Goal: Task Accomplishment & Management: Manage account settings

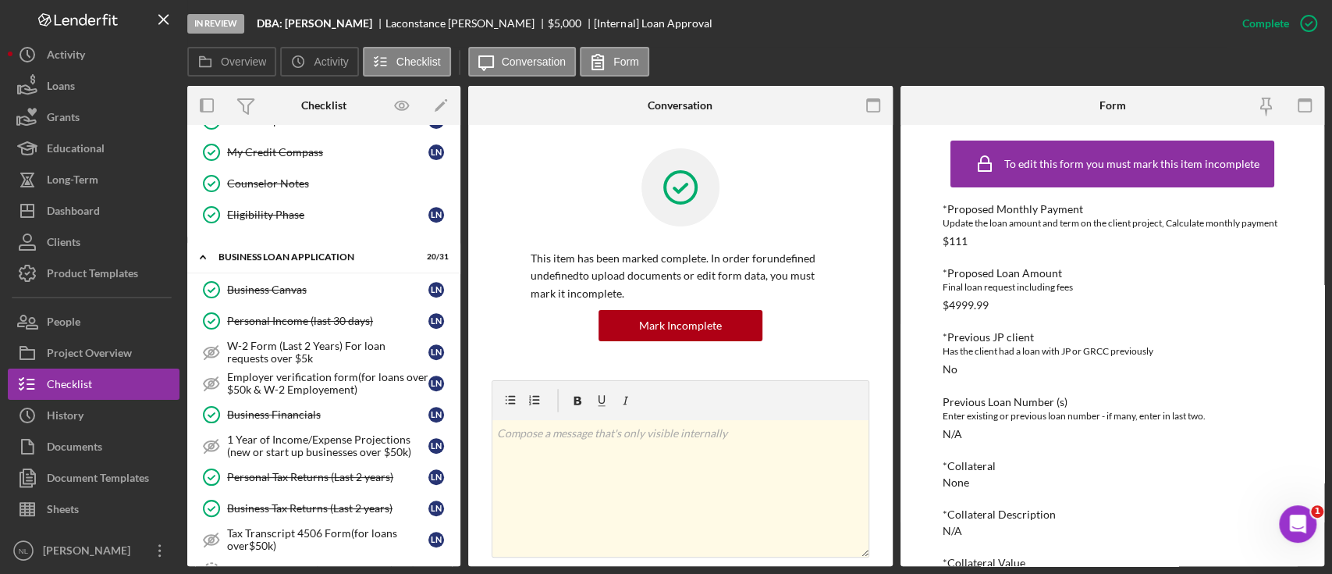
scroll to position [485, 0]
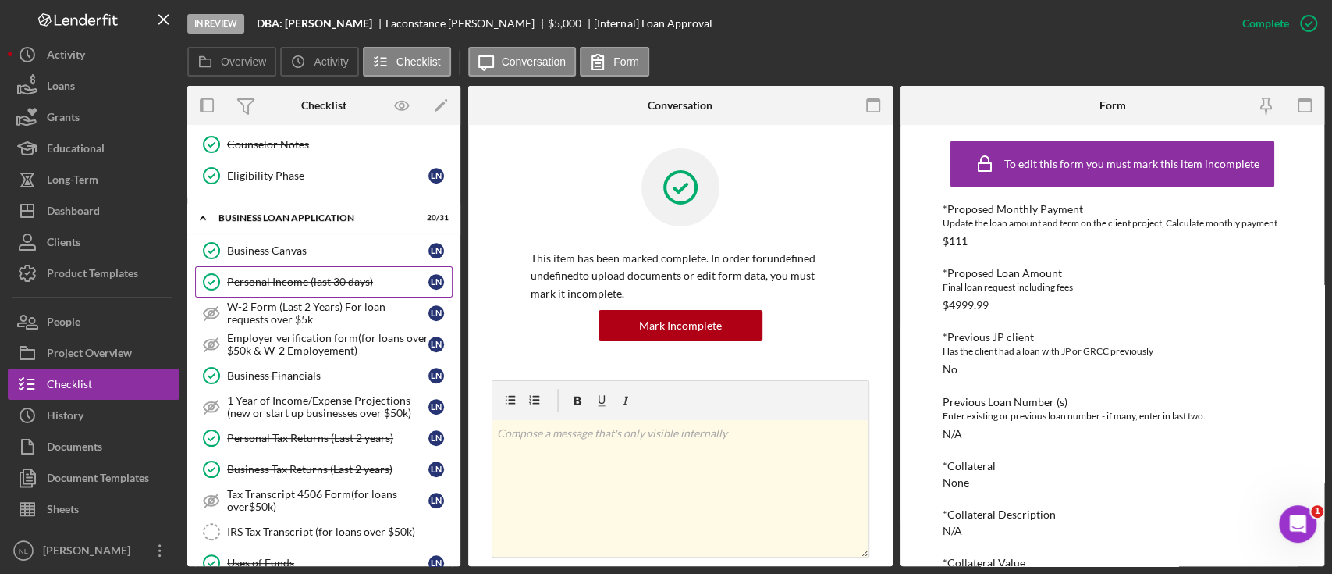
click at [315, 286] on link "Personal Income (last 30 days) Personal Income (last 30 days) L N" at bounding box center [324, 281] width 258 height 31
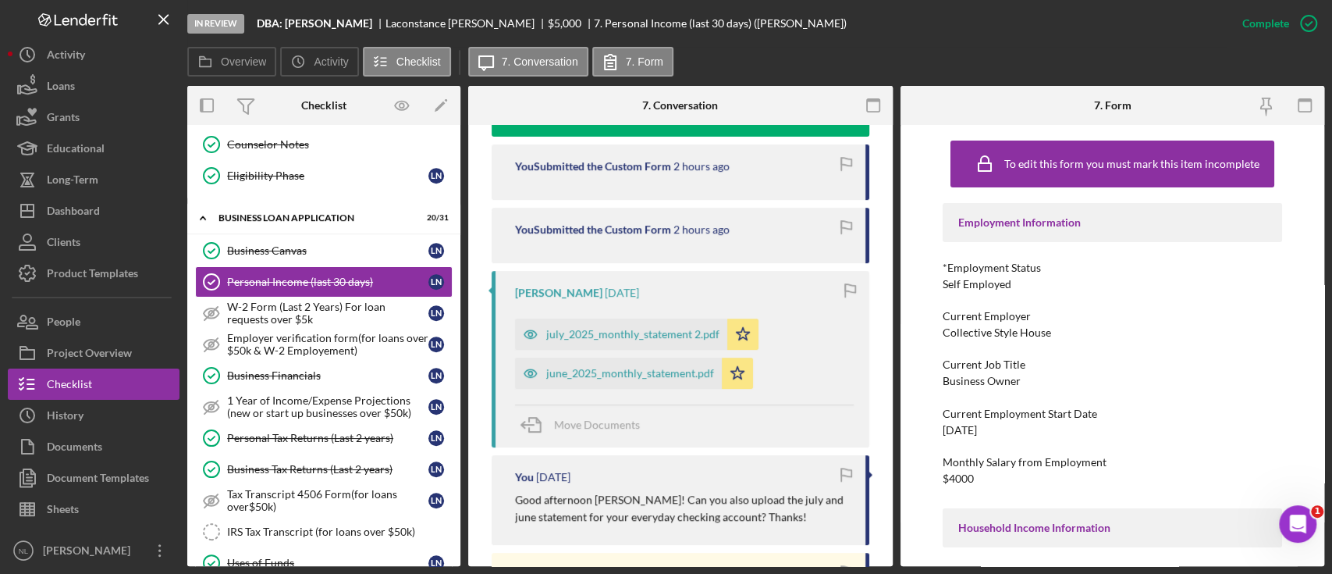
scroll to position [578, 0]
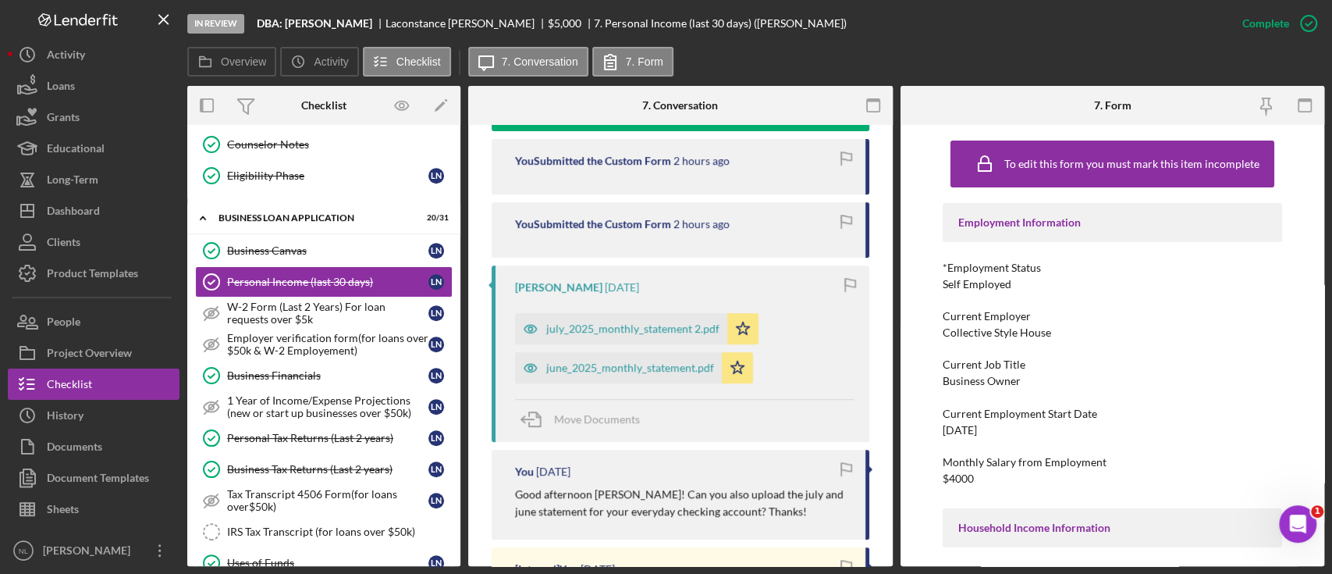
click at [636, 334] on div "july_2025_monthly_statement 2.pdf" at bounding box center [632, 328] width 173 height 12
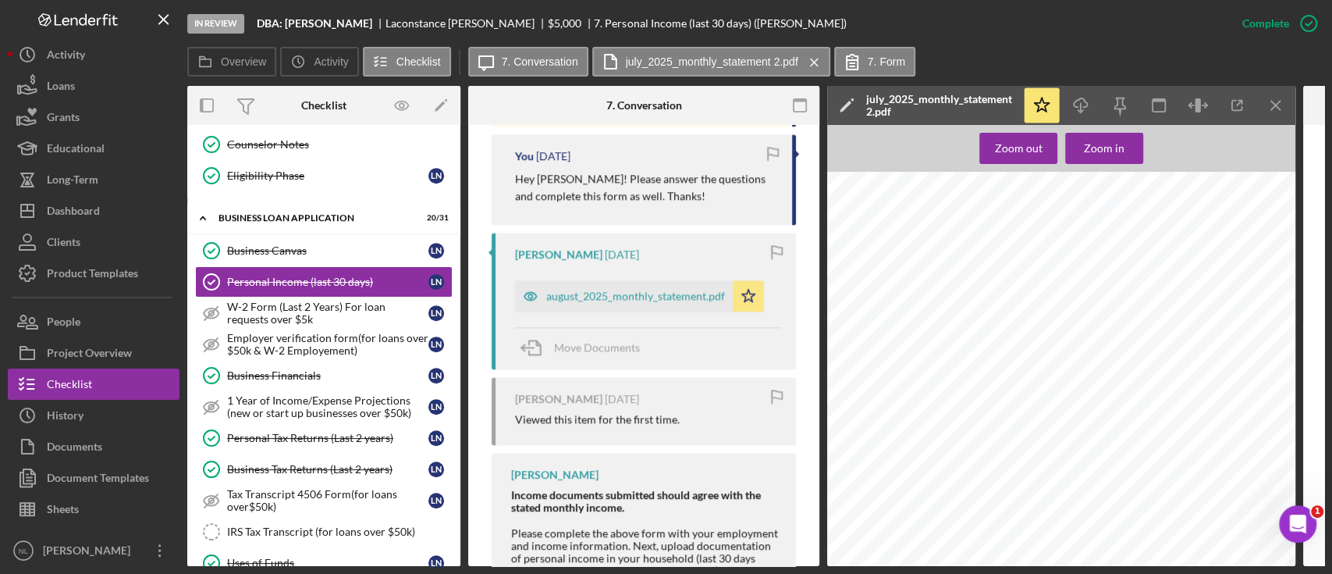
scroll to position [1121, 0]
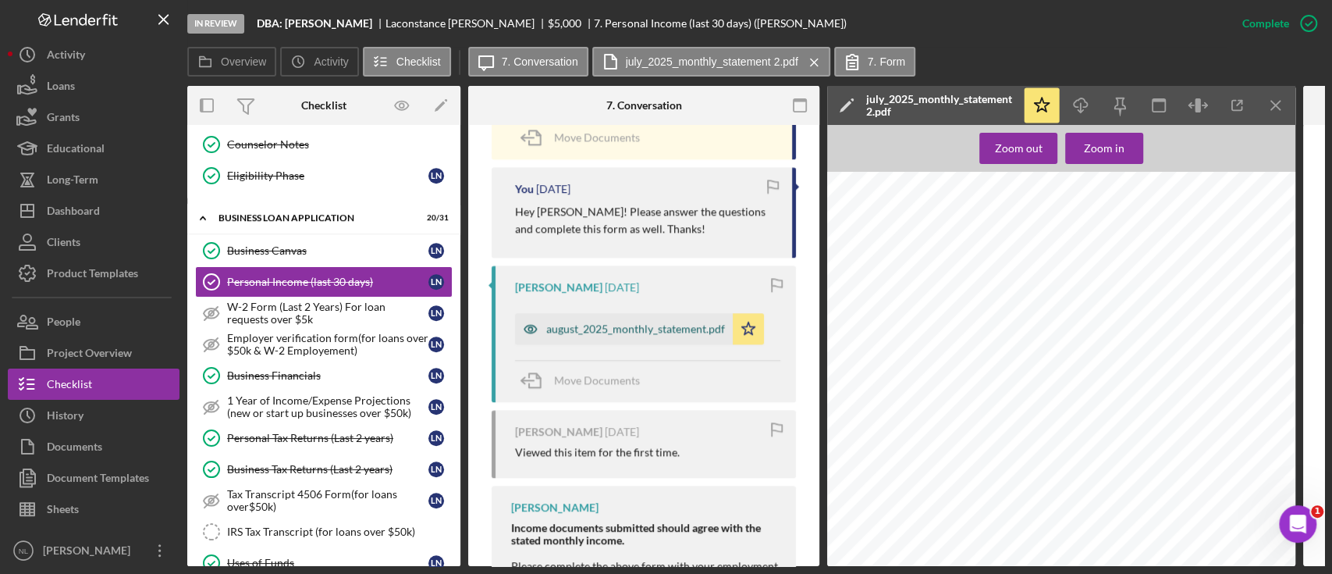
click at [641, 332] on div "august_2025_monthly_statement.pdf" at bounding box center [635, 328] width 179 height 12
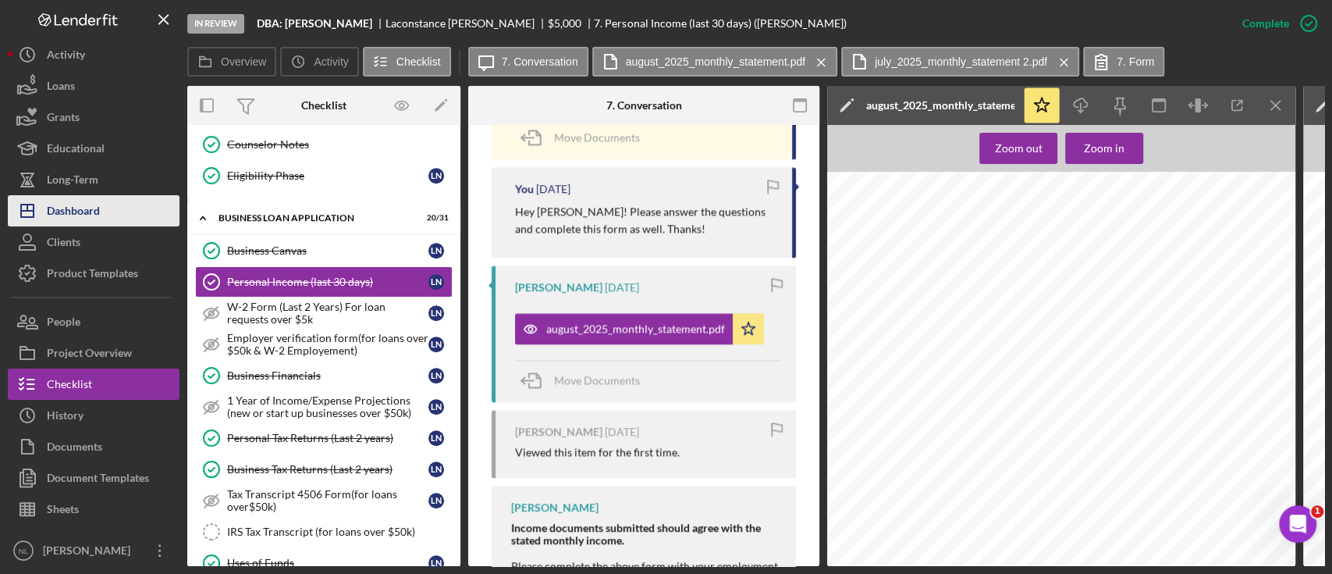
click at [149, 208] on button "Icon/Dashboard Dashboard" at bounding box center [94, 210] width 172 height 31
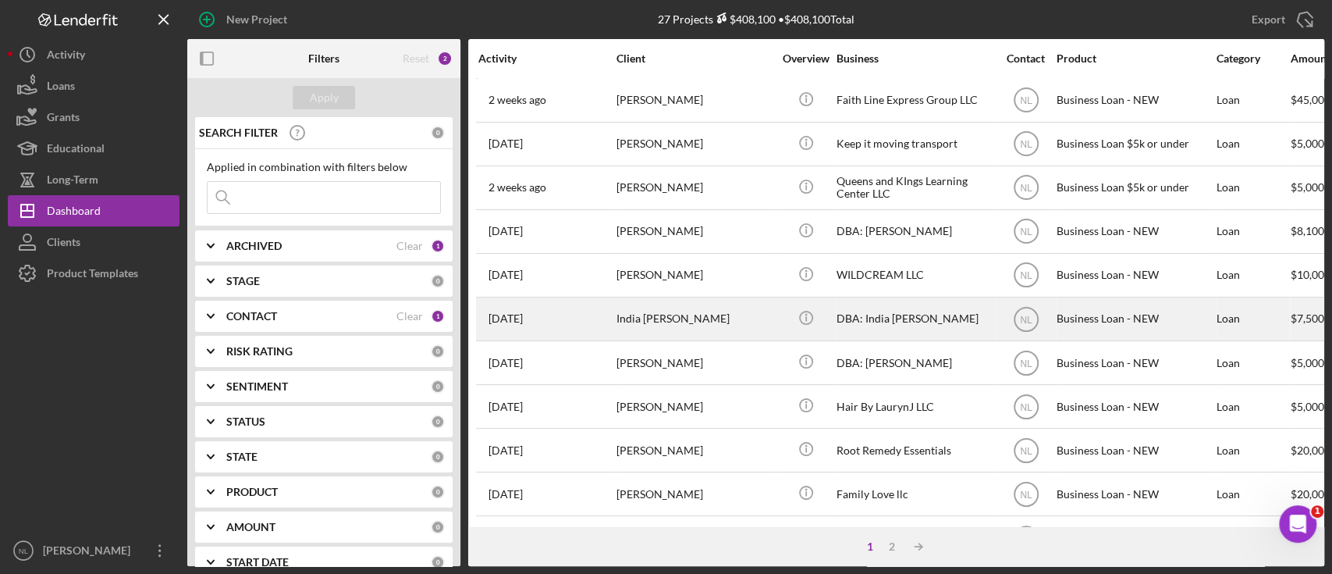
scroll to position [35, 0]
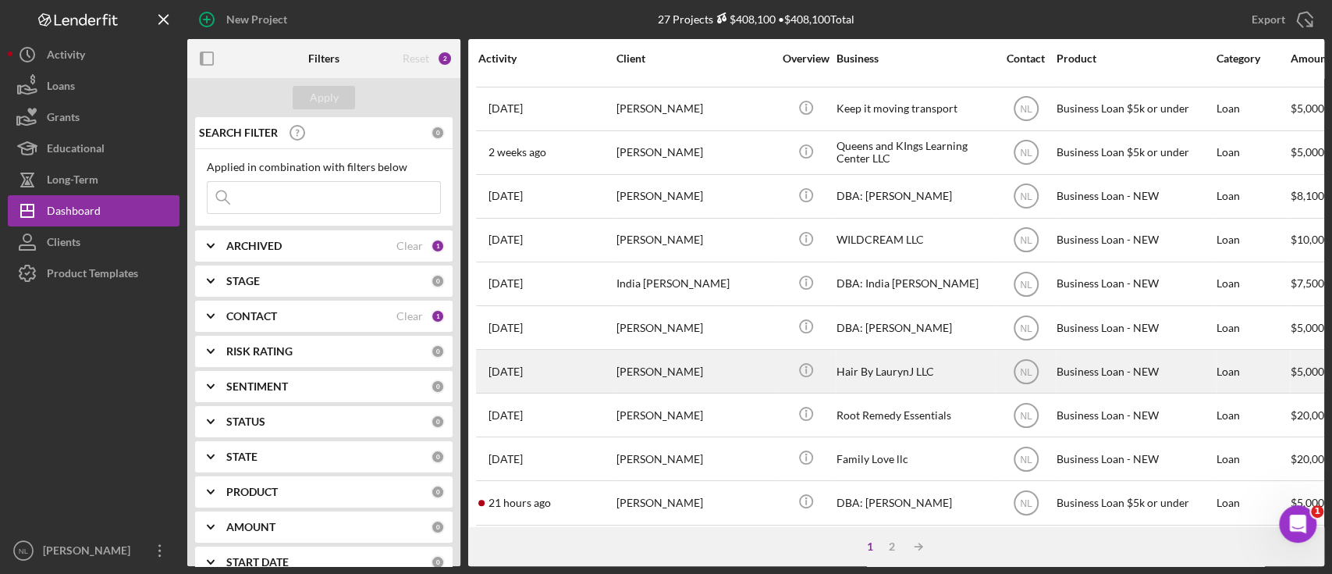
click at [634, 373] on div "[PERSON_NAME]" at bounding box center [695, 370] width 156 height 41
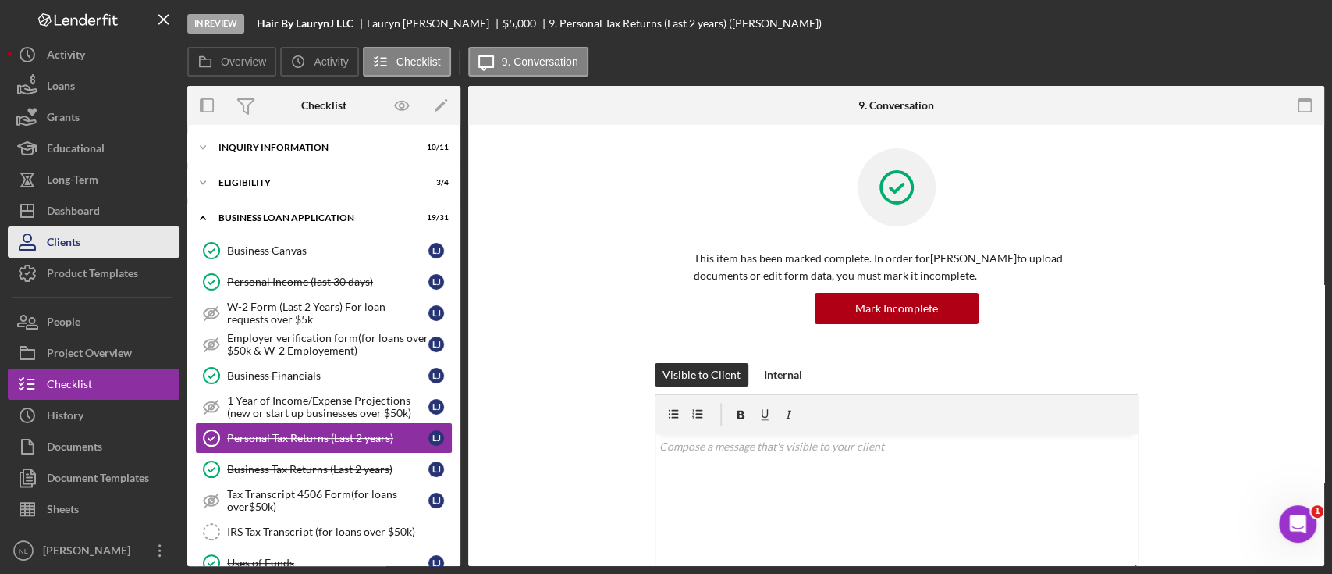
scroll to position [90, 0]
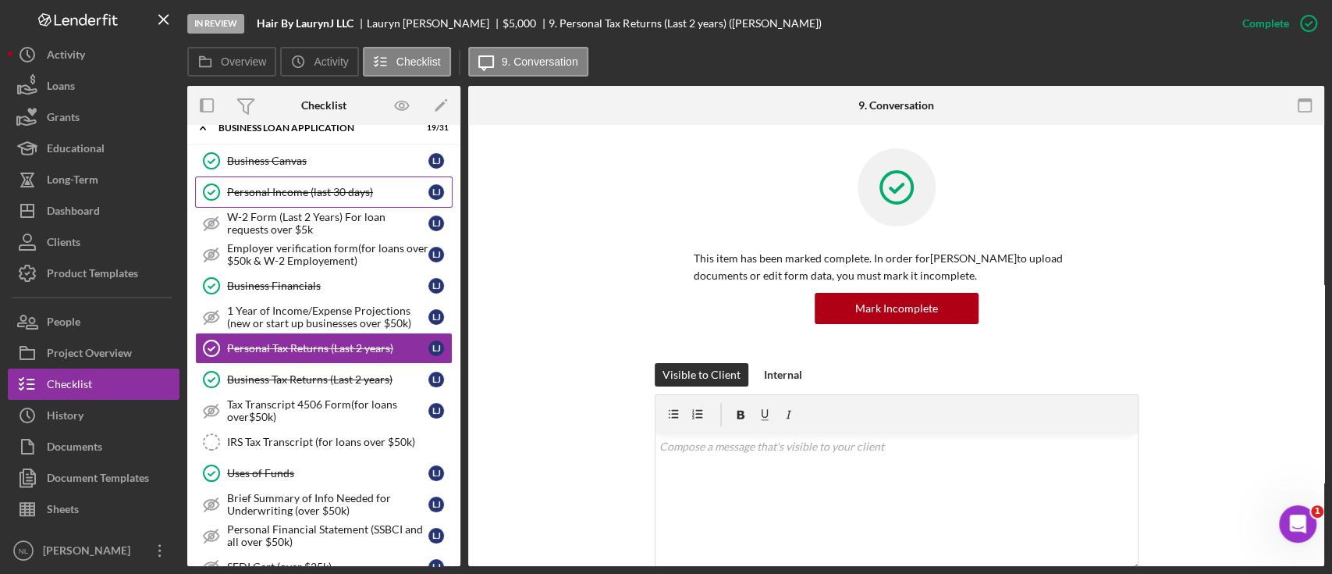
click at [311, 190] on div "Personal Income (last 30 days)" at bounding box center [327, 192] width 201 height 12
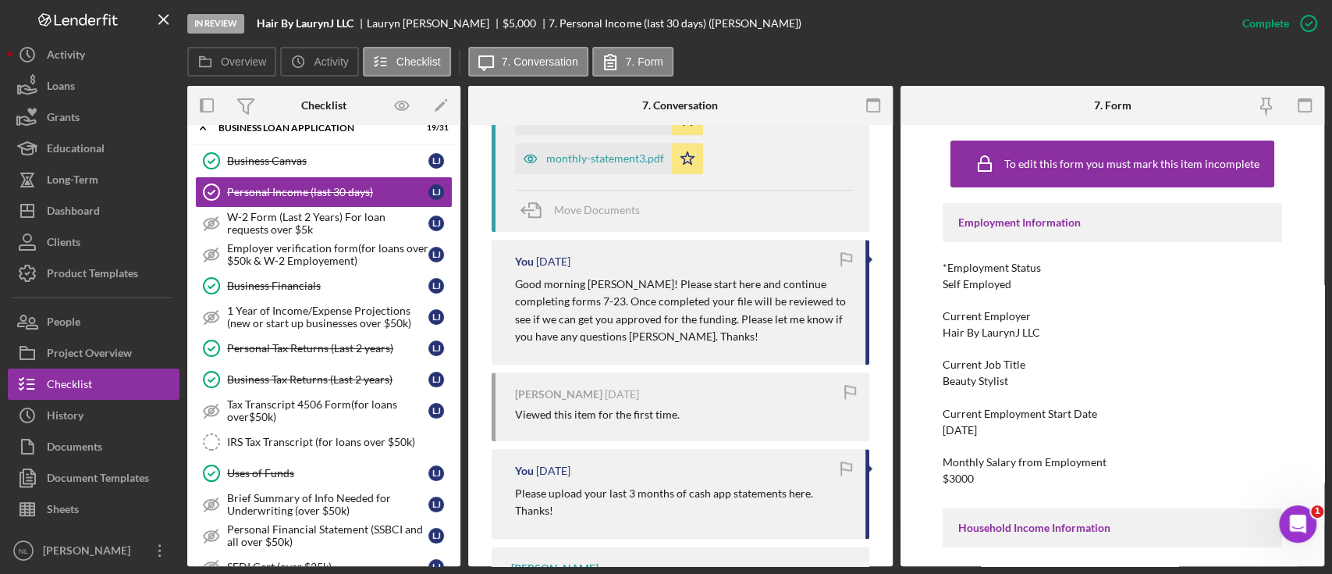
scroll to position [945, 0]
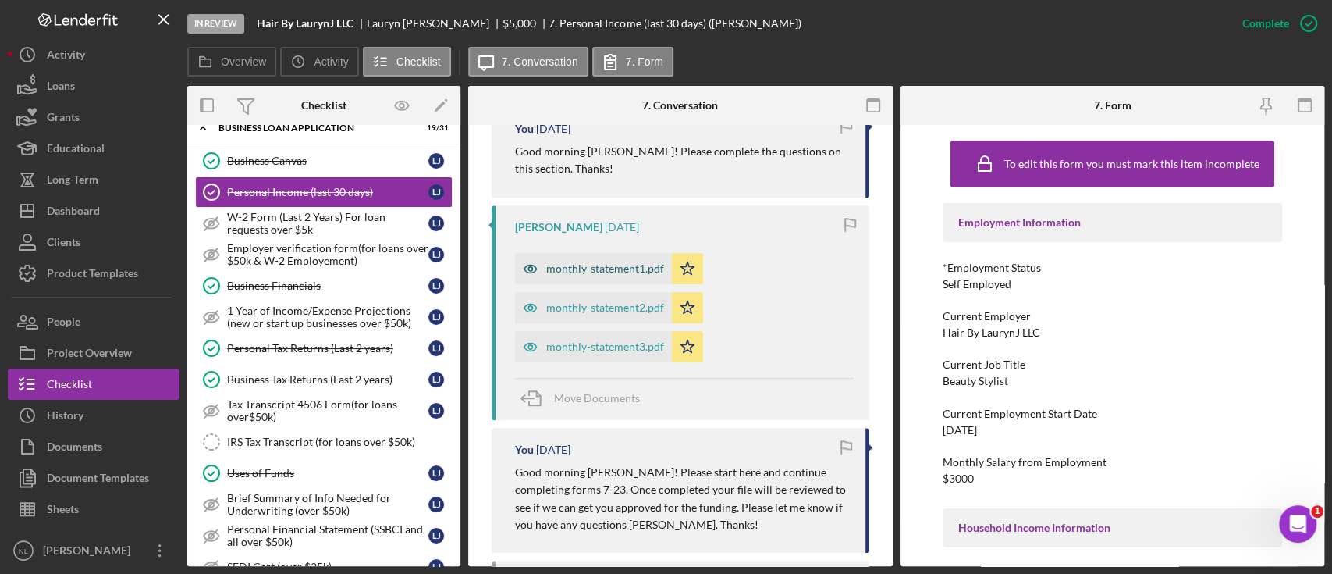
click at [644, 272] on div "monthly-statement1.pdf" at bounding box center [605, 268] width 118 height 12
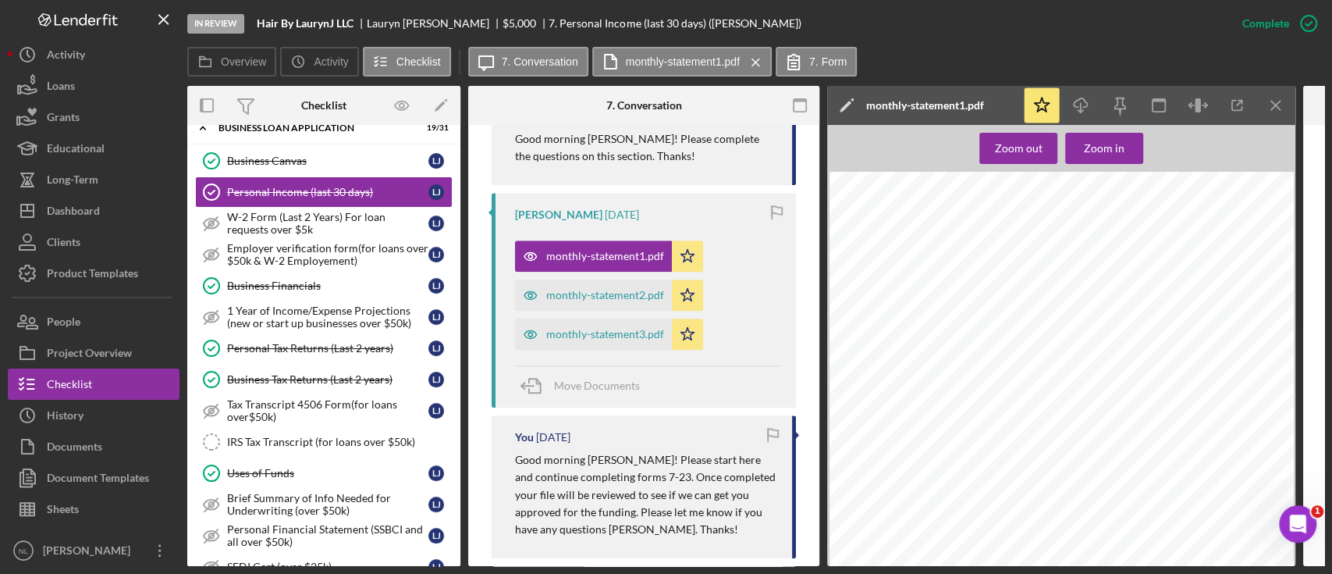
scroll to position [748, 0]
click at [1085, 98] on icon "Icon/Download" at bounding box center [1081, 105] width 35 height 35
click at [1263, 101] on icon "Icon/Menu Close" at bounding box center [1276, 105] width 35 height 35
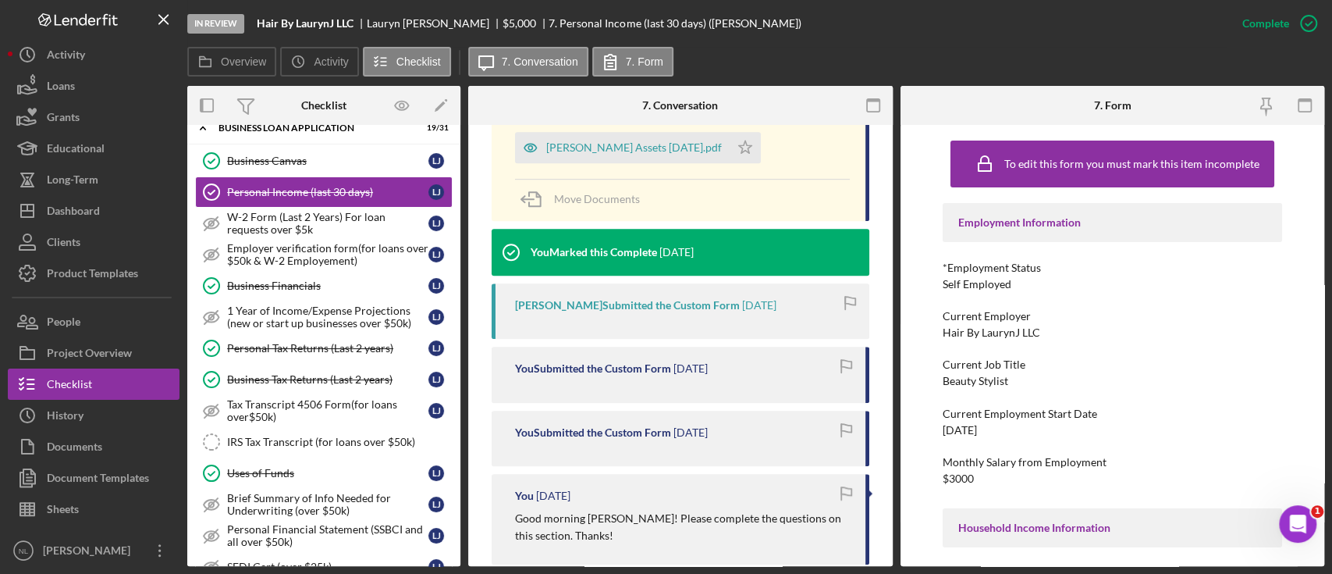
scroll to position [565, 0]
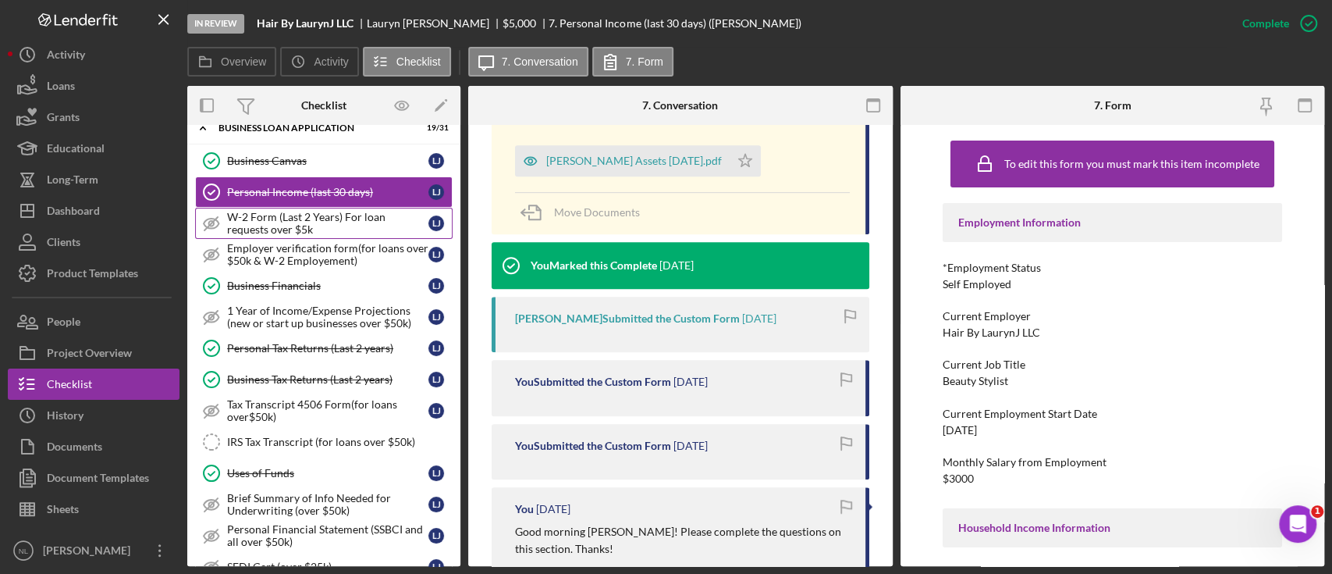
click at [290, 227] on div "W-2 Form (Last 2 Years) For loan requests over $5k" at bounding box center [327, 223] width 201 height 25
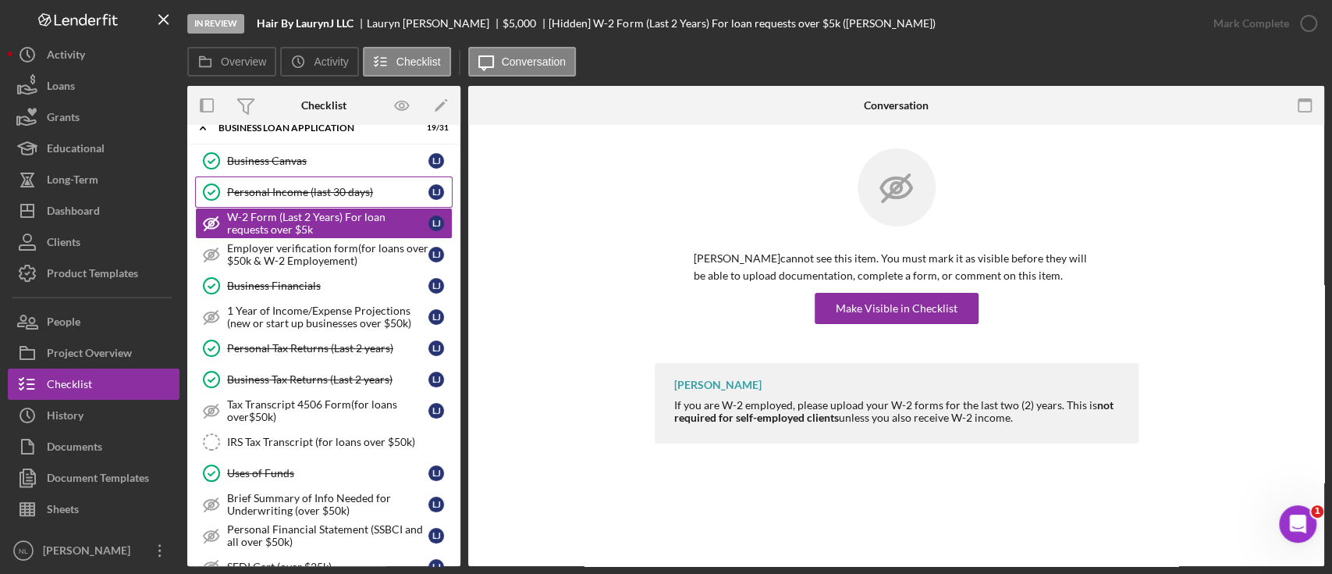
click at [269, 201] on link "Personal Income (last 30 days) Personal Income (last 30 days) [PERSON_NAME]" at bounding box center [324, 191] width 258 height 31
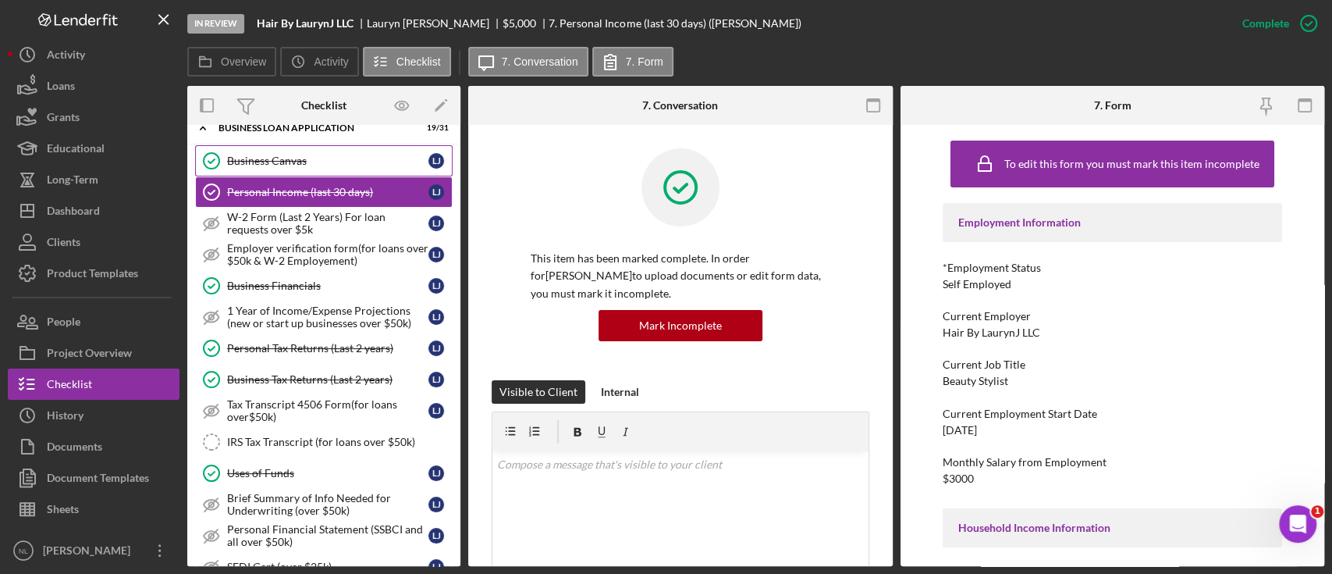
click at [265, 170] on link "Business Canvas Business Canvas [PERSON_NAME]" at bounding box center [324, 160] width 258 height 31
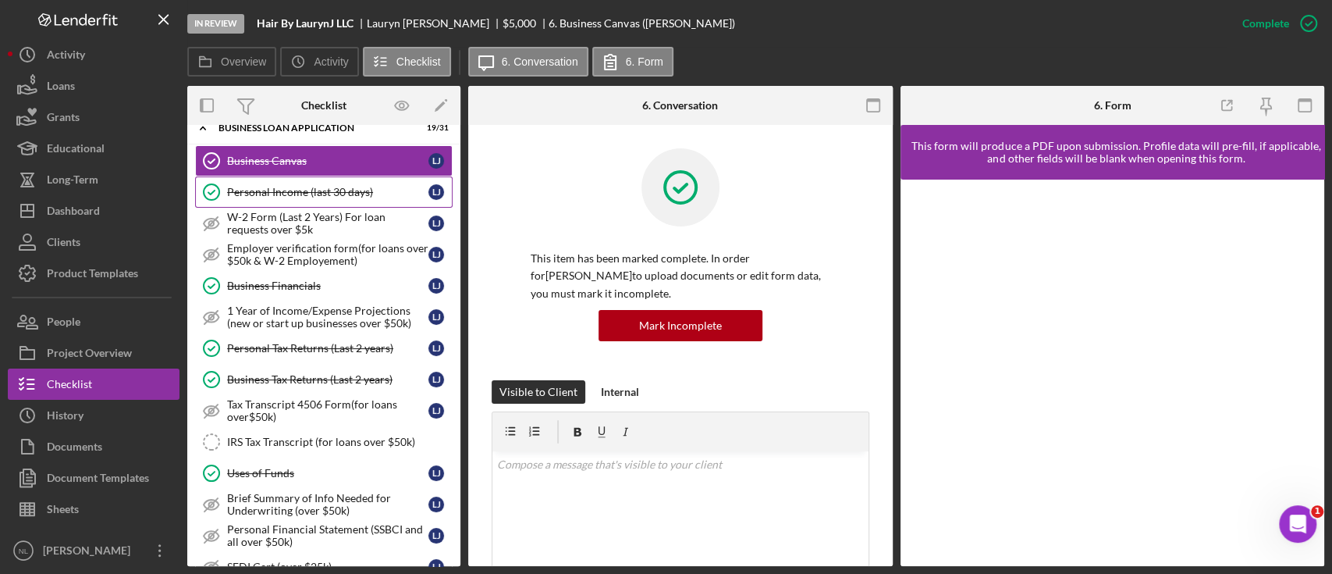
click at [281, 201] on link "Personal Income (last 30 days) Personal Income (last 30 days) [PERSON_NAME]" at bounding box center [324, 191] width 258 height 31
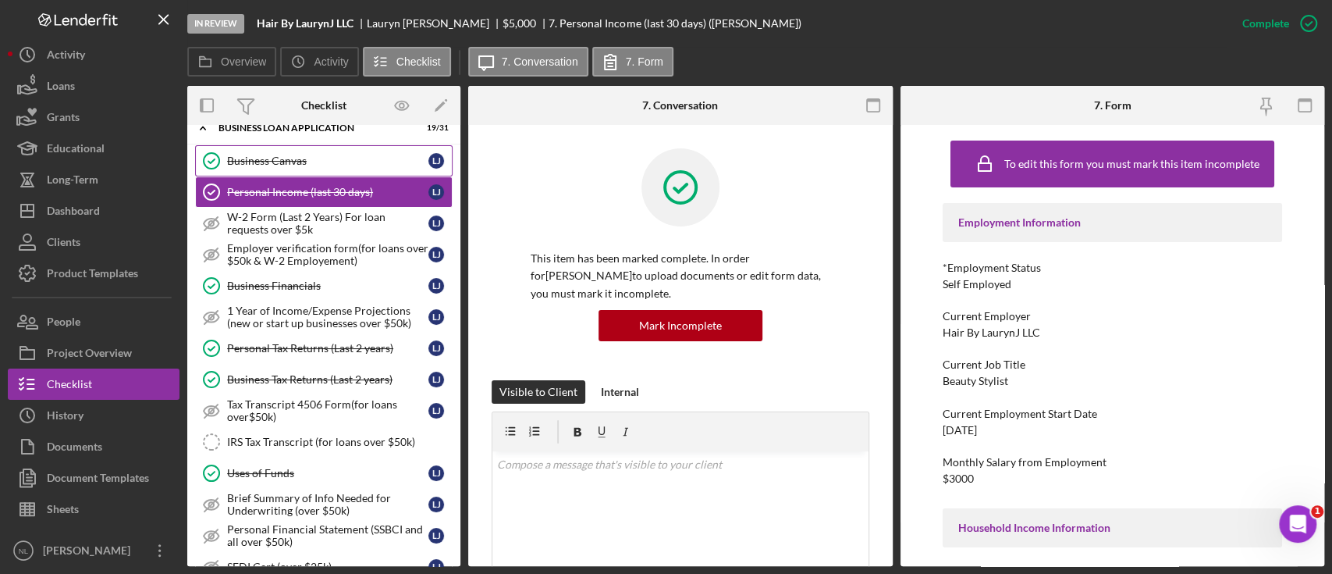
click at [281, 172] on link "Business Canvas Business Canvas [PERSON_NAME]" at bounding box center [324, 160] width 258 height 31
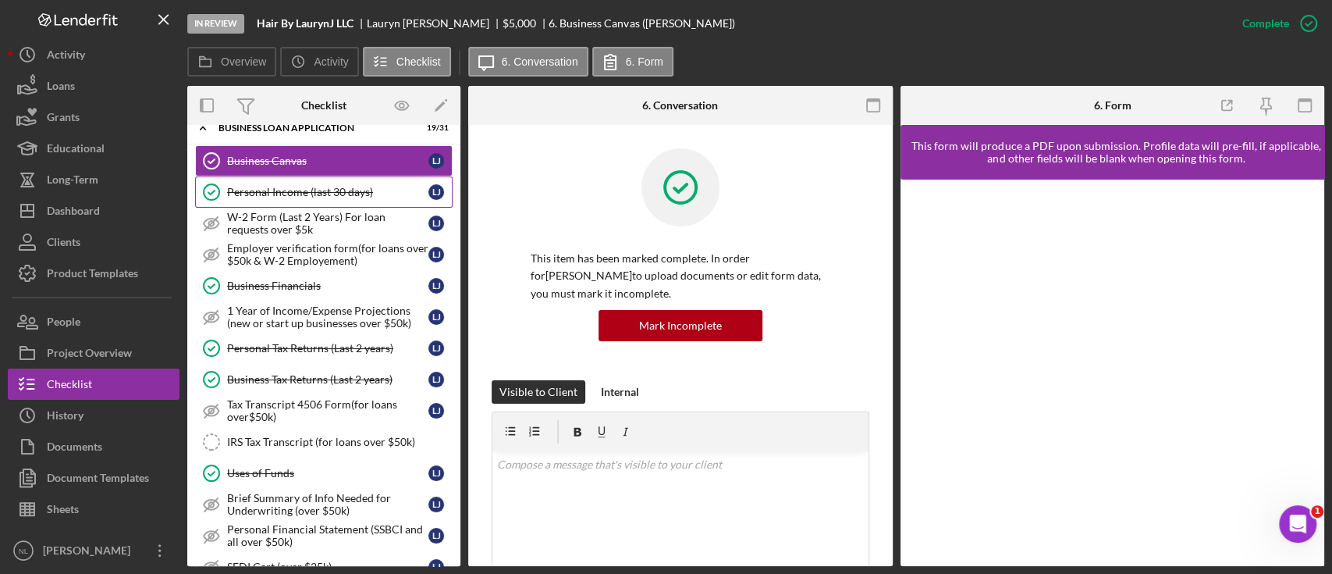
click at [294, 183] on link "Personal Income (last 30 days) Personal Income (last 30 days) [PERSON_NAME]" at bounding box center [324, 191] width 258 height 31
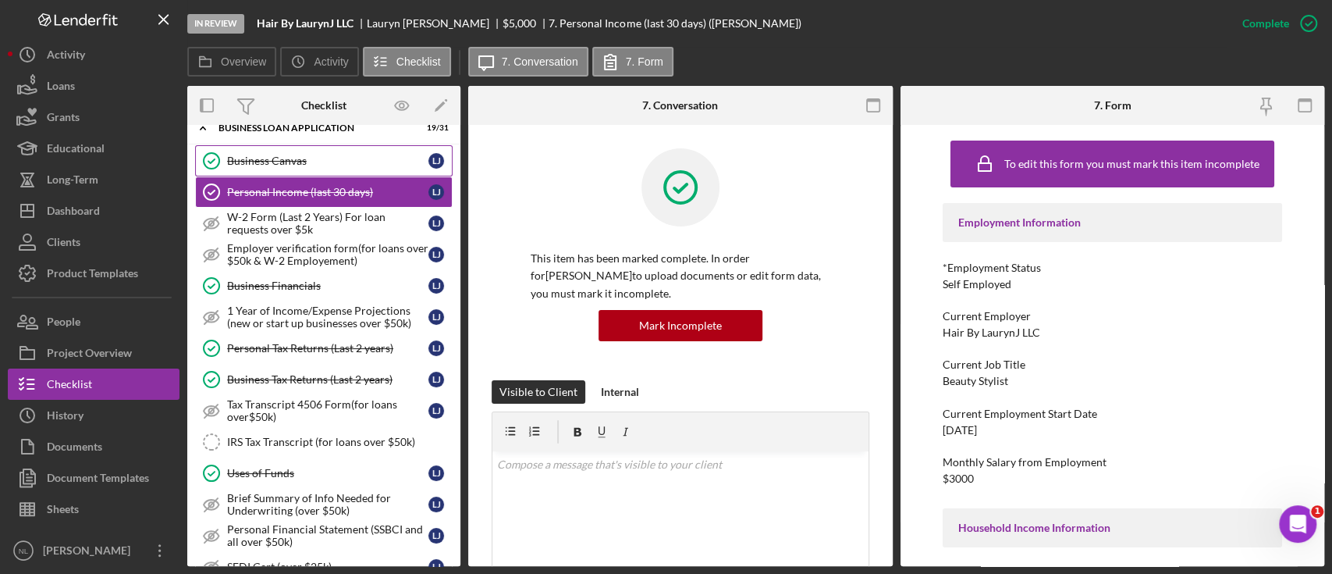
click at [339, 171] on link "Business Canvas Business Canvas [PERSON_NAME]" at bounding box center [324, 160] width 258 height 31
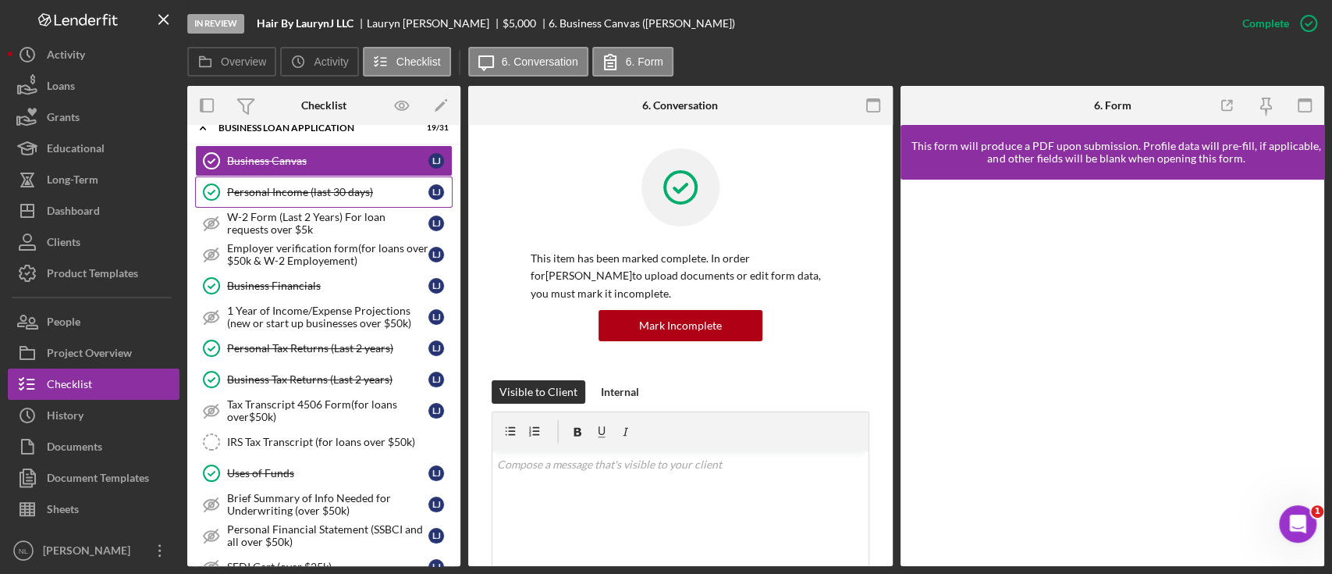
click at [300, 199] on link "Personal Income (last 30 days) Personal Income (last 30 days) [PERSON_NAME]" at bounding box center [324, 191] width 258 height 31
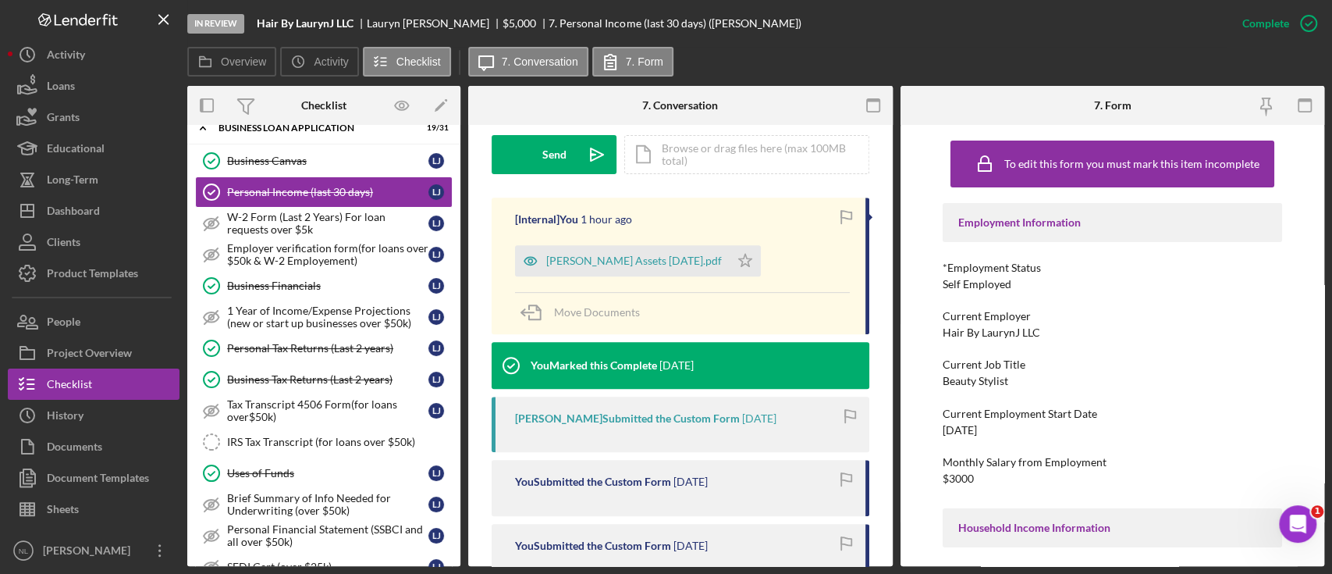
scroll to position [505, 0]
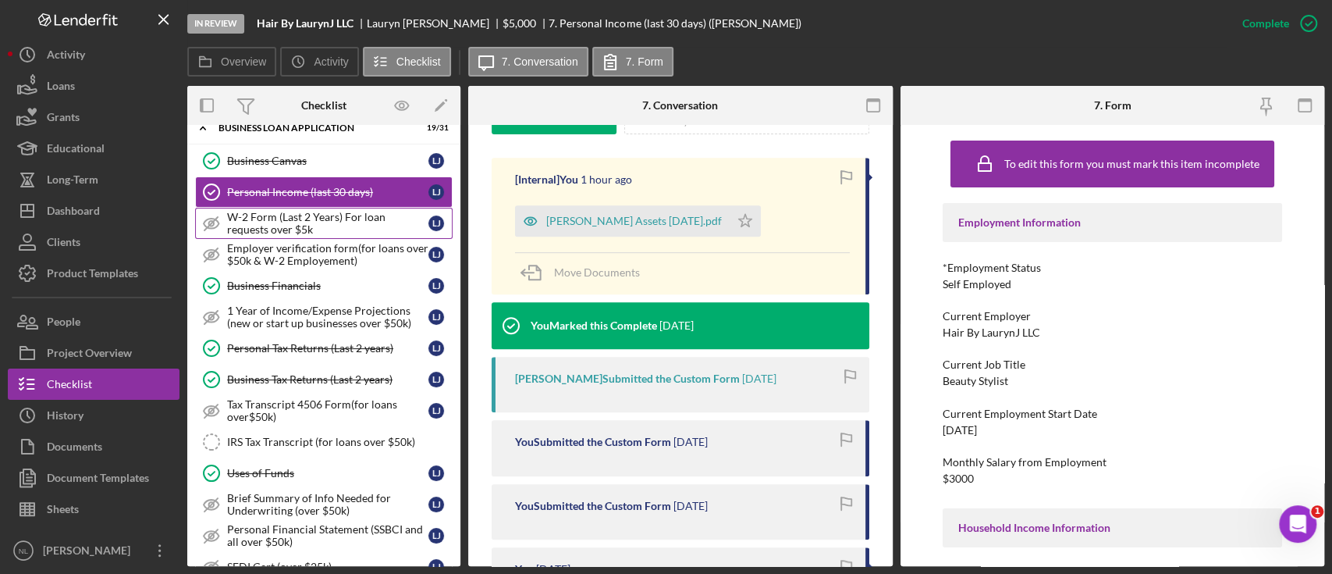
click at [342, 219] on div "W-2 Form (Last 2 Years) For loan requests over $5k" at bounding box center [327, 223] width 201 height 25
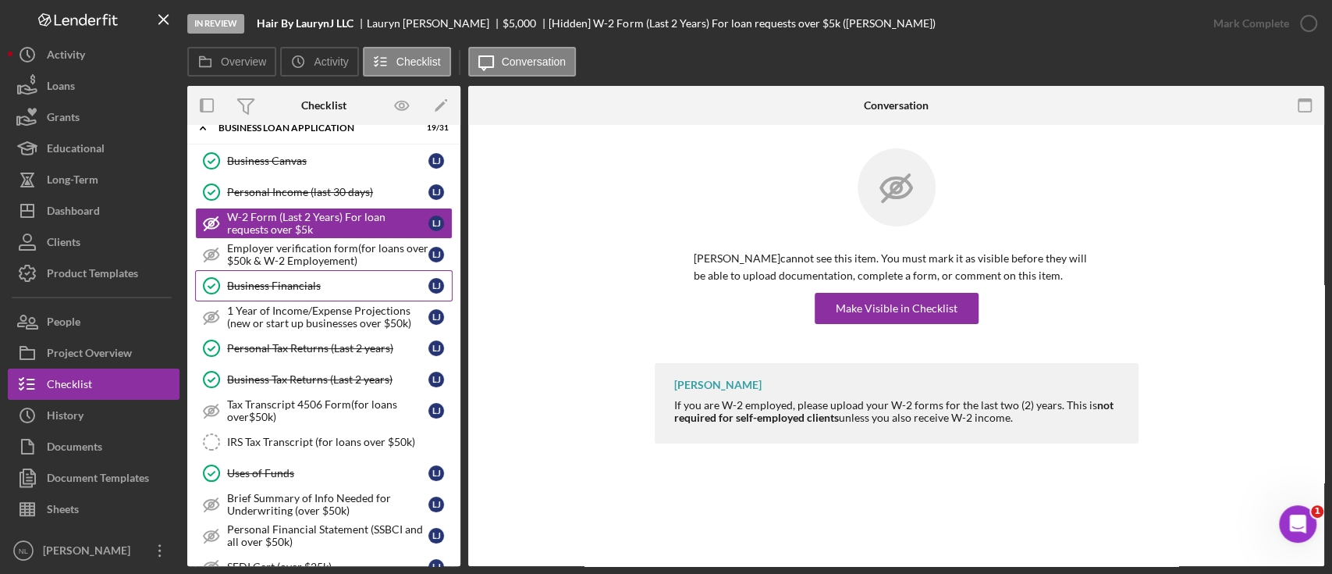
click at [313, 279] on div "Business Financials" at bounding box center [327, 285] width 201 height 12
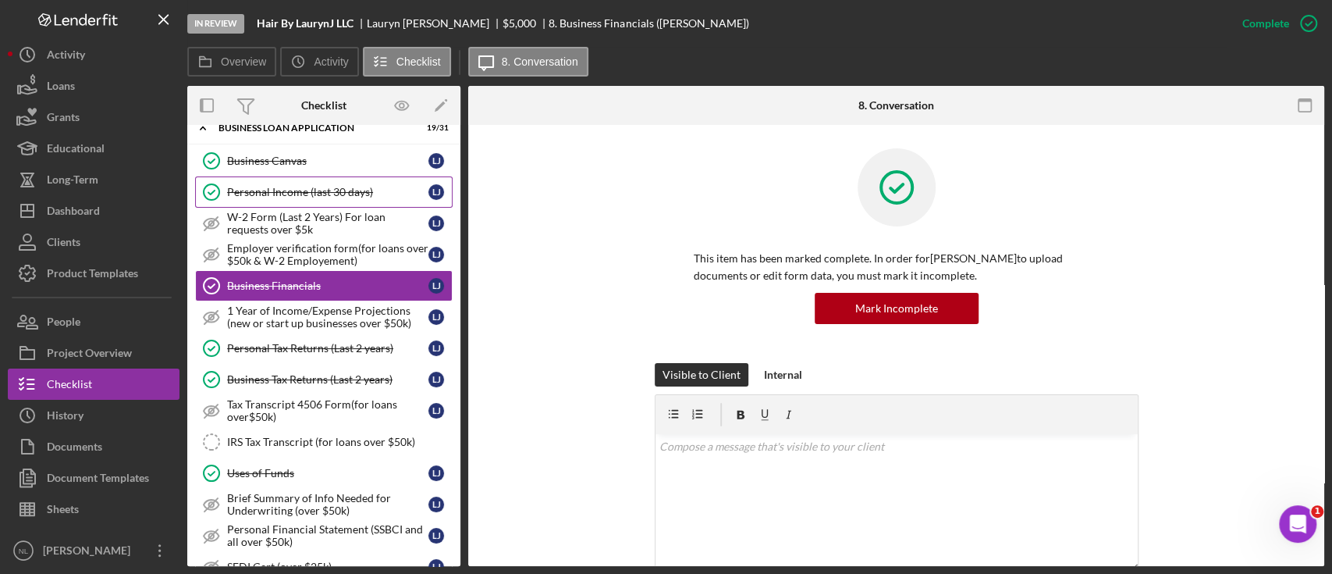
click at [286, 186] on div "Personal Income (last 30 days)" at bounding box center [327, 192] width 201 height 12
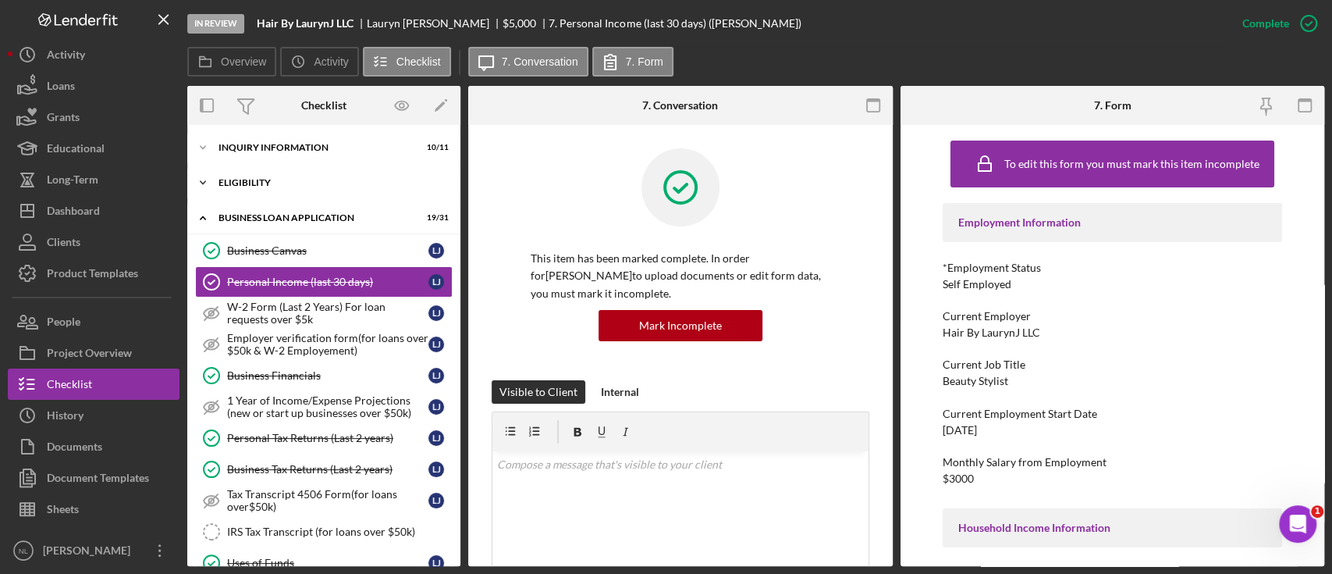
click at [264, 183] on div "ELIGIBILITY" at bounding box center [330, 182] width 222 height 9
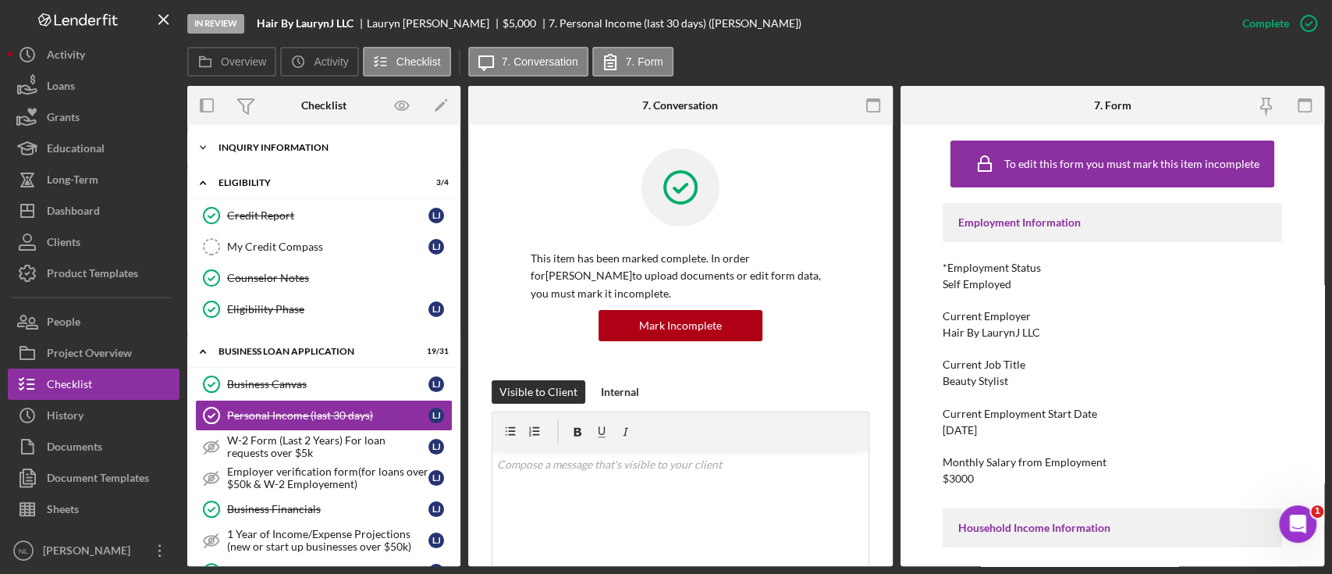
click at [259, 161] on div "Icon/Expander INQUIRY INFORMATION 10 / 11" at bounding box center [323, 147] width 273 height 31
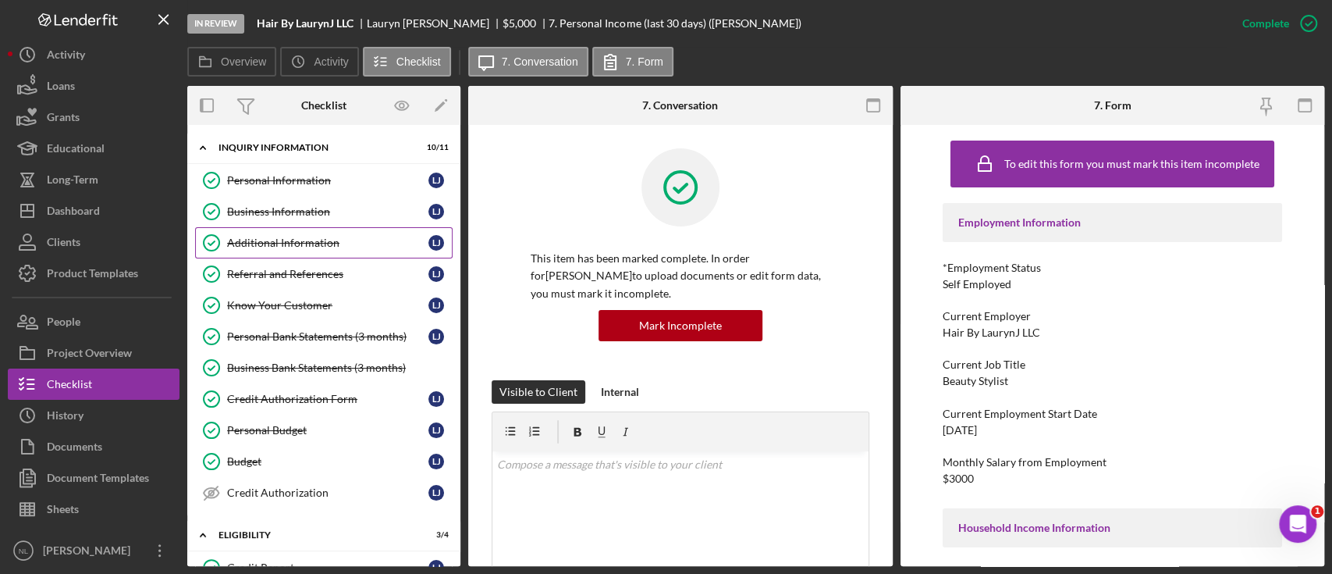
click at [280, 232] on link "Additional Information Additional Information [PERSON_NAME]" at bounding box center [324, 242] width 258 height 31
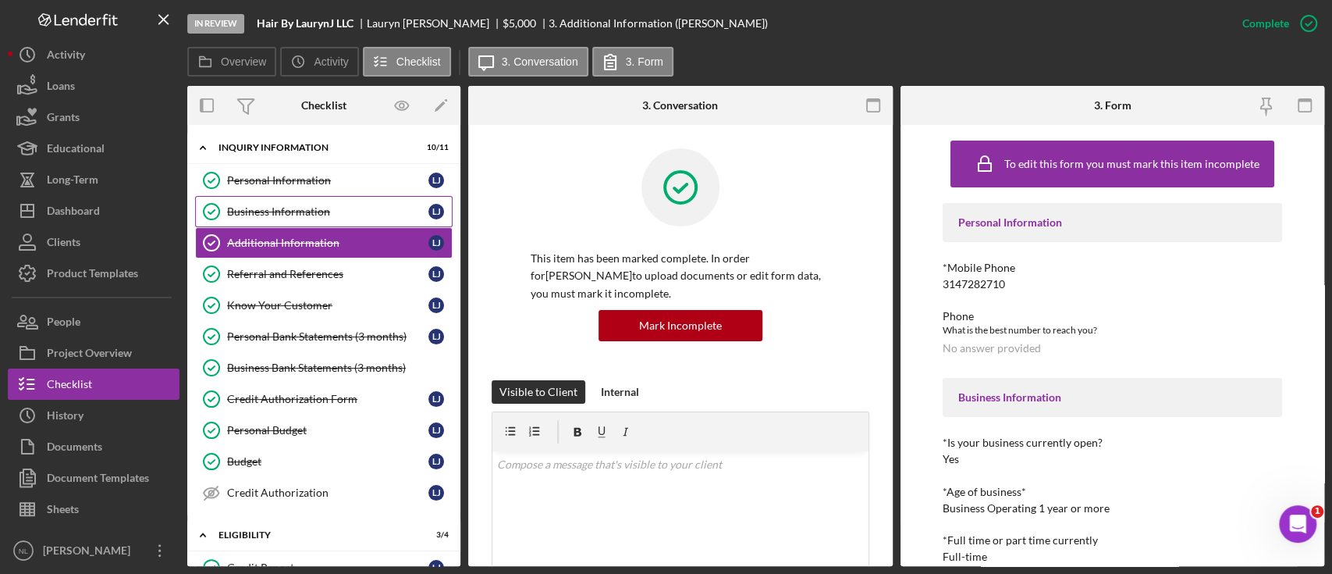
click at [268, 212] on div "Business Information" at bounding box center [327, 211] width 201 height 12
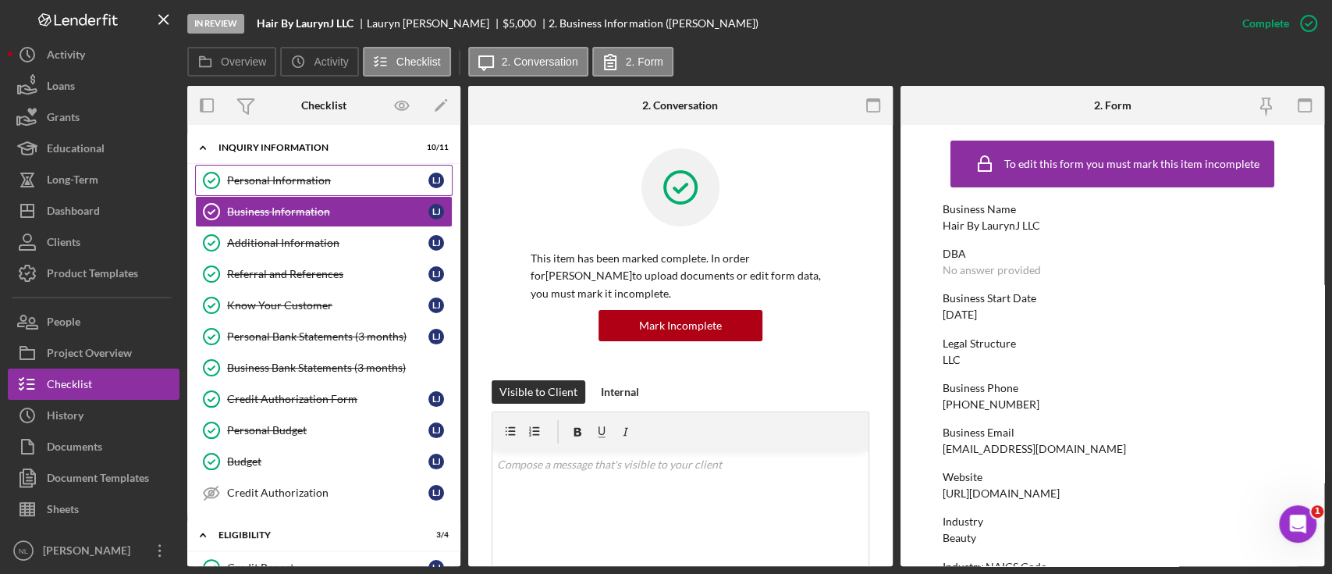
click at [263, 189] on link "Personal Information Personal Information [PERSON_NAME]" at bounding box center [324, 180] width 258 height 31
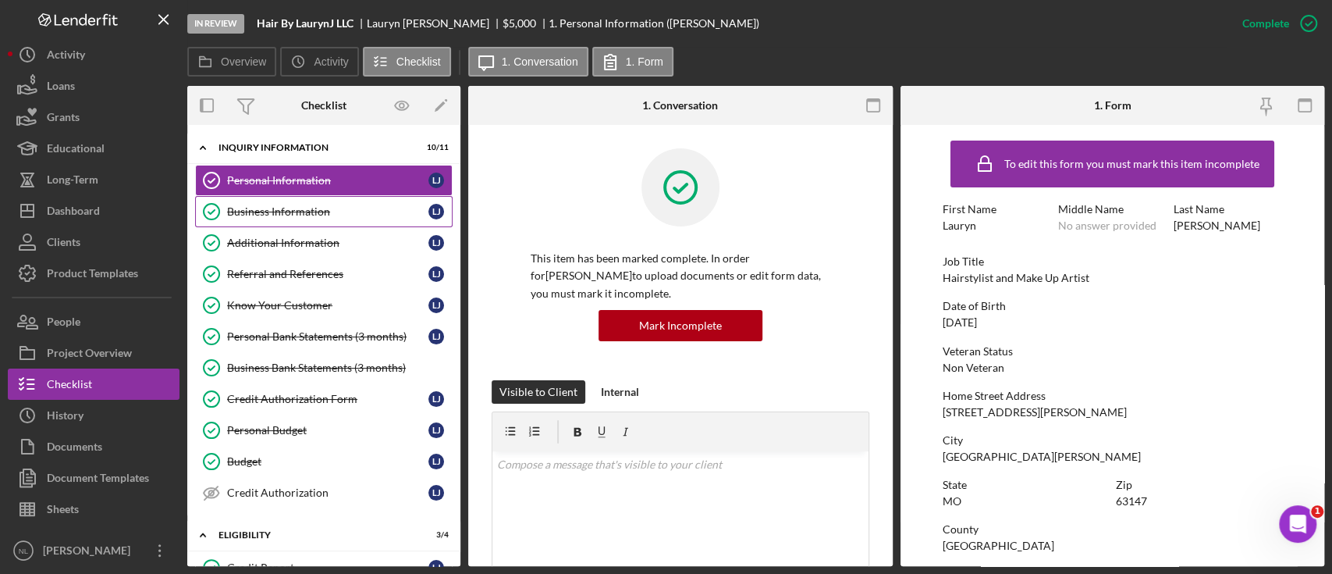
click at [276, 211] on div "Business Information" at bounding box center [327, 211] width 201 height 12
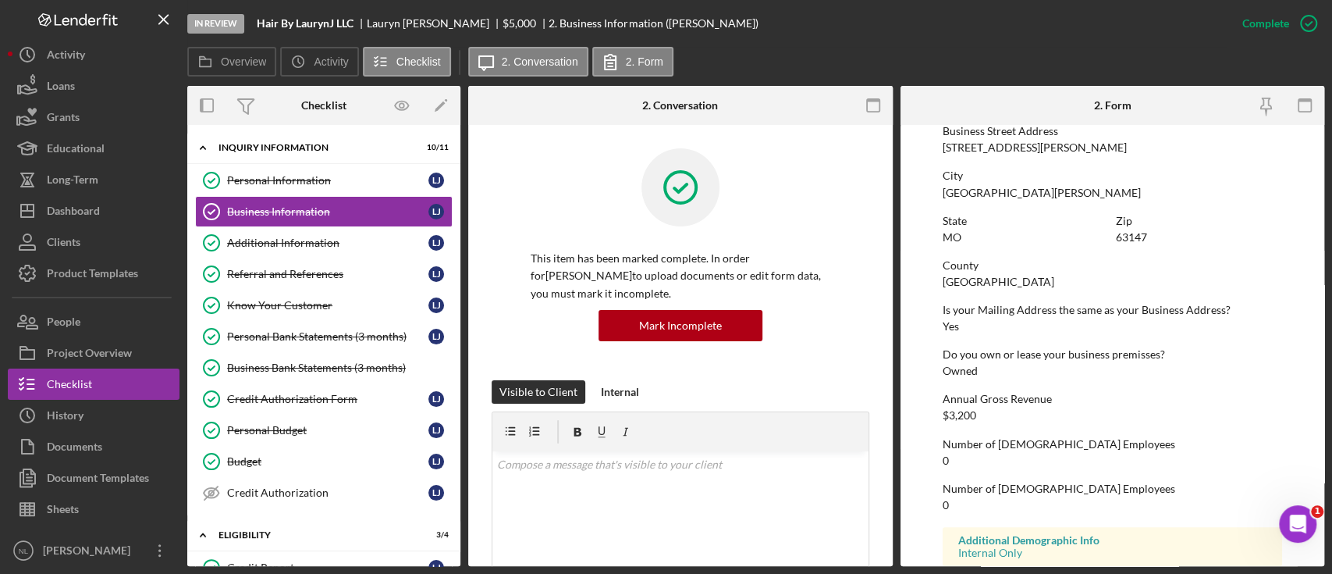
click at [1057, 384] on div "To edit this form you must mark this item incomplete Business Name Hair By [PER…" at bounding box center [1112, 45] width 339 height 1161
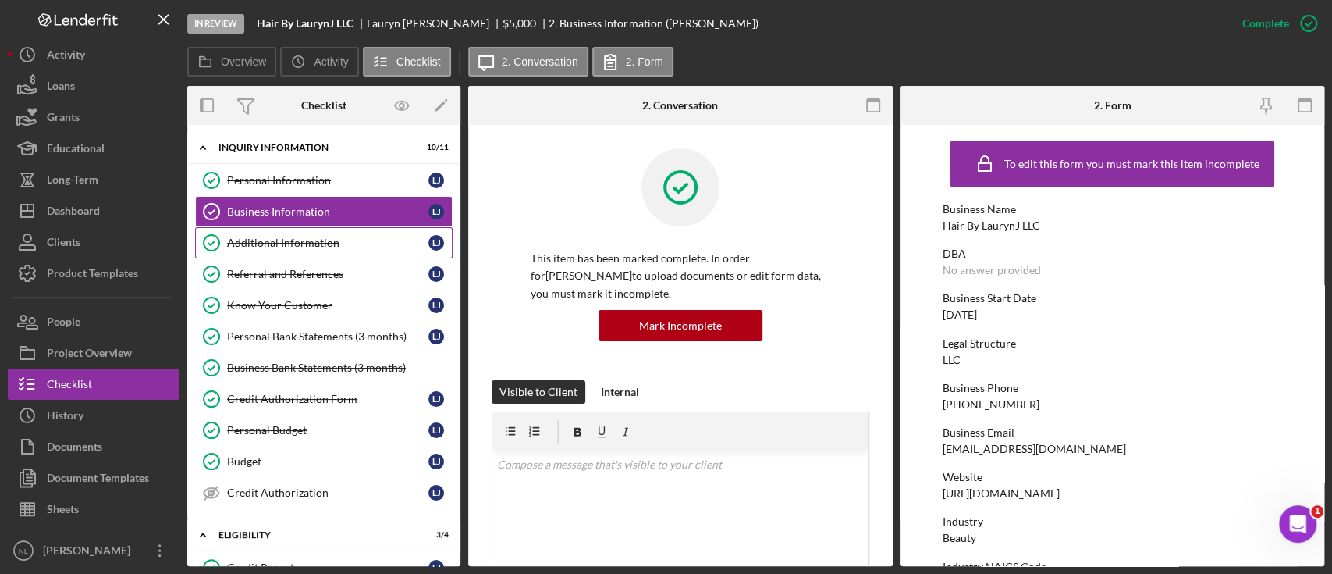
click at [304, 253] on link "Additional Information Additional Information [PERSON_NAME]" at bounding box center [324, 242] width 258 height 31
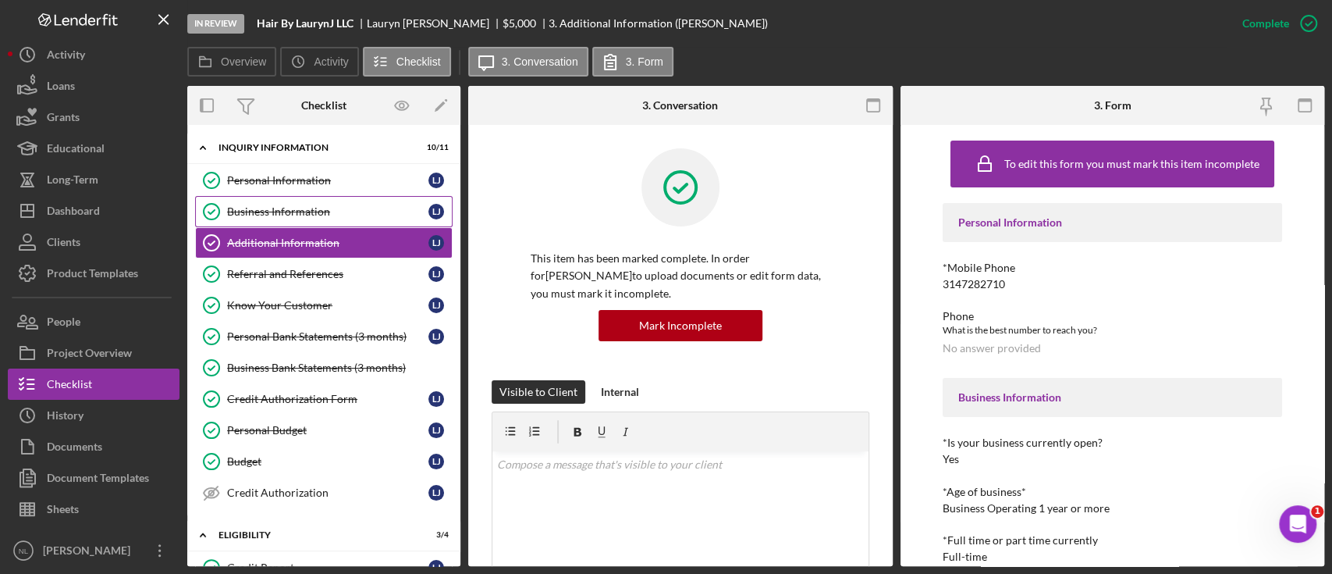
click at [266, 213] on div "Business Information" at bounding box center [327, 211] width 201 height 12
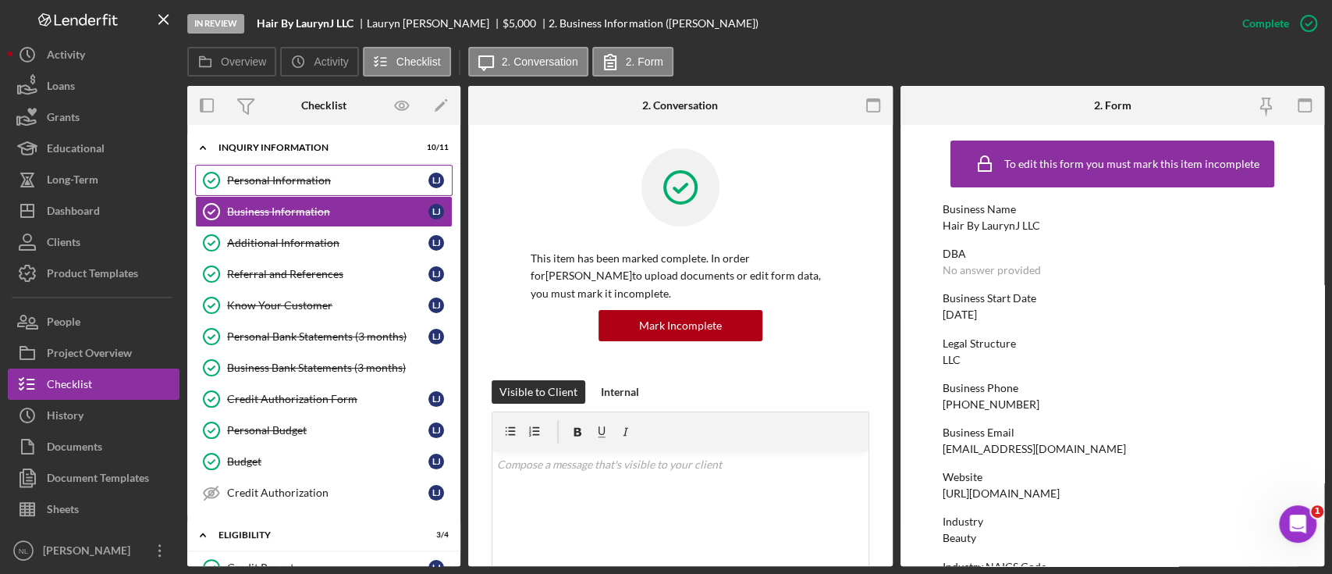
click at [256, 192] on link "Personal Information Personal Information [PERSON_NAME]" at bounding box center [324, 180] width 258 height 31
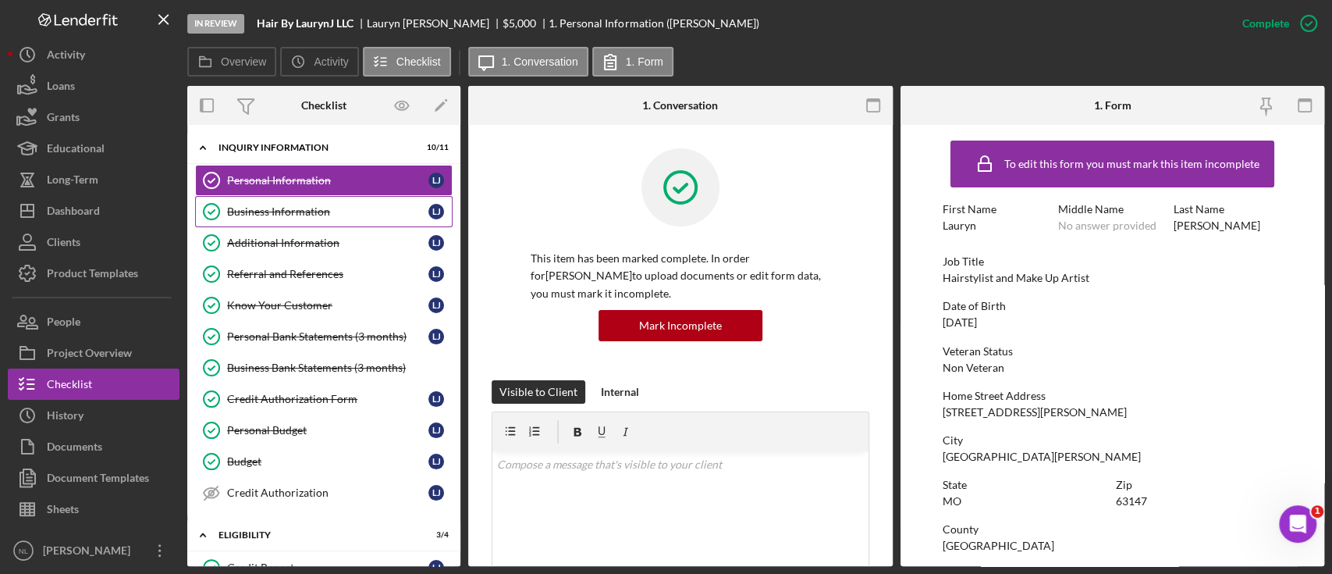
click at [262, 212] on div "Business Information" at bounding box center [327, 211] width 201 height 12
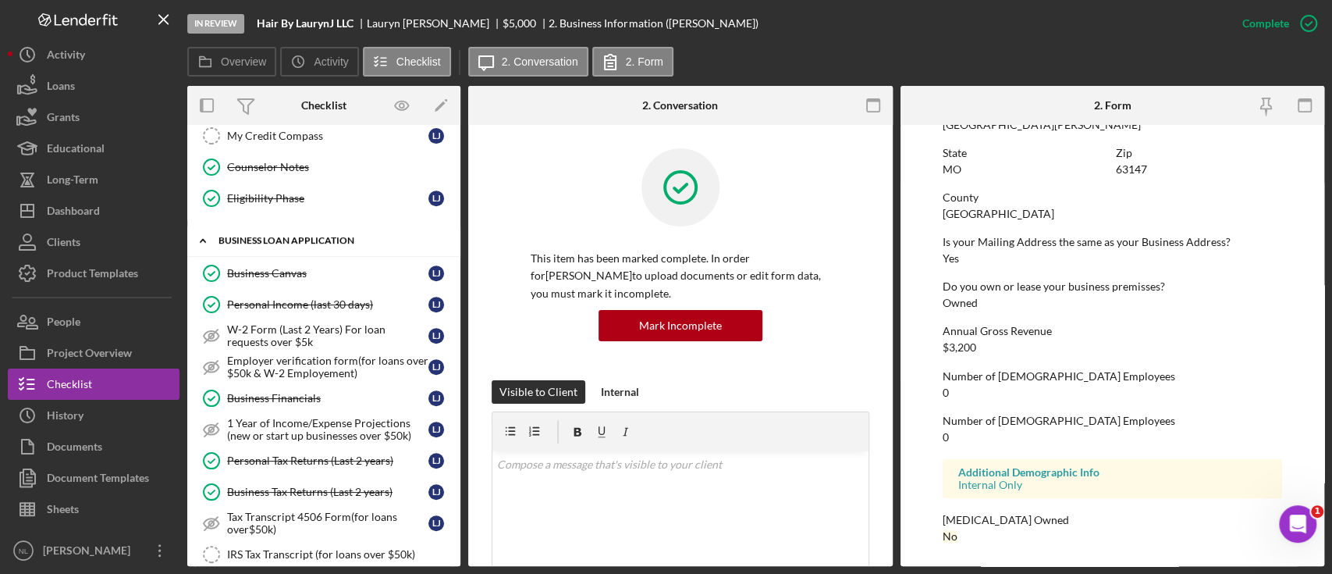
scroll to position [460, 0]
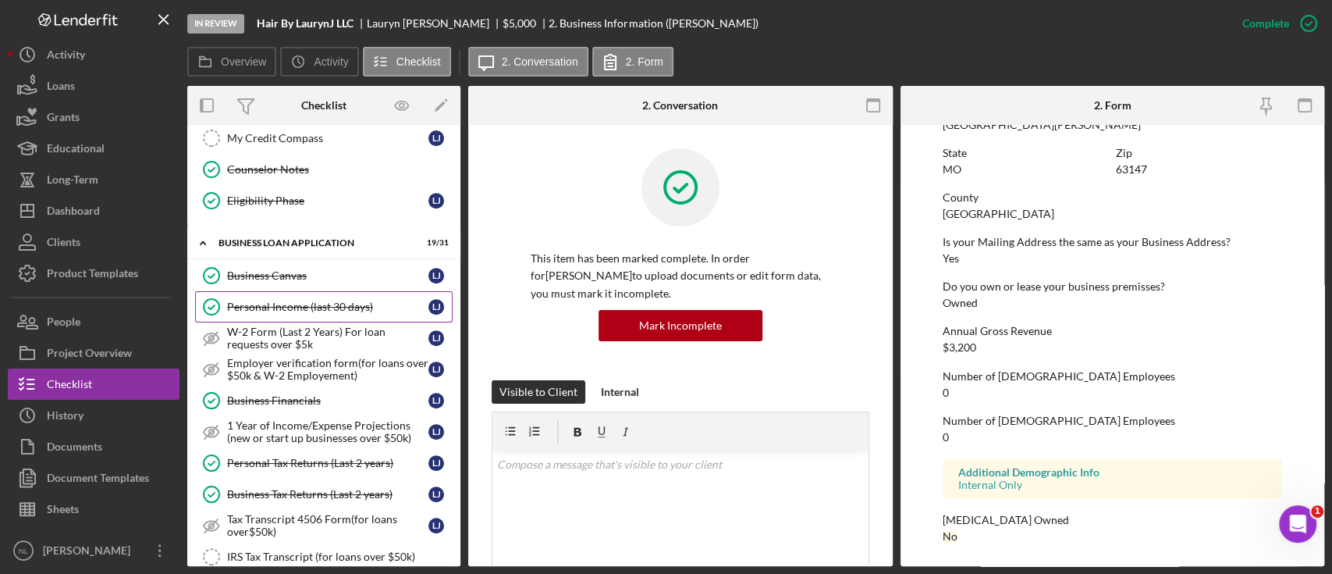
click at [307, 307] on div "Personal Income (last 30 days)" at bounding box center [327, 306] width 201 height 12
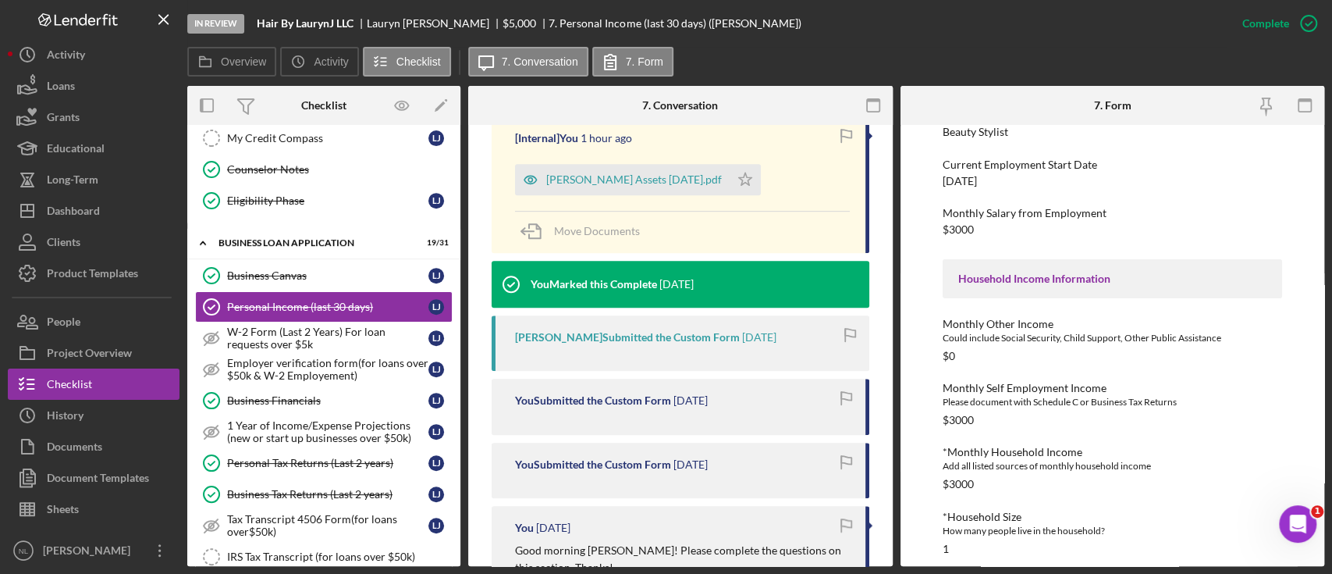
scroll to position [253, 0]
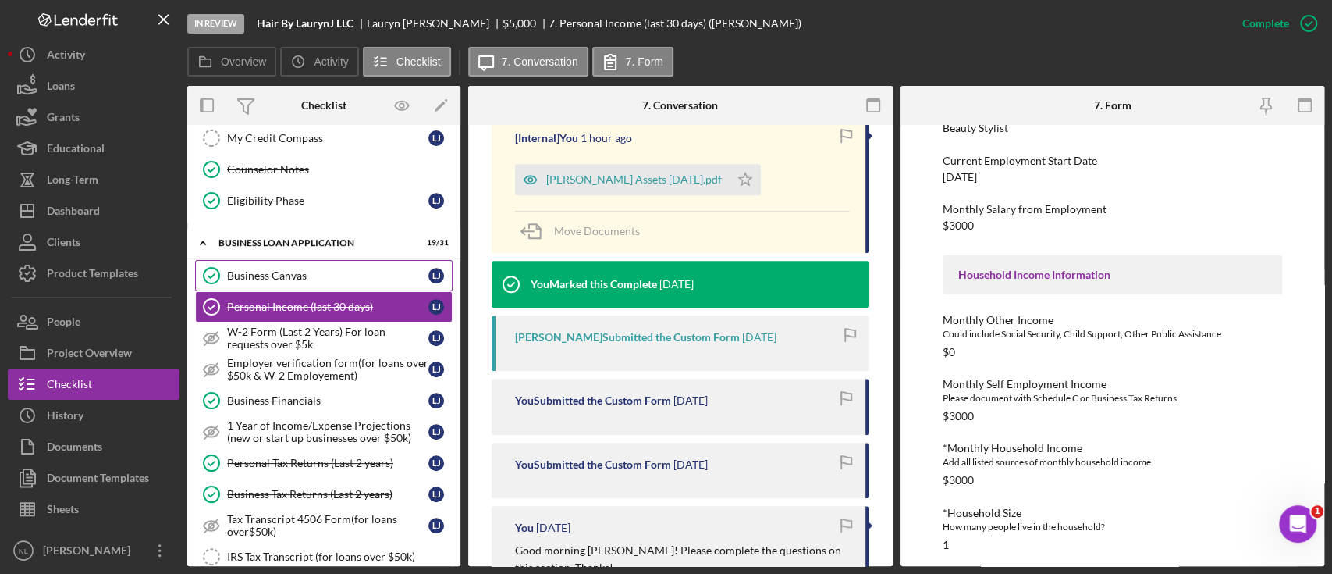
click at [291, 264] on link "Business Canvas Business Canvas [PERSON_NAME]" at bounding box center [324, 275] width 258 height 31
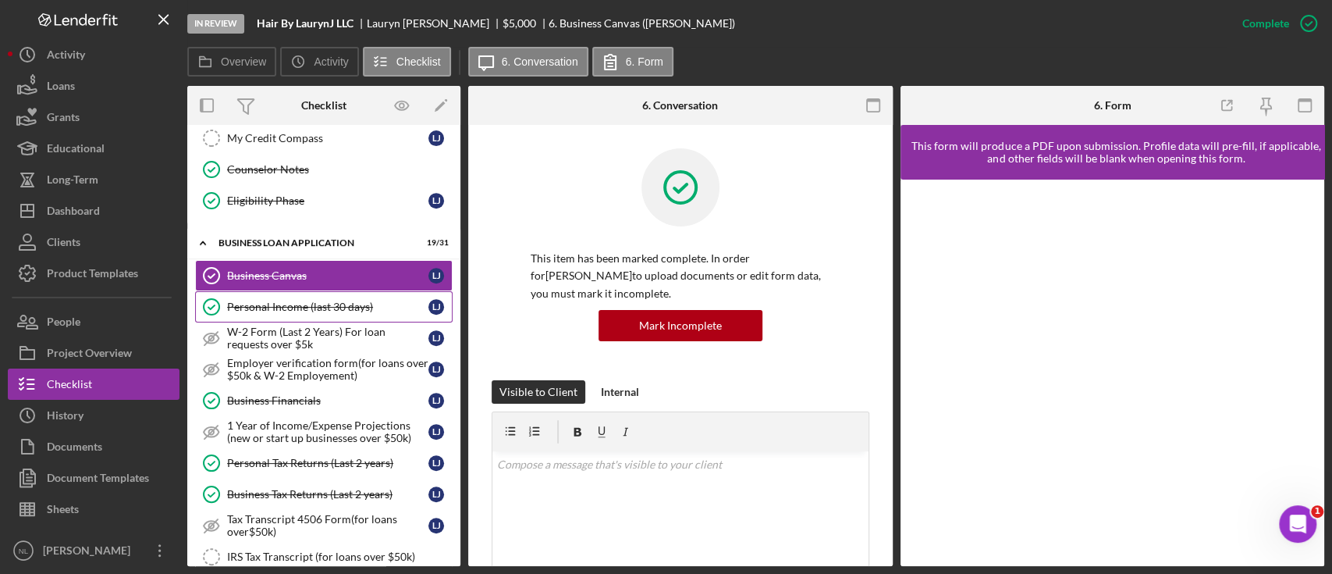
click at [307, 300] on div "Personal Income (last 30 days)" at bounding box center [327, 306] width 201 height 12
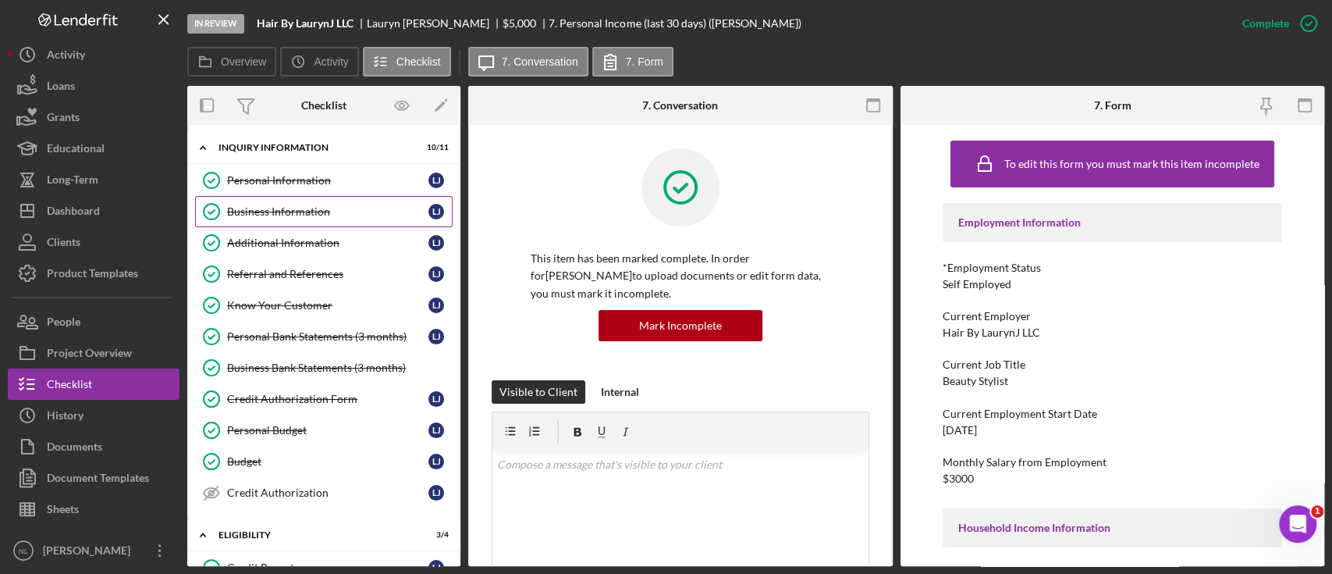
click at [314, 211] on div "Business Information" at bounding box center [327, 211] width 201 height 12
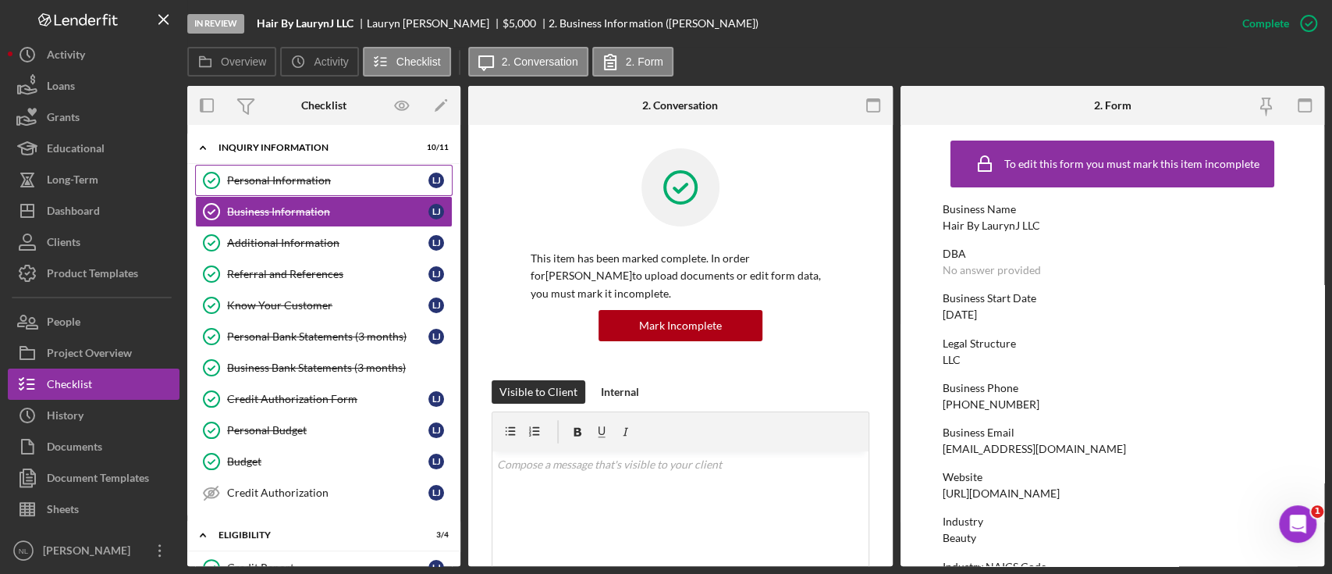
click at [287, 178] on div "Personal Information" at bounding box center [327, 180] width 201 height 12
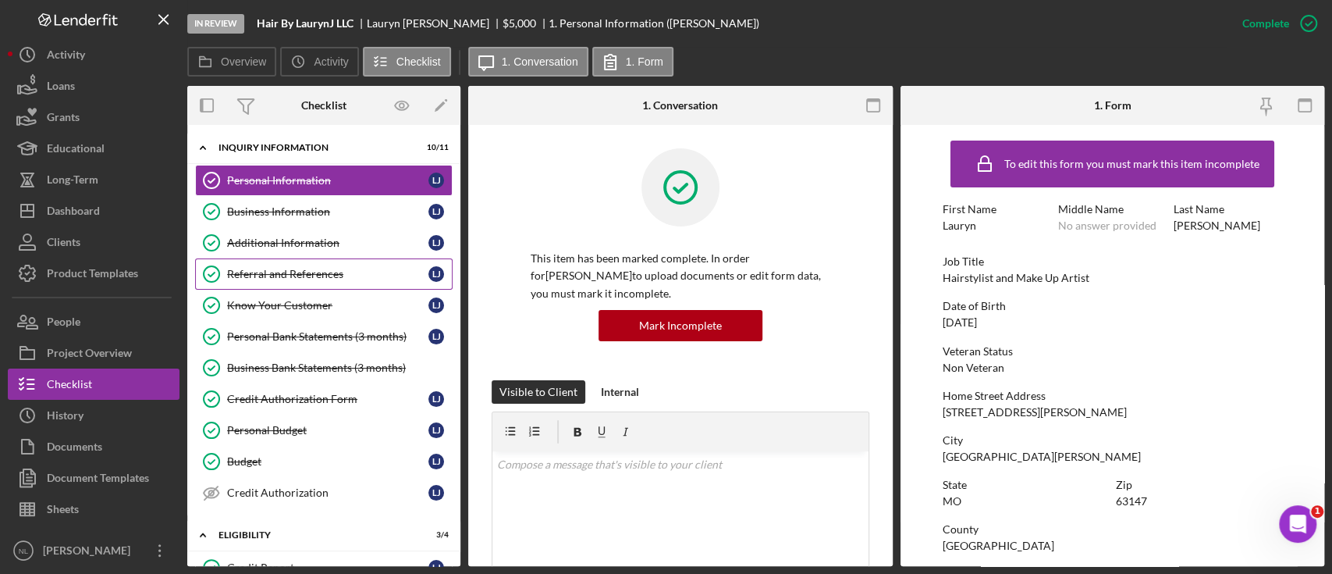
click at [298, 263] on link "Referral and References [PERSON_NAME] and References [PERSON_NAME]" at bounding box center [324, 273] width 258 height 31
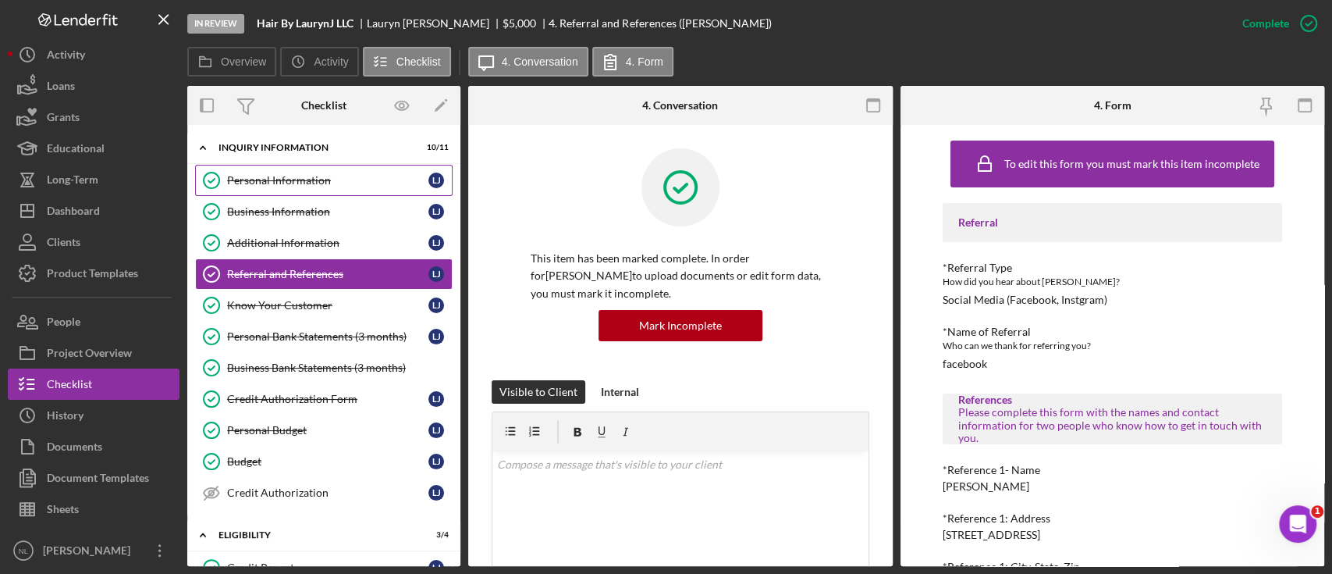
click at [281, 191] on link "Personal Information Personal Information [PERSON_NAME]" at bounding box center [324, 180] width 258 height 31
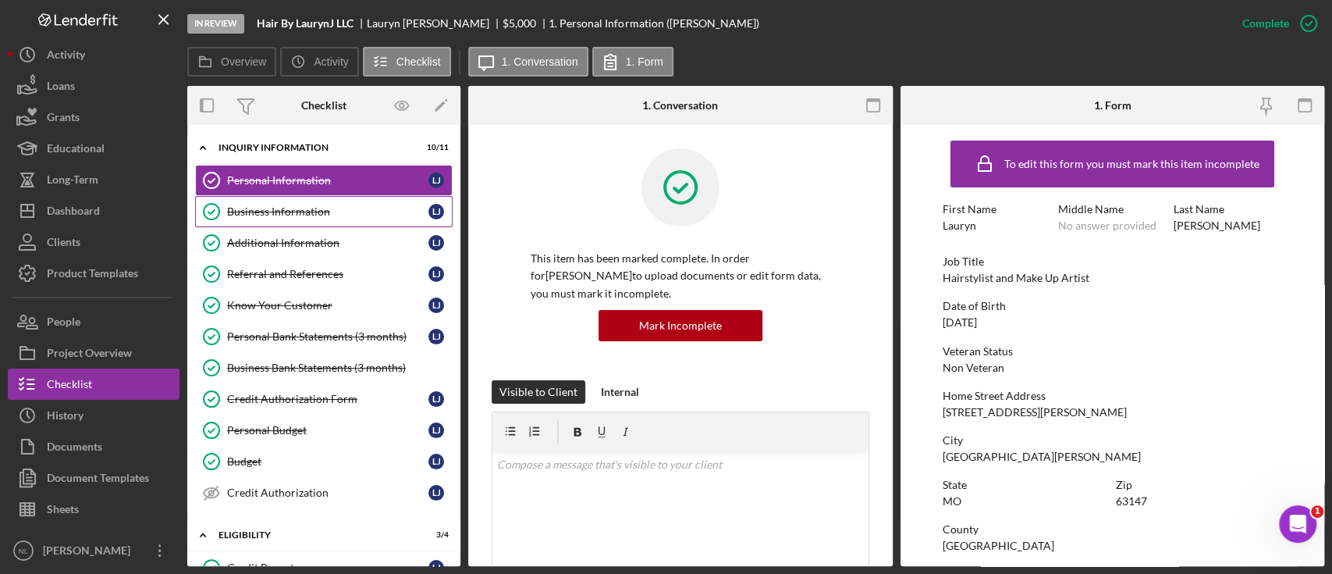
click at [283, 212] on div "Business Information" at bounding box center [327, 211] width 201 height 12
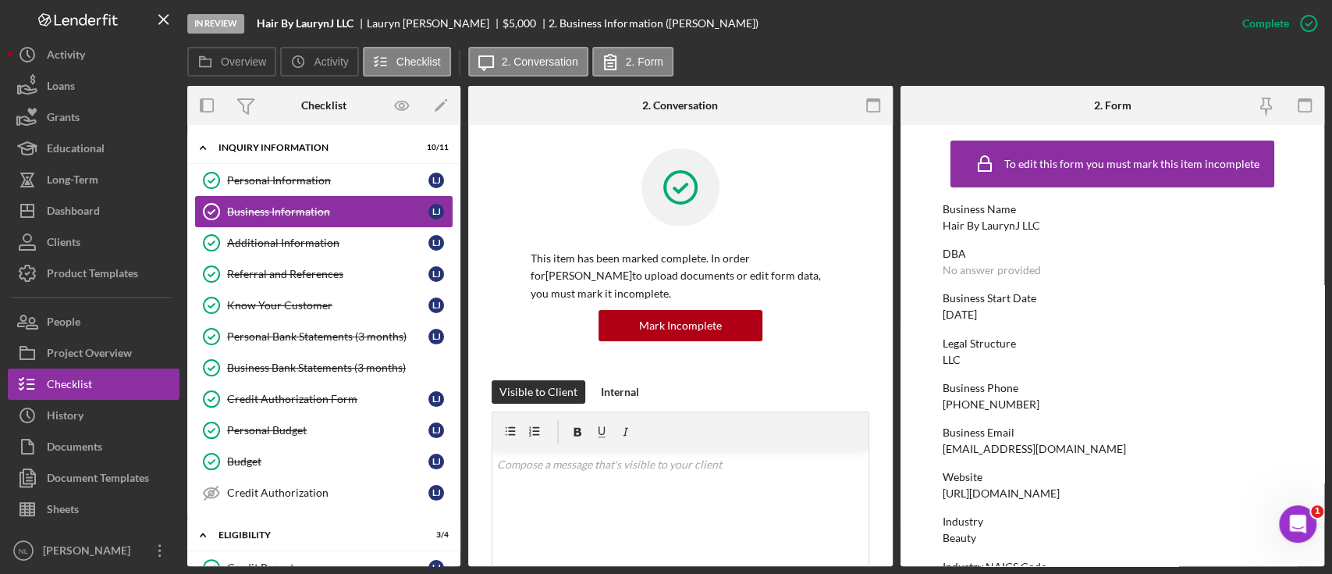
click at [281, 205] on div "Business Information" at bounding box center [327, 211] width 201 height 12
click at [286, 203] on link "Business Information Business Information [PERSON_NAME]" at bounding box center [324, 211] width 258 height 31
click at [276, 168] on link "Personal Information Personal Information [PERSON_NAME]" at bounding box center [324, 180] width 258 height 31
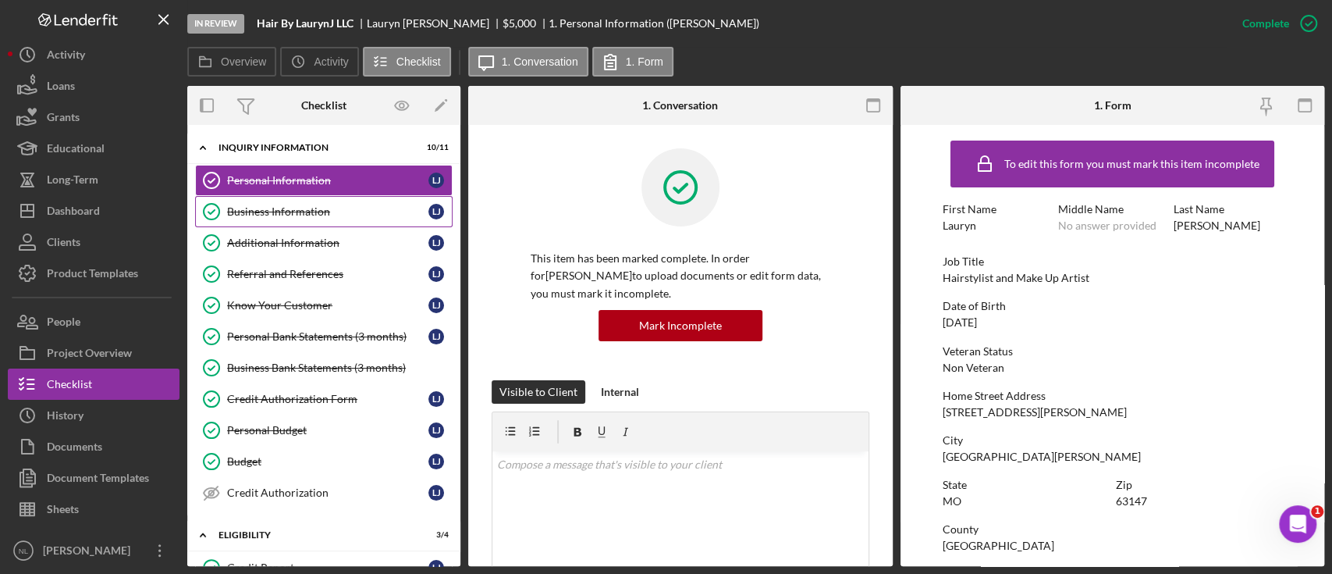
click at [288, 226] on link "Business Information Business Information [PERSON_NAME]" at bounding box center [324, 211] width 258 height 31
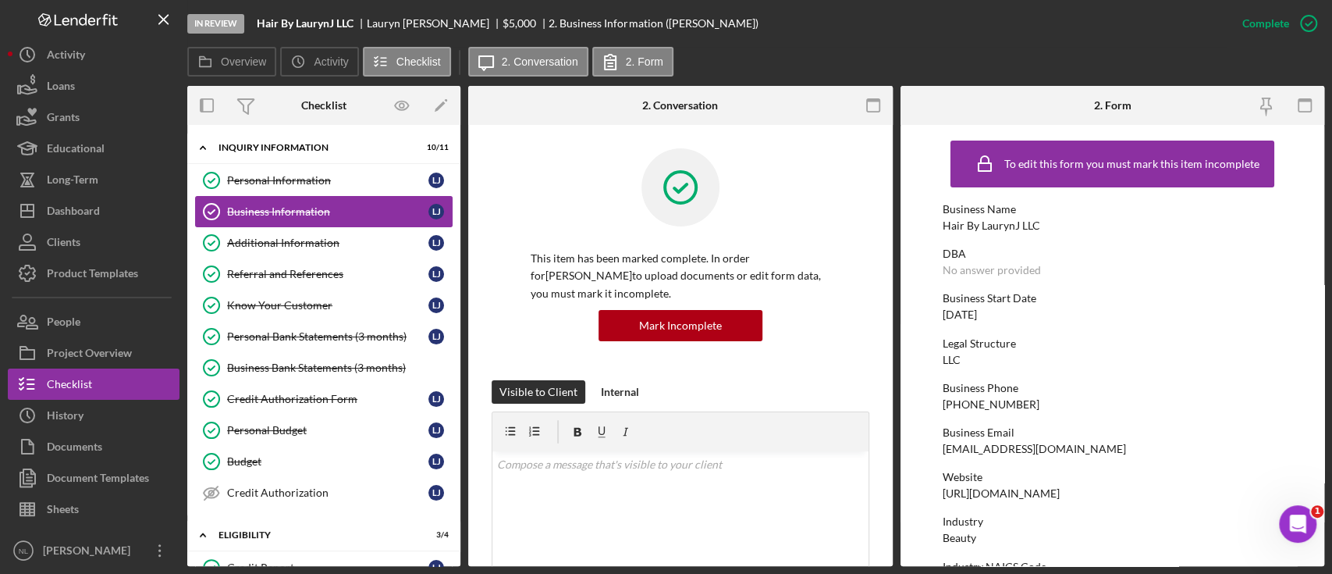
click at [284, 215] on div "Business Information" at bounding box center [327, 211] width 201 height 12
click at [271, 179] on div "Personal Information" at bounding box center [327, 180] width 201 height 12
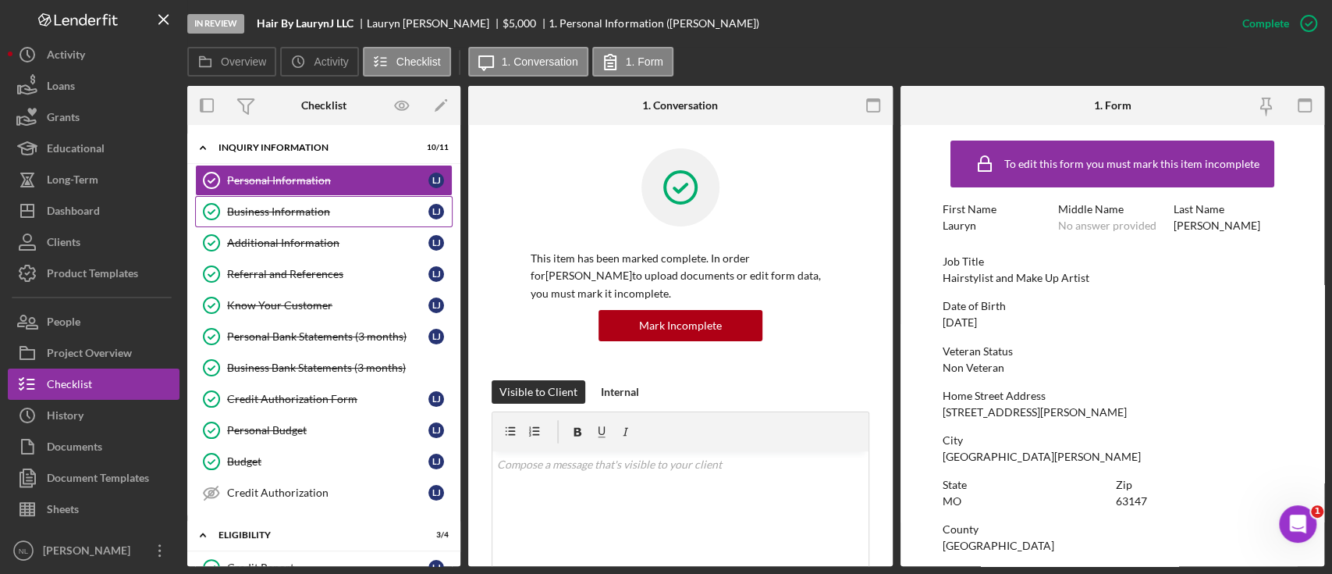
click at [280, 203] on link "Business Information Business Information [PERSON_NAME]" at bounding box center [324, 211] width 258 height 31
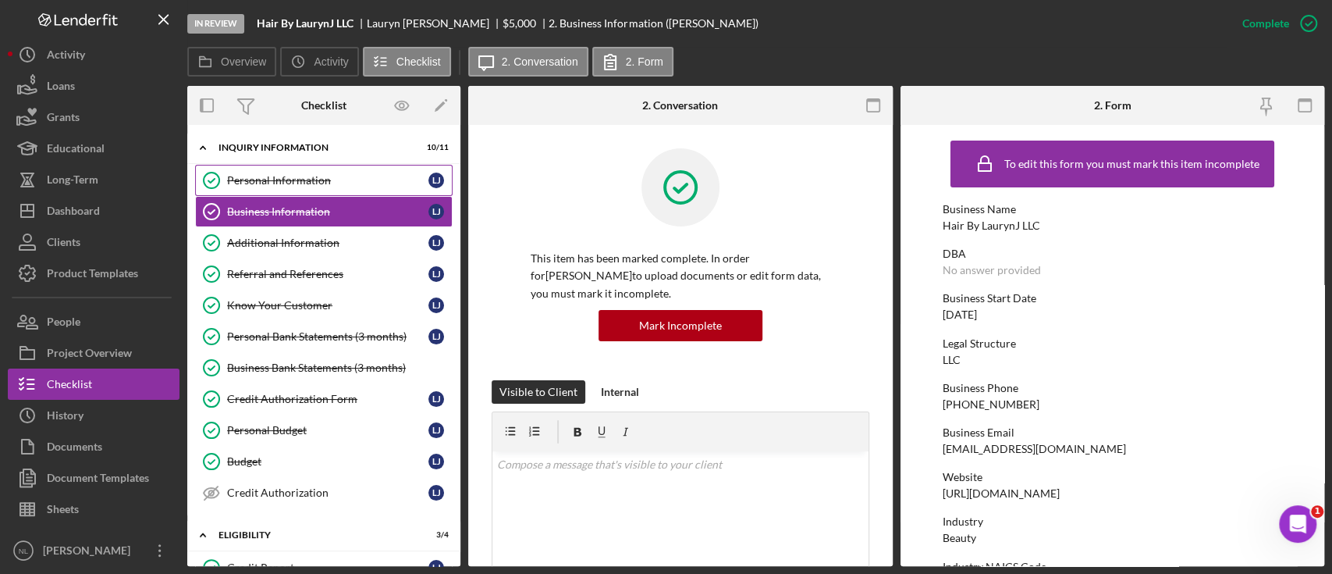
click at [274, 184] on div "Personal Information" at bounding box center [327, 180] width 201 height 12
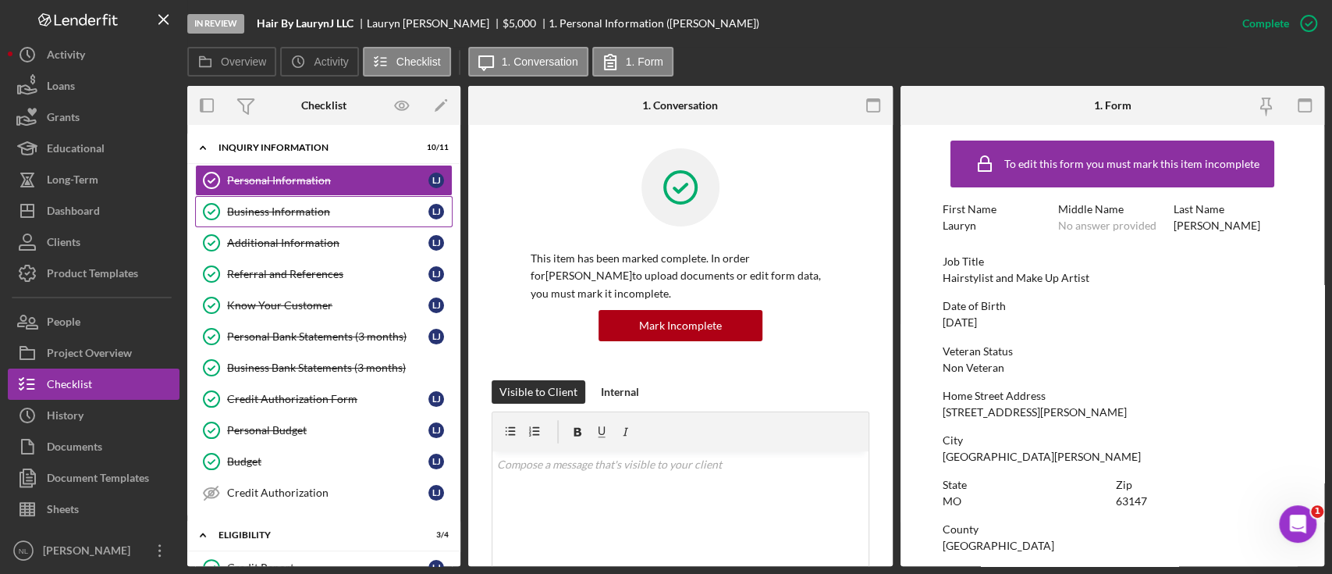
click at [275, 210] on div "Business Information" at bounding box center [327, 211] width 201 height 12
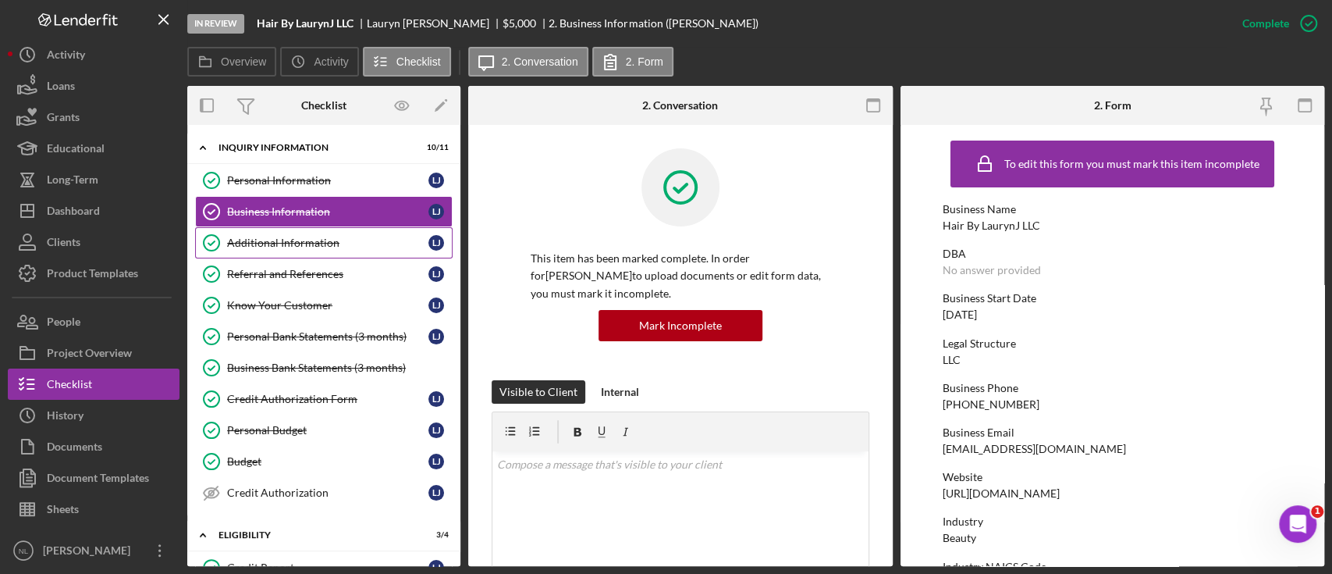
click at [305, 245] on div "Additional Information" at bounding box center [327, 242] width 201 height 12
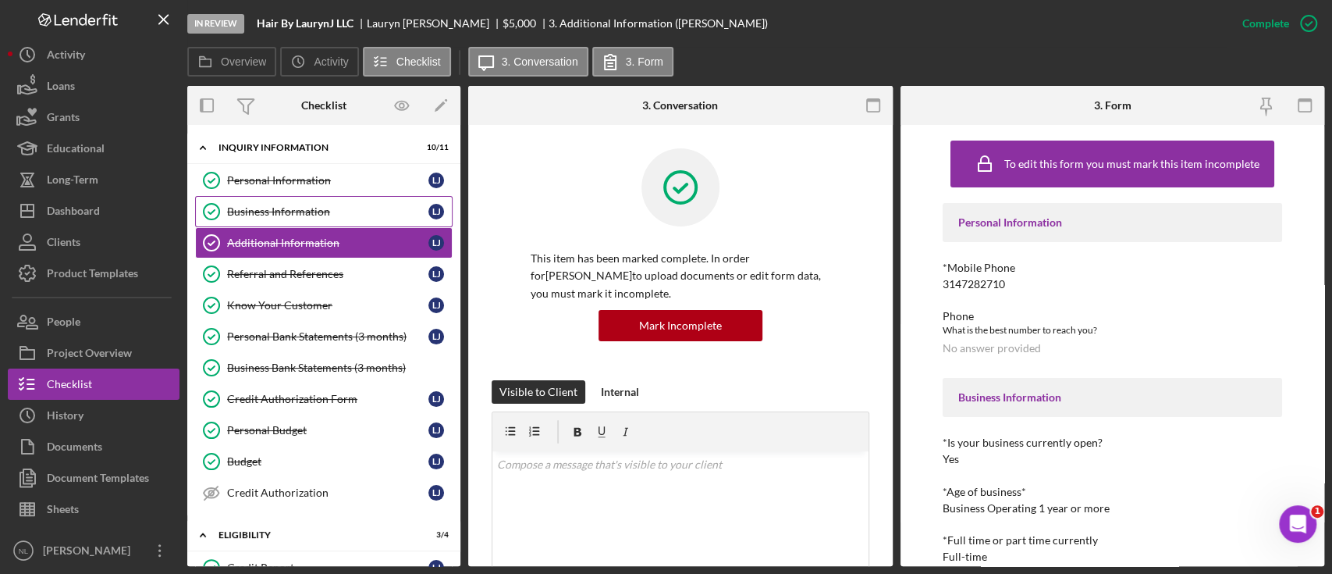
click at [294, 213] on div "Business Information" at bounding box center [327, 211] width 201 height 12
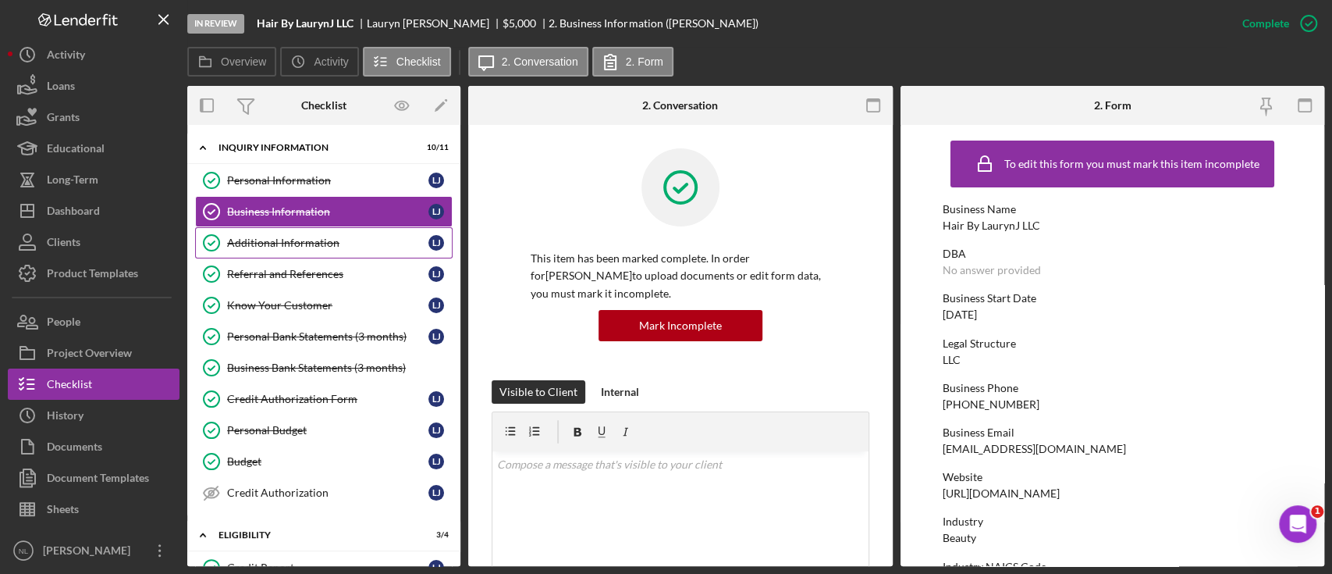
click at [303, 239] on div "Additional Information" at bounding box center [327, 242] width 201 height 12
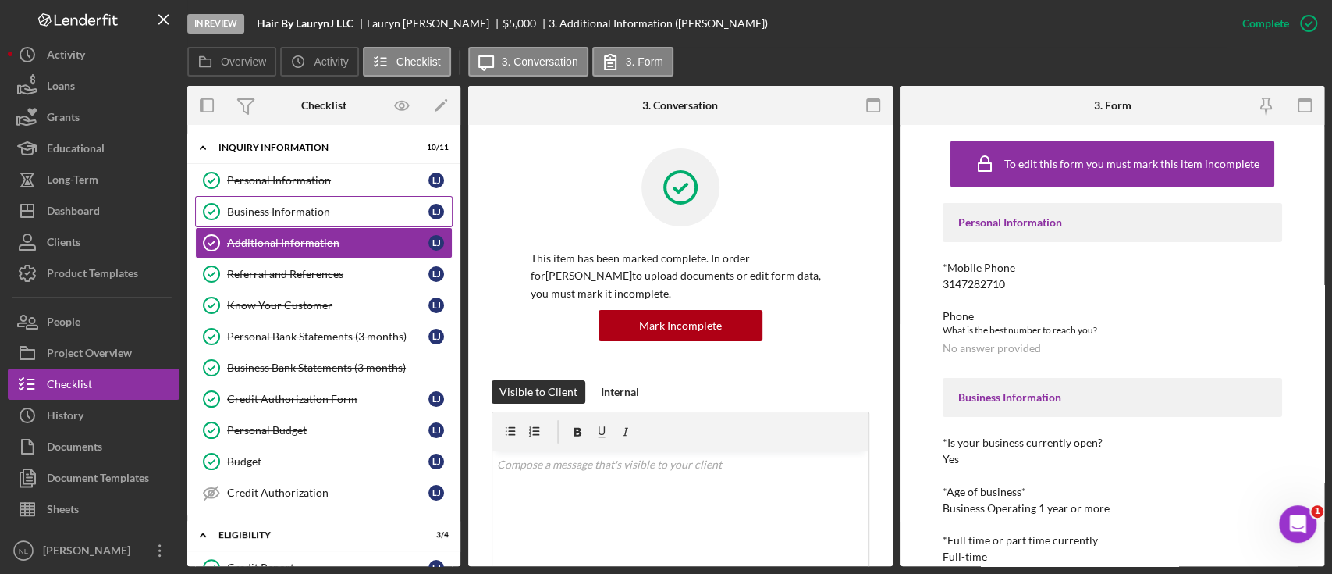
click at [299, 223] on link "Business Information Business Information [PERSON_NAME]" at bounding box center [324, 211] width 258 height 31
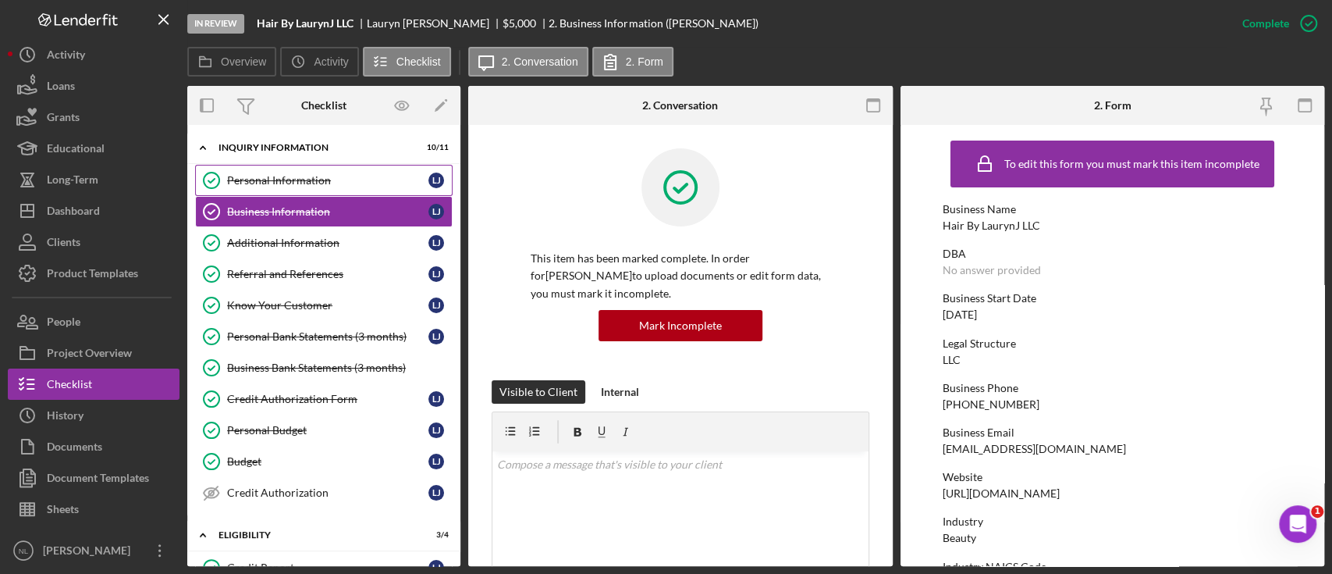
click at [286, 179] on div "Personal Information" at bounding box center [327, 180] width 201 height 12
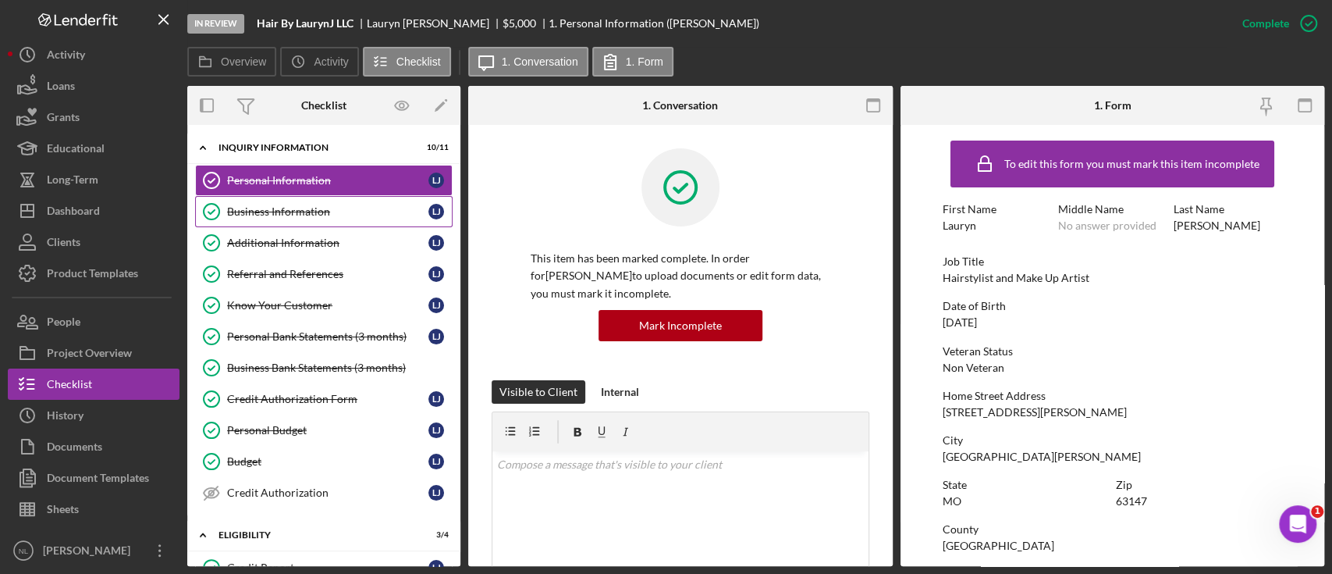
click at [287, 213] on div "Business Information" at bounding box center [327, 211] width 201 height 12
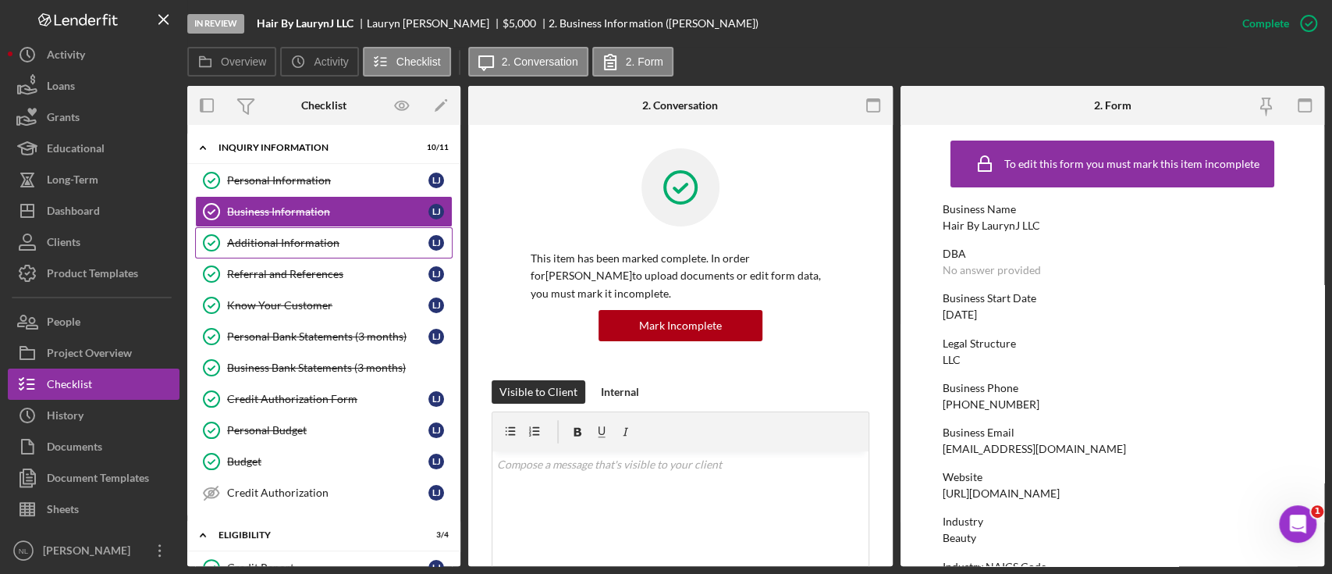
click at [286, 247] on div "Additional Information" at bounding box center [327, 242] width 201 height 12
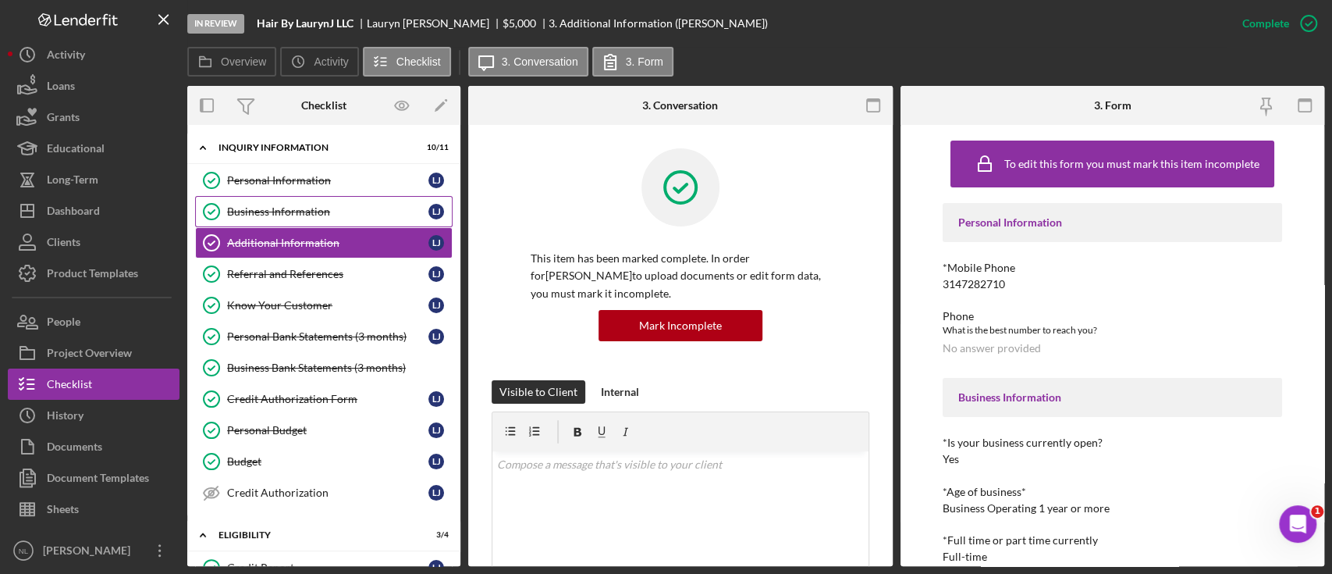
click at [274, 219] on link "Business Information Business Information [PERSON_NAME]" at bounding box center [324, 211] width 258 height 31
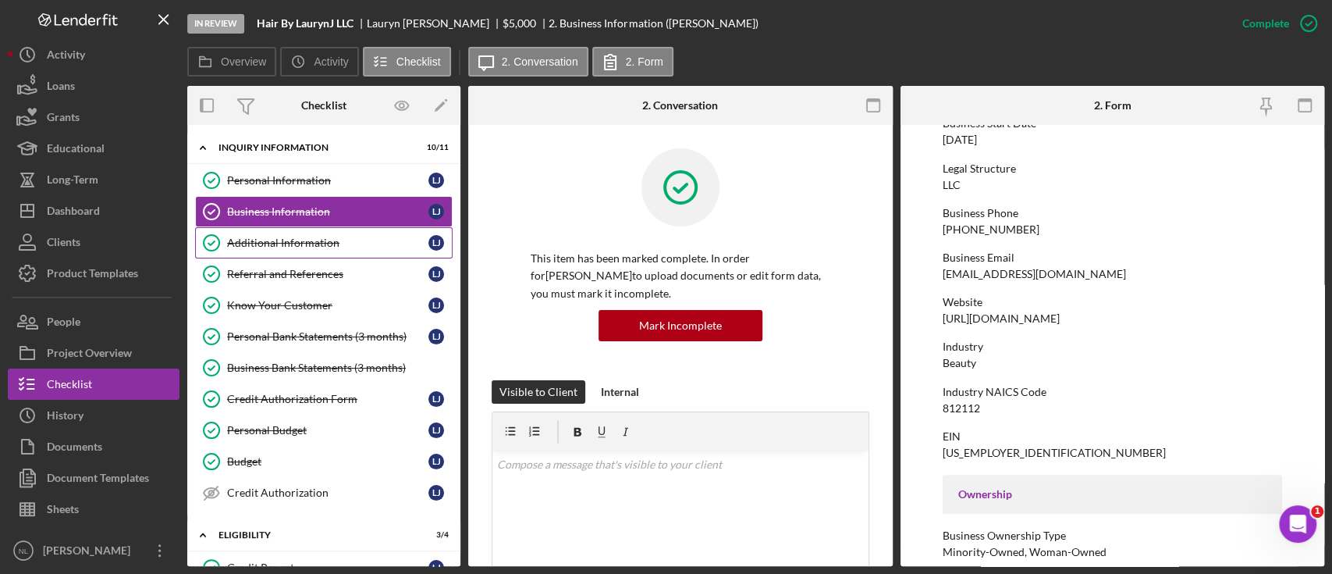
scroll to position [179, 0]
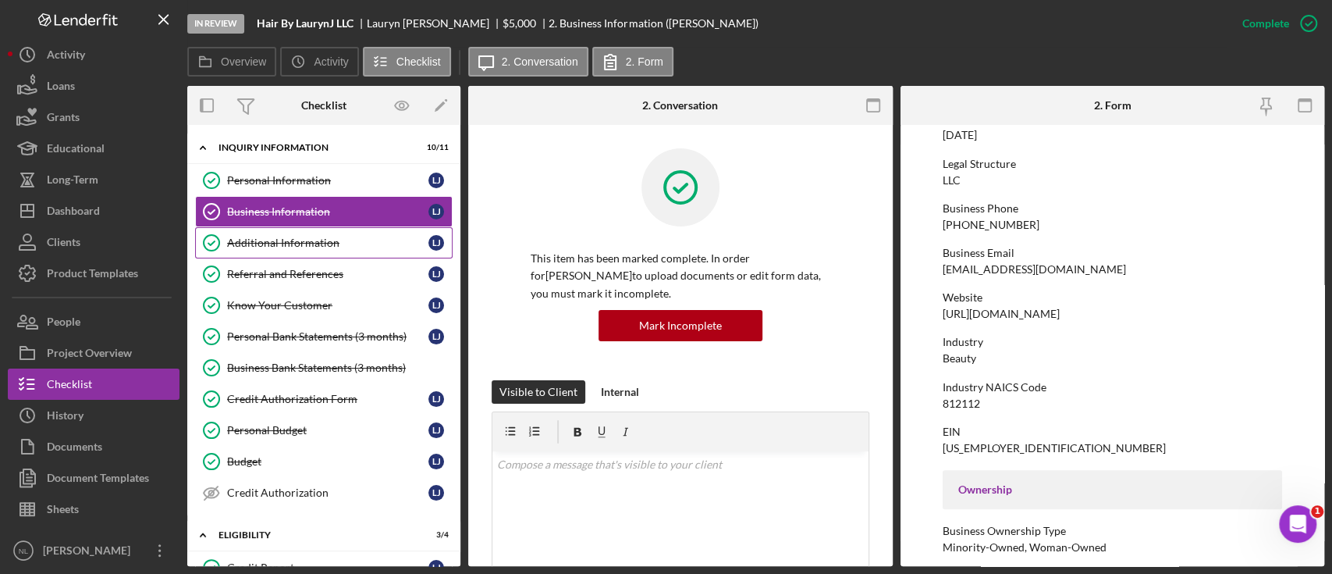
click at [236, 239] on div "Additional Information" at bounding box center [327, 242] width 201 height 12
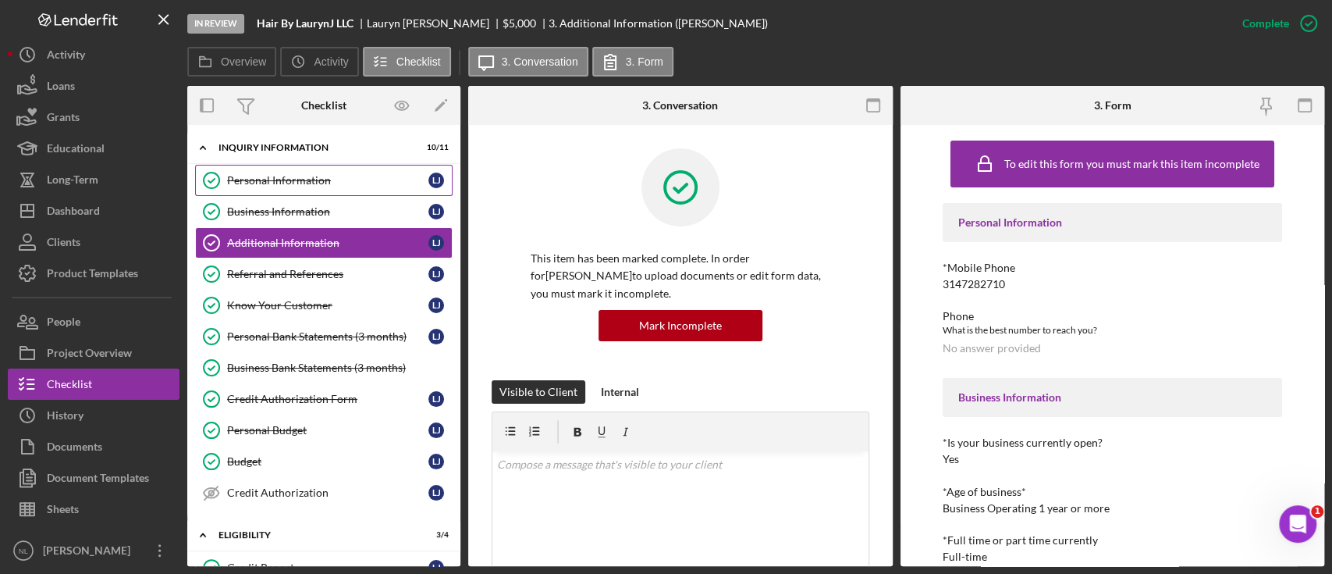
click at [243, 186] on div "Personal Information" at bounding box center [327, 180] width 201 height 12
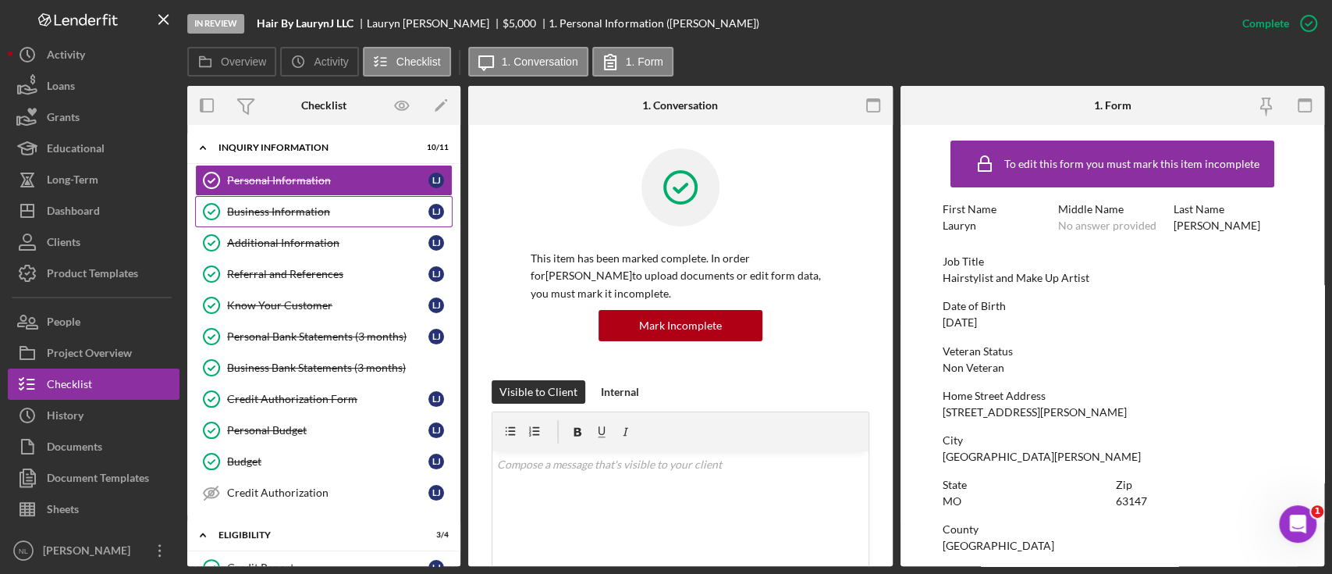
click at [245, 205] on div "Business Information" at bounding box center [327, 211] width 201 height 12
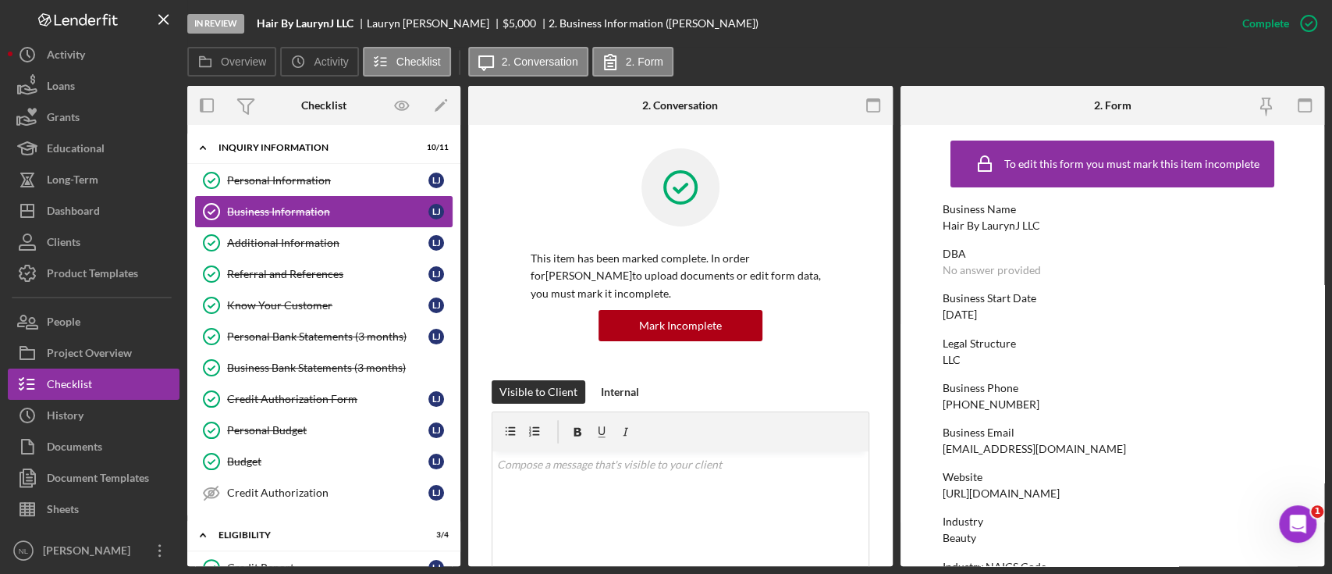
click at [307, 197] on link "Business Information Business Information [PERSON_NAME]" at bounding box center [324, 211] width 258 height 31
click at [318, 218] on link "Business Information Business Information [PERSON_NAME]" at bounding box center [324, 211] width 258 height 31
click at [313, 239] on div "Additional Information" at bounding box center [327, 242] width 201 height 12
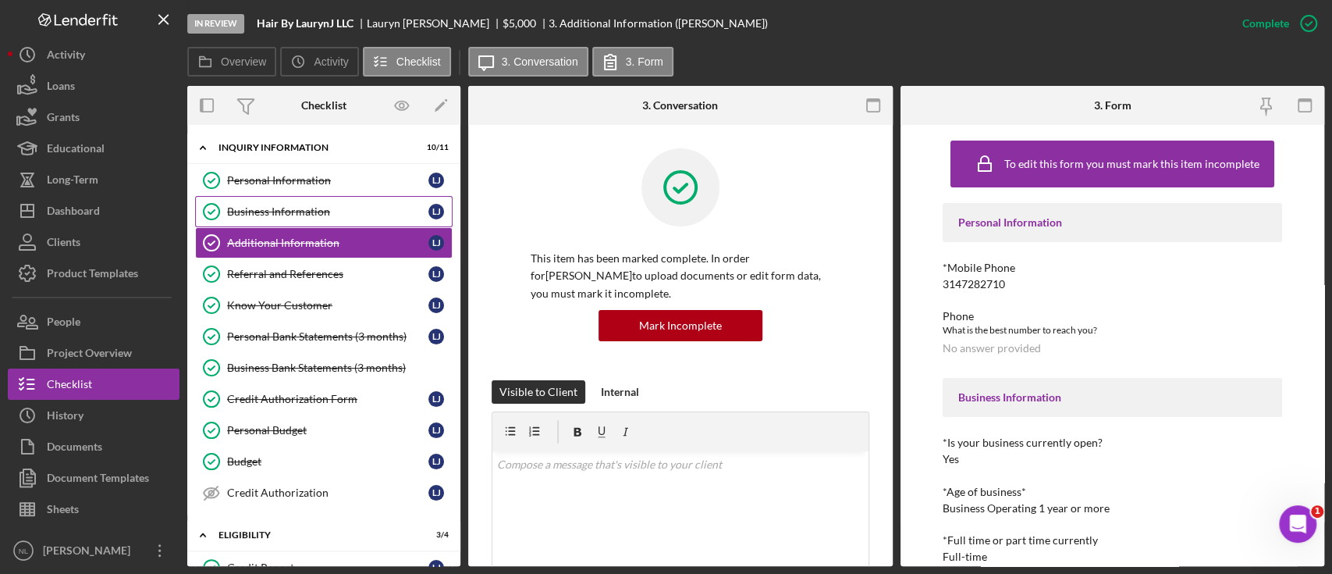
click at [274, 201] on link "Business Information Business Information [PERSON_NAME]" at bounding box center [324, 211] width 258 height 31
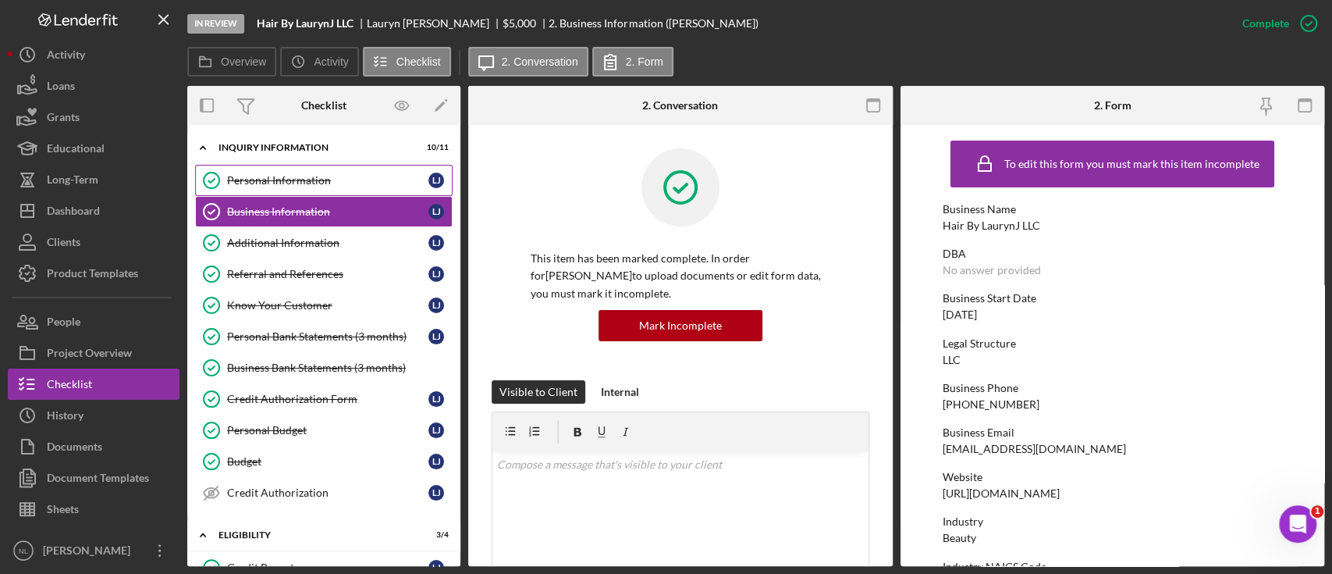
click at [314, 190] on link "Personal Information Personal Information [PERSON_NAME]" at bounding box center [324, 180] width 258 height 31
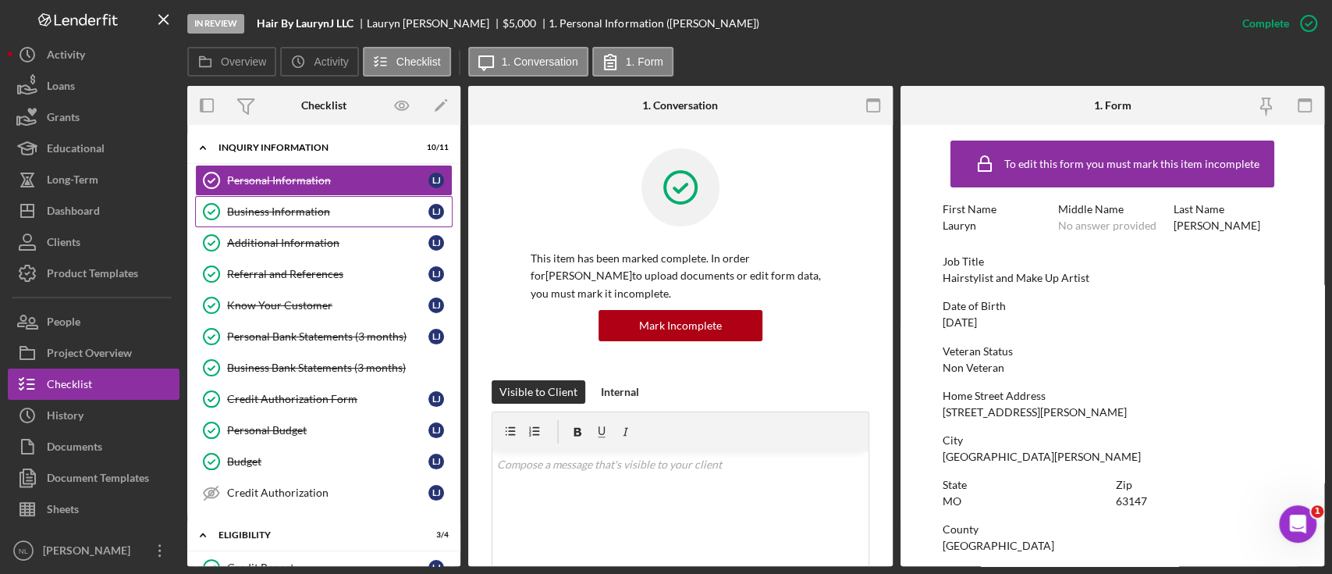
click at [306, 213] on div "Business Information" at bounding box center [327, 211] width 201 height 12
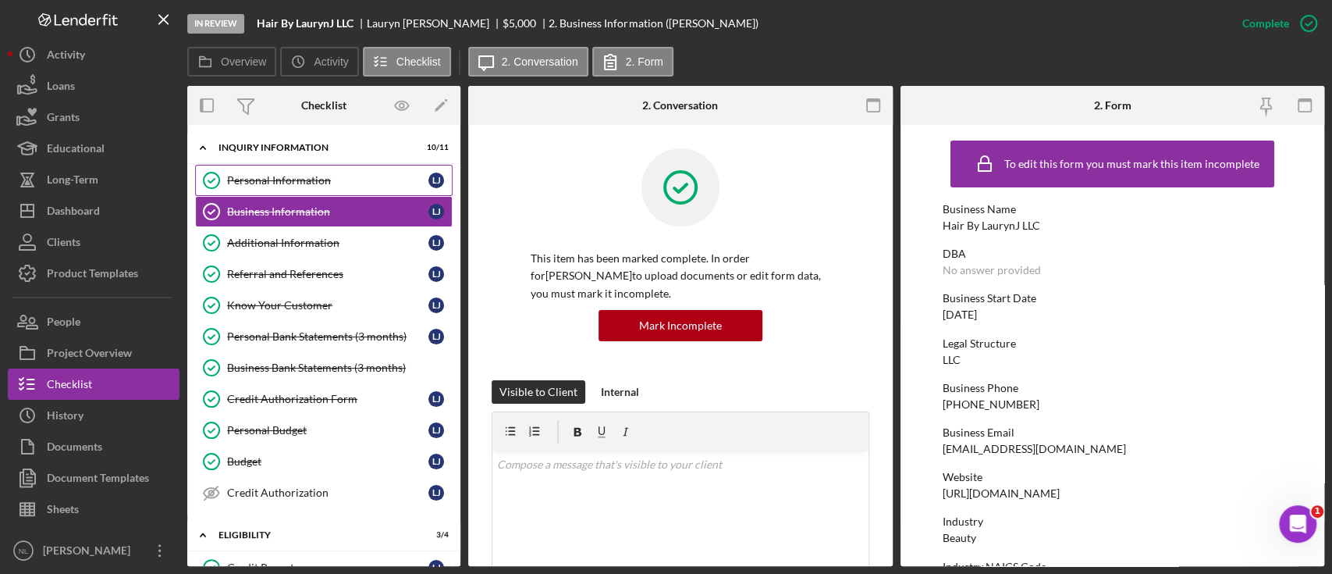
click at [289, 181] on div "Personal Information" at bounding box center [327, 180] width 201 height 12
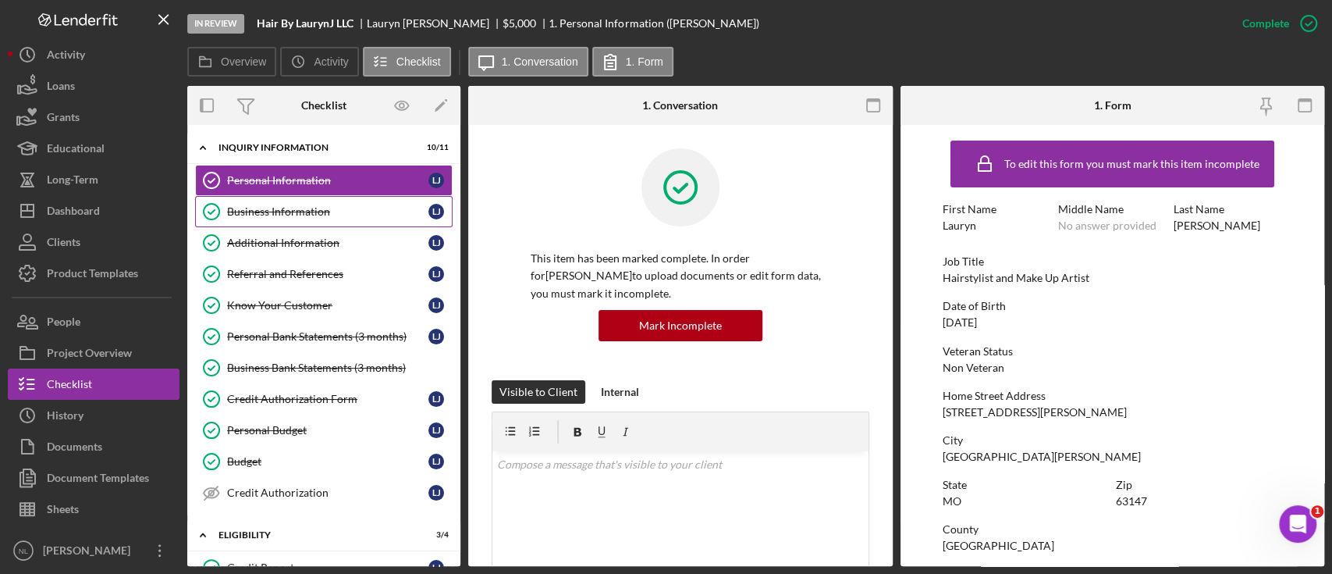
click at [287, 207] on div "Business Information" at bounding box center [327, 211] width 201 height 12
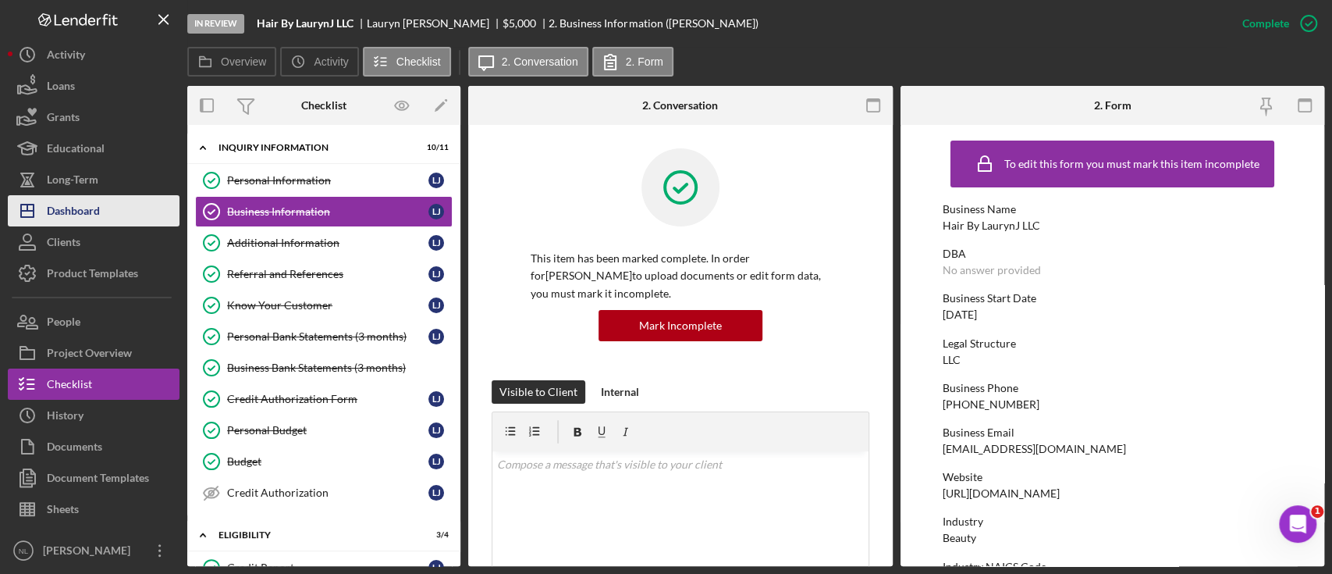
click at [144, 205] on button "Icon/Dashboard Dashboard" at bounding box center [94, 210] width 172 height 31
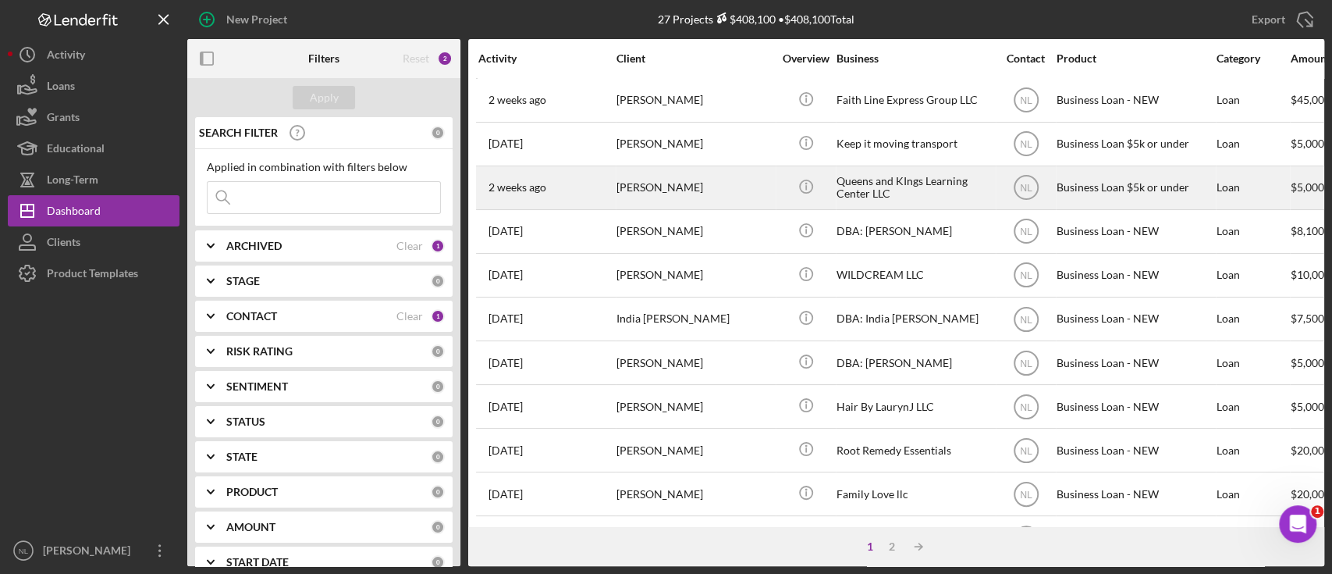
click at [608, 197] on div "[DATE] [PERSON_NAME]" at bounding box center [546, 187] width 137 height 41
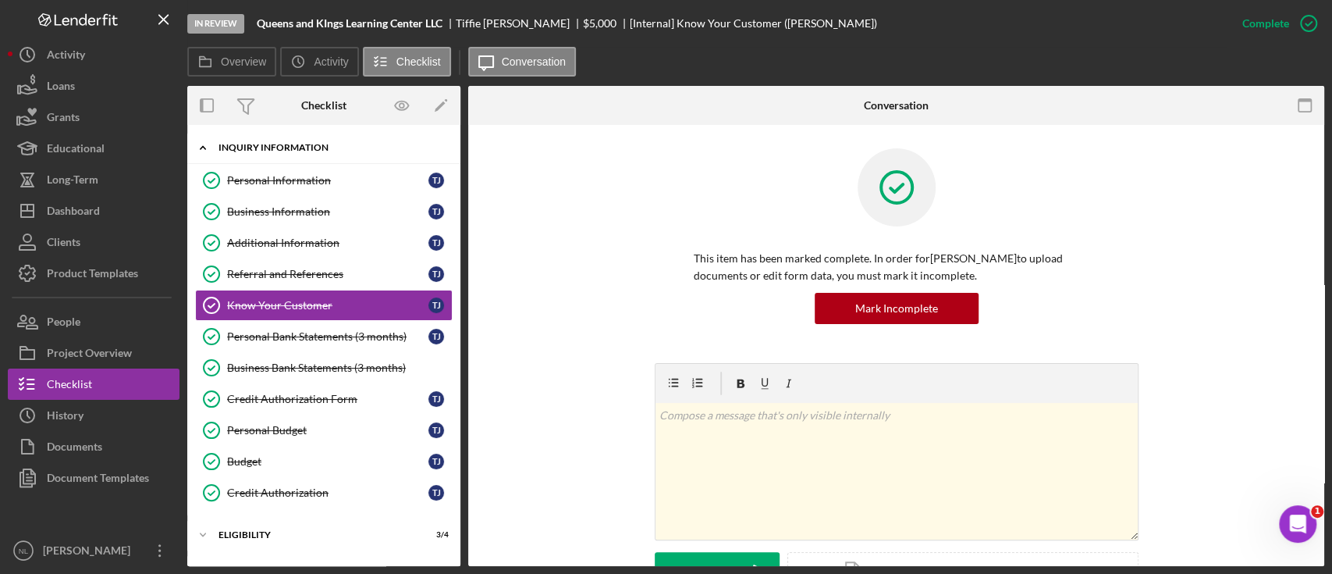
click at [267, 148] on div "INQUIRY INFORMATION" at bounding box center [330, 147] width 222 height 9
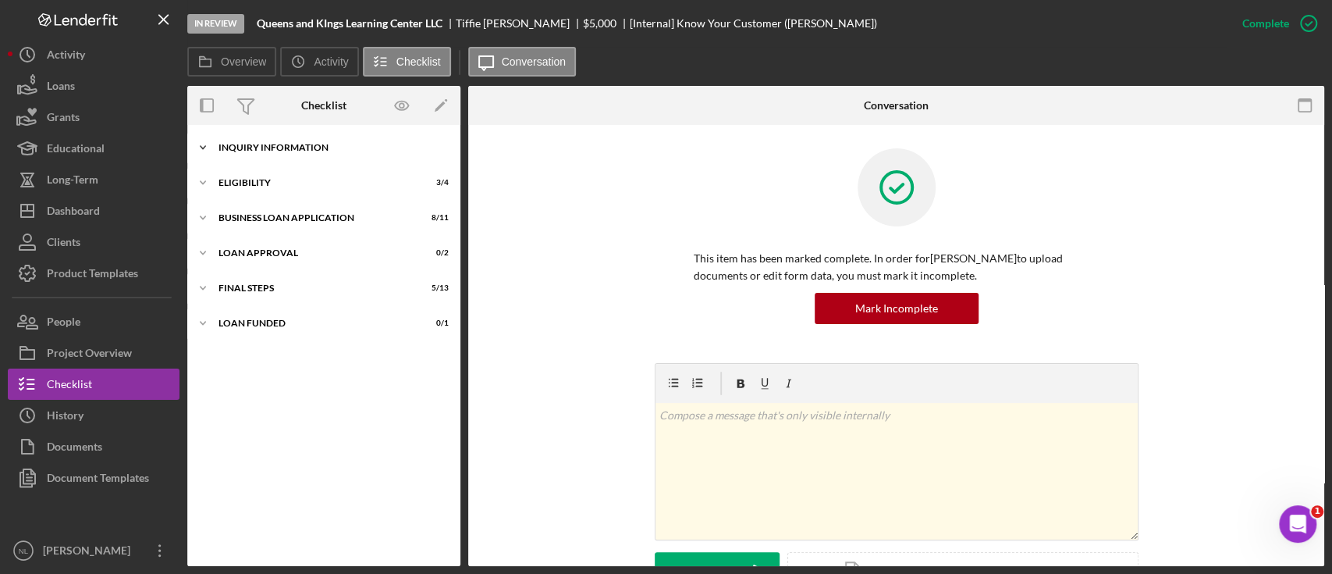
click at [267, 148] on div "INQUIRY INFORMATION" at bounding box center [330, 147] width 222 height 9
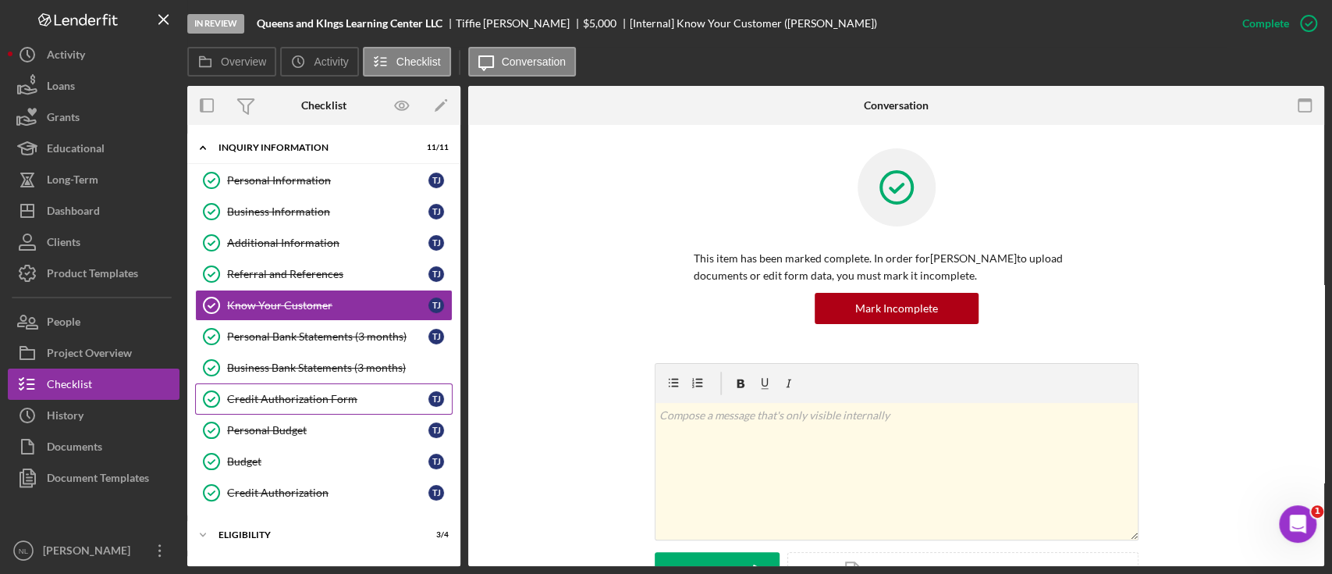
scroll to position [131, 0]
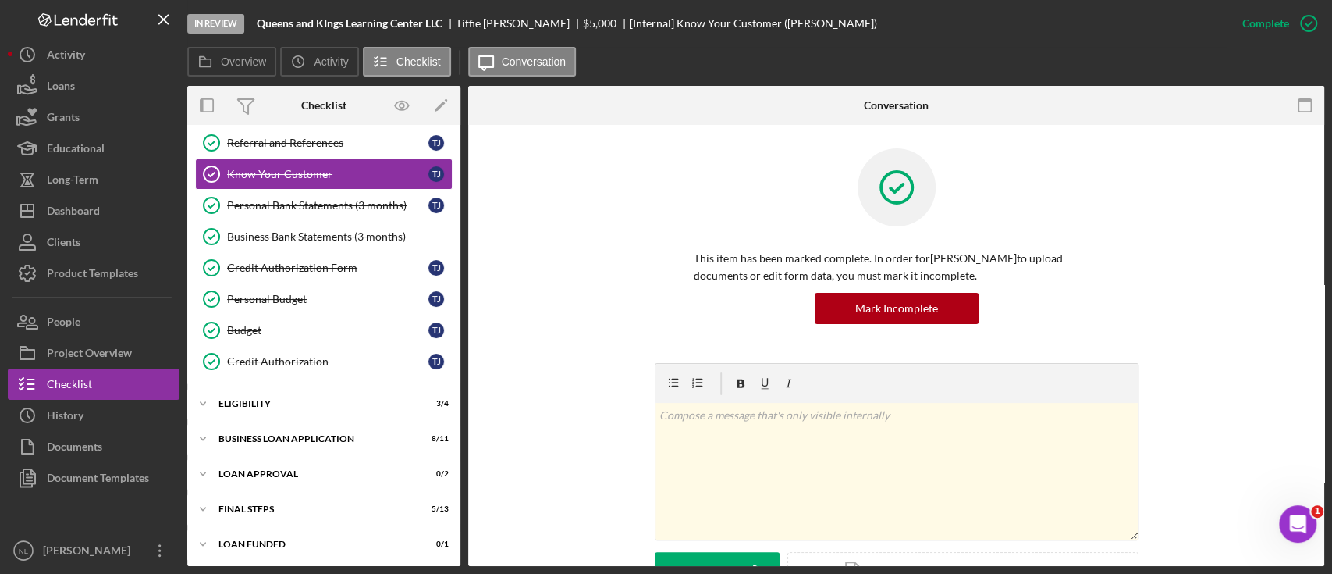
click at [324, 419] on div "Icon/Expander INQUIRY INFORMATION 11 / 11 Personal Information Personal Informa…" at bounding box center [323, 281] width 273 height 559
click at [315, 434] on div "BUSINESS LOAN APPLICATION" at bounding box center [330, 438] width 222 height 9
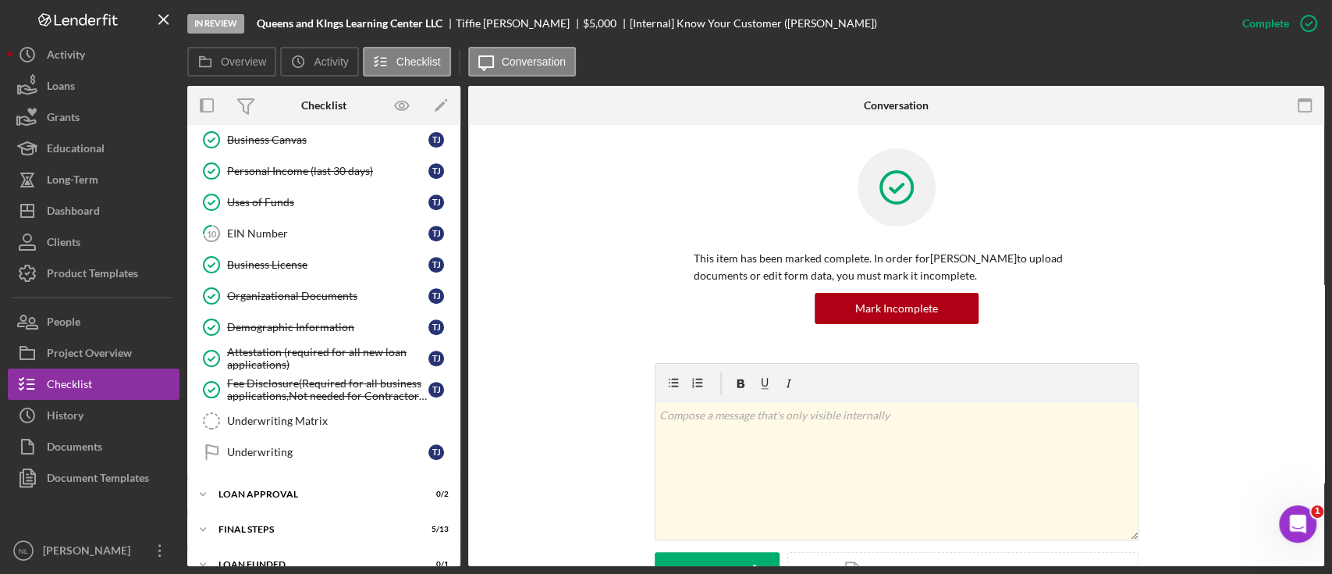
scroll to position [481, 0]
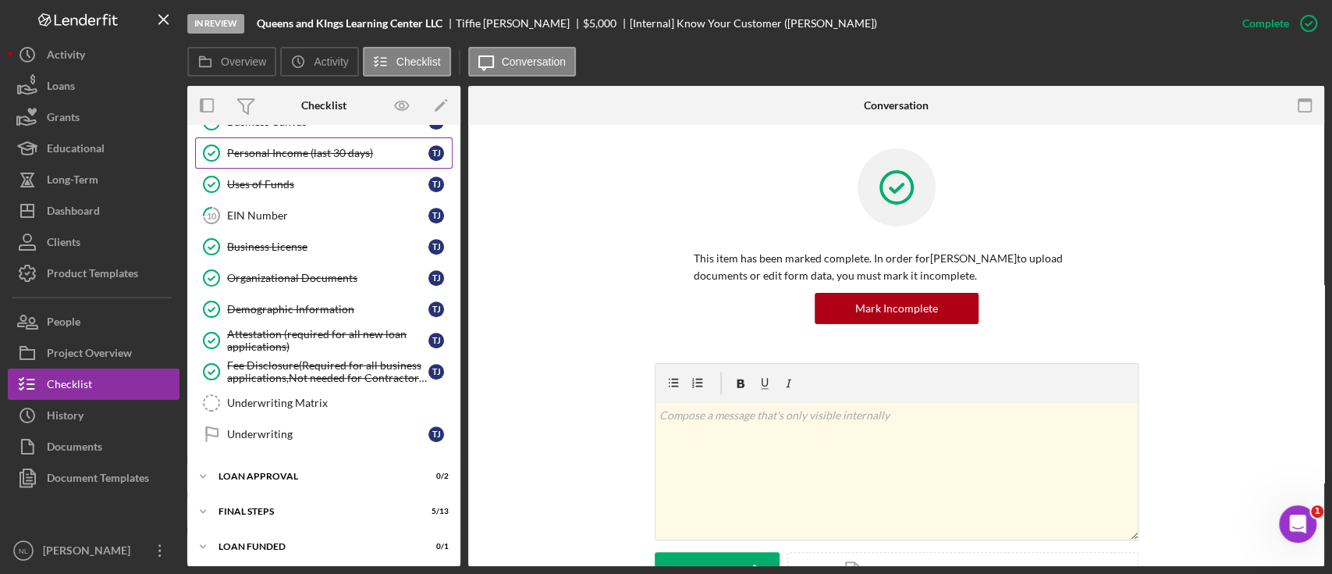
click at [303, 155] on div "Personal Income (last 30 days)" at bounding box center [327, 153] width 201 height 12
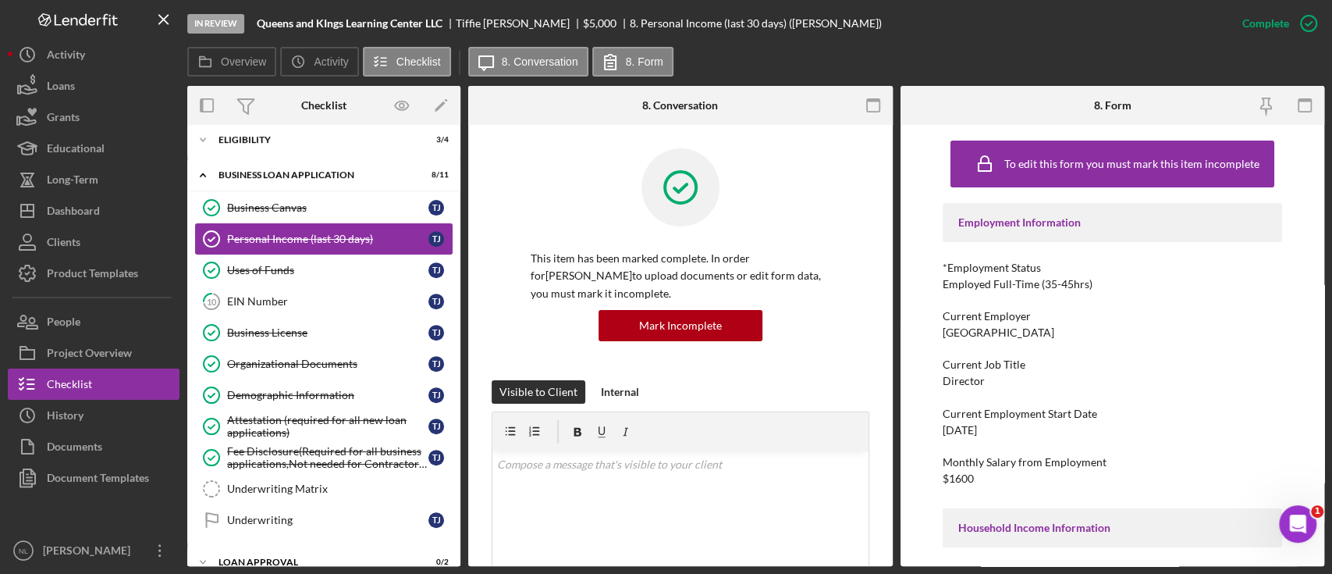
scroll to position [378, 0]
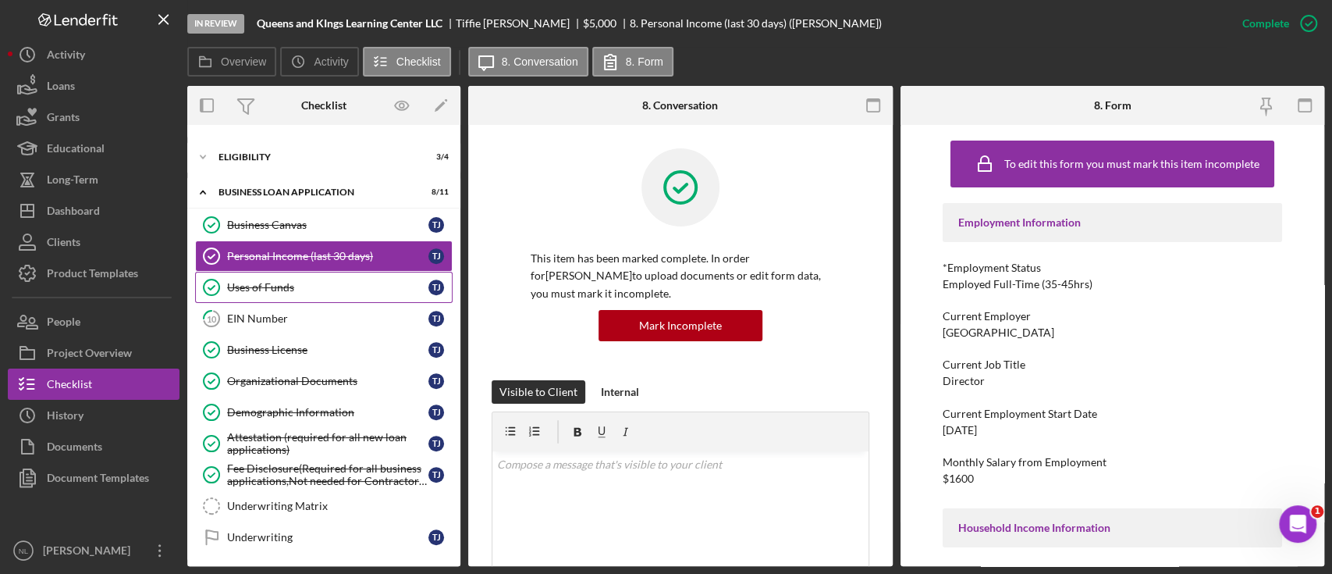
click at [311, 274] on link "Uses of Funds Uses of Funds T J" at bounding box center [324, 287] width 258 height 31
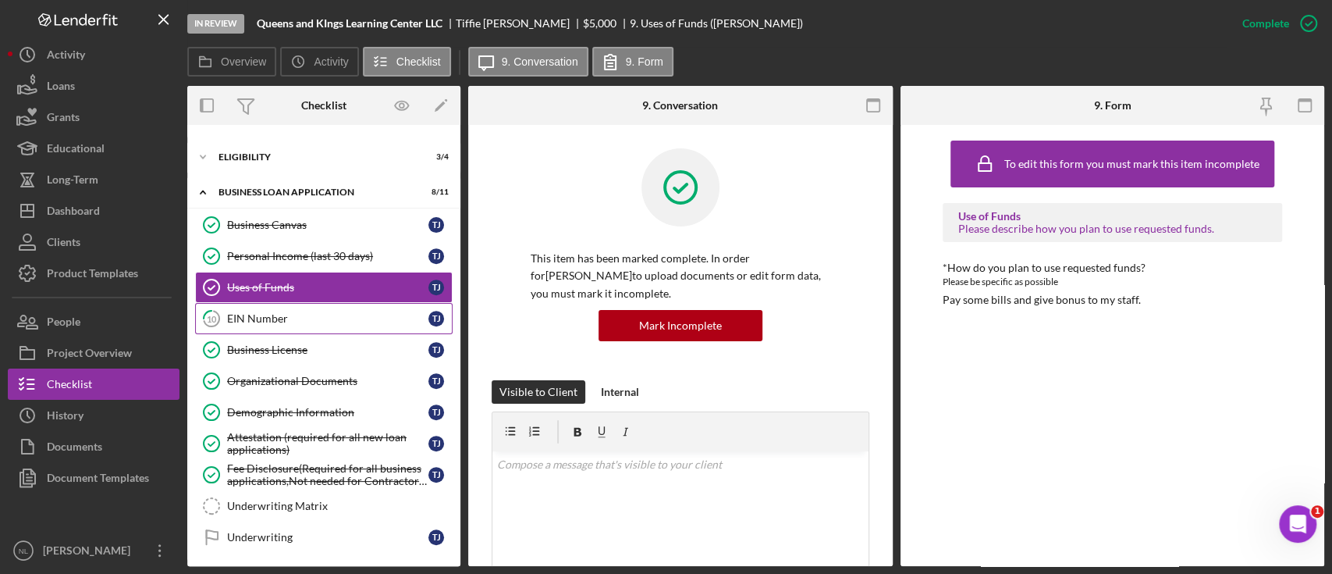
click at [305, 303] on link "10 EIN Number T J" at bounding box center [324, 318] width 258 height 31
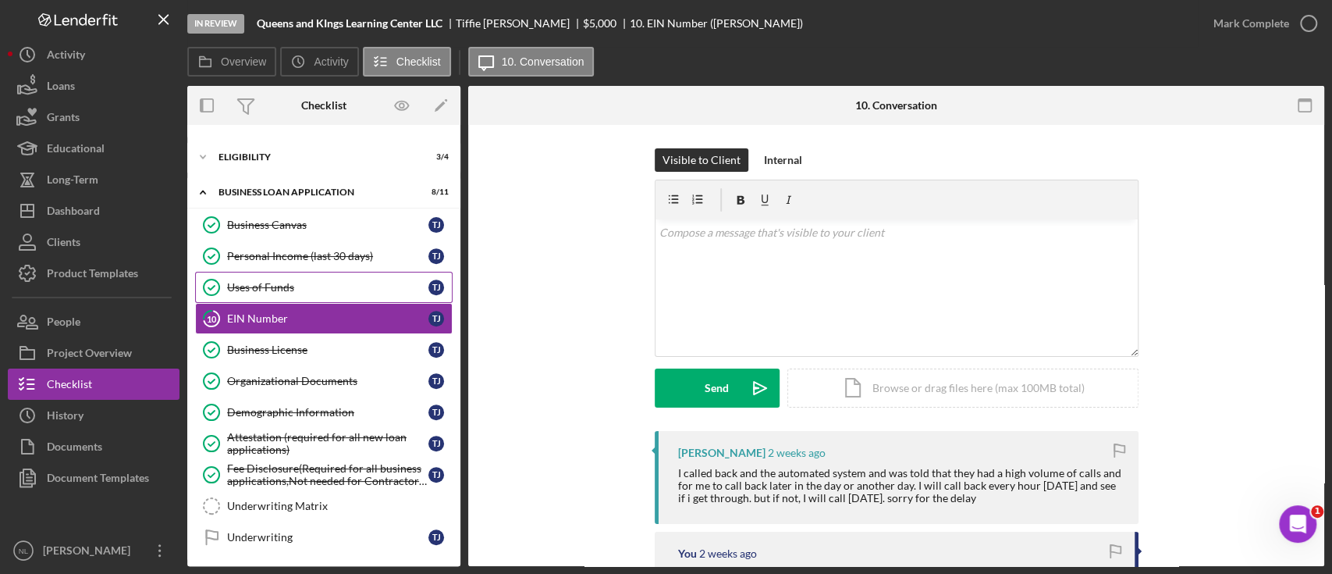
click at [300, 275] on link "Uses of Funds Uses of Funds T J" at bounding box center [324, 287] width 258 height 31
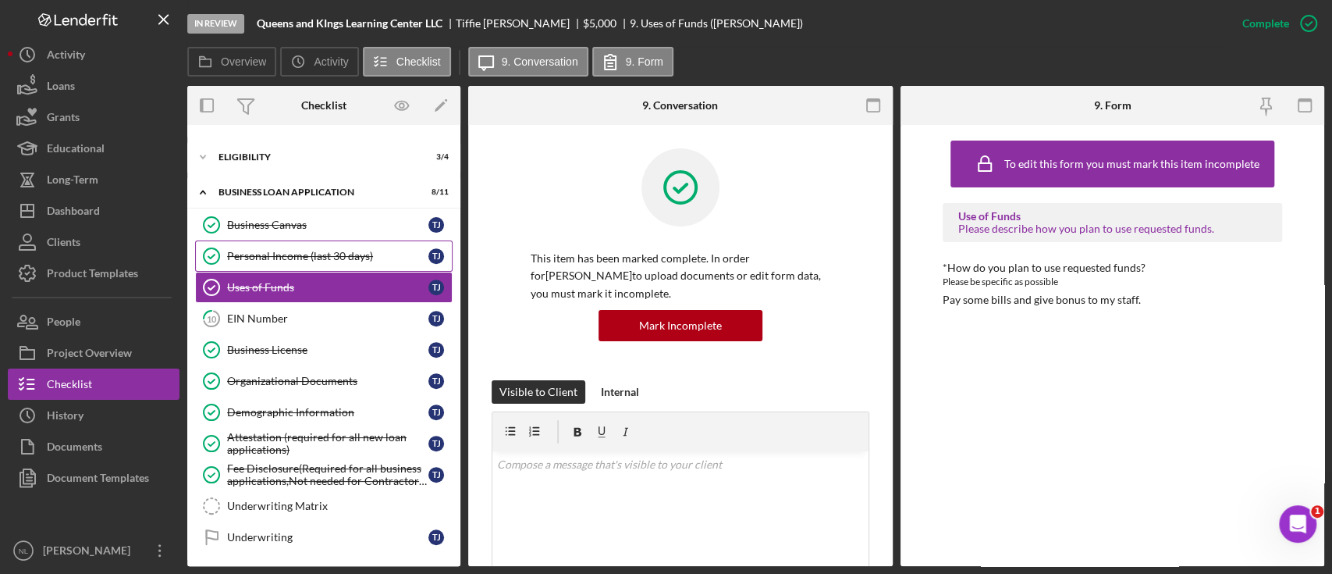
click at [297, 258] on div "Personal Income (last 30 days)" at bounding box center [327, 256] width 201 height 12
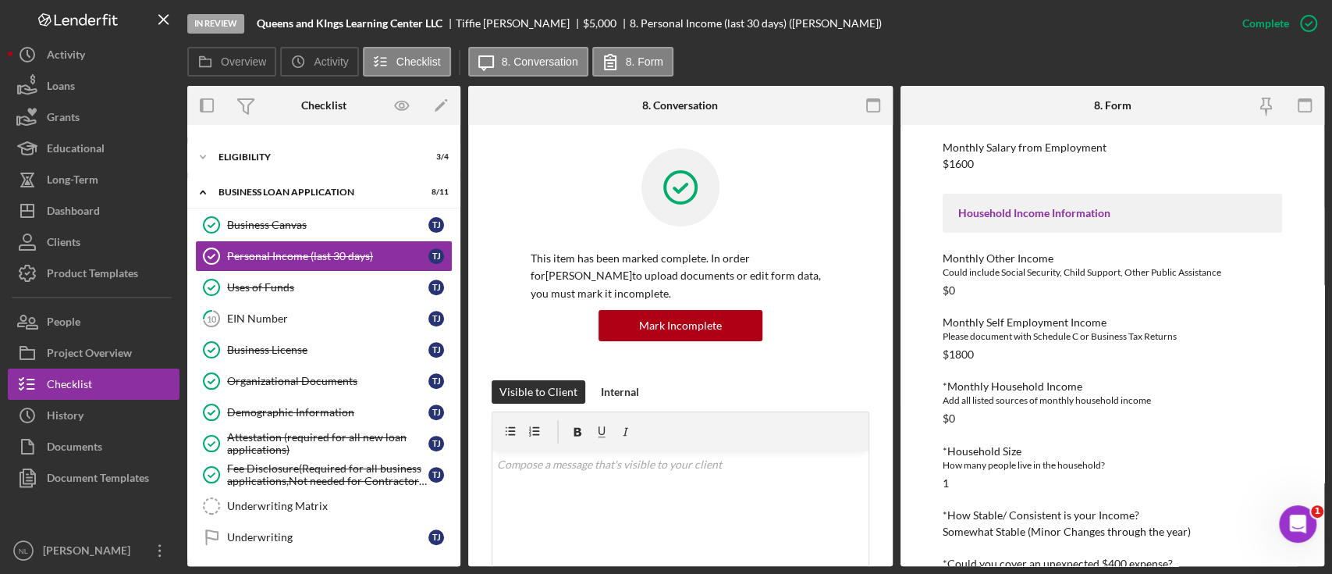
scroll to position [437, 0]
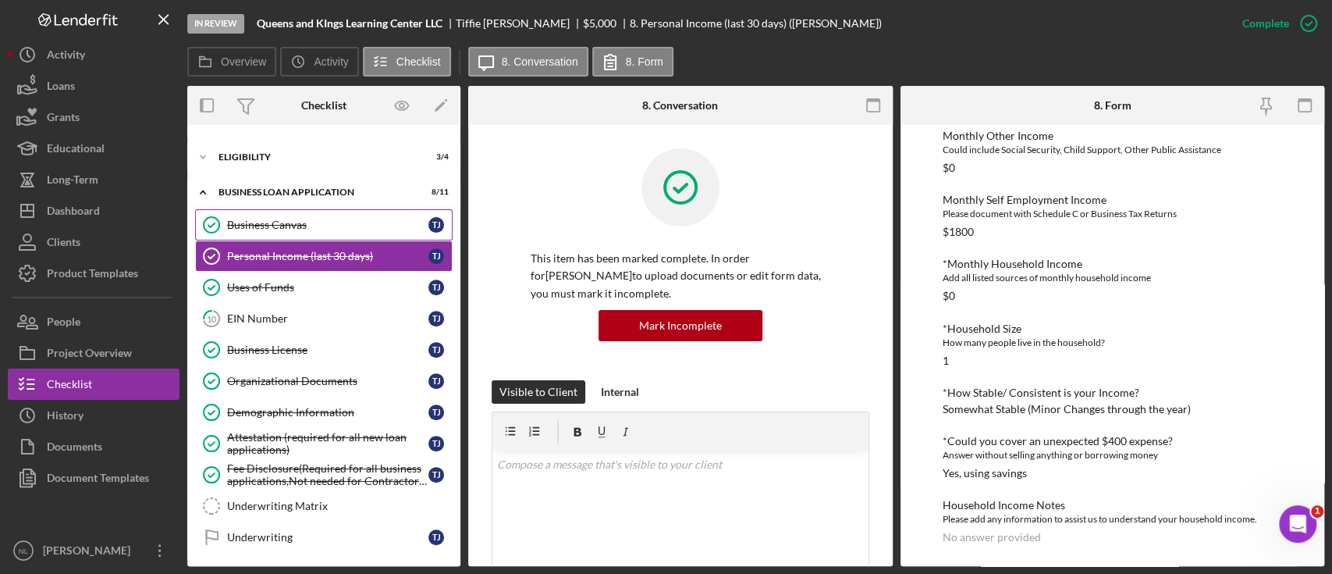
click at [324, 225] on div "Business Canvas" at bounding box center [327, 225] width 201 height 12
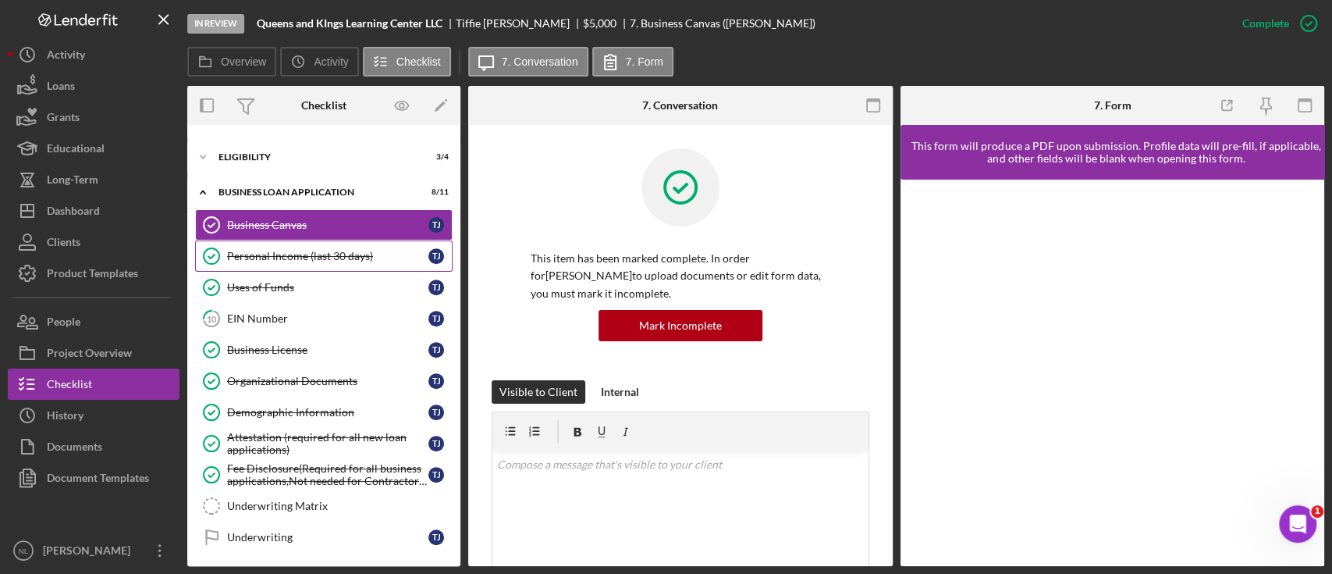
click at [320, 255] on div "Personal Income (last 30 days)" at bounding box center [327, 256] width 201 height 12
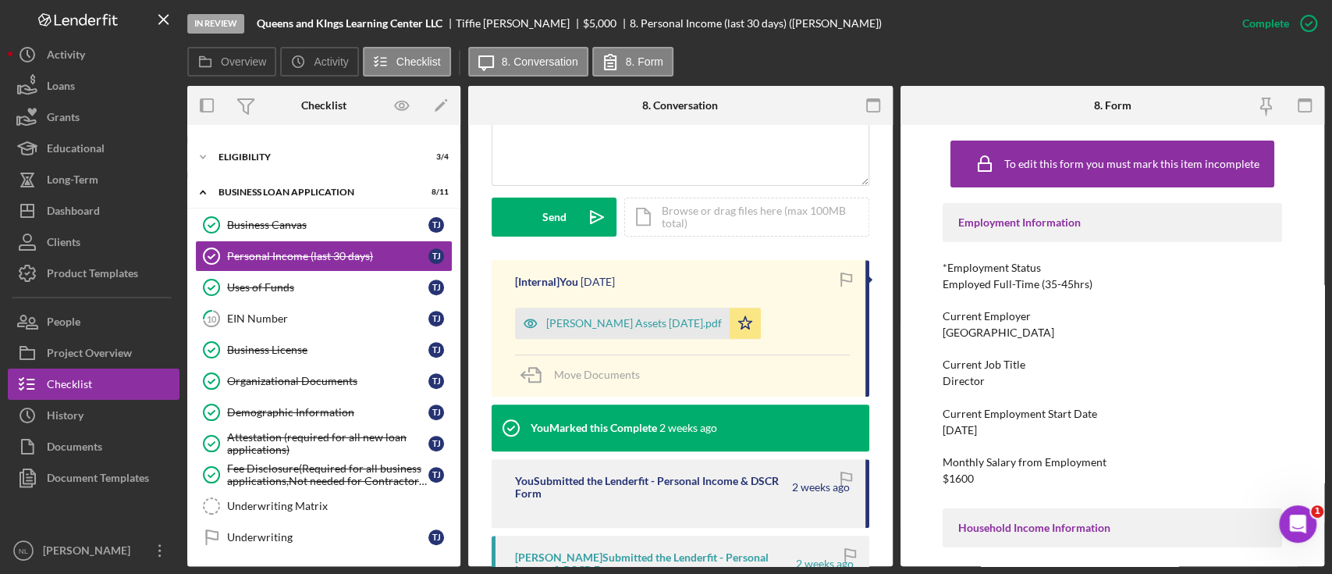
scroll to position [748, 0]
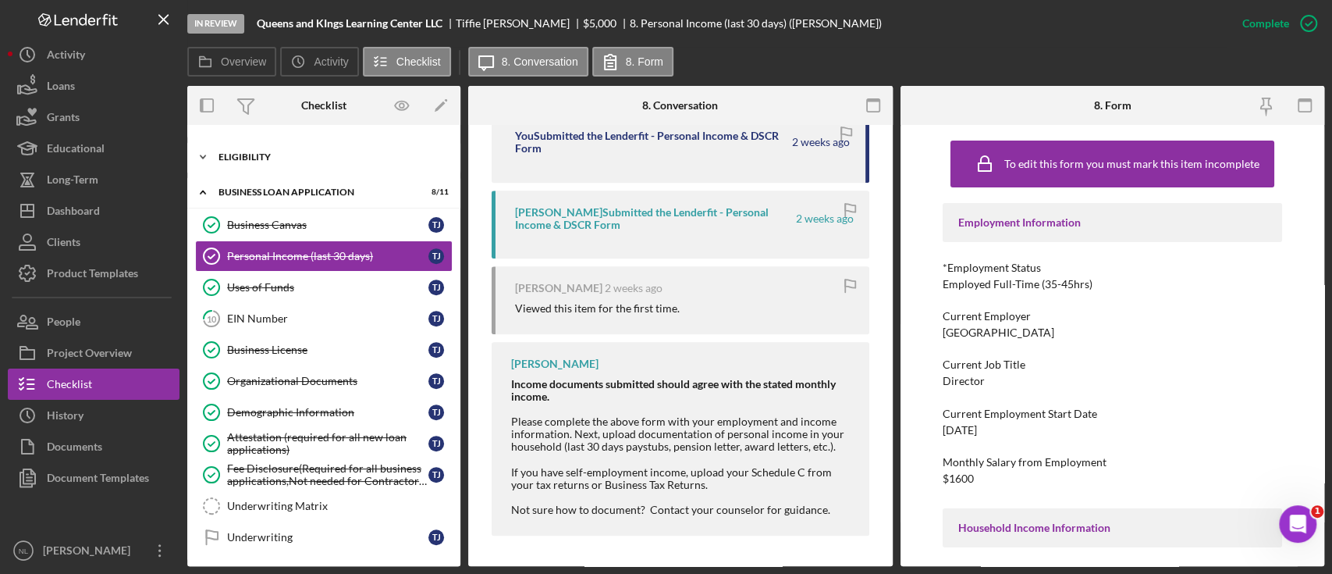
drag, startPoint x: 211, startPoint y: 279, endPoint x: 237, endPoint y: 157, distance: 124.6
click at [237, 157] on div "Eligibility" at bounding box center [330, 156] width 222 height 9
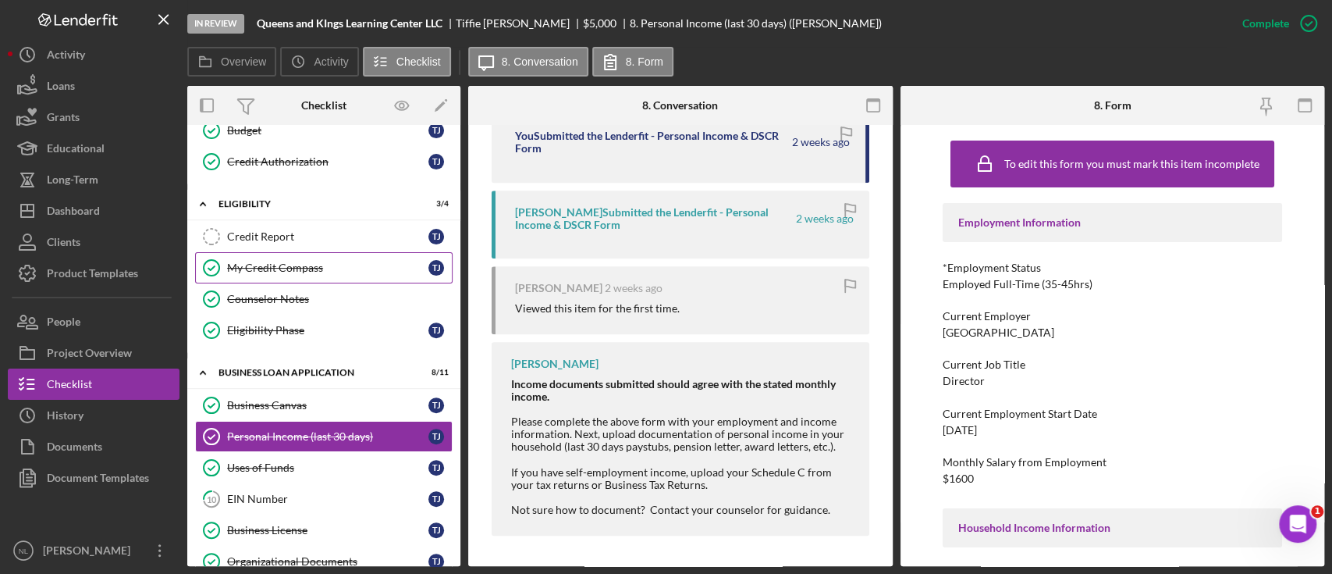
scroll to position [0, 0]
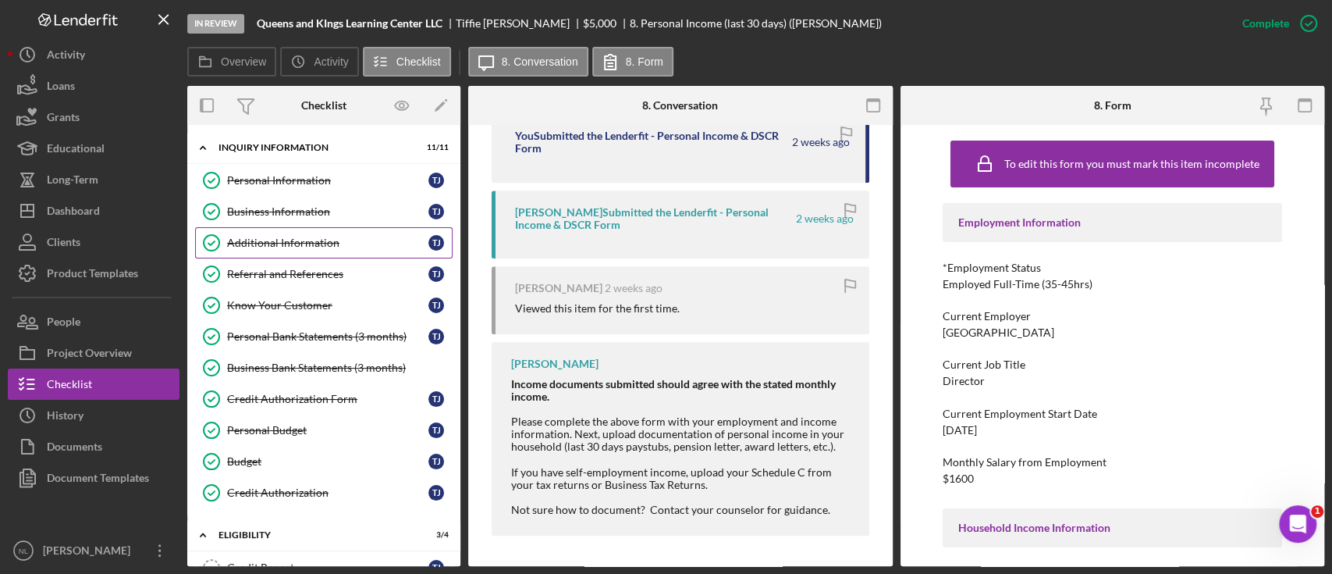
click at [258, 226] on link "Business Information Business Information T J" at bounding box center [324, 211] width 258 height 31
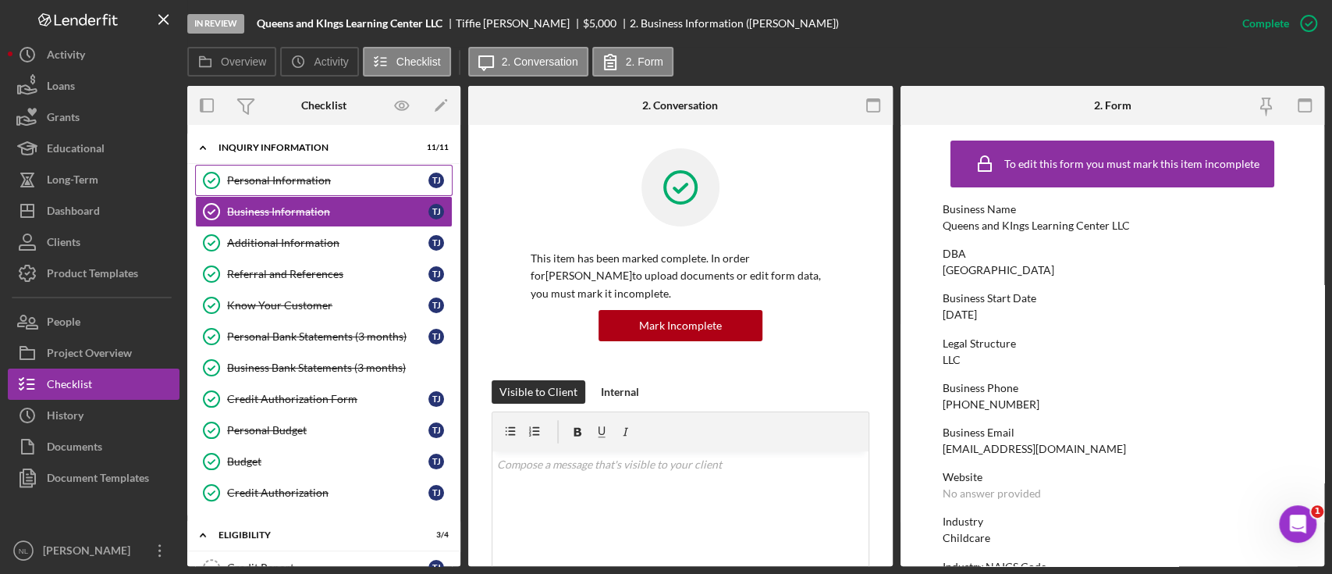
click at [256, 190] on link "Personal Information Personal Information T J" at bounding box center [324, 180] width 258 height 31
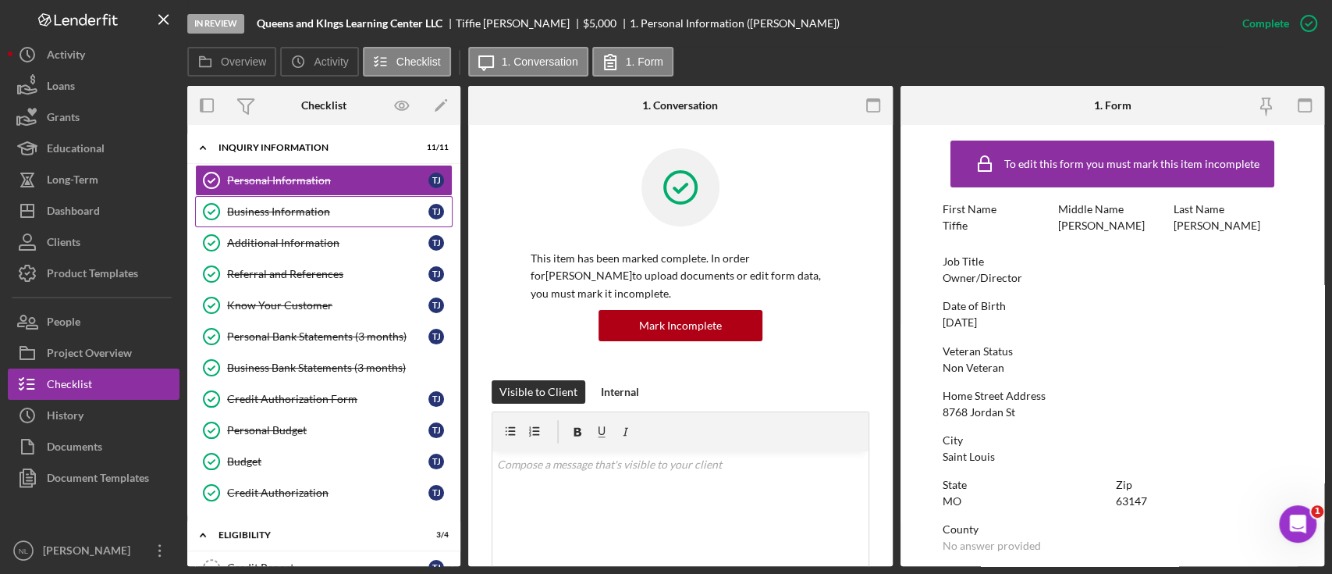
click at [274, 215] on div "Business Information" at bounding box center [327, 211] width 201 height 12
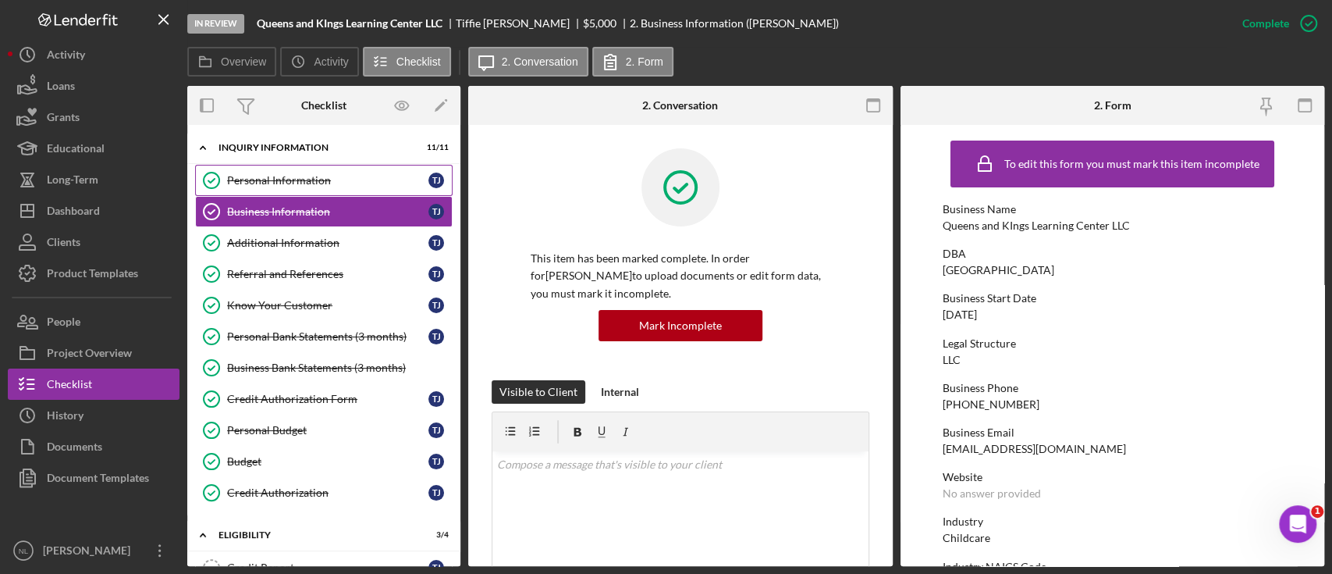
click at [288, 176] on div "Personal Information" at bounding box center [327, 180] width 201 height 12
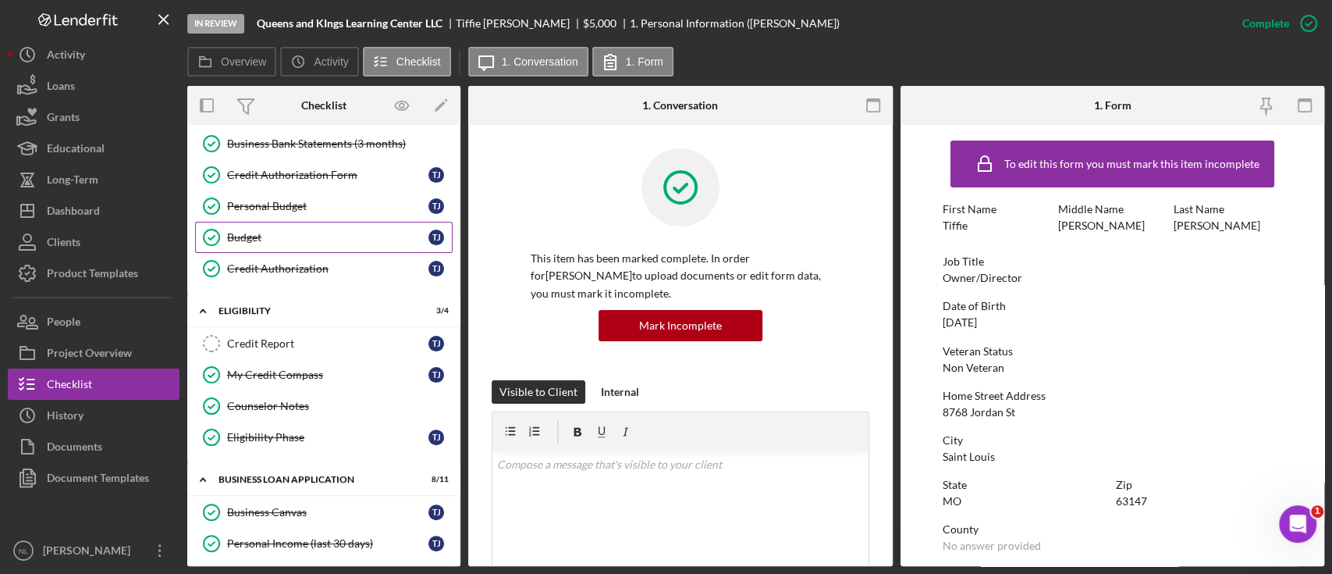
scroll to position [360, 0]
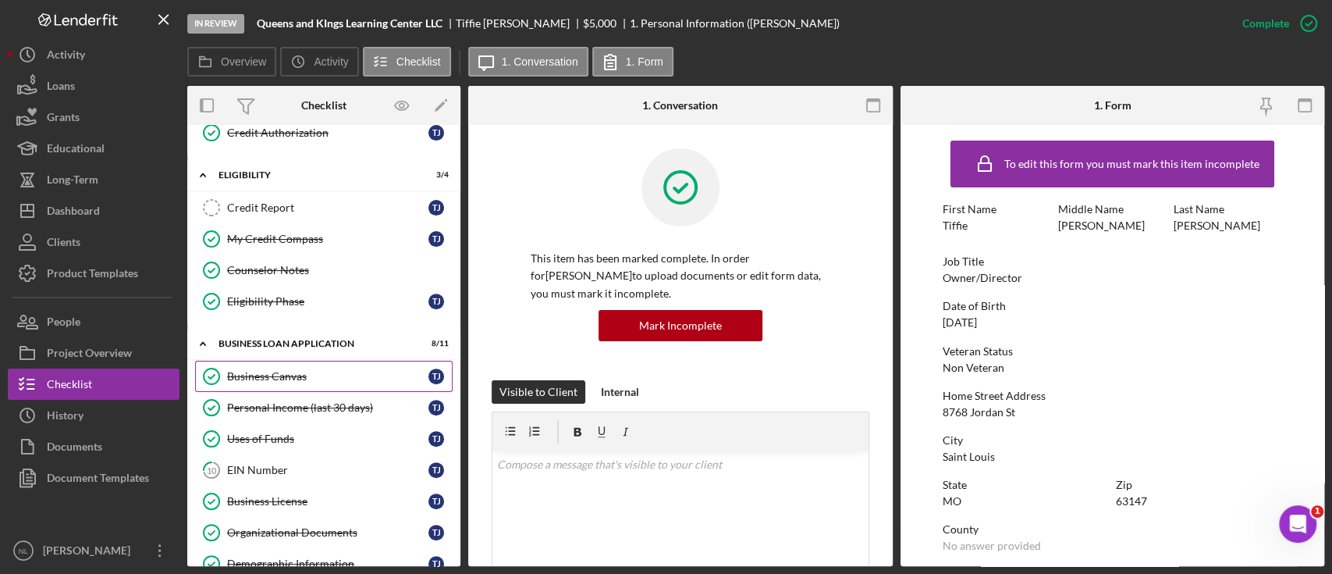
click at [330, 371] on div "Business Canvas" at bounding box center [327, 376] width 201 height 12
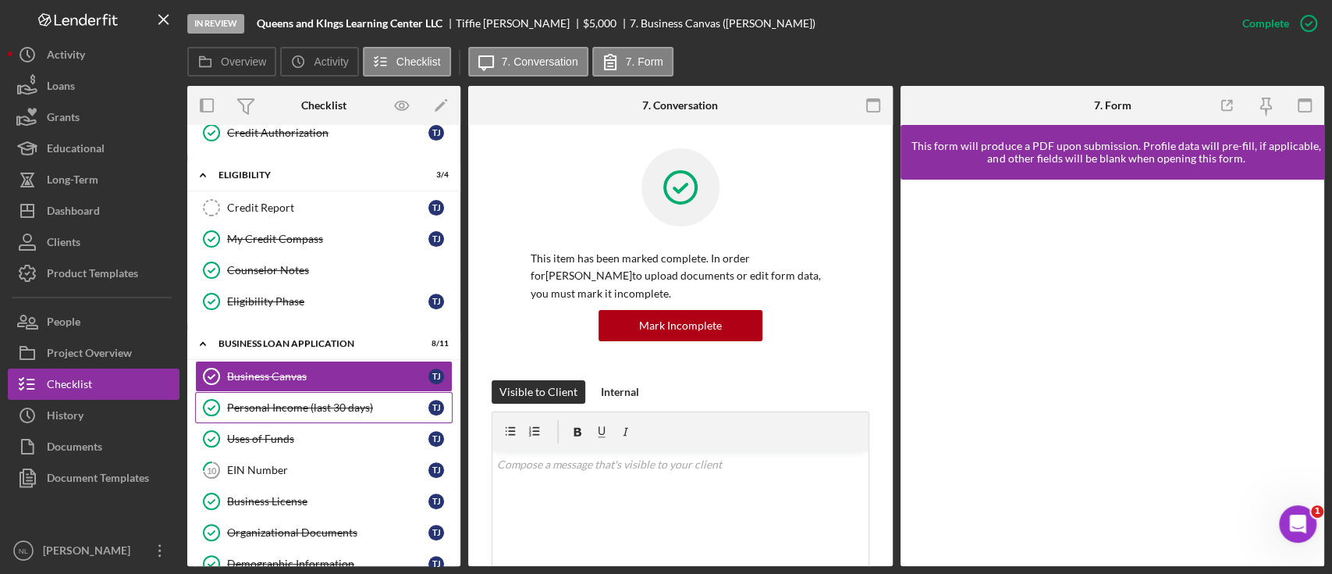
click at [317, 409] on div "Personal Income (last 30 days)" at bounding box center [327, 407] width 201 height 12
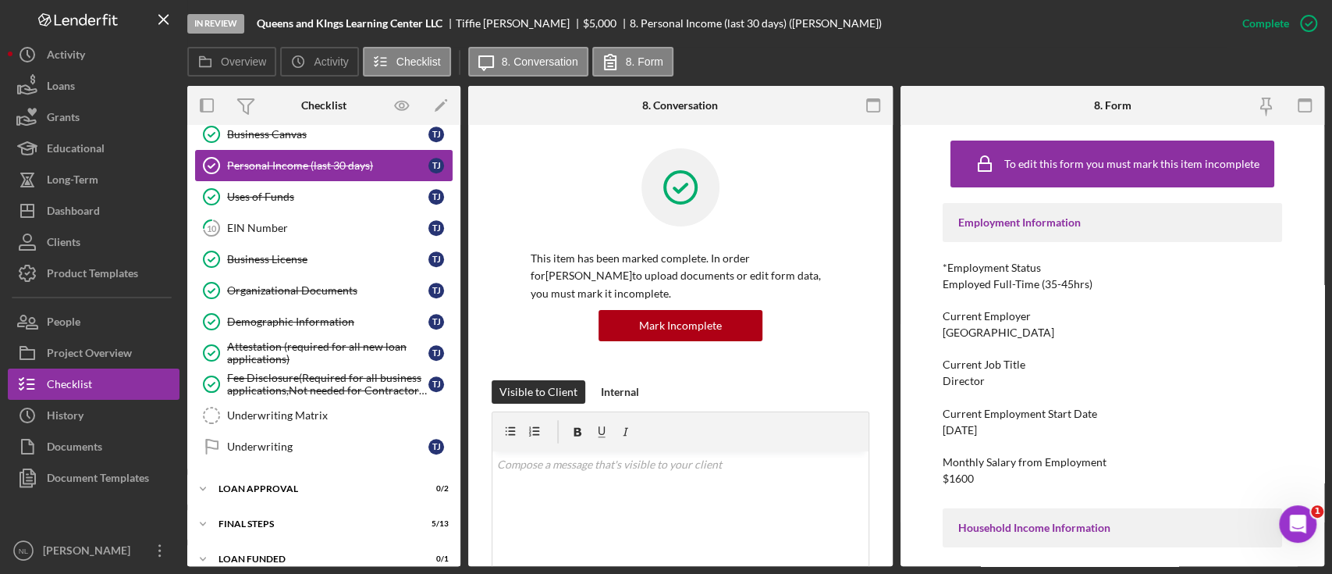
scroll to position [600, 0]
click at [300, 490] on div "Icon/Expander Loan Approval 0 / 2" at bounding box center [323, 489] width 273 height 31
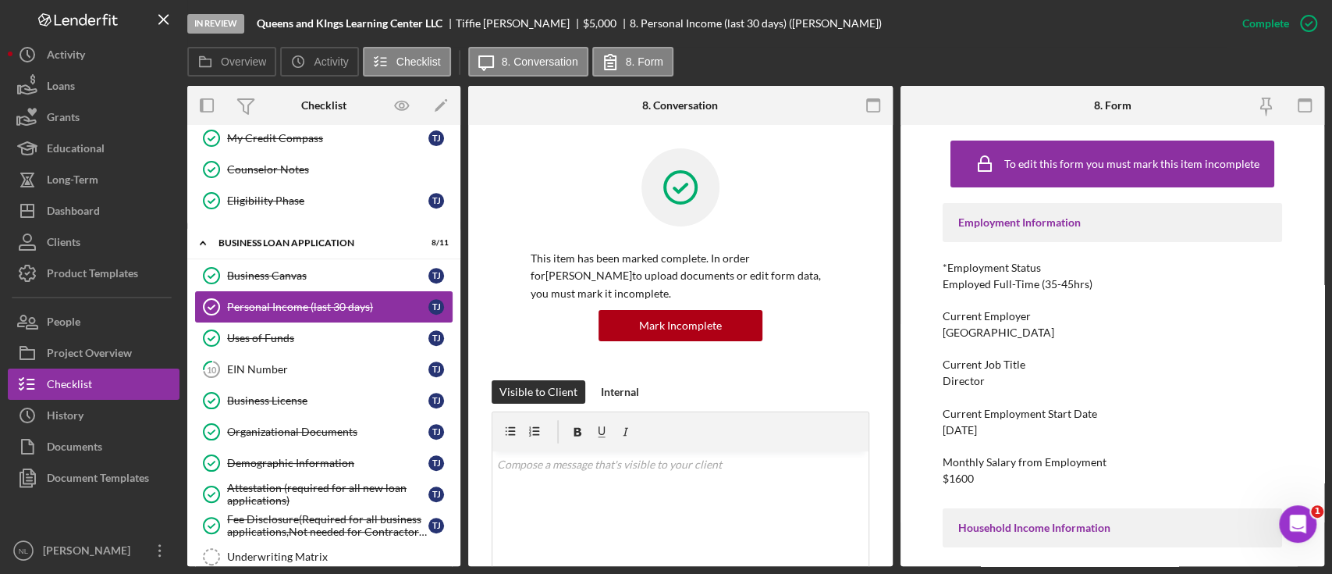
scroll to position [462, 0]
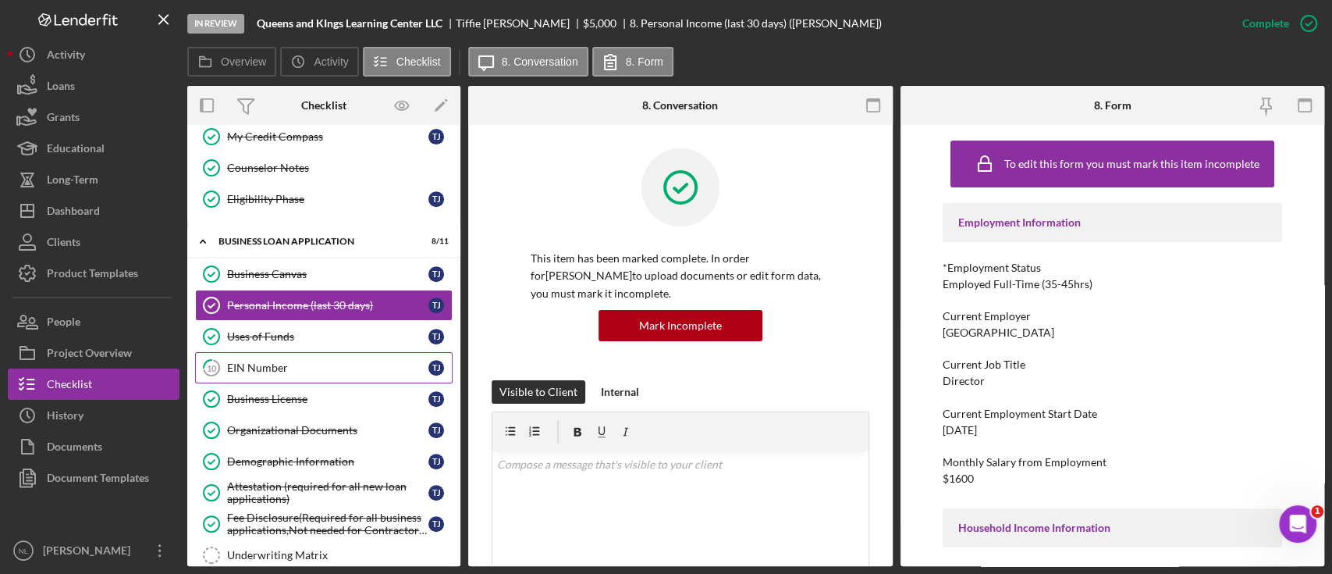
click at [268, 367] on div "EIN Number" at bounding box center [327, 367] width 201 height 12
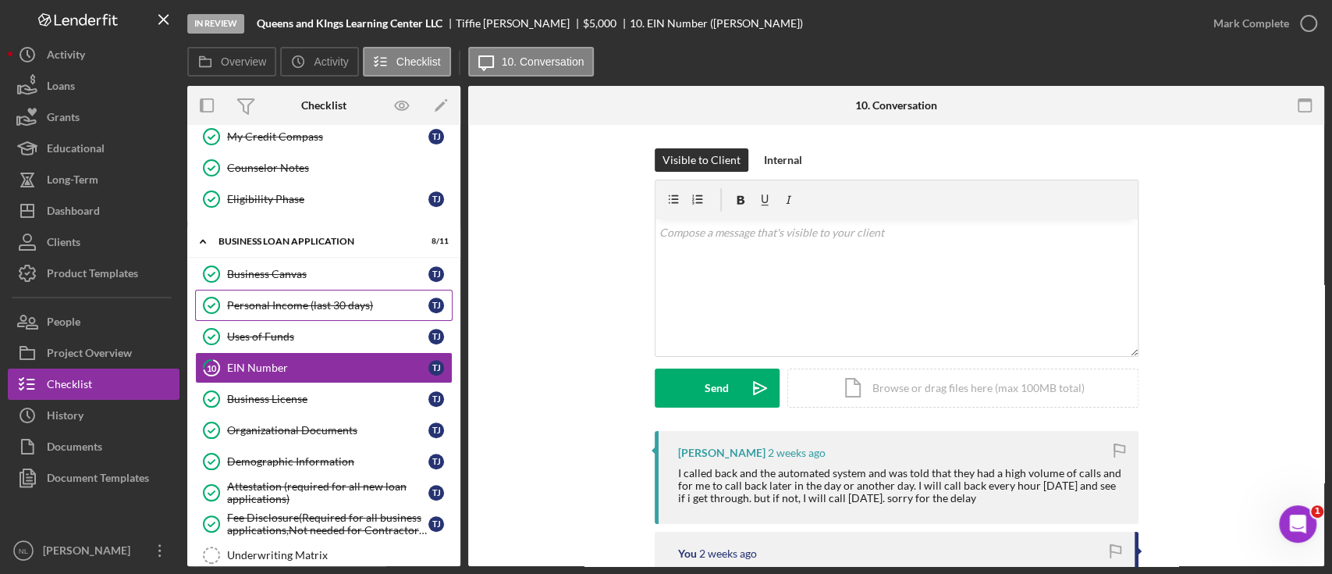
click at [268, 299] on div "Personal Income (last 30 days)" at bounding box center [327, 305] width 201 height 12
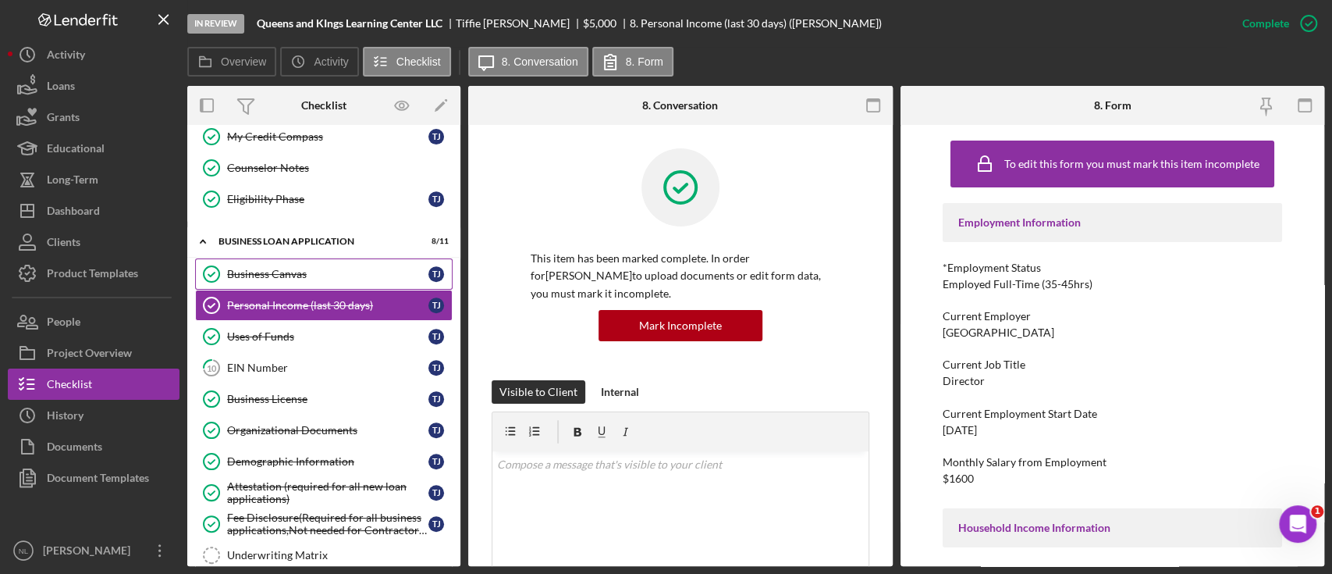
click at [312, 275] on div "Business Canvas" at bounding box center [327, 274] width 201 height 12
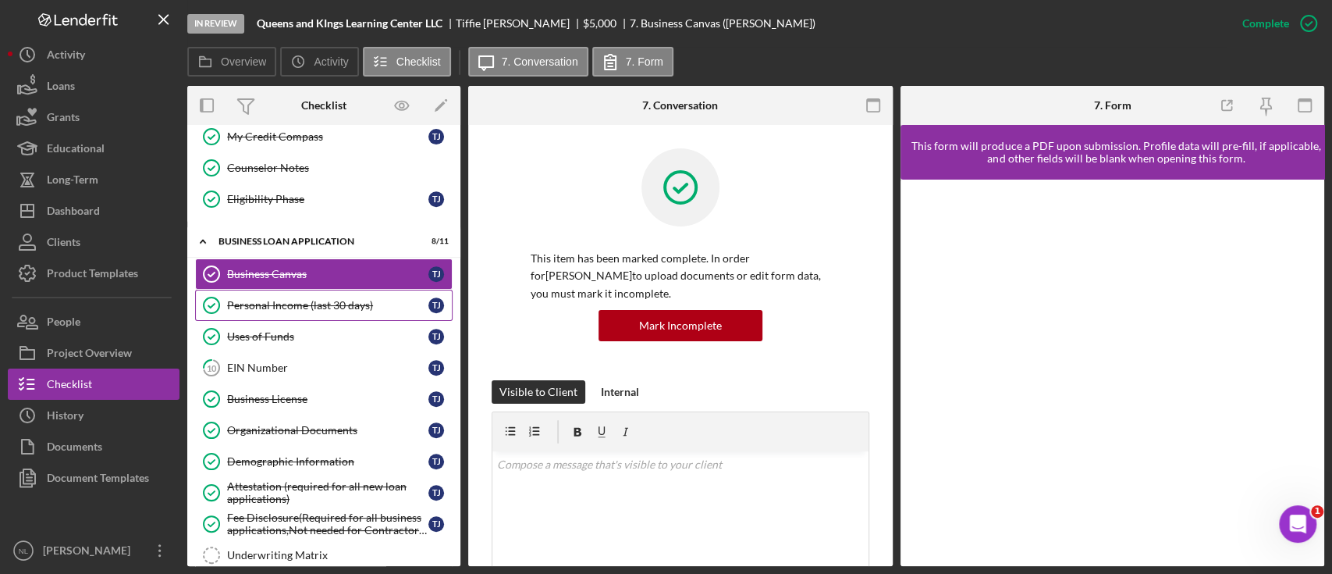
click at [312, 290] on link "Personal Income (last 30 days) Personal Income (last 30 days) T J" at bounding box center [324, 305] width 258 height 31
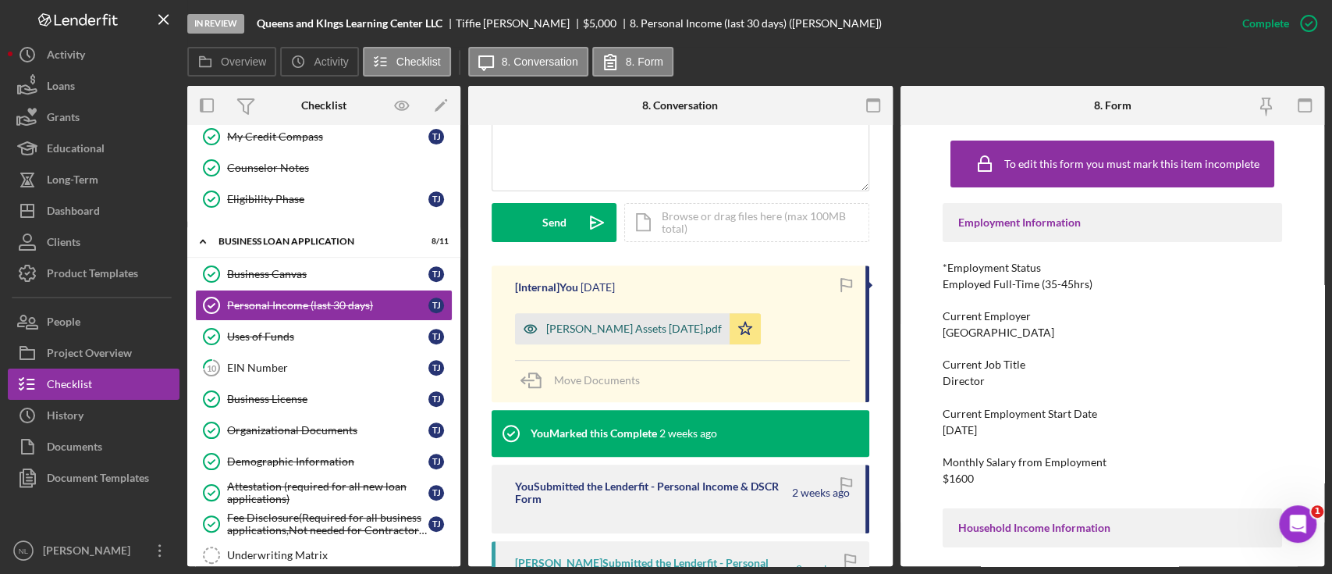
scroll to position [399, 0]
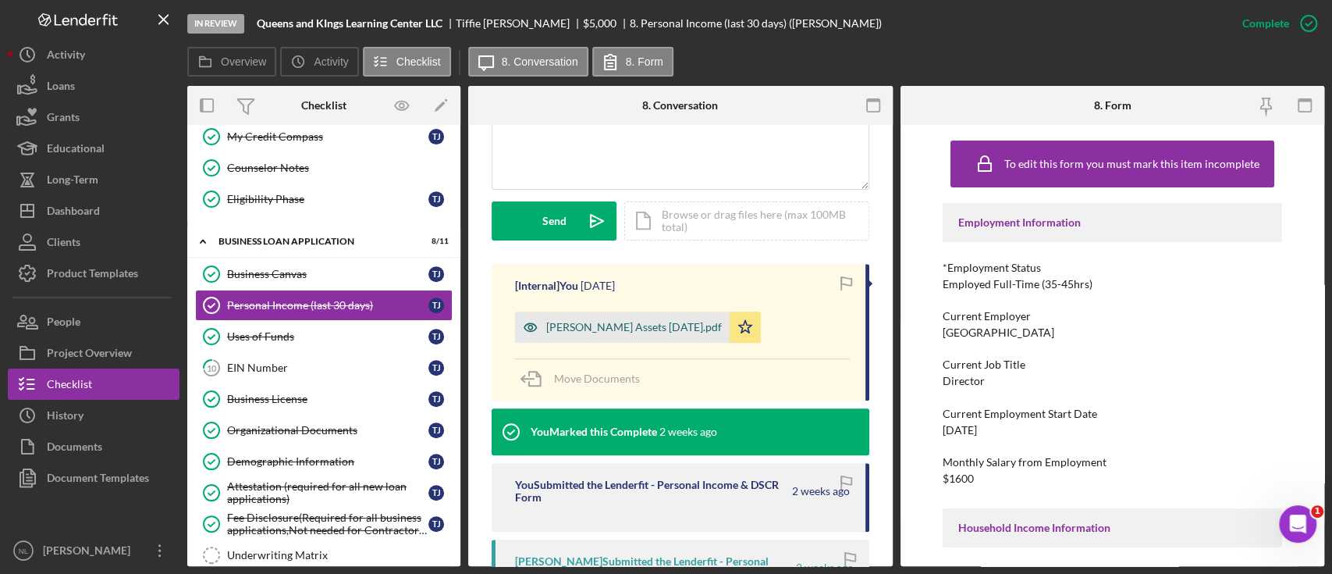
click at [645, 337] on div "[PERSON_NAME] Assets [DATE].pdf" at bounding box center [622, 326] width 215 height 31
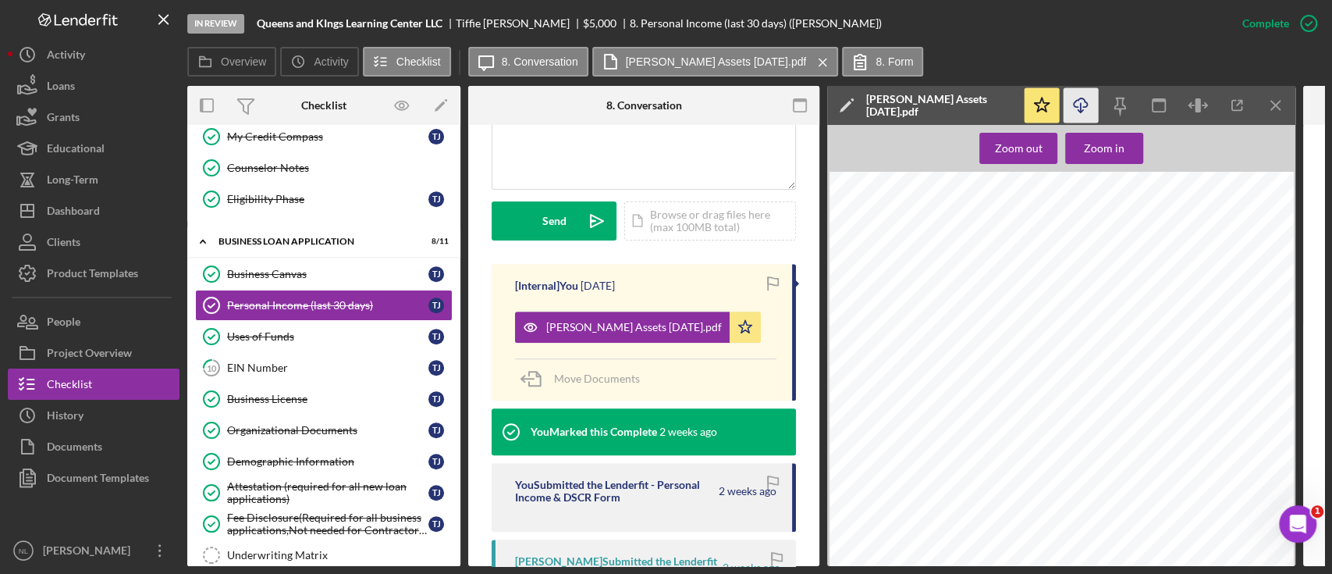
click at [1079, 92] on icon "Icon/Download" at bounding box center [1081, 105] width 35 height 35
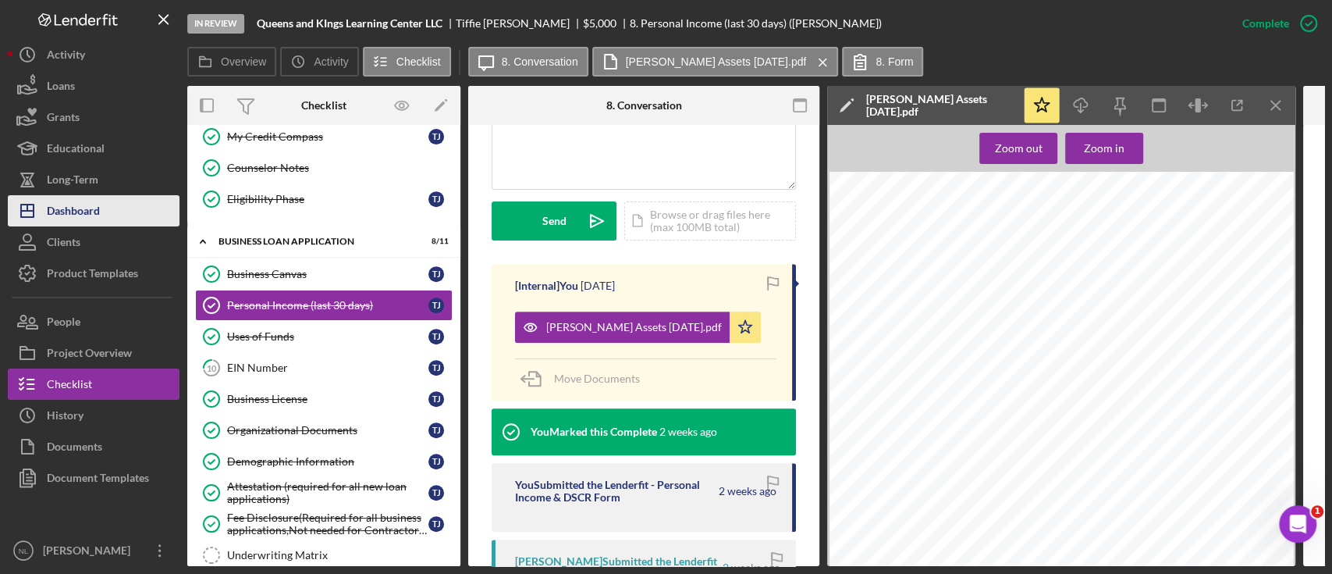
click at [143, 210] on button "Icon/Dashboard Dashboard" at bounding box center [94, 210] width 172 height 31
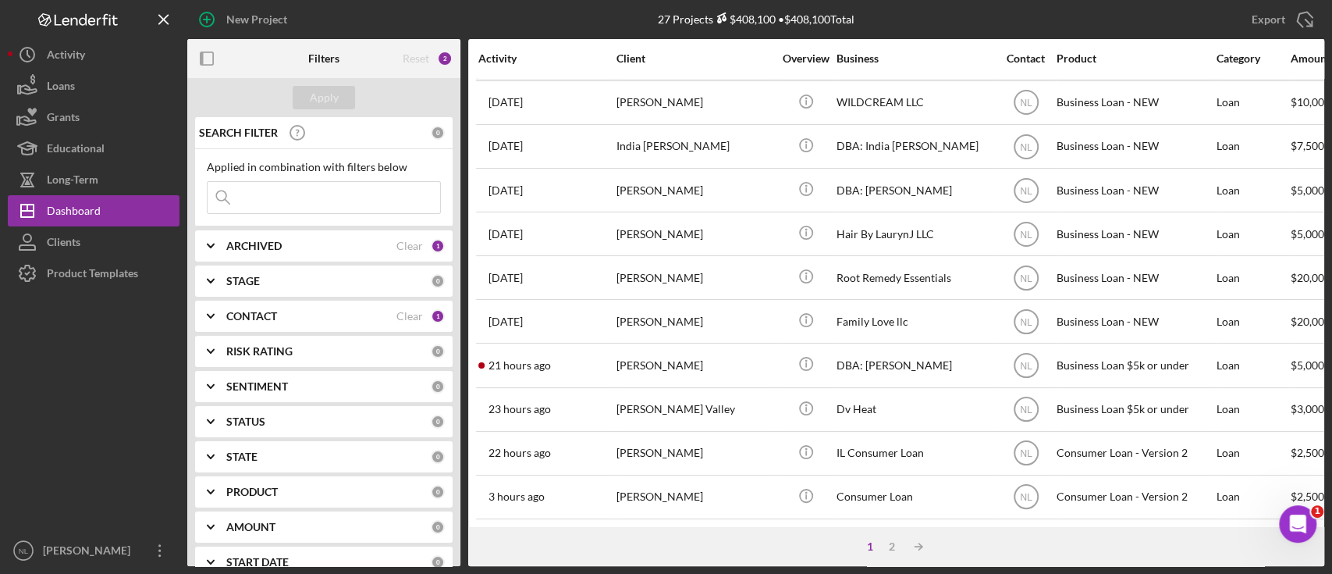
scroll to position [174, 0]
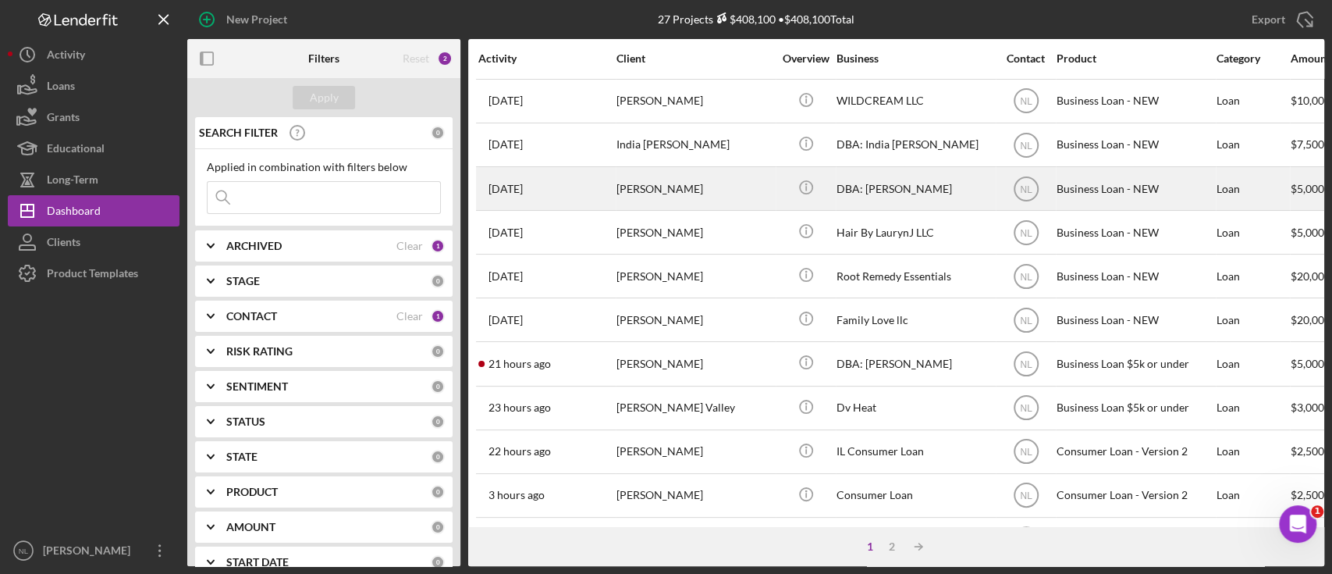
click at [662, 191] on div "[PERSON_NAME]" at bounding box center [695, 188] width 156 height 41
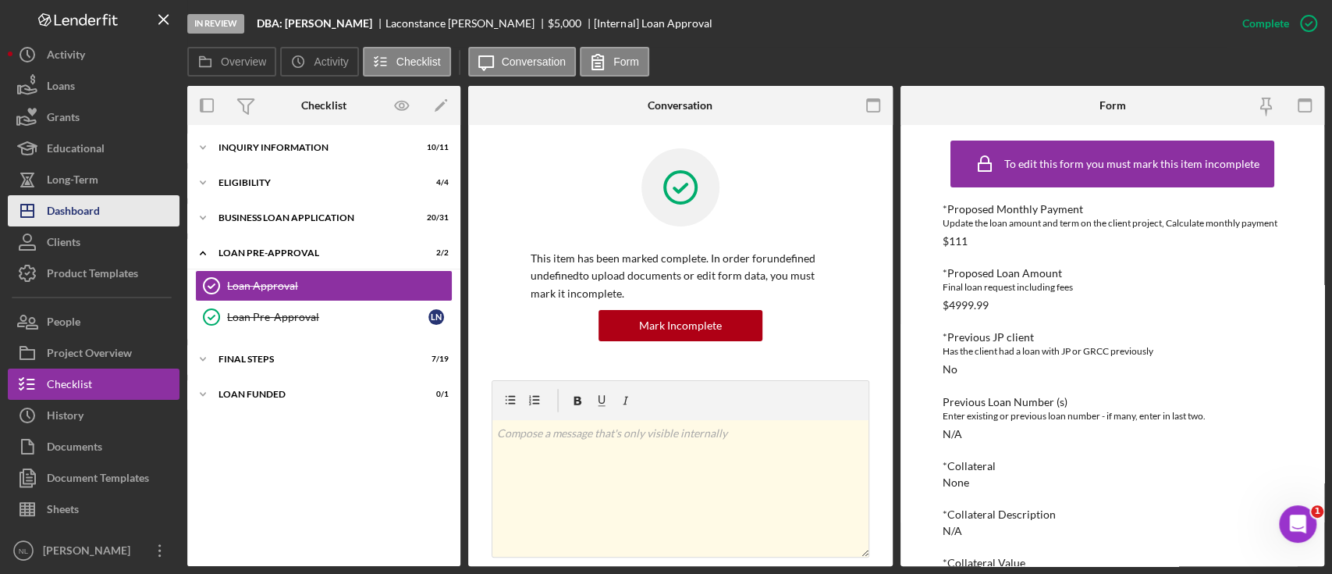
click at [126, 203] on button "Icon/Dashboard Dashboard" at bounding box center [94, 210] width 172 height 31
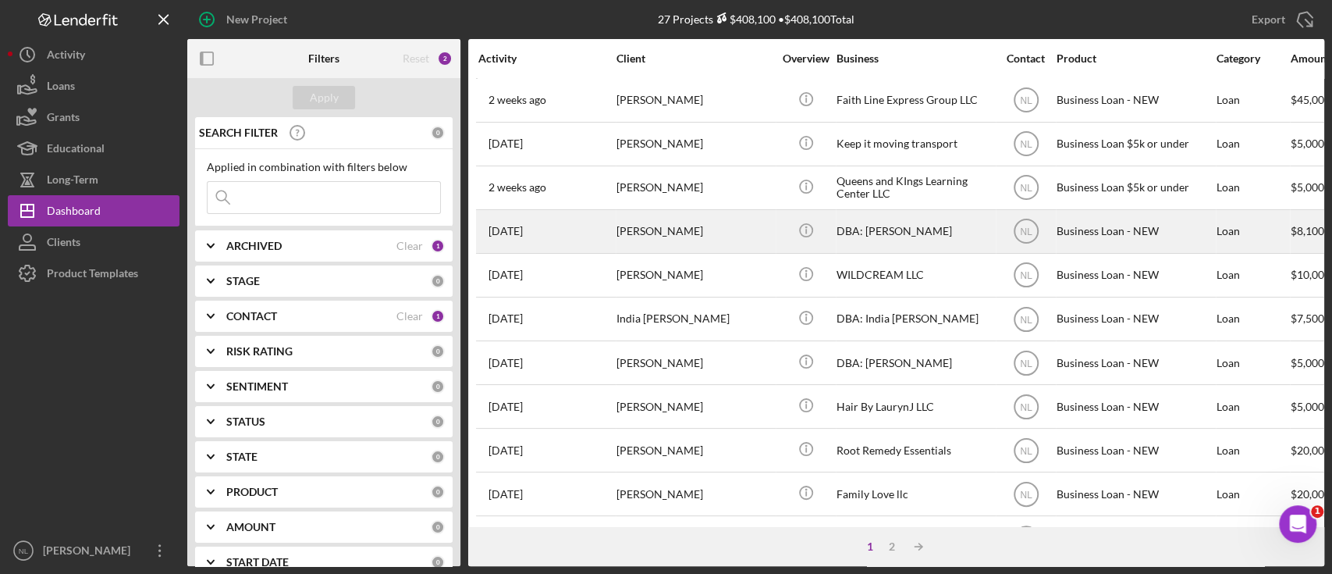
click at [705, 212] on div "[PERSON_NAME]" at bounding box center [695, 231] width 156 height 41
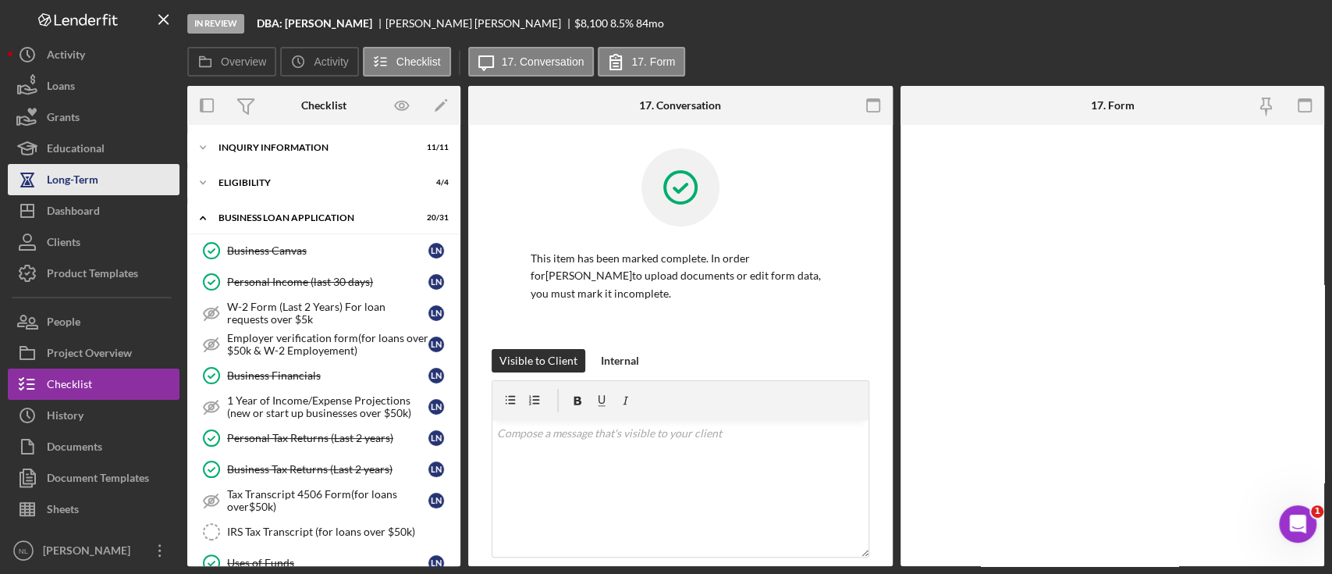
scroll to position [524, 0]
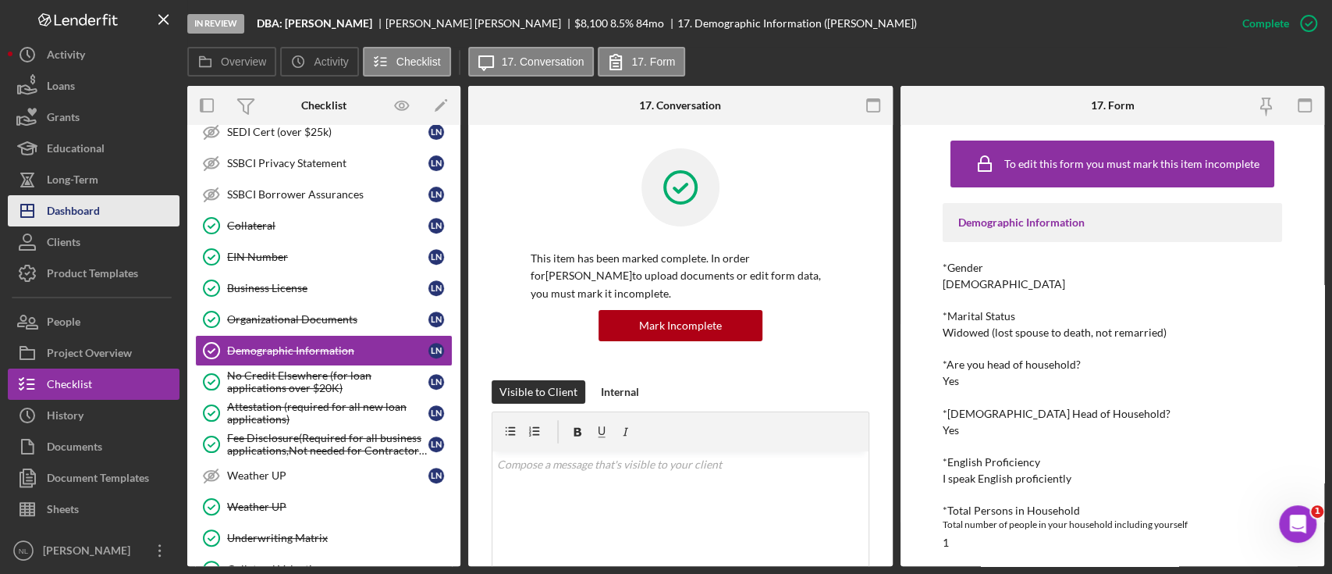
click at [70, 208] on div "Dashboard" at bounding box center [73, 212] width 53 height 35
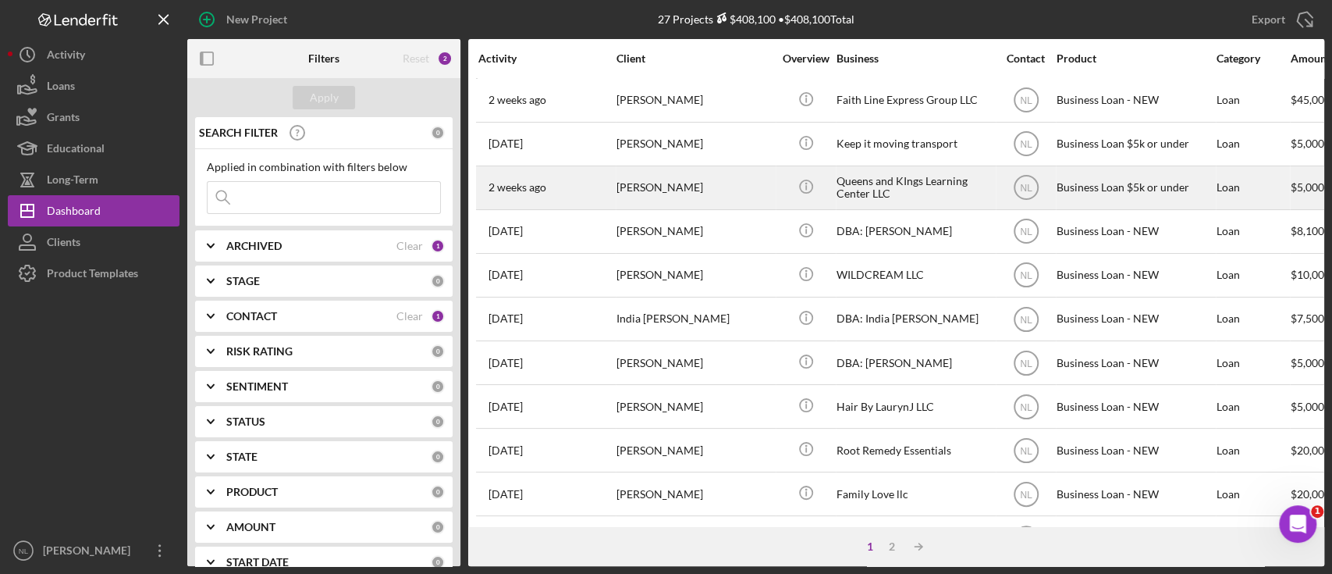
click at [649, 183] on div "[PERSON_NAME]" at bounding box center [695, 187] width 156 height 41
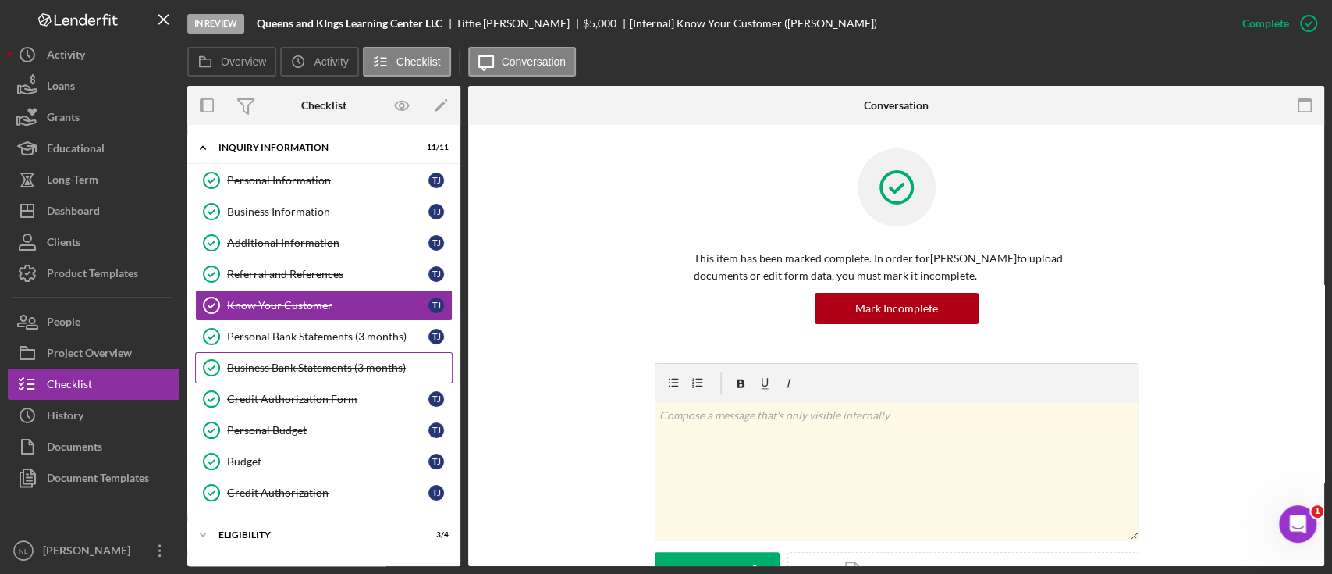
scroll to position [131, 0]
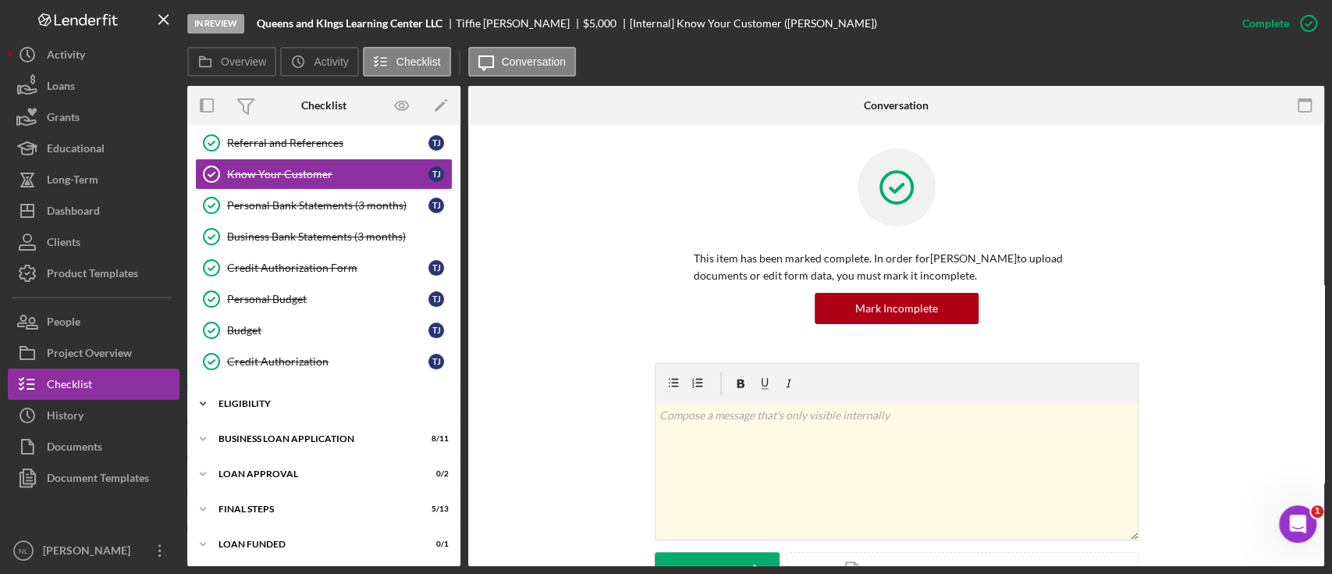
click at [285, 406] on div "Icon/Expander Eligibility 3 / 4" at bounding box center [323, 403] width 273 height 31
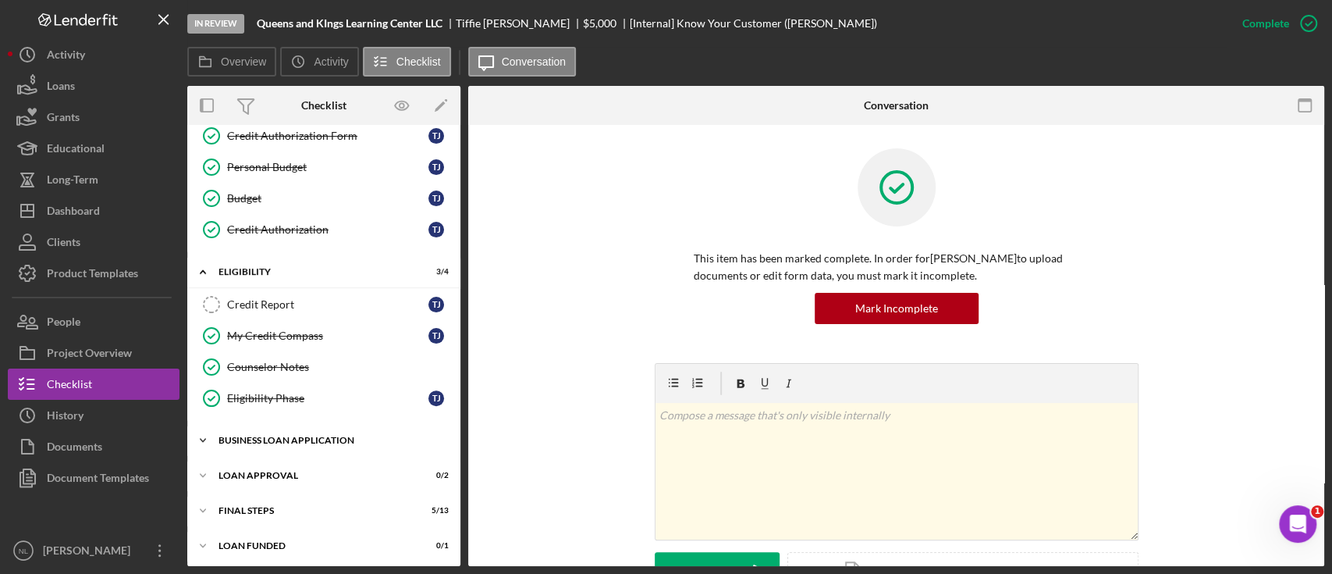
click at [299, 435] on div "BUSINESS LOAN APPLICATION" at bounding box center [330, 439] width 222 height 9
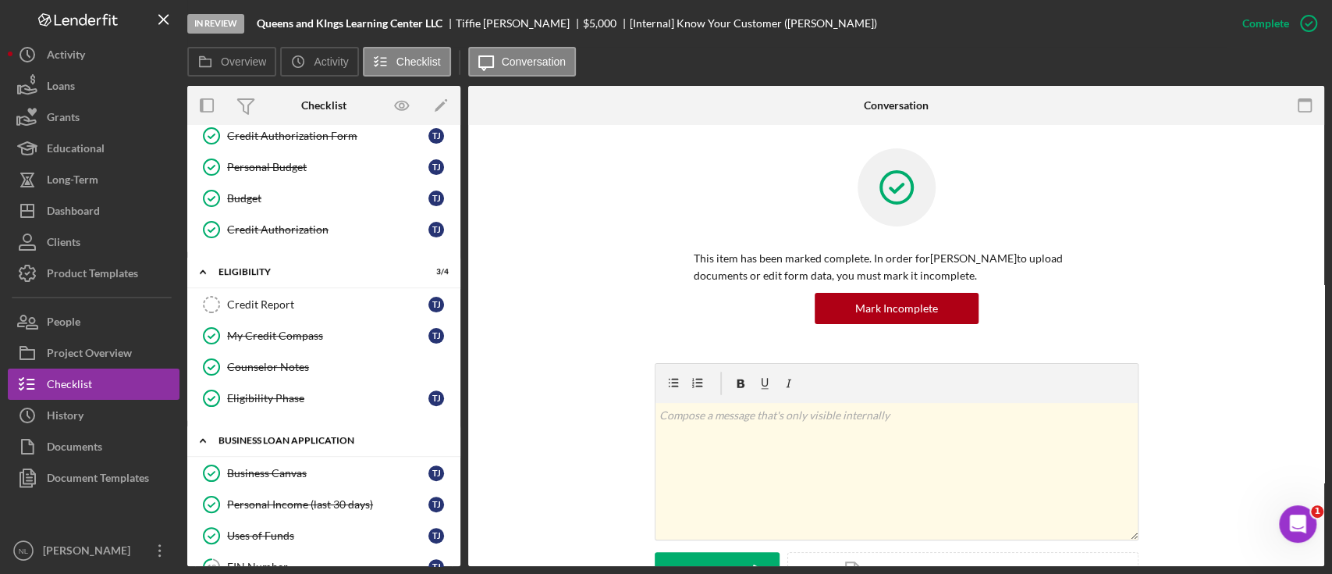
scroll to position [613, 0]
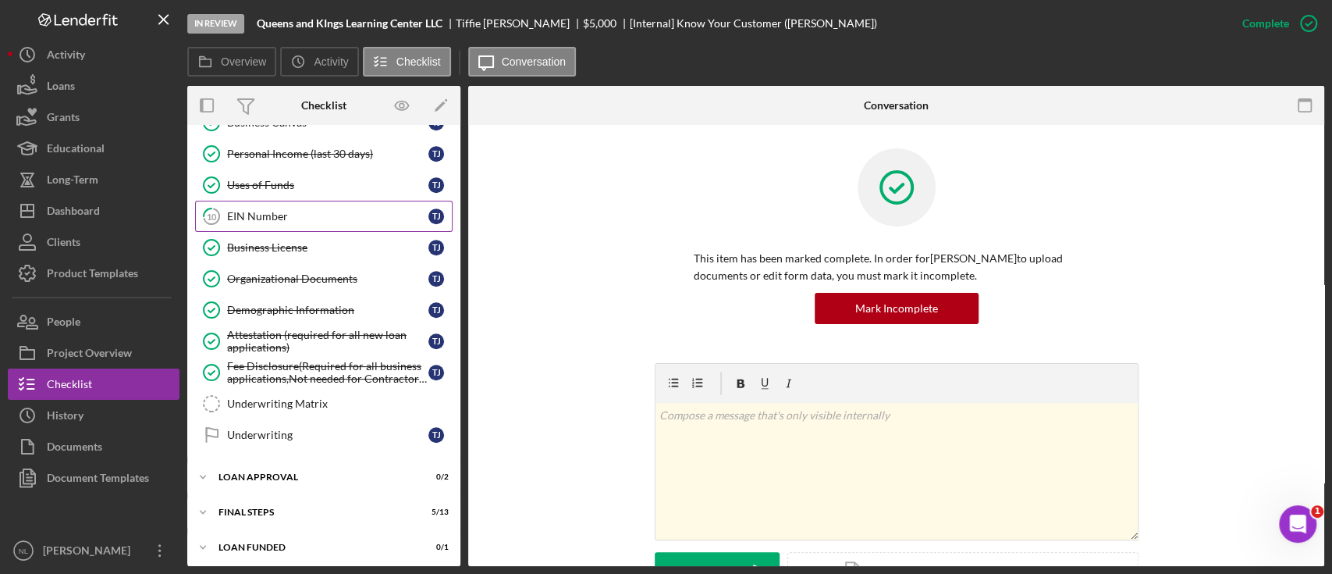
click at [275, 222] on link "10 EIN Number T J" at bounding box center [324, 216] width 258 height 31
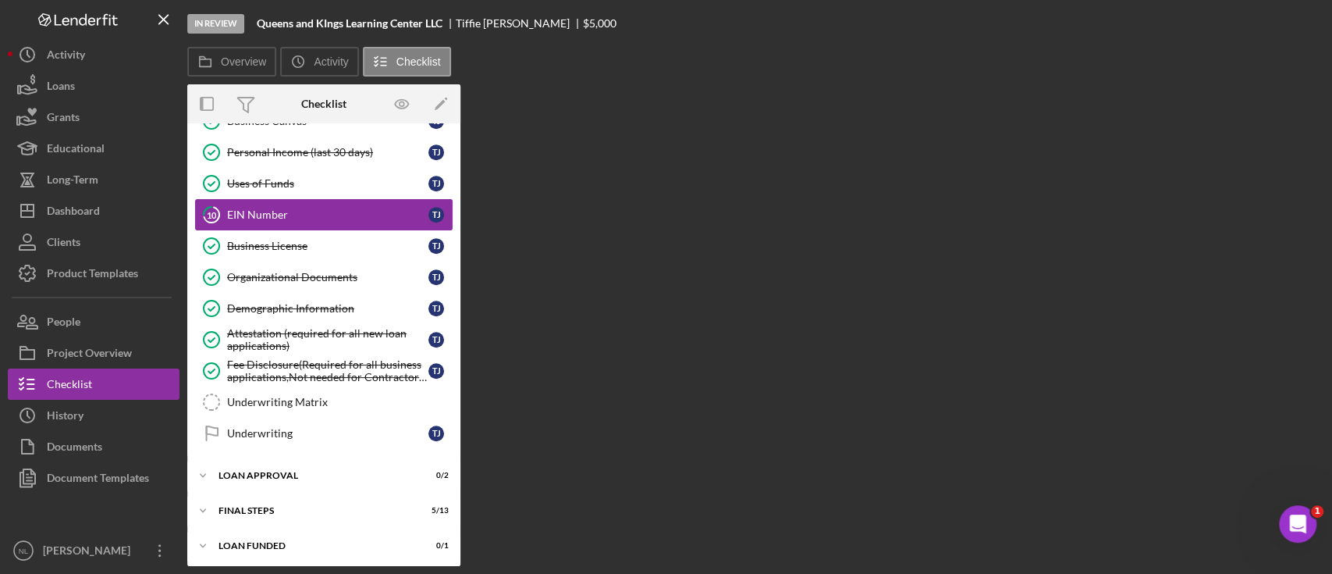
scroll to position [613, 0]
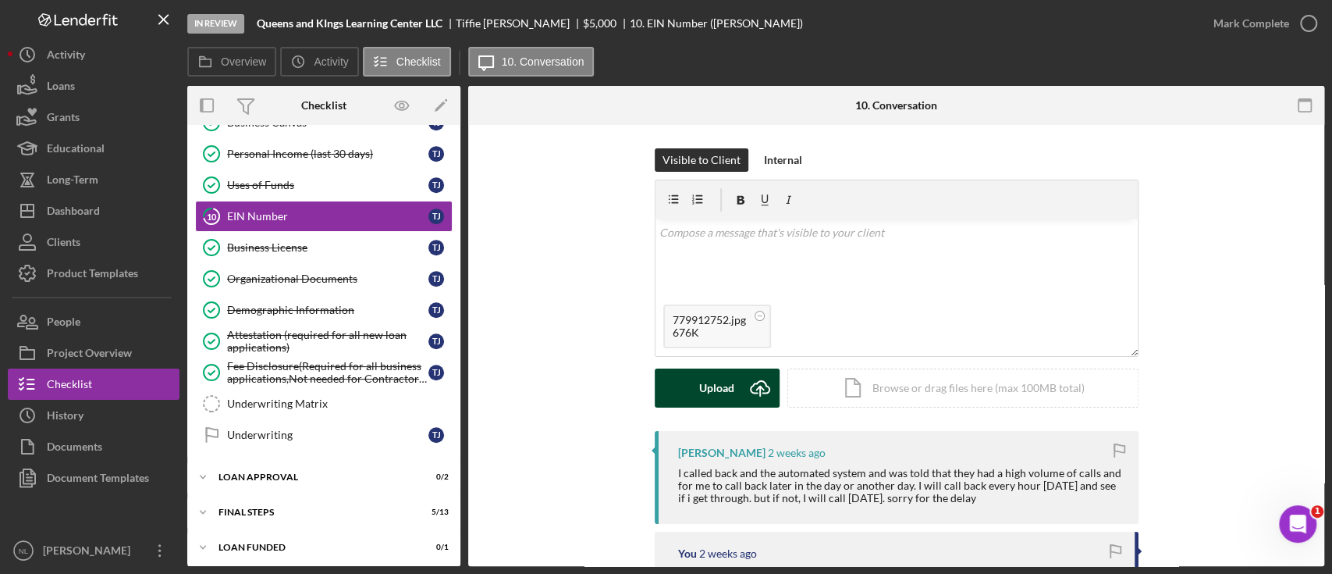
click at [720, 401] on div "Upload" at bounding box center [716, 387] width 35 height 39
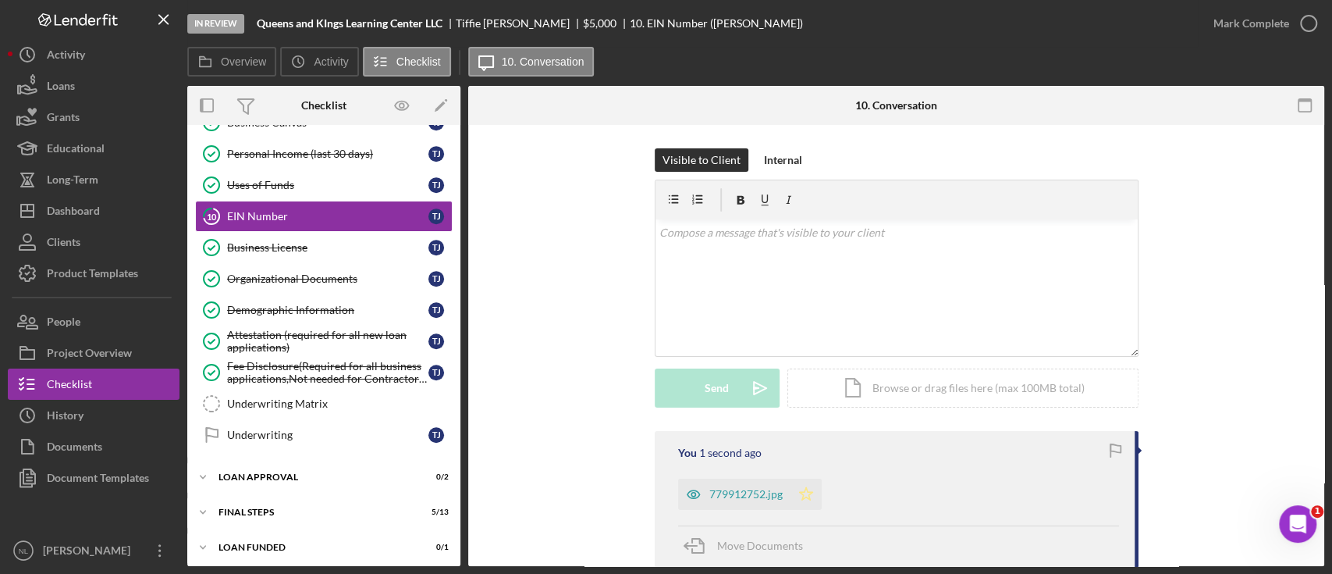
click at [812, 501] on icon "Icon/Star" at bounding box center [806, 493] width 31 height 31
click at [1245, 32] on div "Mark Complete" at bounding box center [1252, 23] width 76 height 31
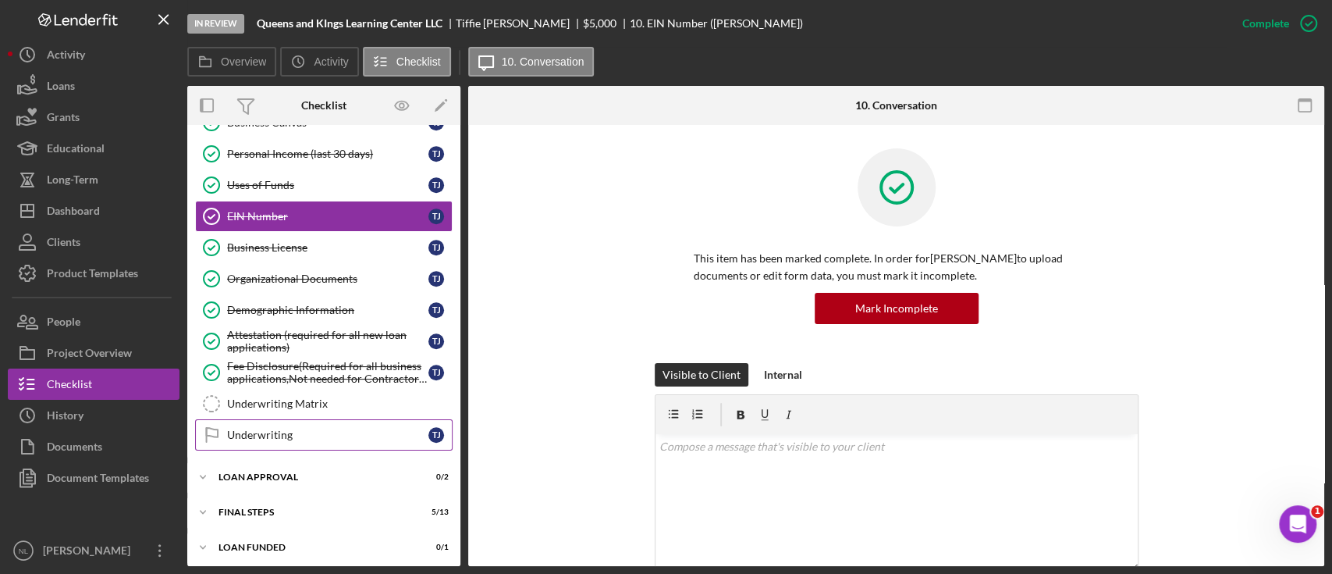
click at [322, 434] on div "Underwriting" at bounding box center [327, 434] width 201 height 12
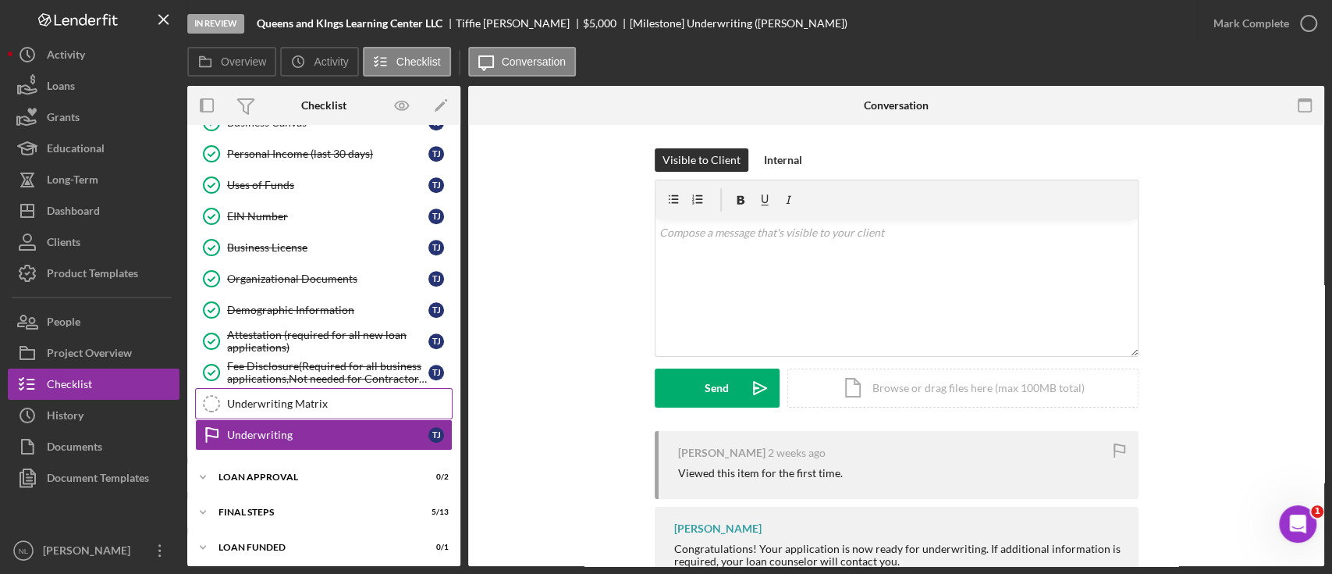
click at [298, 407] on link "Underwriting Matrix Underwriting Matrix" at bounding box center [324, 403] width 258 height 31
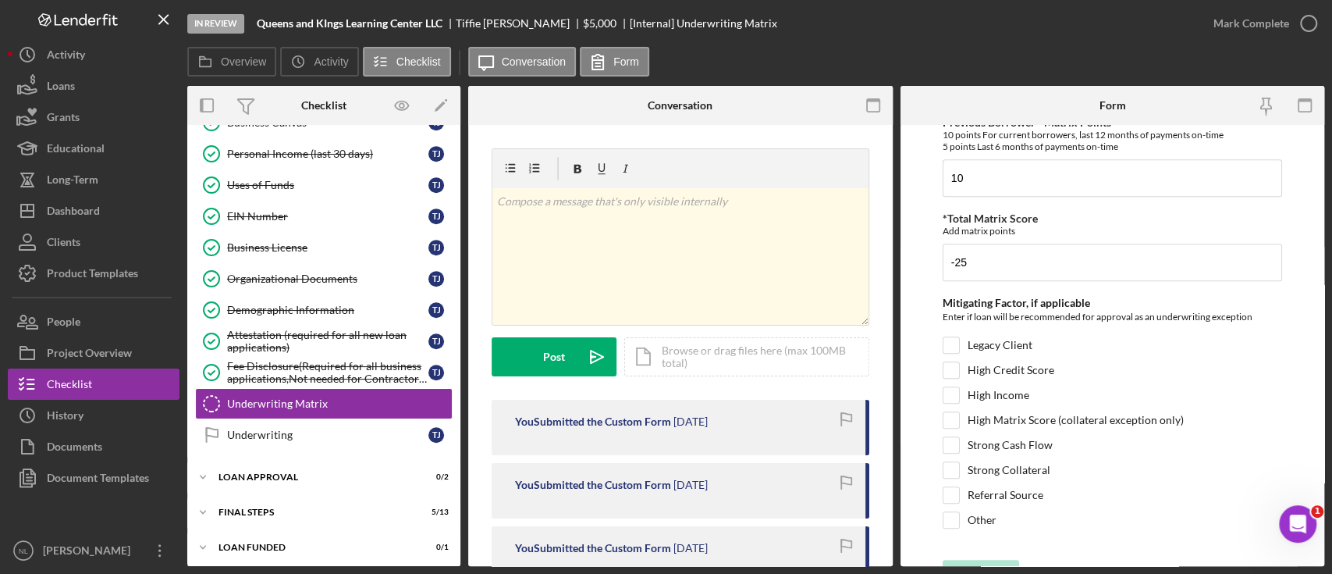
scroll to position [883, 0]
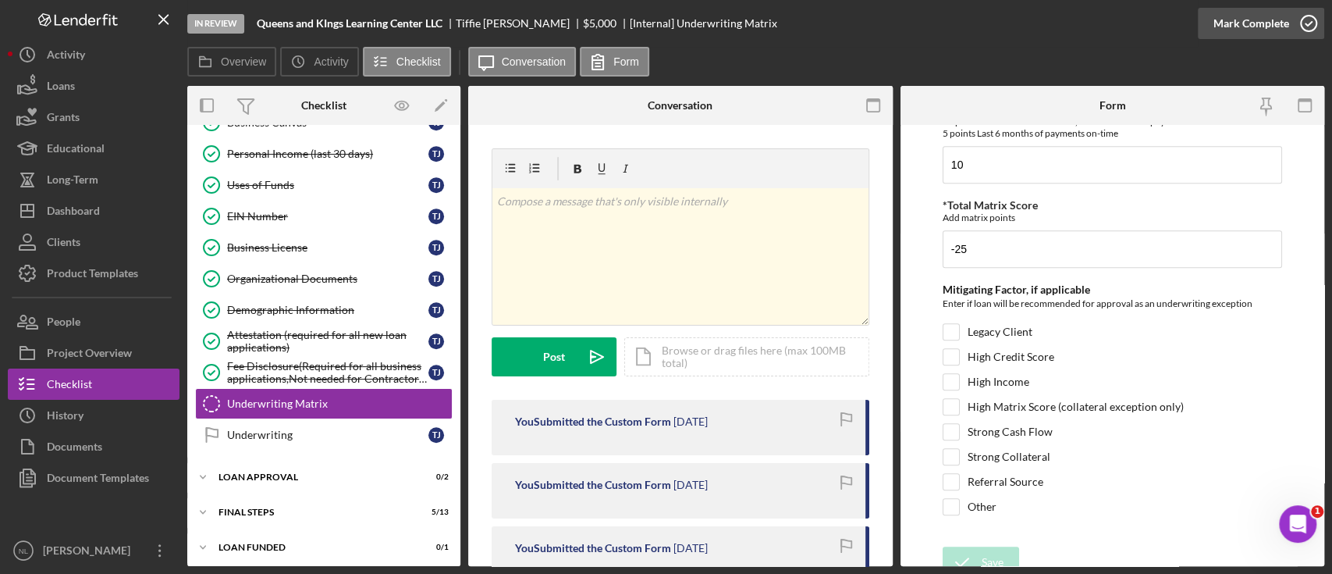
click at [1263, 27] on div "Mark Complete" at bounding box center [1252, 23] width 76 height 31
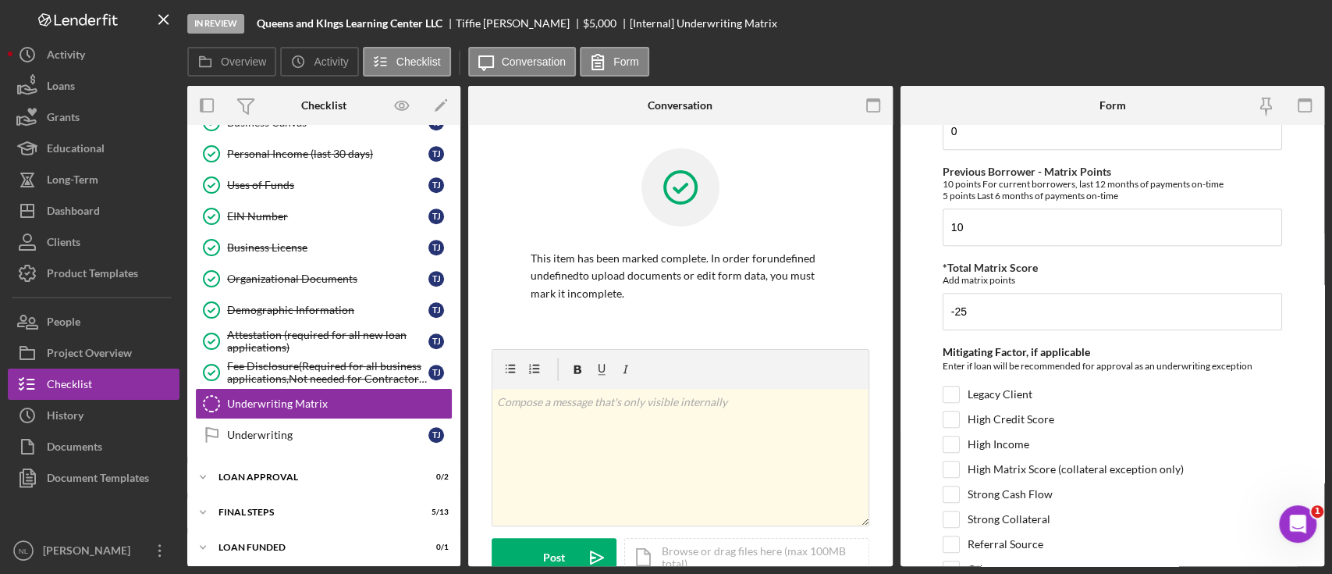
scroll to position [946, 0]
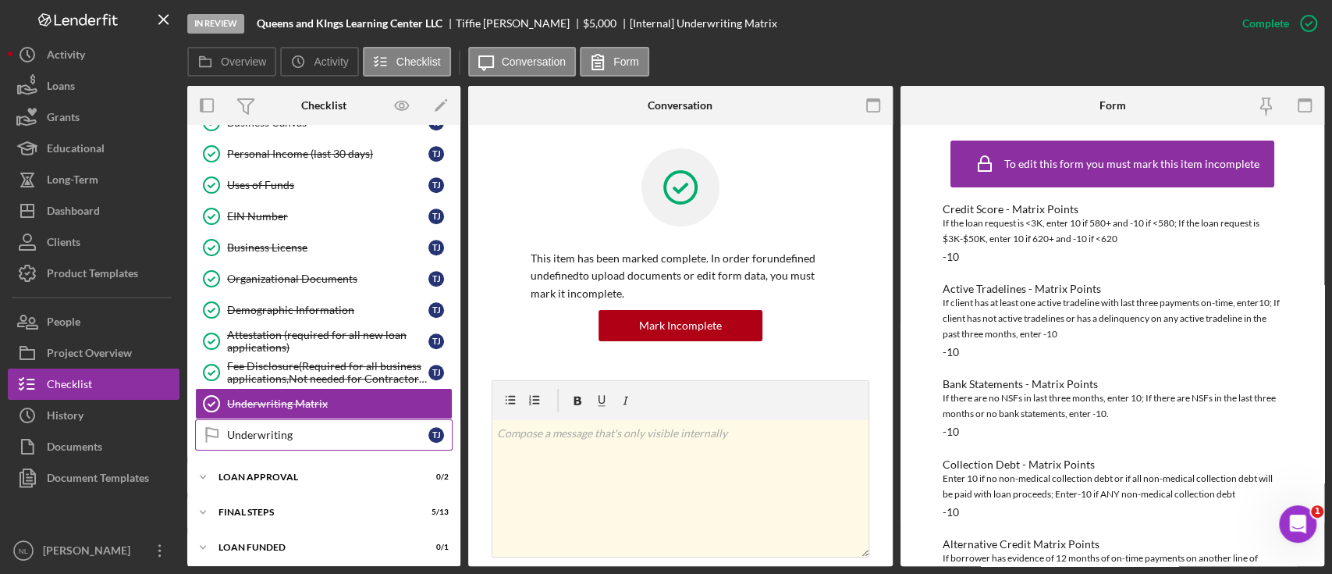
click at [317, 428] on div "Underwriting" at bounding box center [327, 434] width 201 height 12
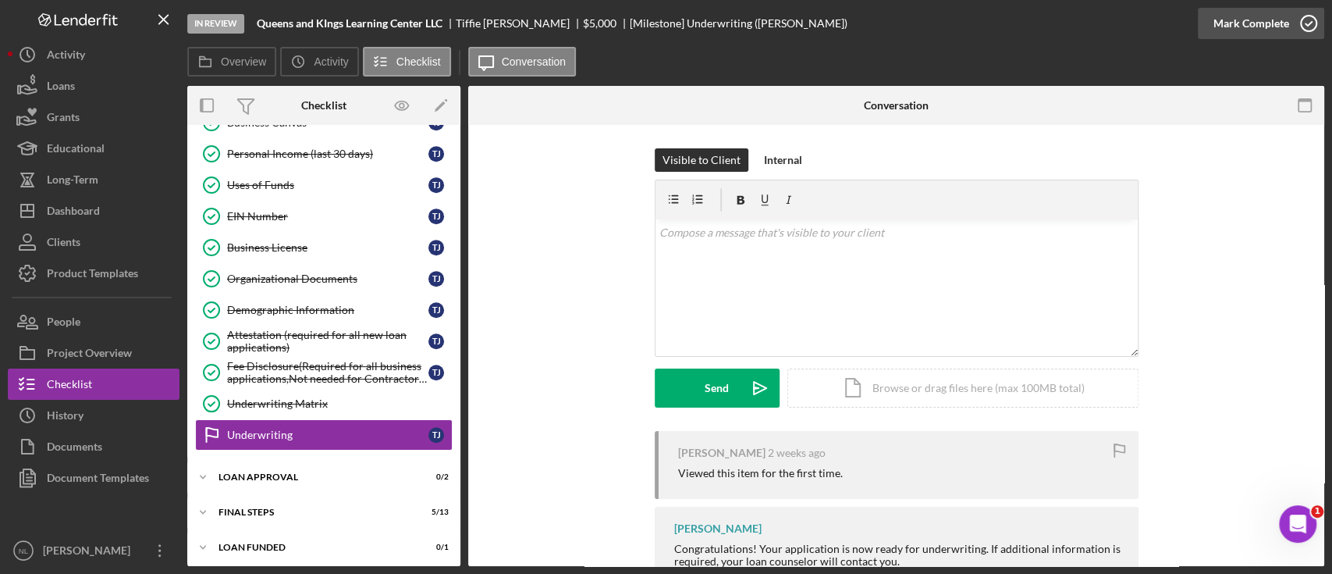
click at [1203, 25] on button "Mark Complete" at bounding box center [1261, 23] width 126 height 31
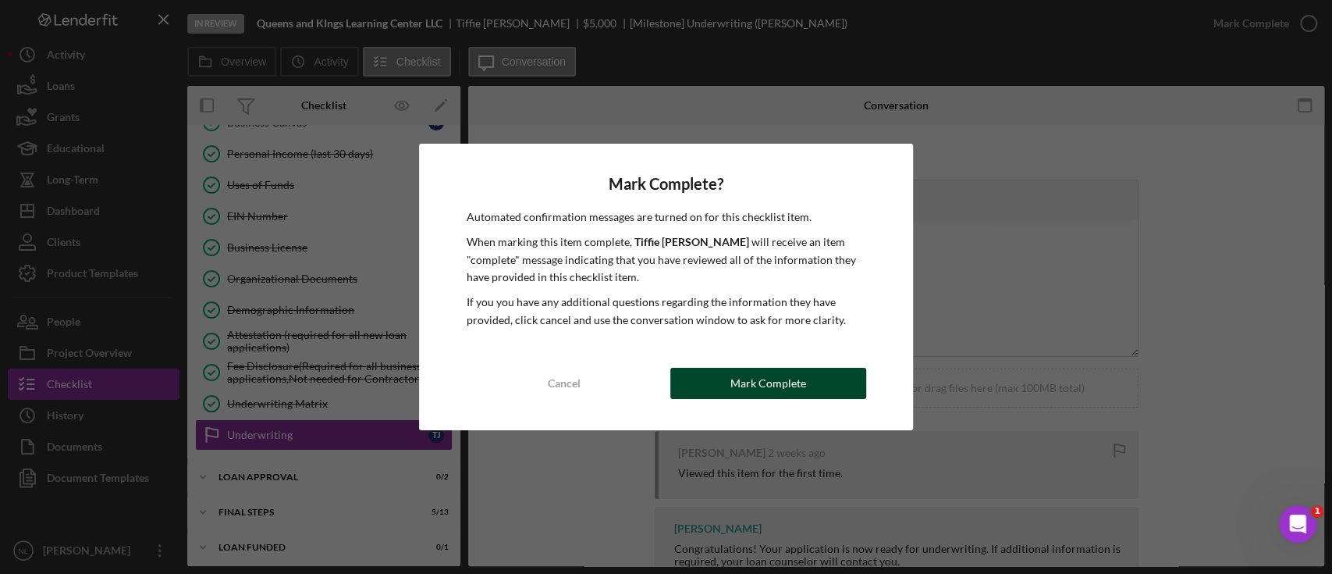
click at [727, 392] on button "Mark Complete" at bounding box center [768, 383] width 196 height 31
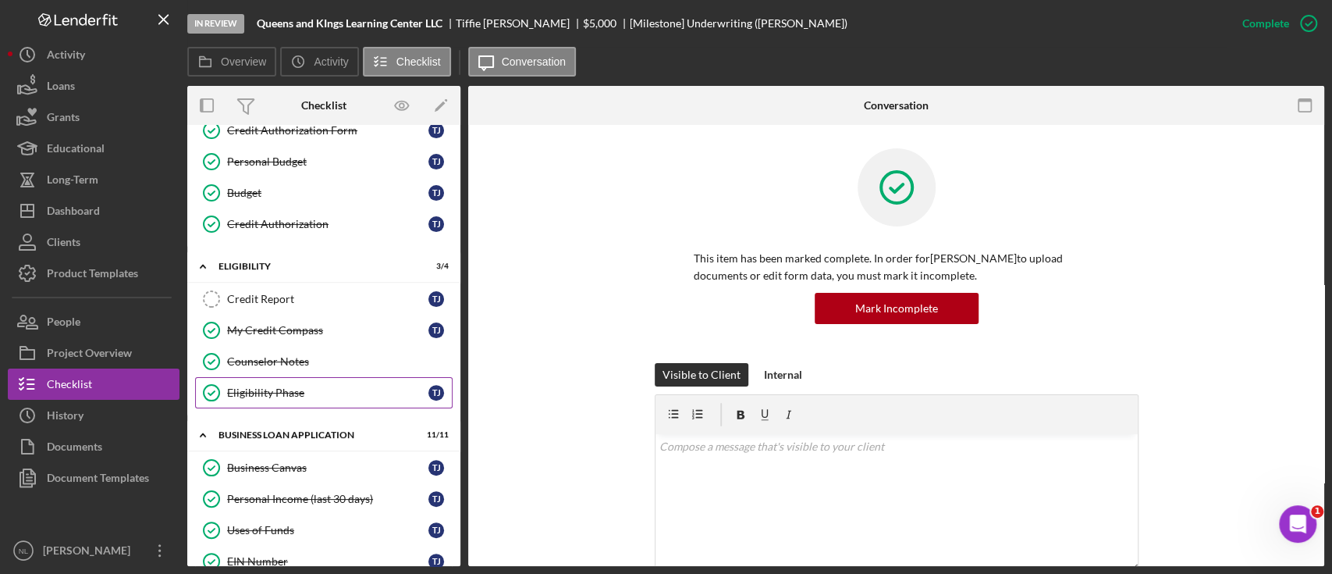
scroll to position [269, 0]
click at [256, 286] on link "Credit Report Credit Report T J" at bounding box center [324, 298] width 258 height 31
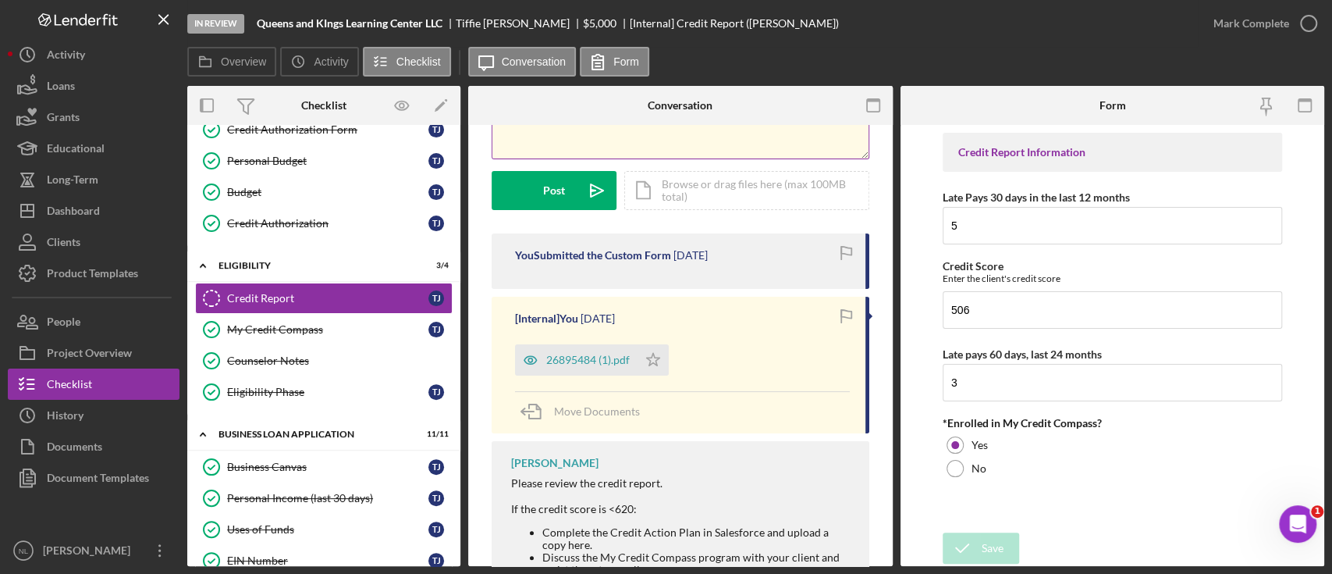
scroll to position [175, 0]
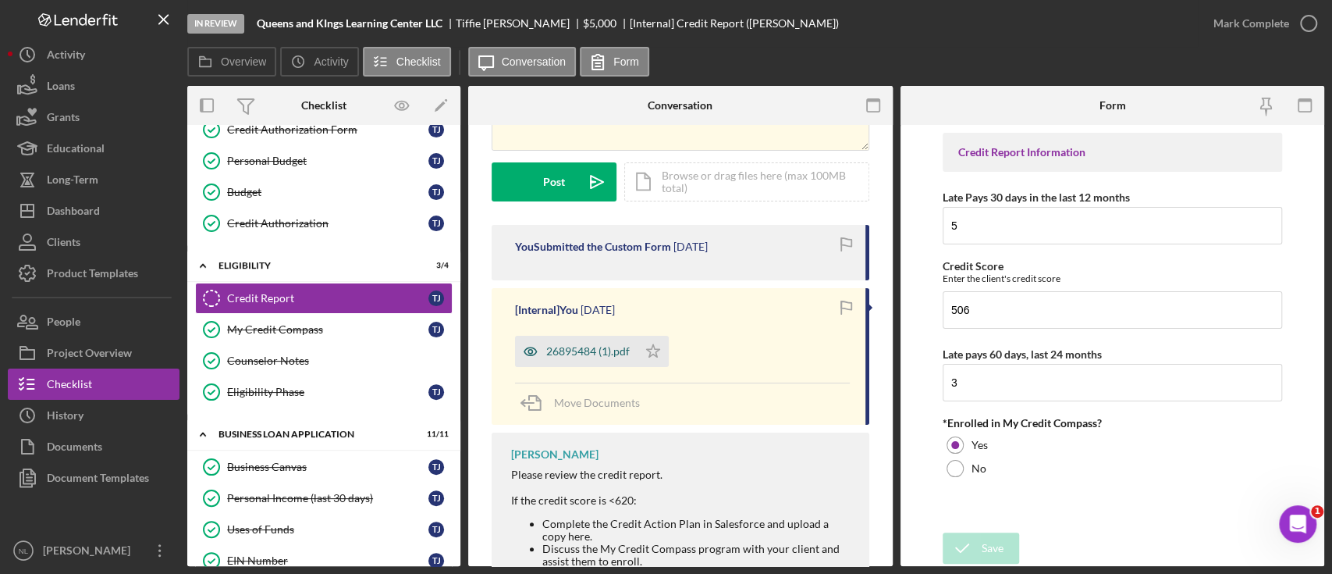
click at [602, 347] on div "26895484 (1).pdf" at bounding box center [588, 351] width 84 height 12
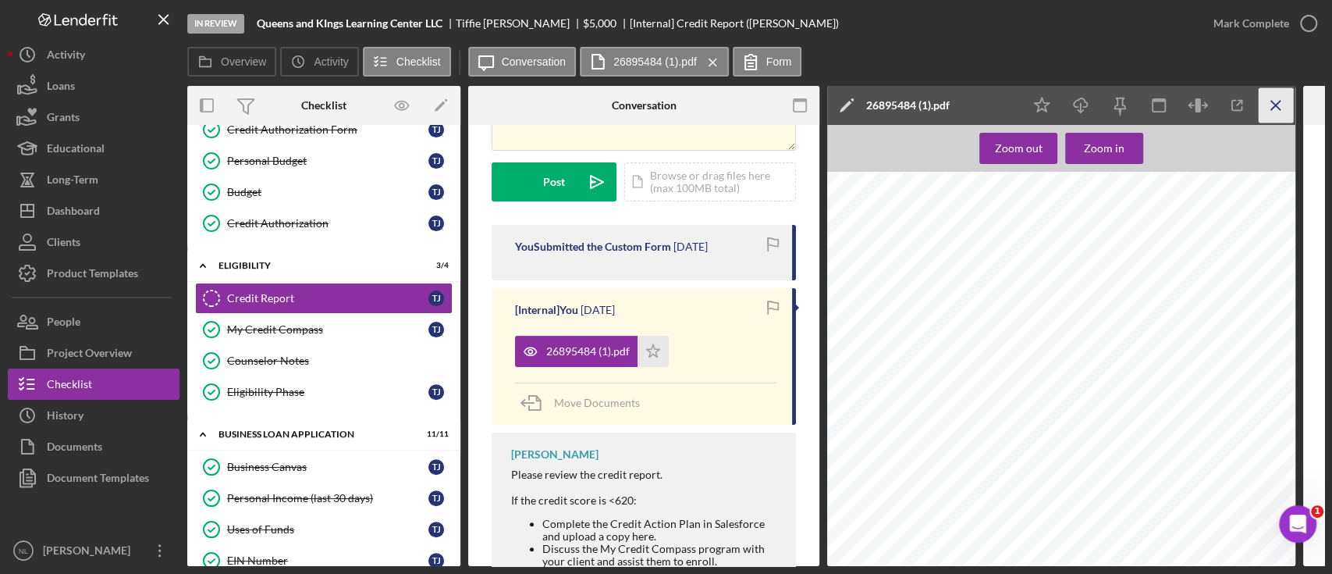
click at [1271, 103] on icon "Icon/Menu Close" at bounding box center [1276, 105] width 35 height 35
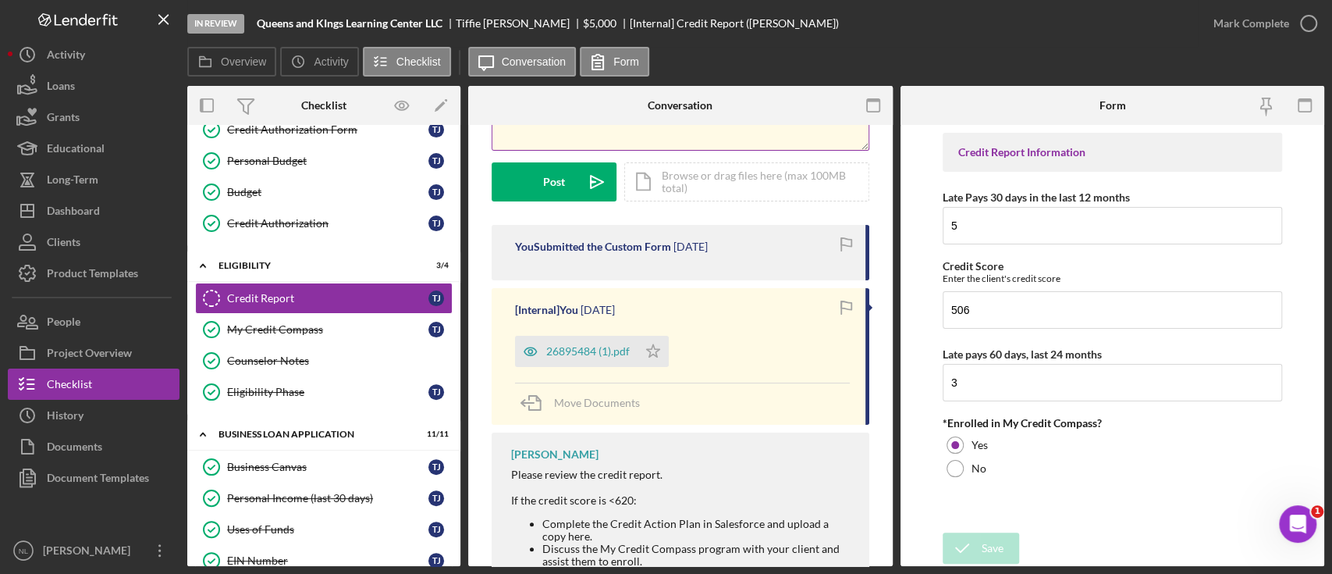
scroll to position [0, 0]
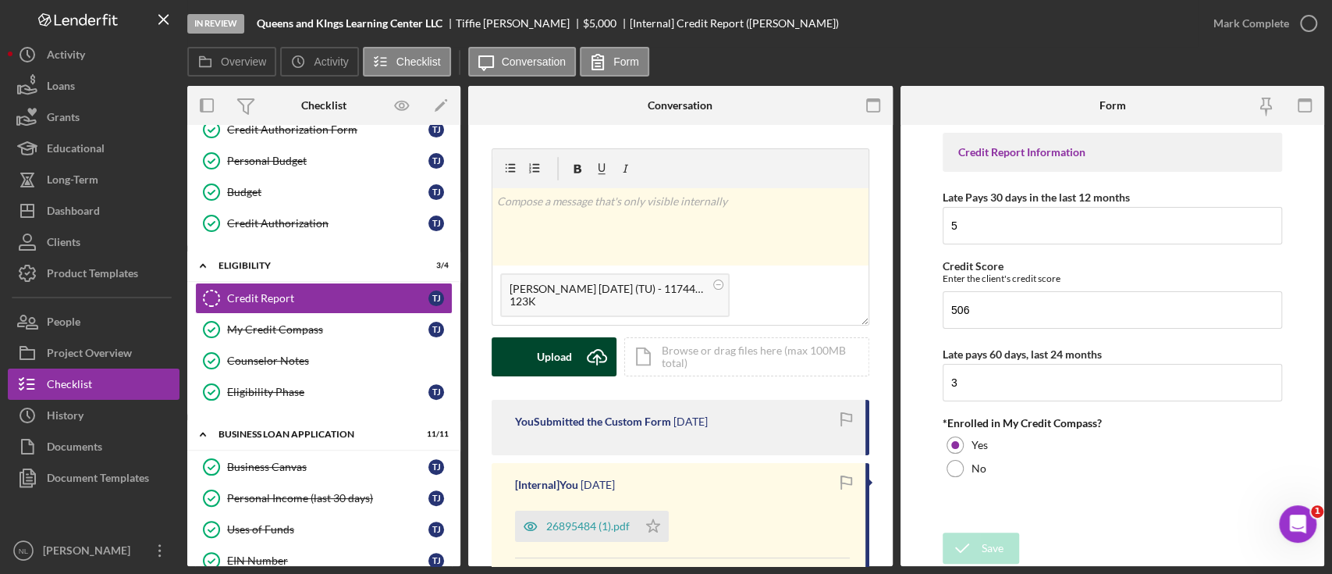
click at [562, 362] on div "Upload" at bounding box center [554, 356] width 35 height 39
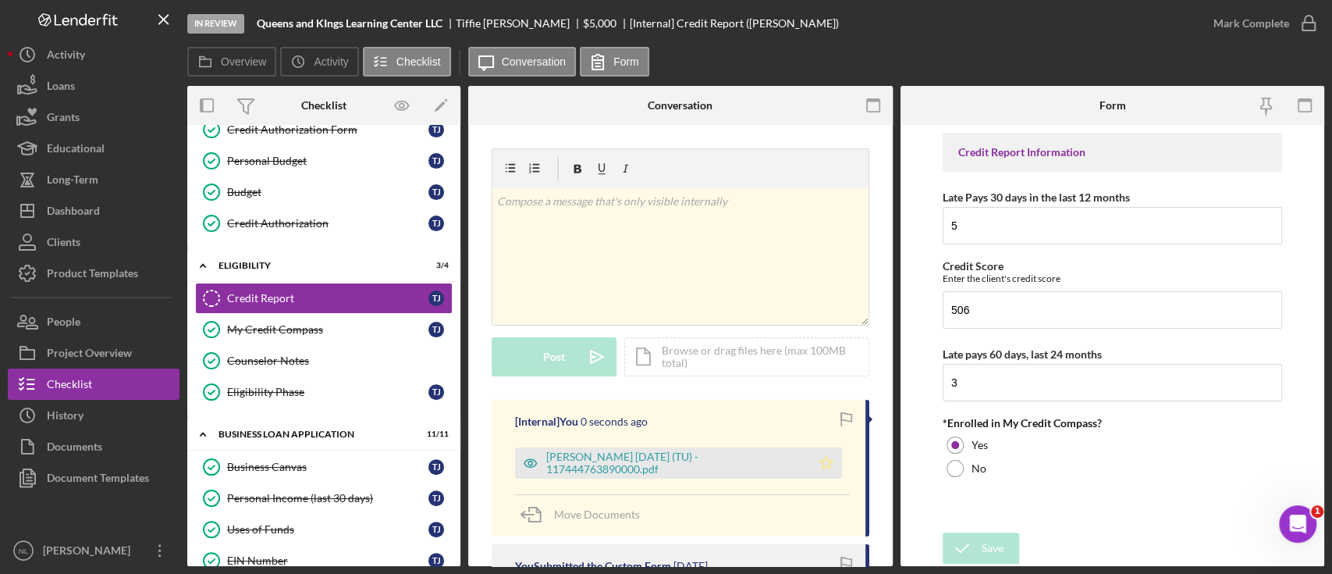
click at [816, 464] on icon "Icon/Star" at bounding box center [826, 462] width 31 height 31
click at [1003, 226] on input "5" at bounding box center [1112, 225] width 339 height 37
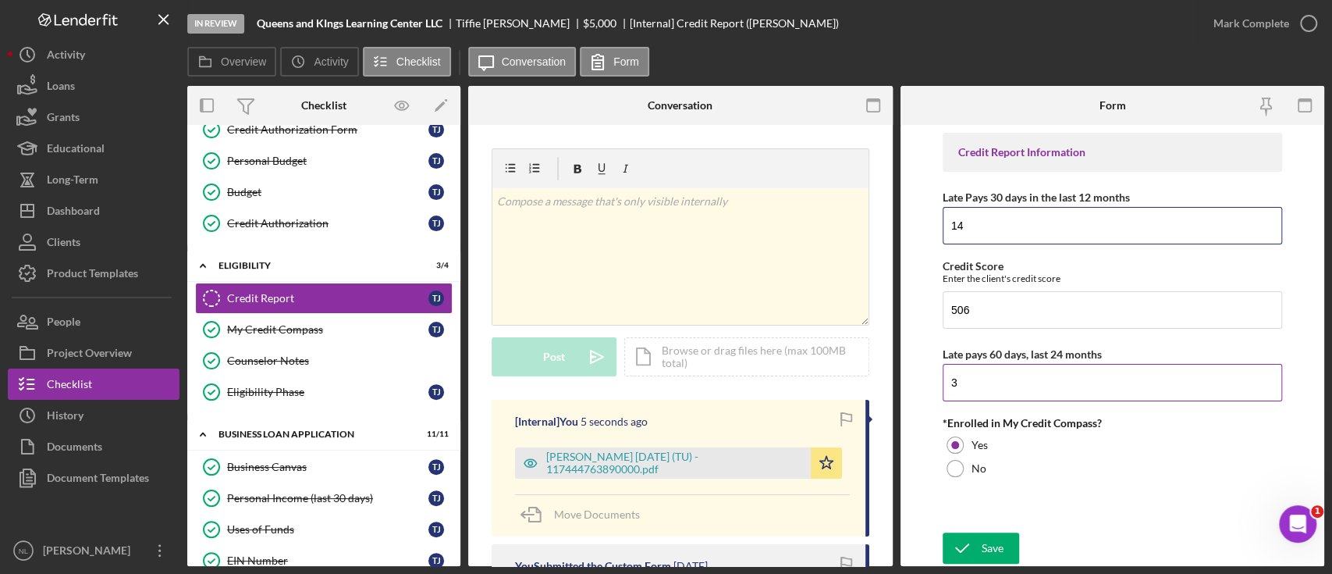
type input "14"
click at [975, 388] on input "3" at bounding box center [1112, 382] width 339 height 37
click at [975, 388] on input "7" at bounding box center [1112, 382] width 339 height 37
type input "7"
click at [970, 543] on icon "submit" at bounding box center [962, 547] width 39 height 39
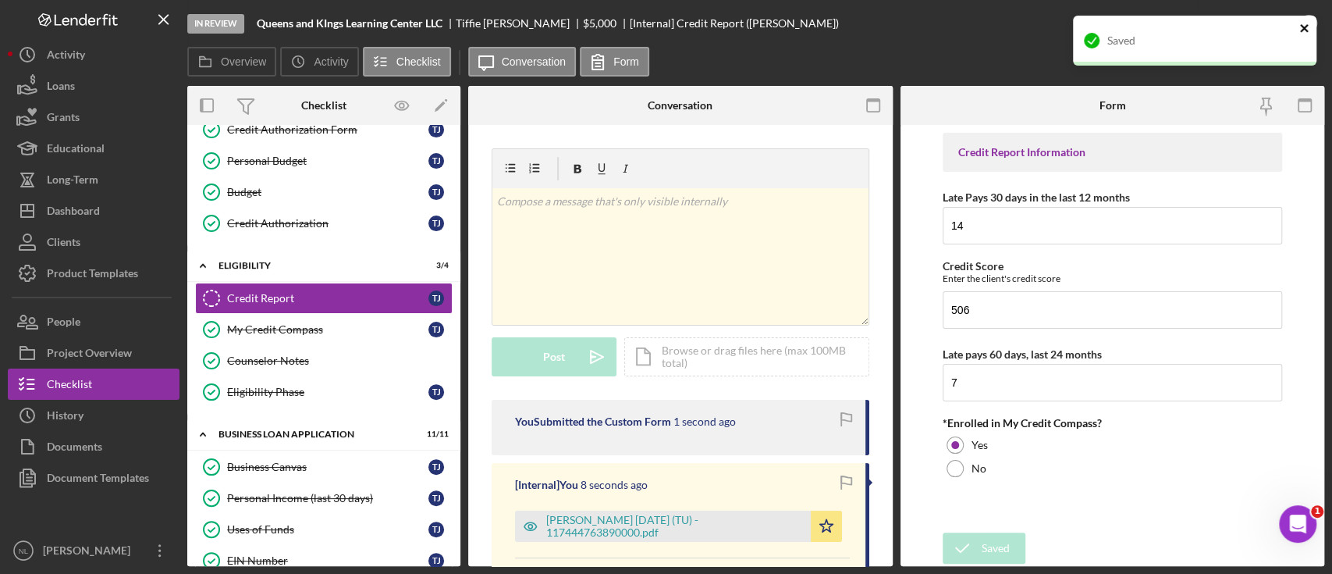
click at [1309, 24] on icon "close" at bounding box center [1304, 28] width 11 height 12
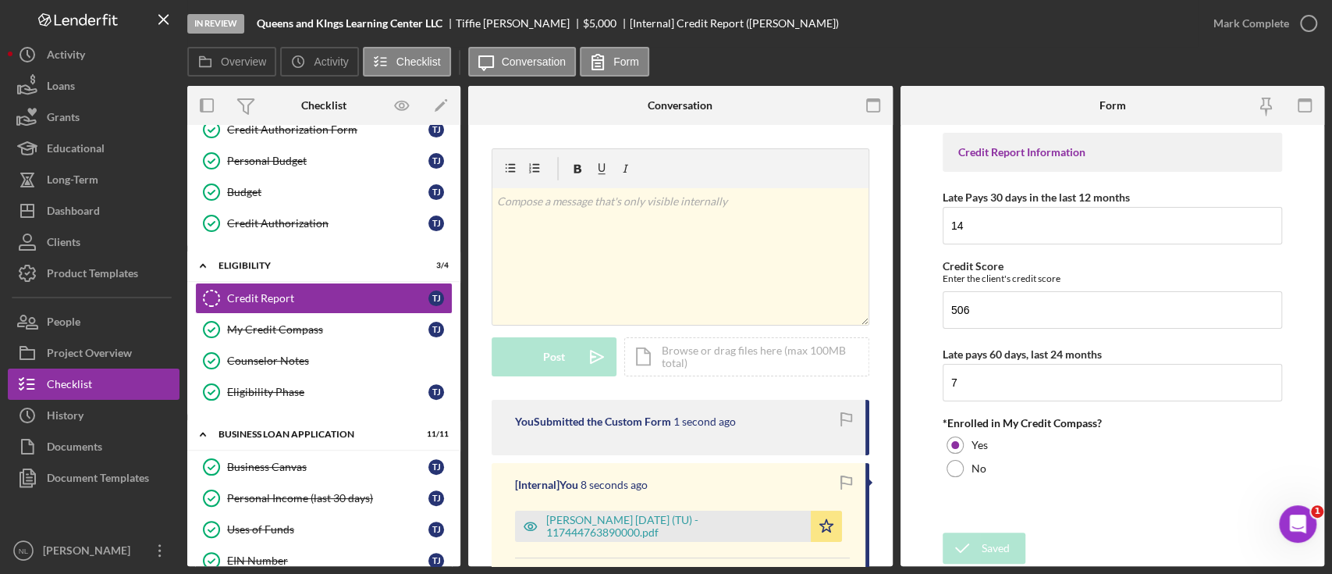
click at [1252, 30] on div "Mark Complete" at bounding box center [1252, 23] width 76 height 31
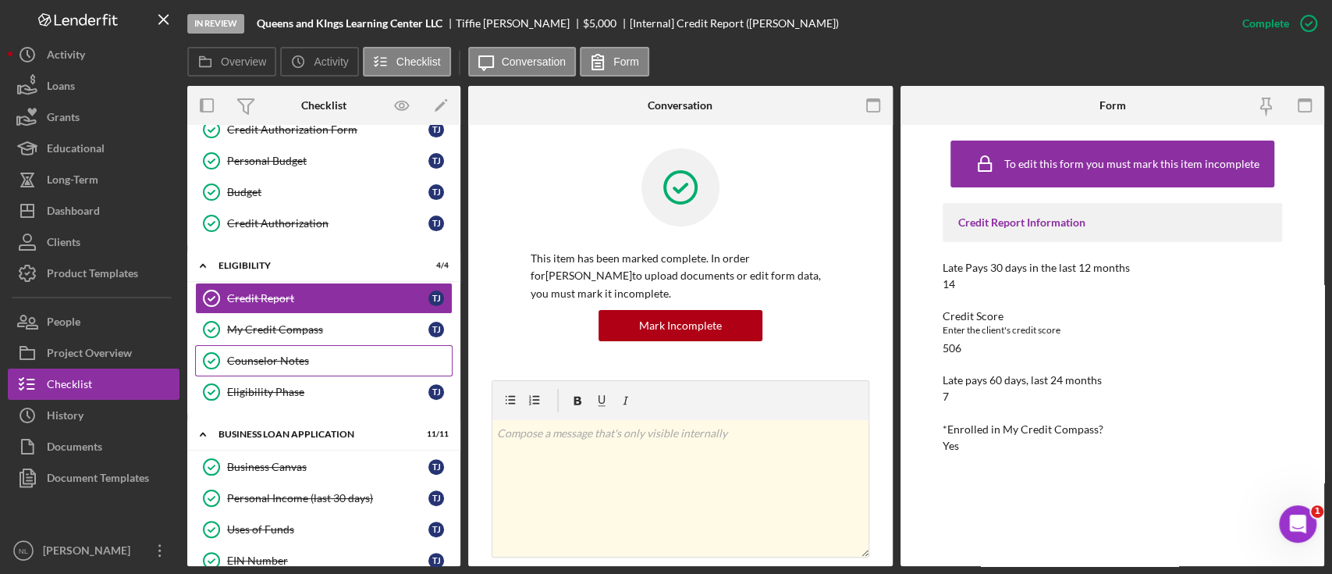
scroll to position [613, 0]
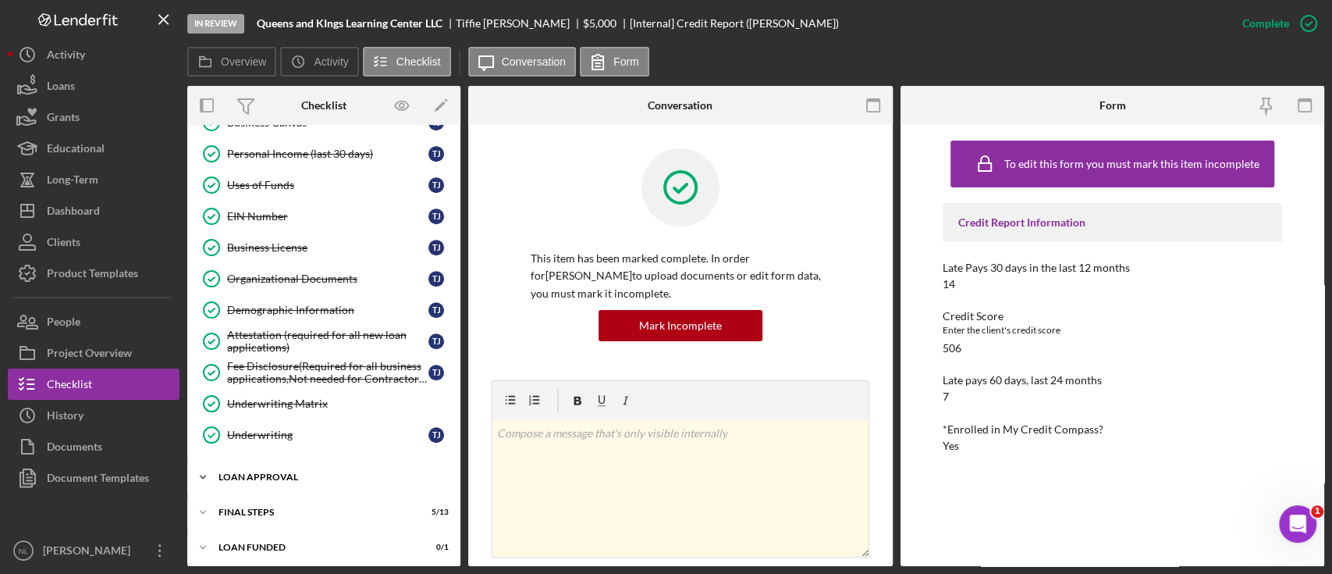
click at [304, 461] on div "Icon/Expander Loan Approval 0 / 2" at bounding box center [323, 476] width 273 height 31
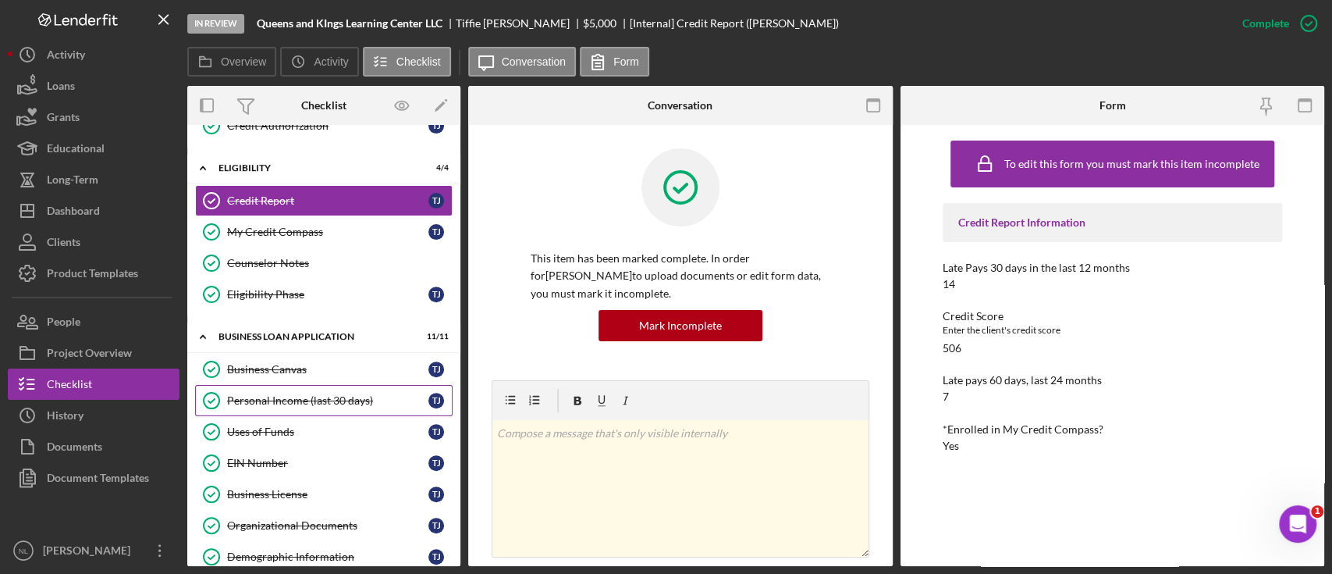
click at [300, 394] on div "Personal Income (last 30 days)" at bounding box center [327, 400] width 201 height 12
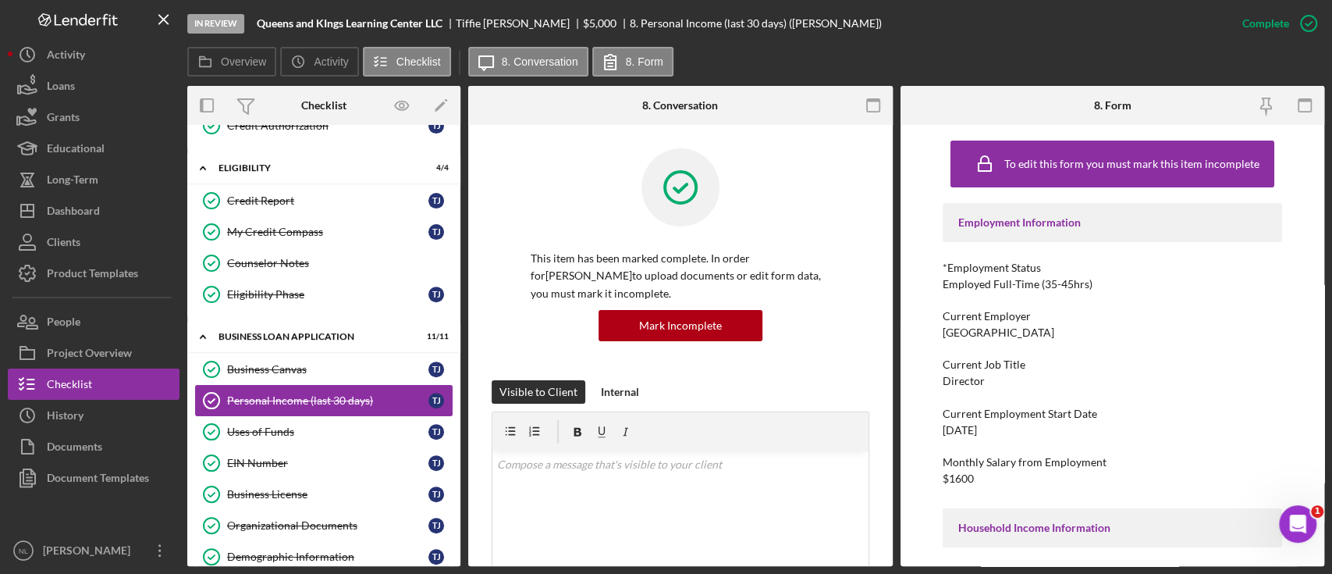
scroll to position [684, 0]
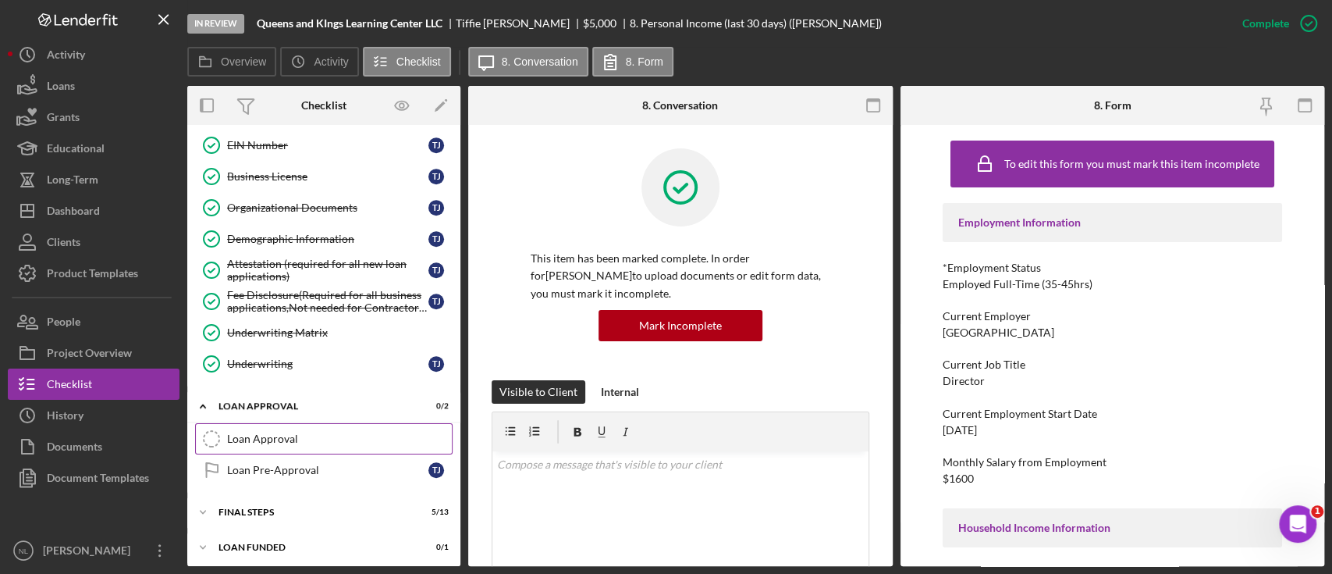
click at [301, 435] on div "Loan Approval" at bounding box center [339, 438] width 225 height 12
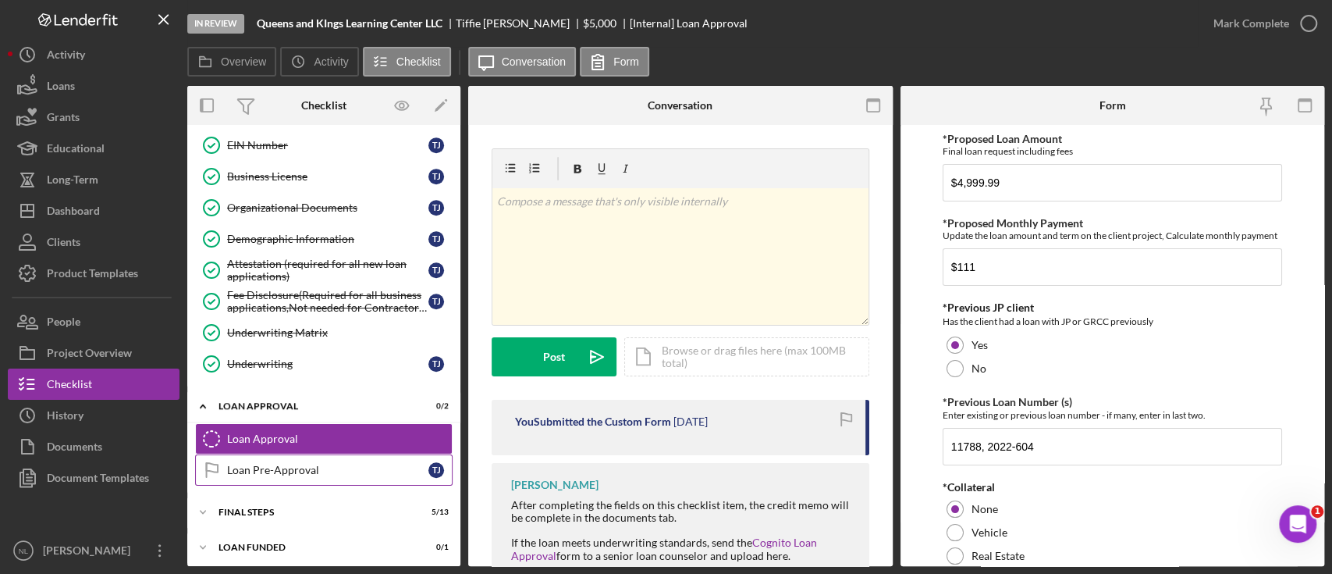
click at [300, 478] on link "Loan Pre-Approval Loan Pre-Approval T J" at bounding box center [324, 469] width 258 height 31
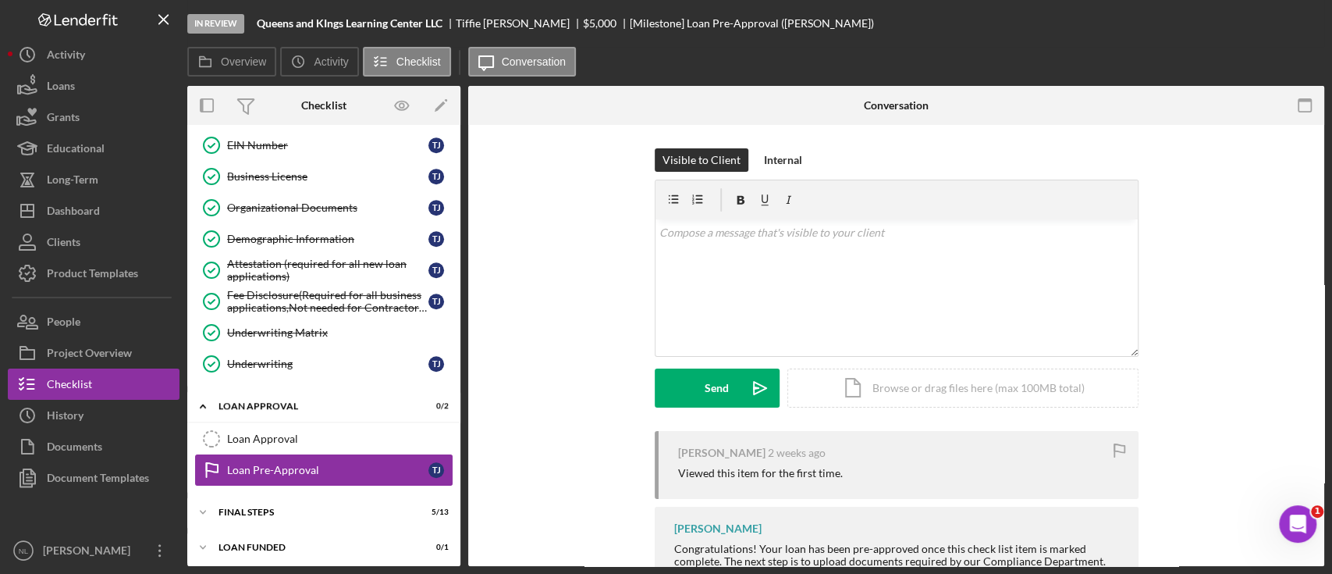
scroll to position [684, 0]
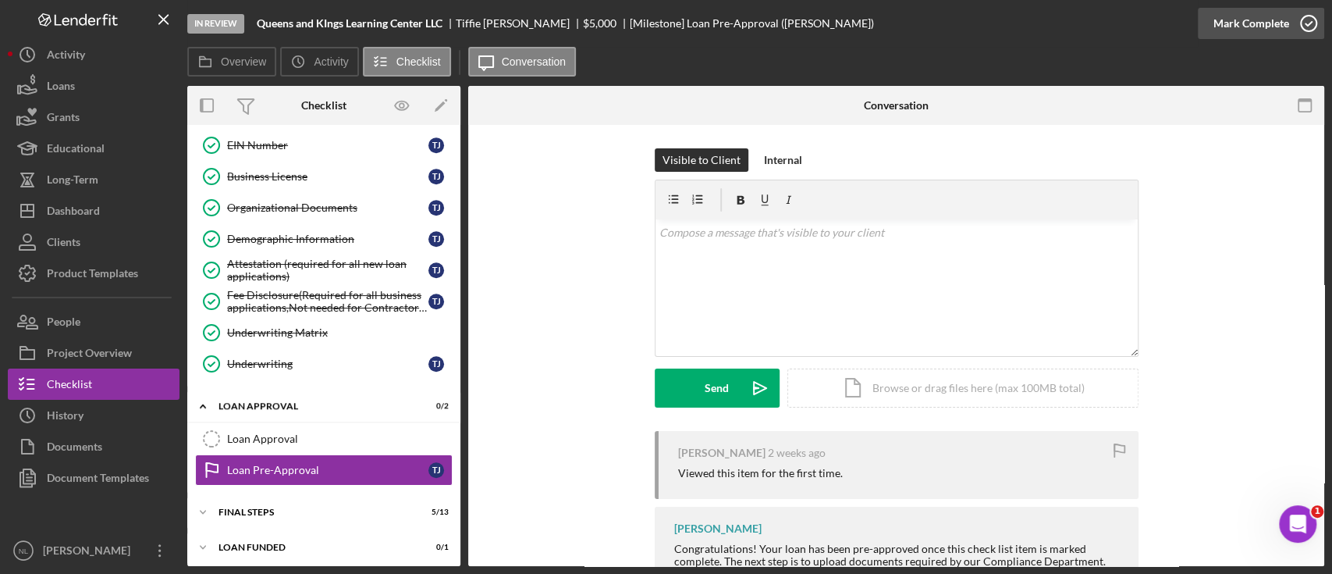
click at [1224, 27] on div "Mark Complete" at bounding box center [1252, 23] width 76 height 31
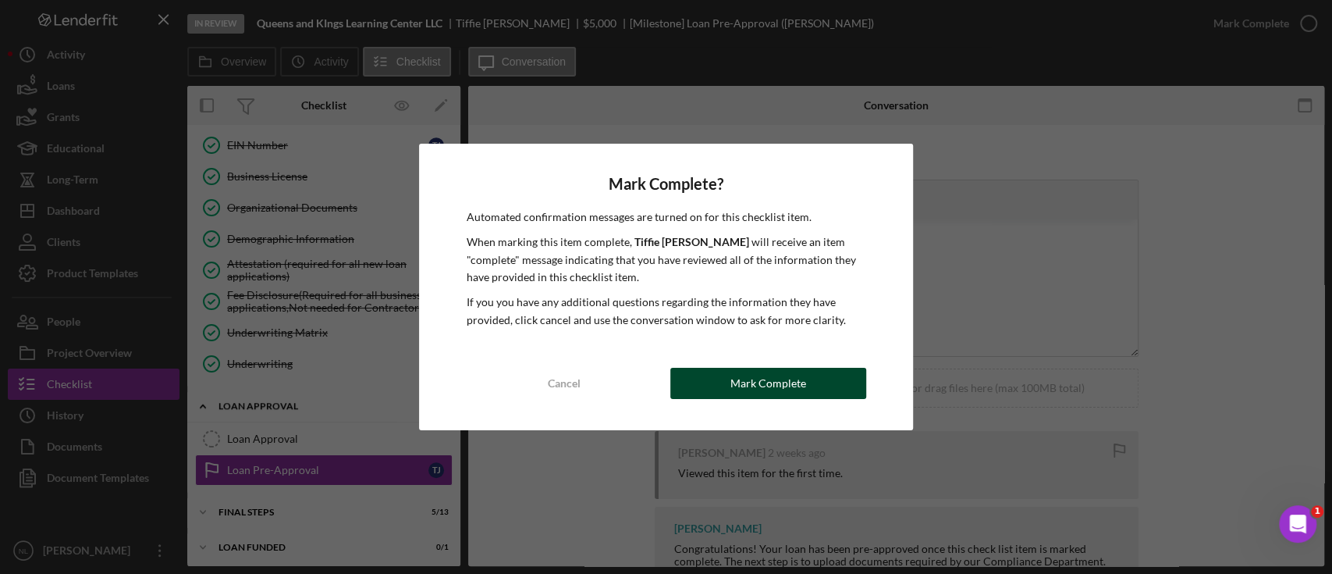
click at [713, 368] on button "Mark Complete" at bounding box center [768, 383] width 196 height 31
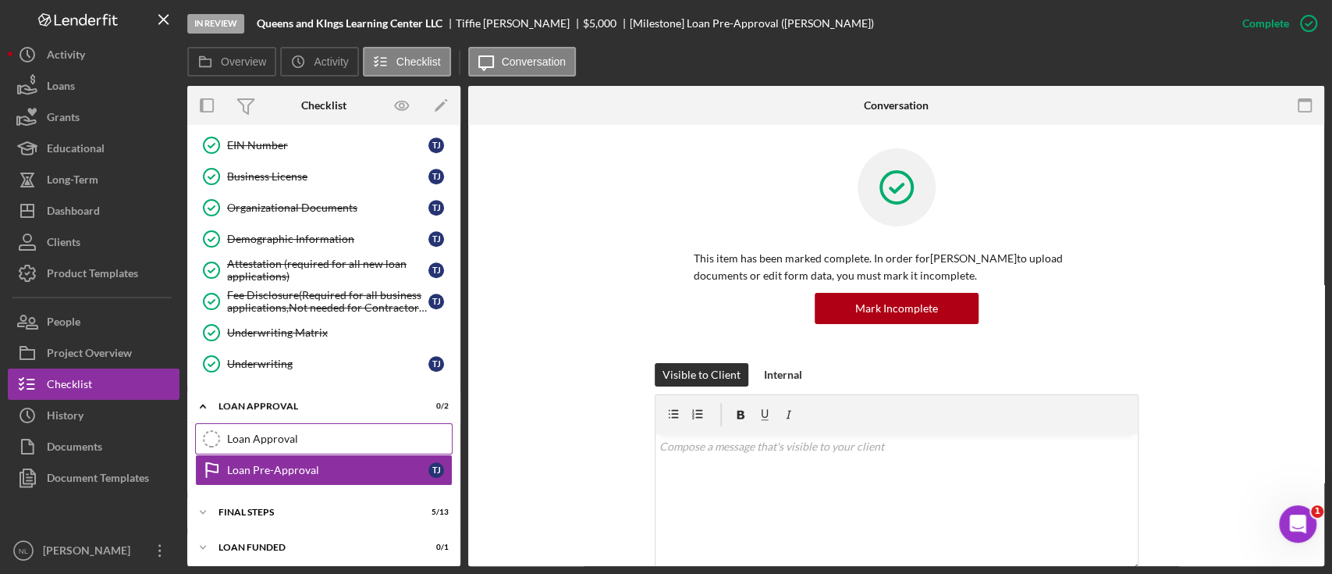
click at [349, 425] on link "Loan Approval Loan Approval" at bounding box center [324, 438] width 258 height 31
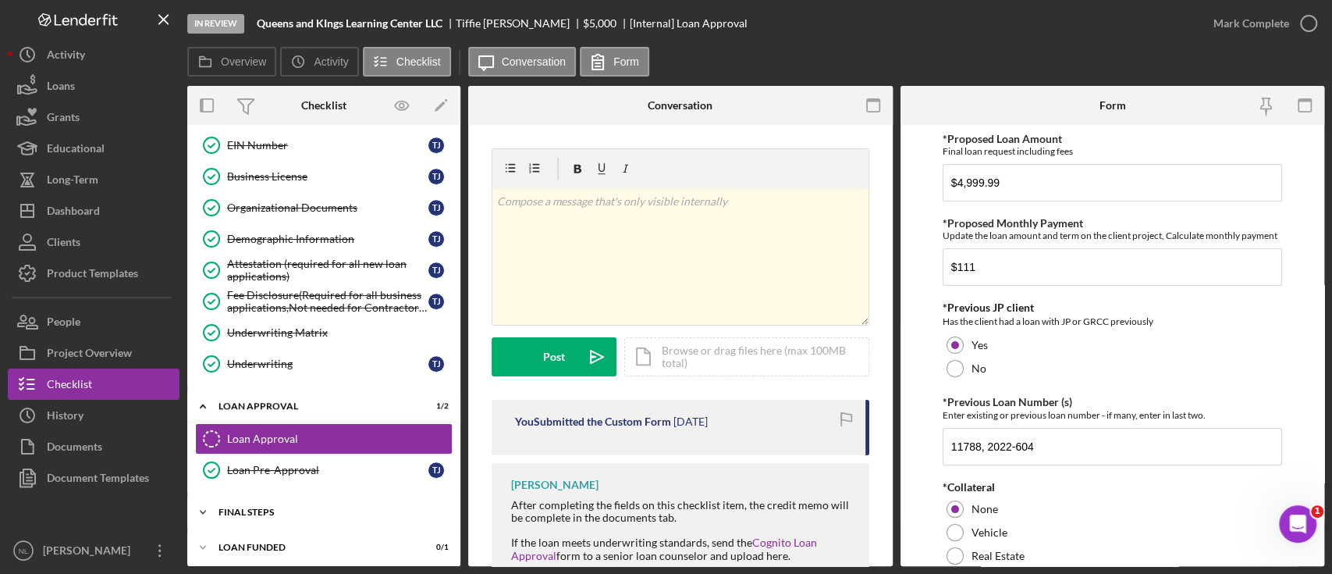
click at [338, 517] on div "Icon/Expander Final Steps 5 / 13" at bounding box center [323, 511] width 273 height 31
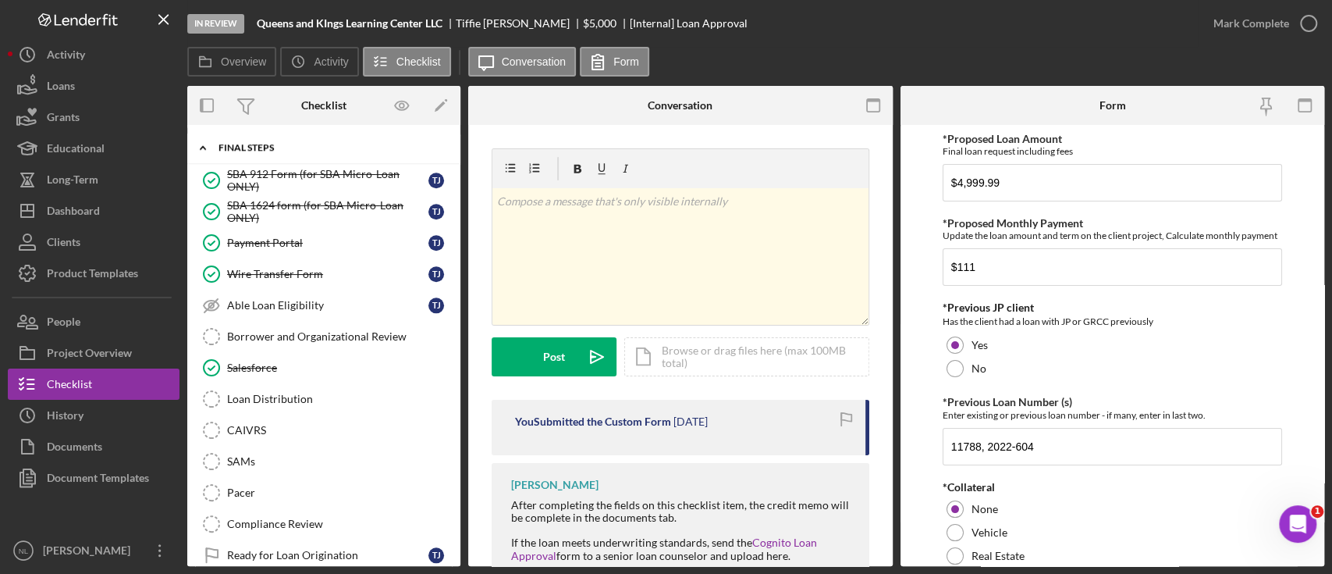
scroll to position [1052, 0]
click at [251, 196] on div "SBA 1624 form (for SBA Micro-Loan ONLY)" at bounding box center [327, 208] width 201 height 25
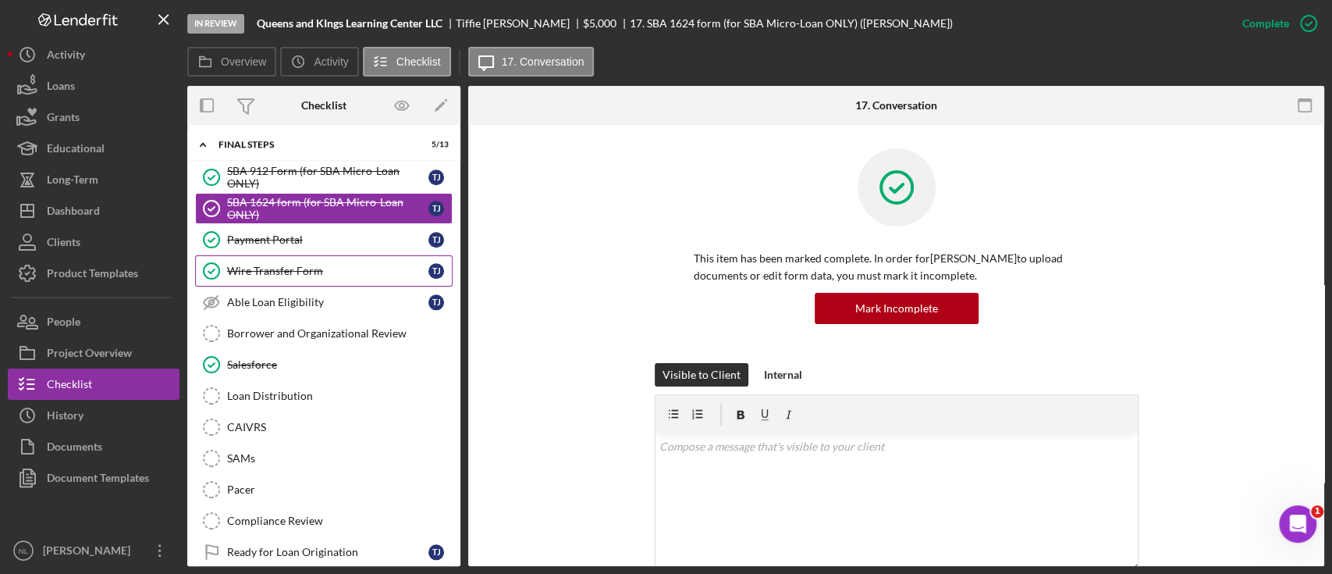
click at [271, 255] on link "Wire Transfer Form Wire Transfer Form T J" at bounding box center [324, 270] width 258 height 31
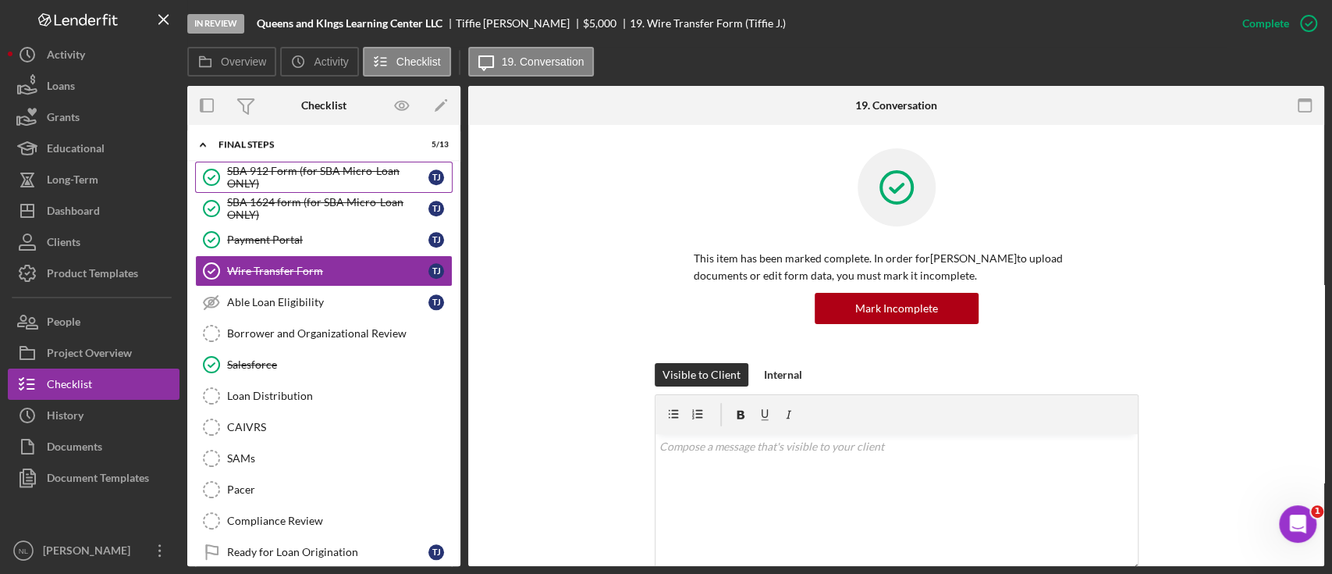
click at [273, 176] on div "SBA 912 Form (for SBA Micro-Loan ONLY)" at bounding box center [327, 177] width 201 height 25
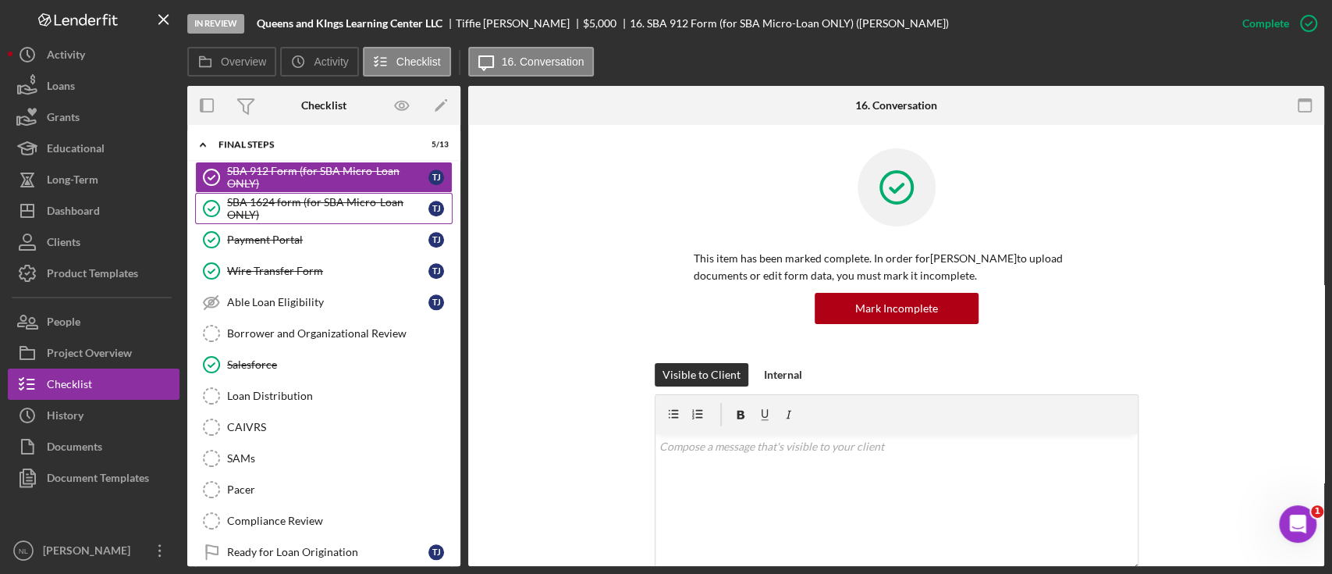
click at [271, 196] on div "SBA 1624 form (for SBA Micro-Loan ONLY)" at bounding box center [327, 208] width 201 height 25
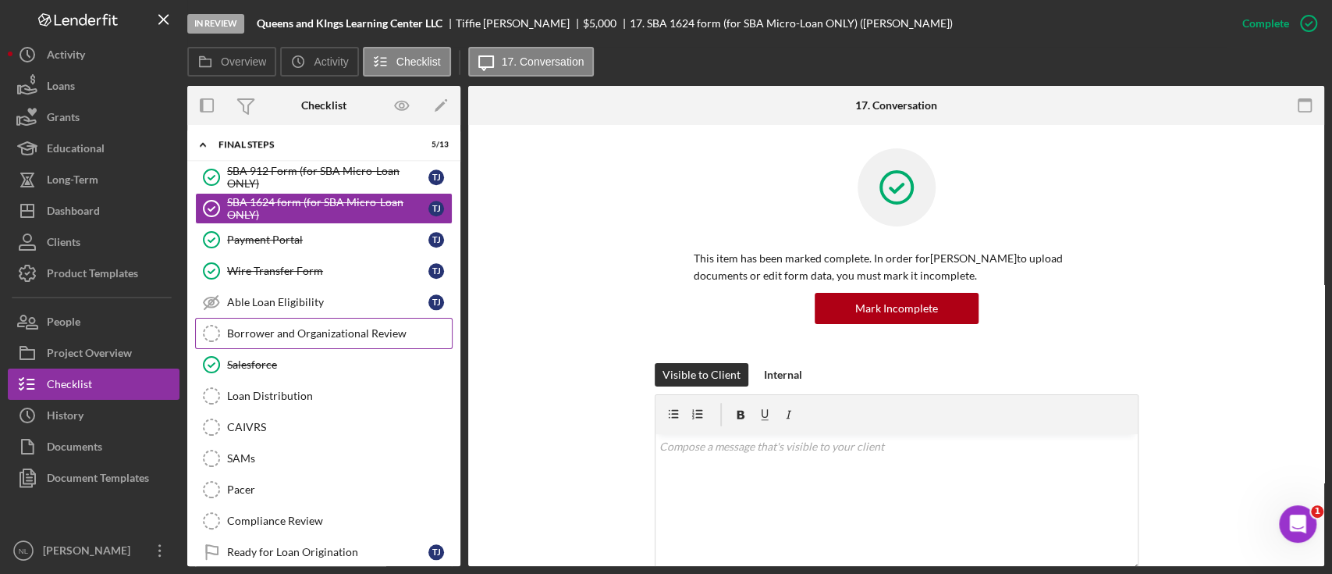
click at [293, 327] on div "Borrower and Organizational Review" at bounding box center [339, 333] width 225 height 12
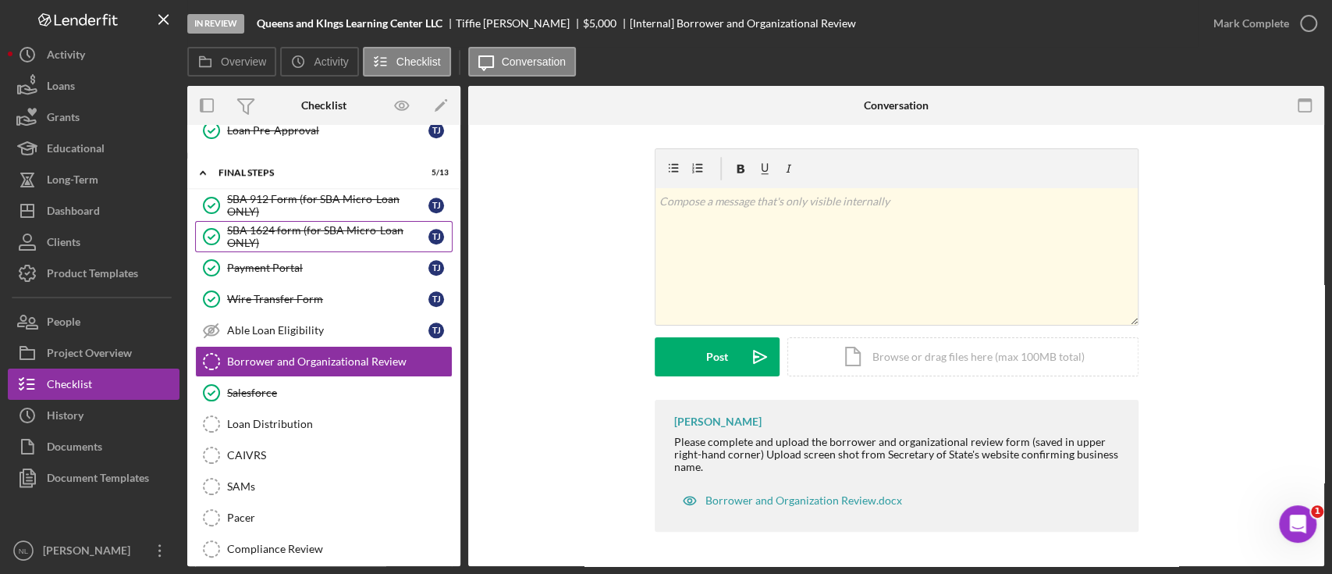
scroll to position [1016, 0]
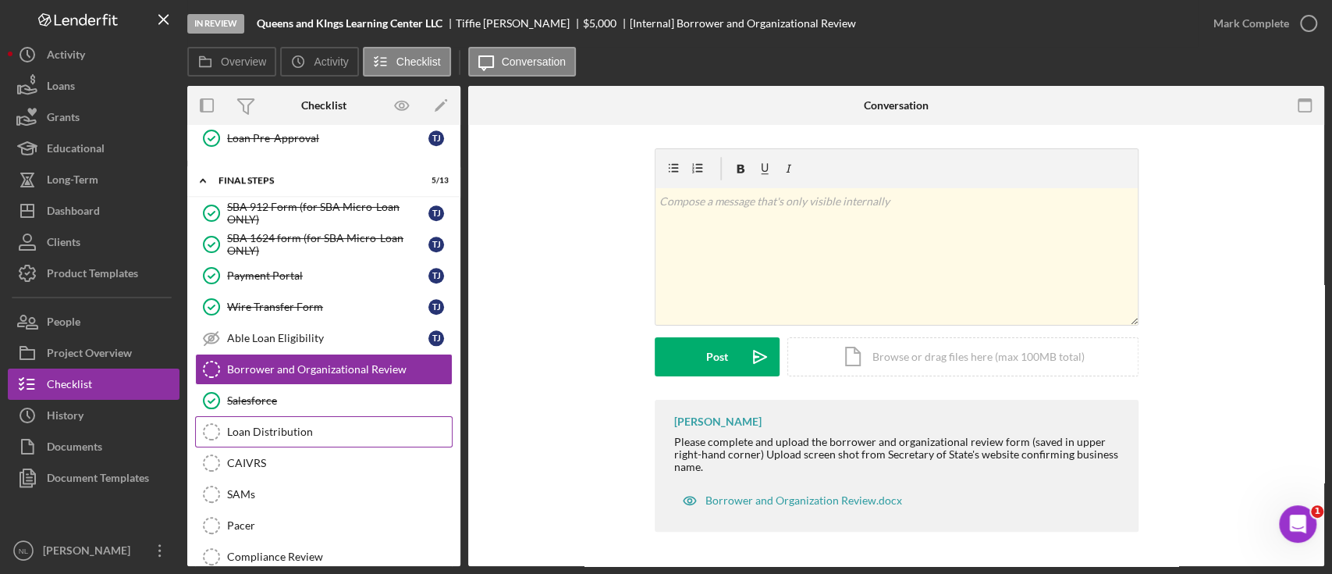
click at [283, 416] on link "Loan Distribution Loan Distribution" at bounding box center [324, 431] width 258 height 31
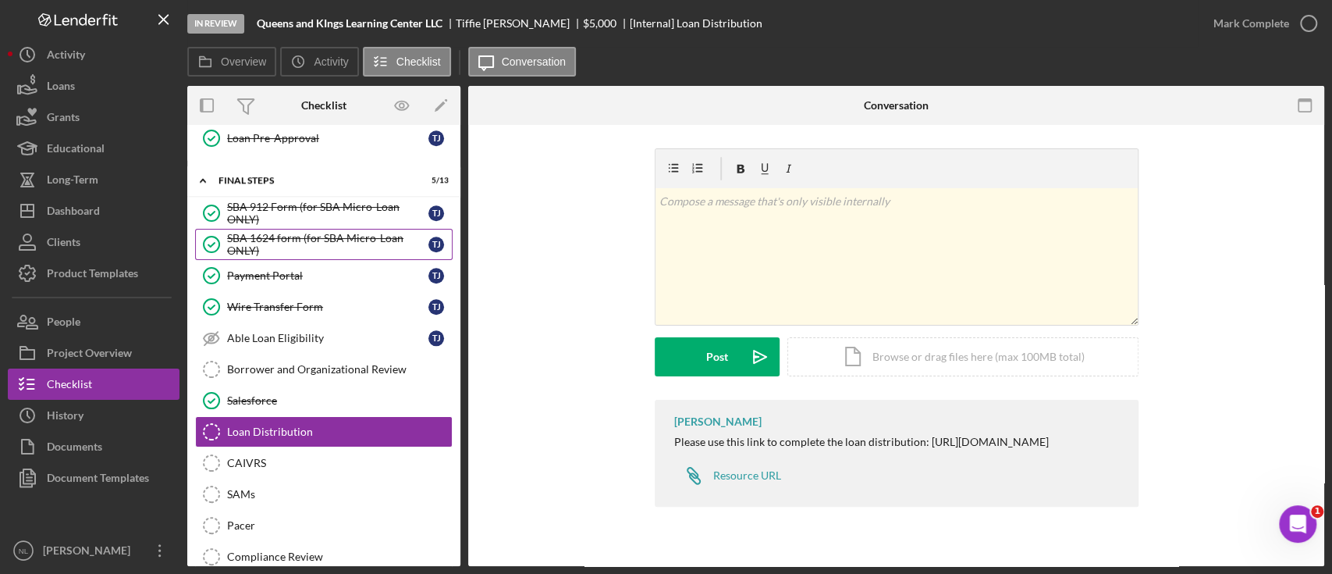
click at [275, 240] on div "SBA 1624 form (for SBA Micro-Loan ONLY)" at bounding box center [327, 244] width 201 height 25
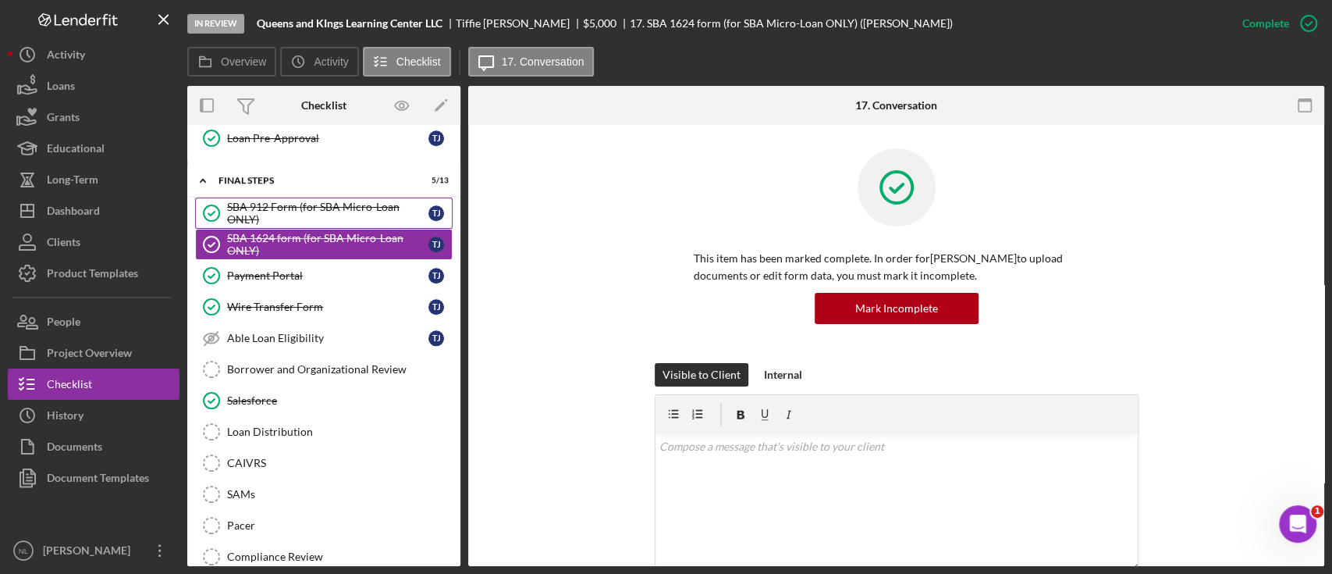
click at [279, 213] on div "SBA 912 Form (for SBA Micro-Loan ONLY)" at bounding box center [327, 213] width 201 height 25
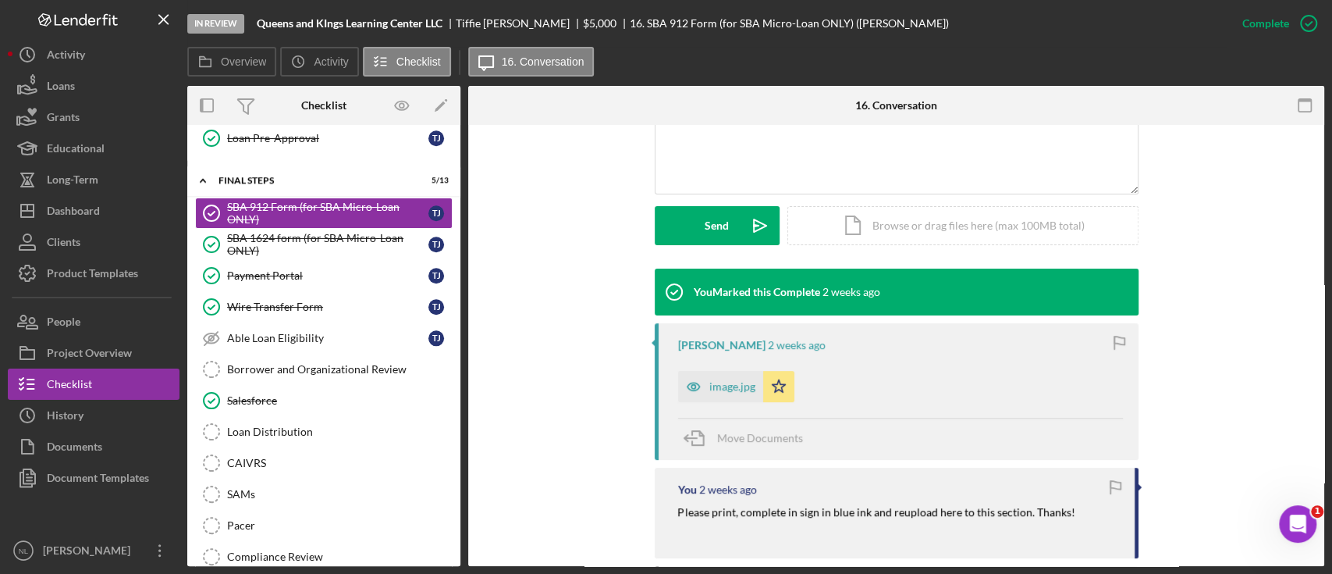
scroll to position [378, 0]
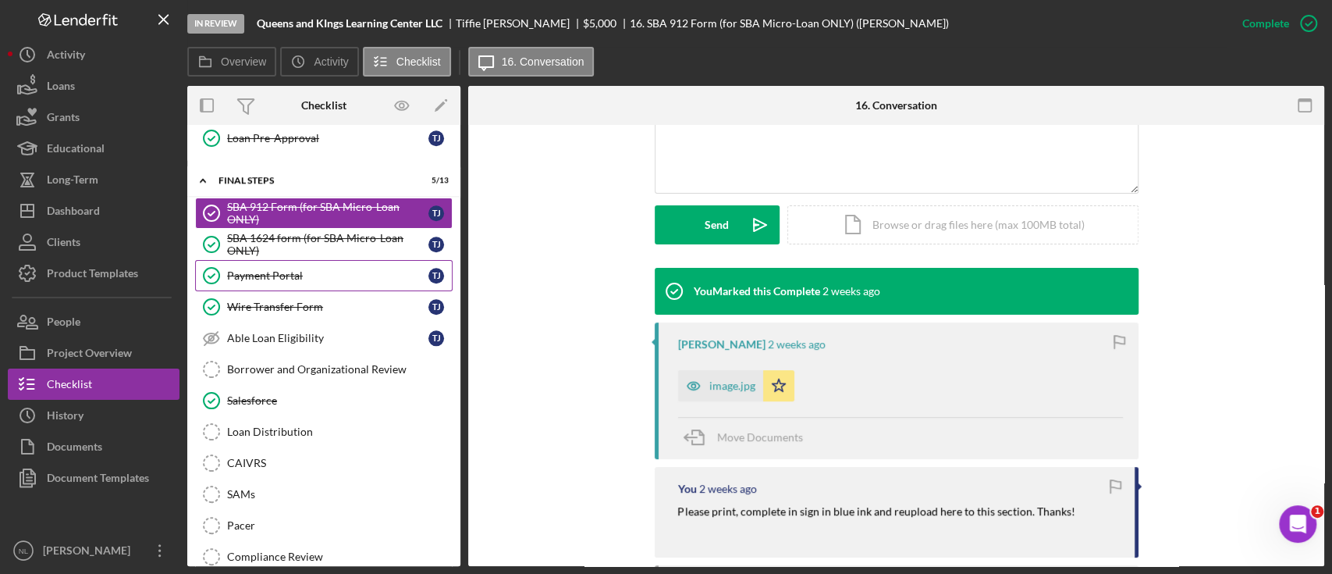
click at [329, 281] on link "Payment Portal Payment Portal T J" at bounding box center [324, 275] width 258 height 31
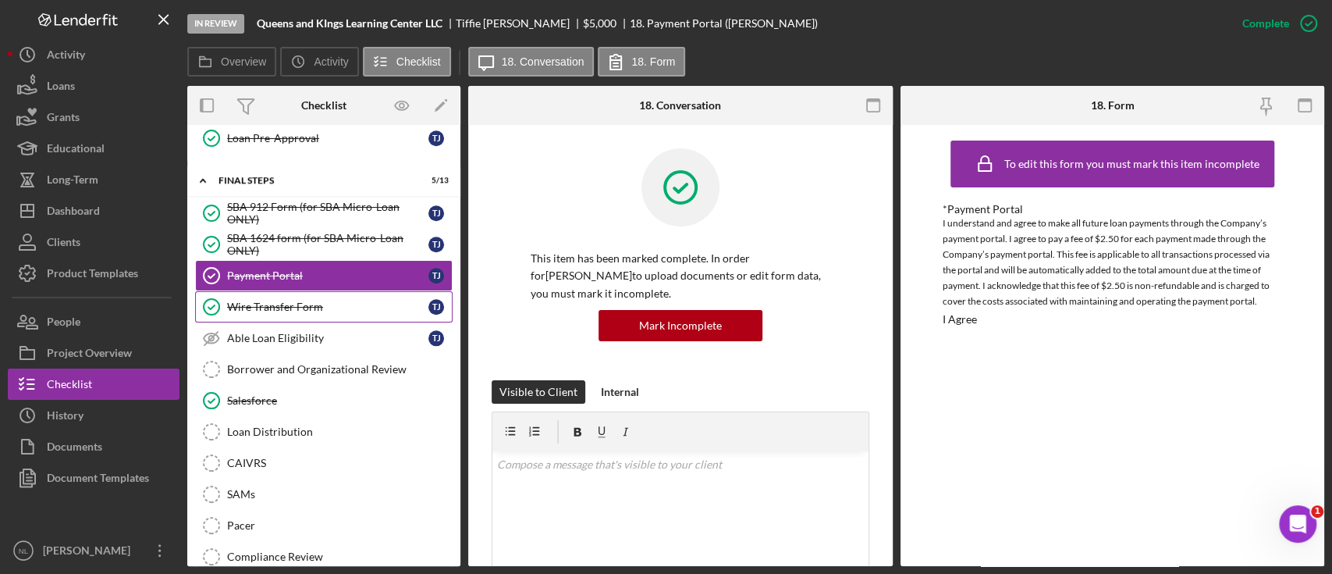
click at [324, 291] on link "Wire Transfer Form Wire Transfer Form T J" at bounding box center [324, 306] width 258 height 31
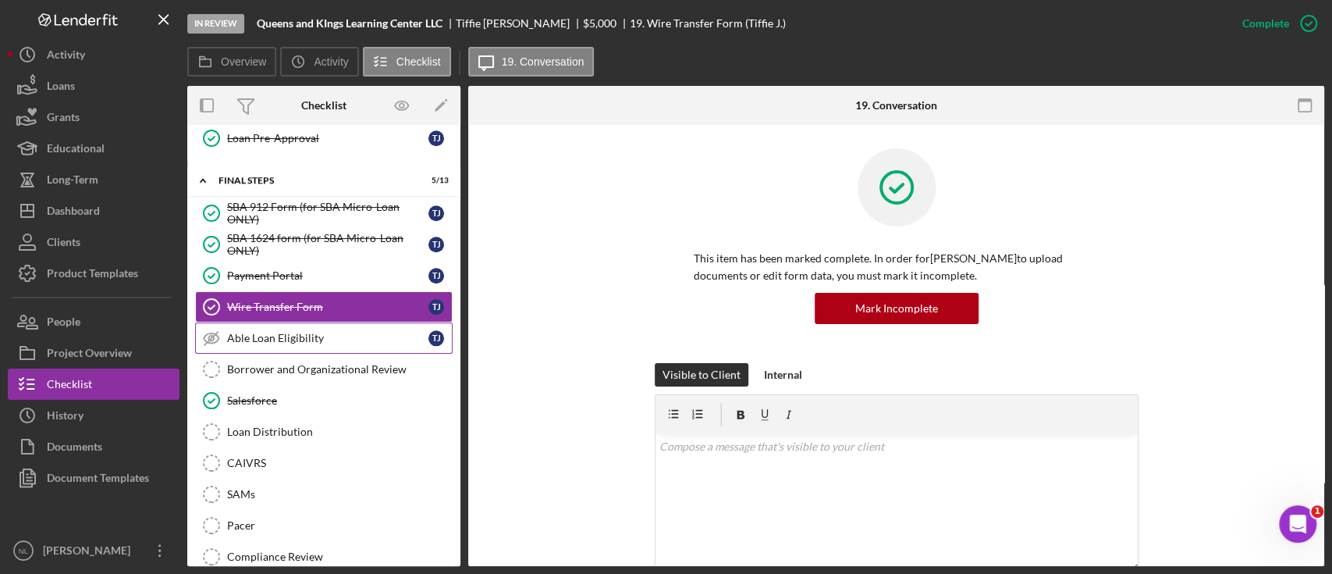
click at [316, 322] on link "Able Loan Eligibility Able Loan Eligibility T J" at bounding box center [324, 337] width 258 height 31
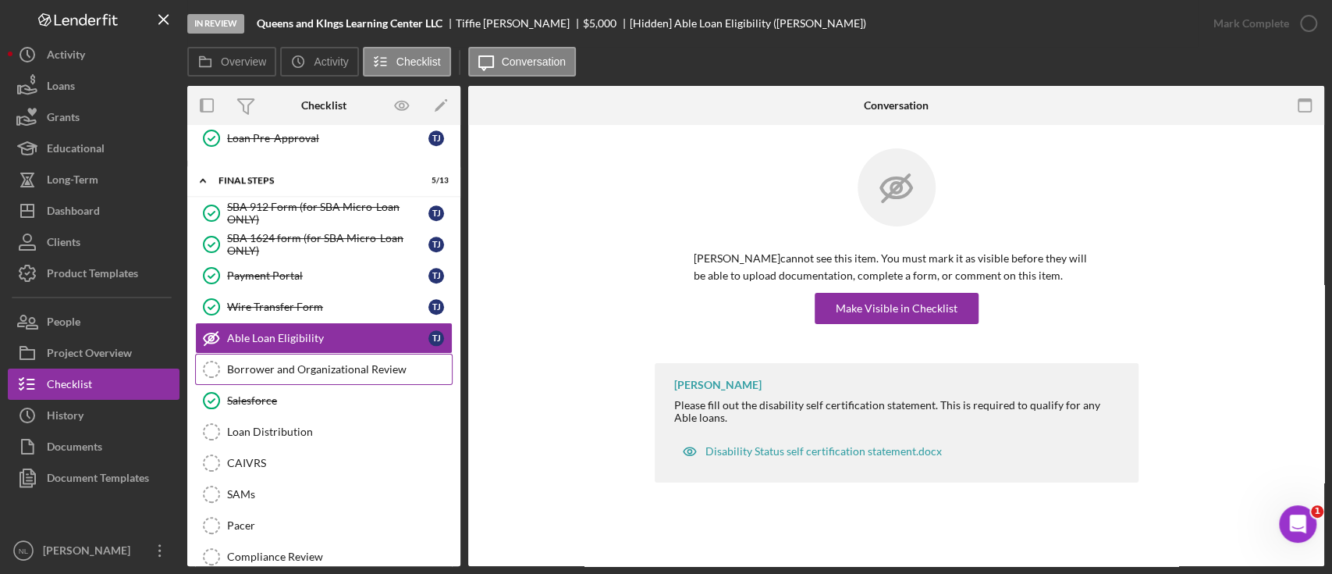
click at [320, 363] on div "Borrower and Organizational Review" at bounding box center [339, 369] width 225 height 12
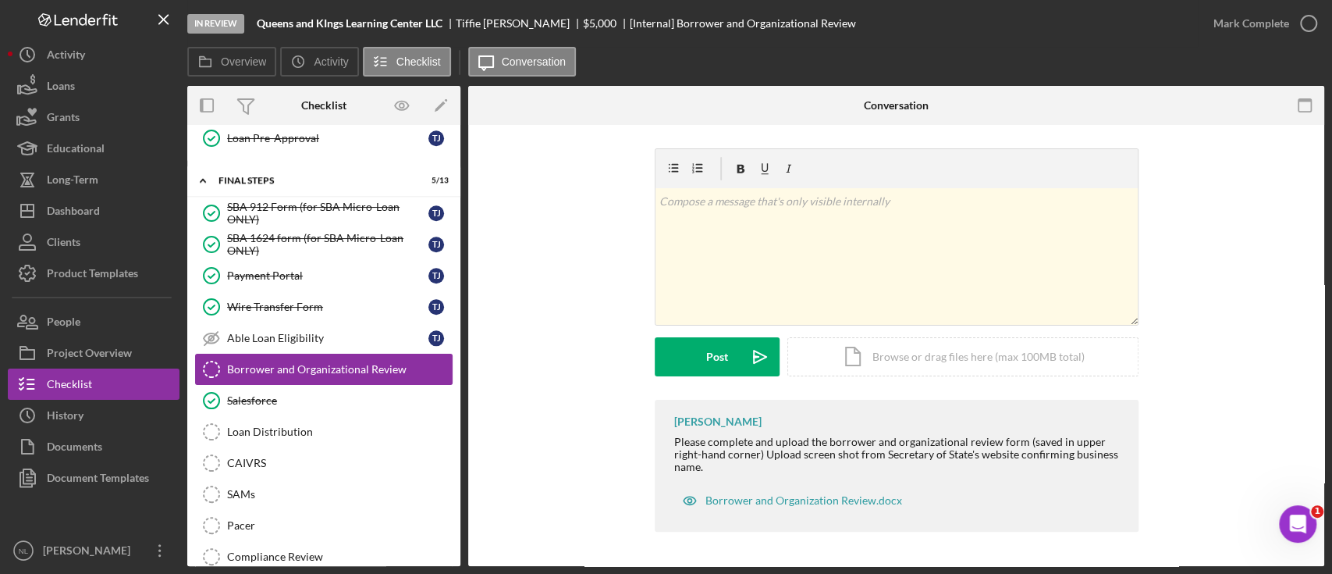
click at [320, 363] on div "Borrower and Organizational Review" at bounding box center [339, 369] width 225 height 12
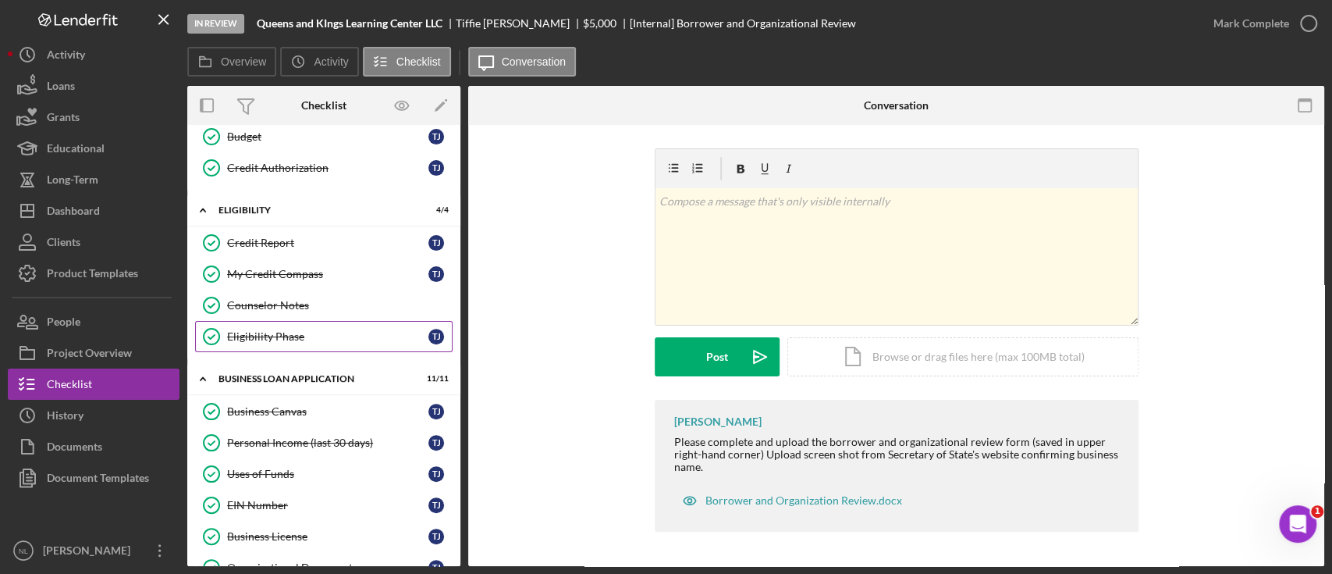
scroll to position [329, 0]
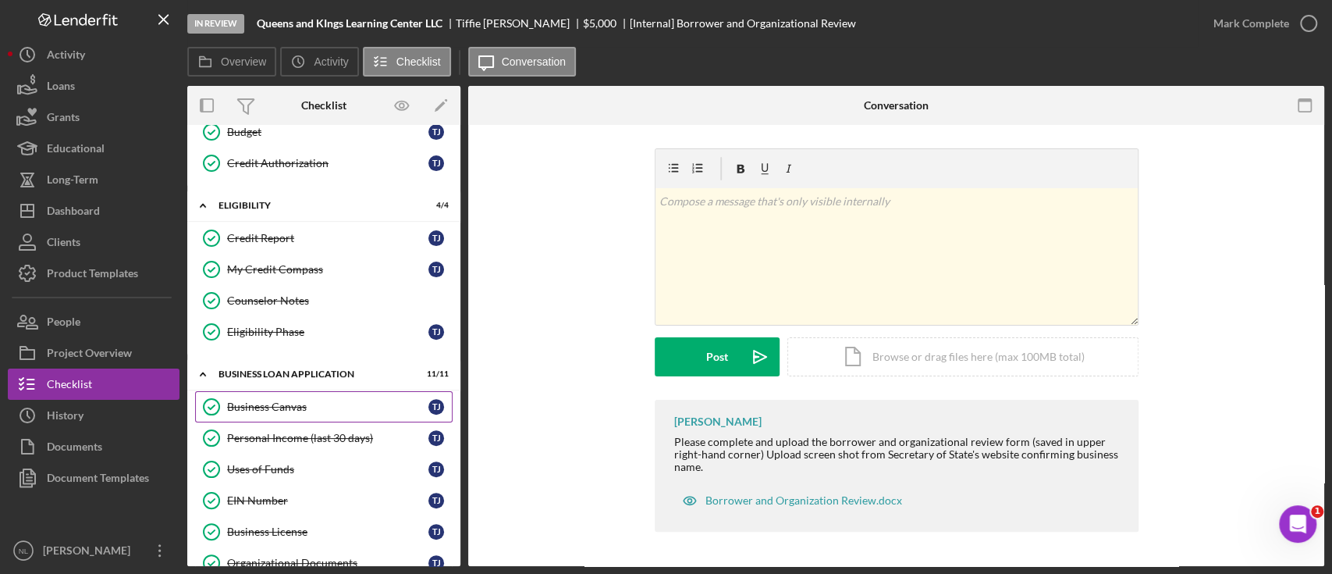
click at [335, 407] on div "Business Canvas" at bounding box center [327, 406] width 201 height 12
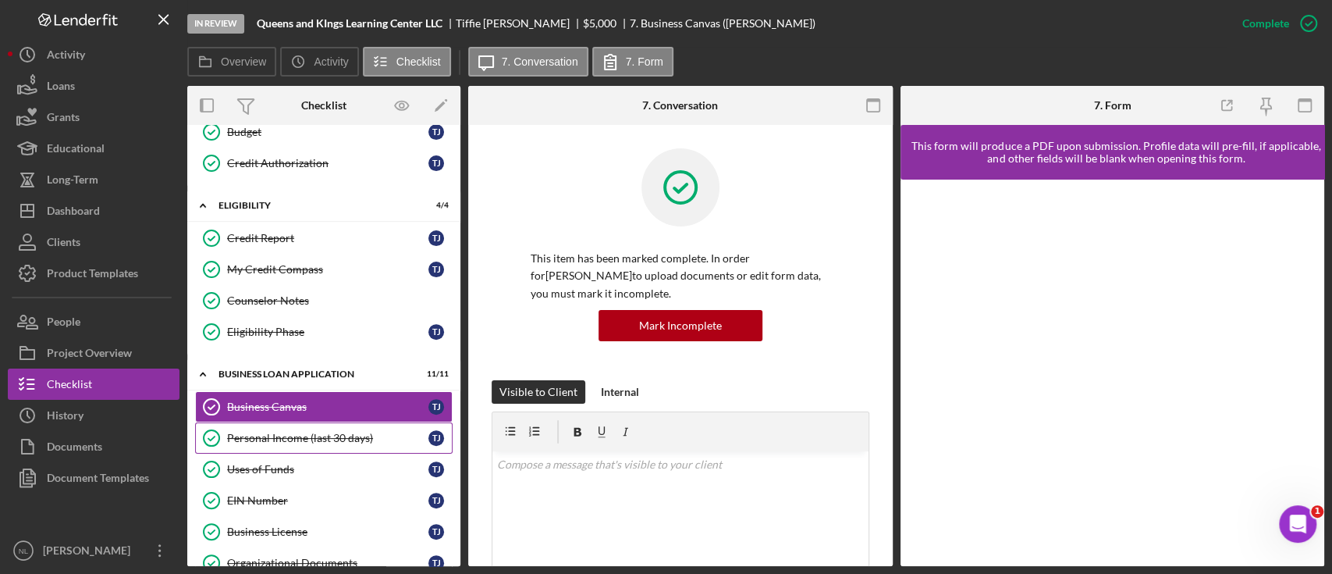
click at [331, 435] on div "Personal Income (last 30 days)" at bounding box center [327, 438] width 201 height 12
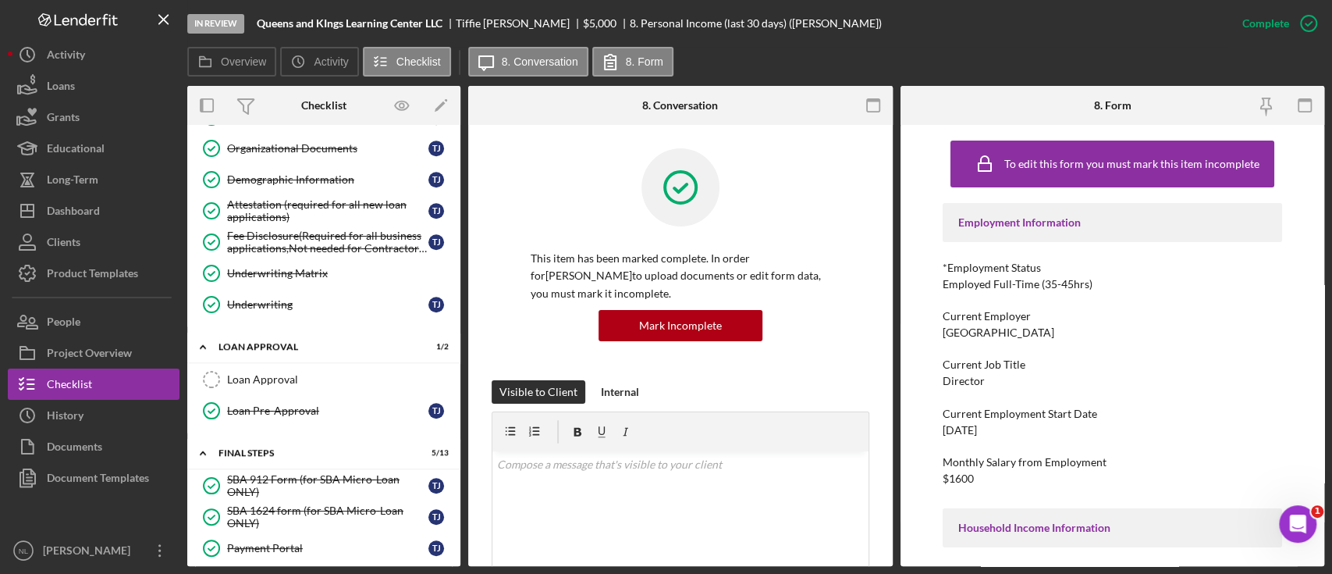
scroll to position [763, 0]
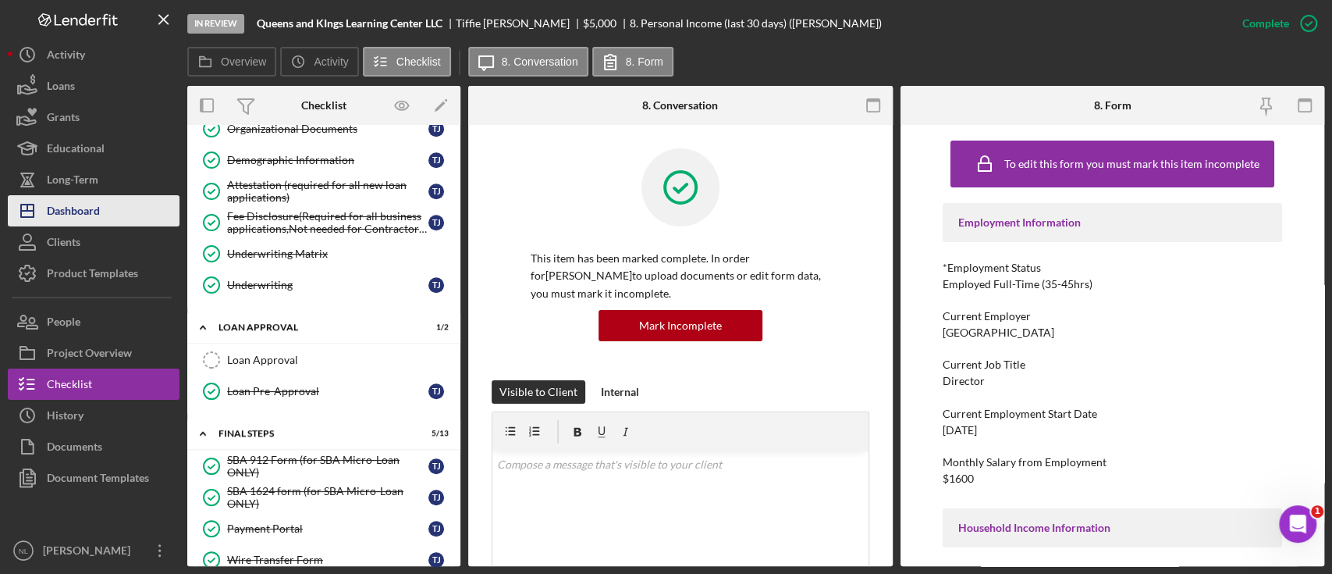
click at [118, 221] on button "Icon/Dashboard Dashboard" at bounding box center [94, 210] width 172 height 31
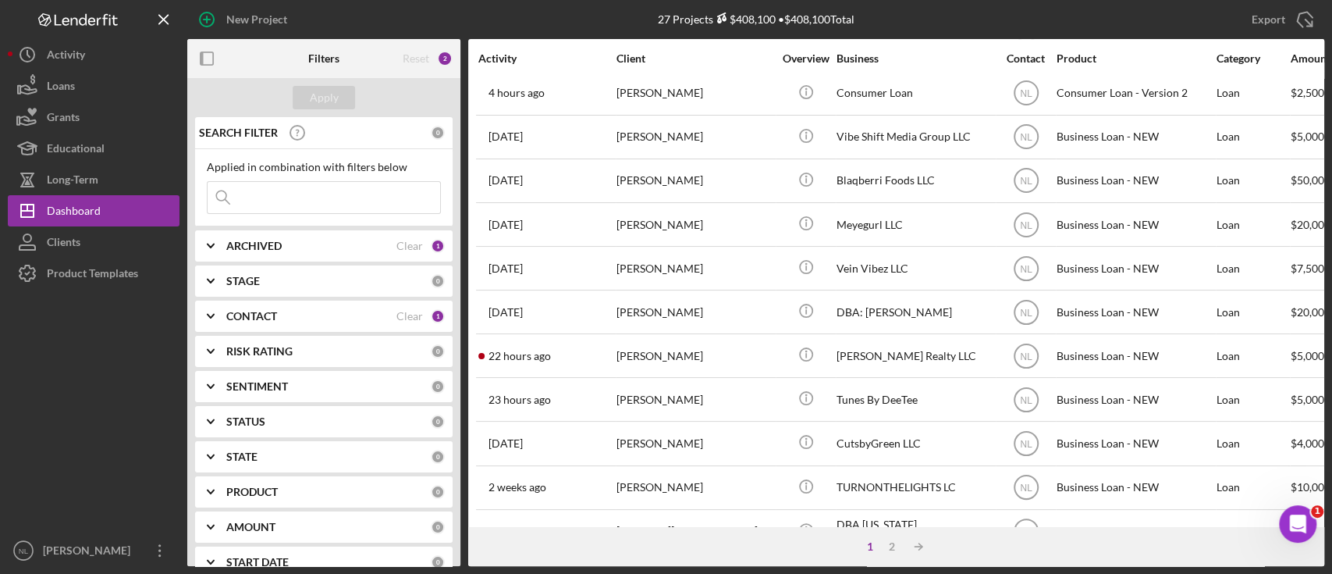
scroll to position [660, 0]
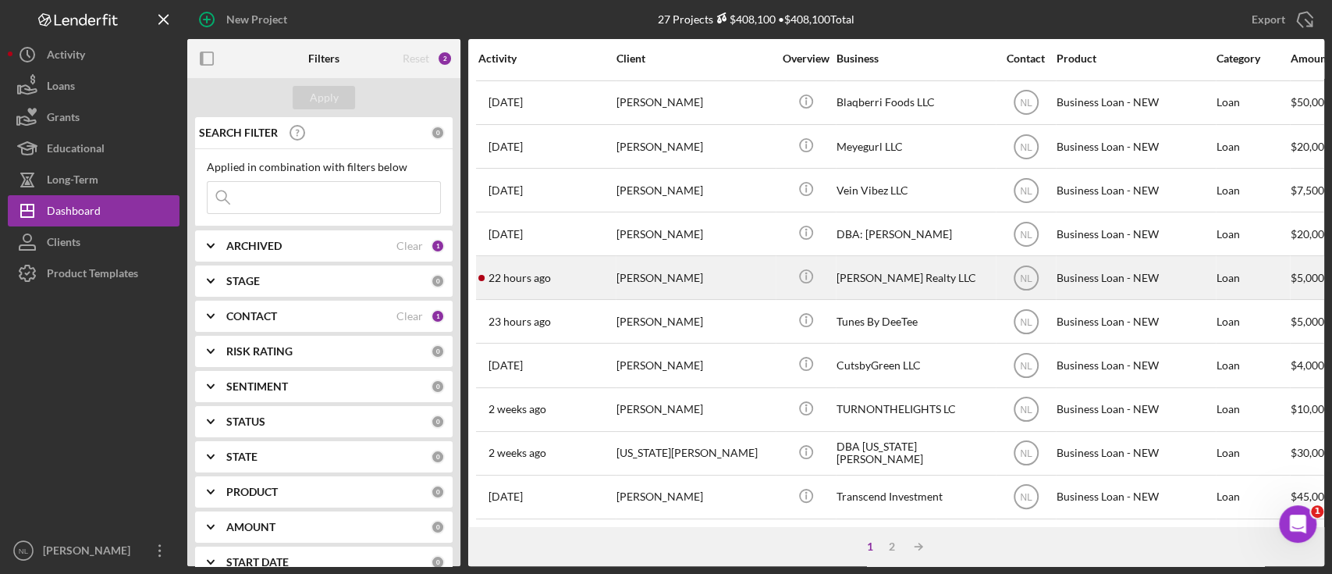
click at [644, 265] on div "[PERSON_NAME]" at bounding box center [695, 277] width 156 height 41
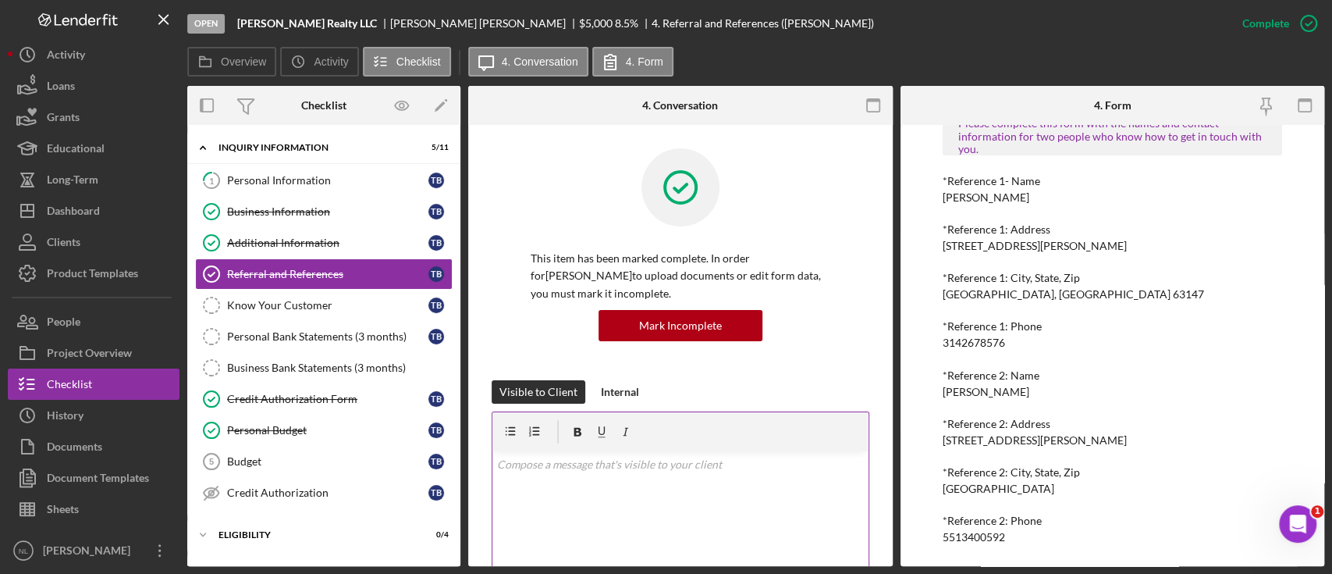
scroll to position [437, 0]
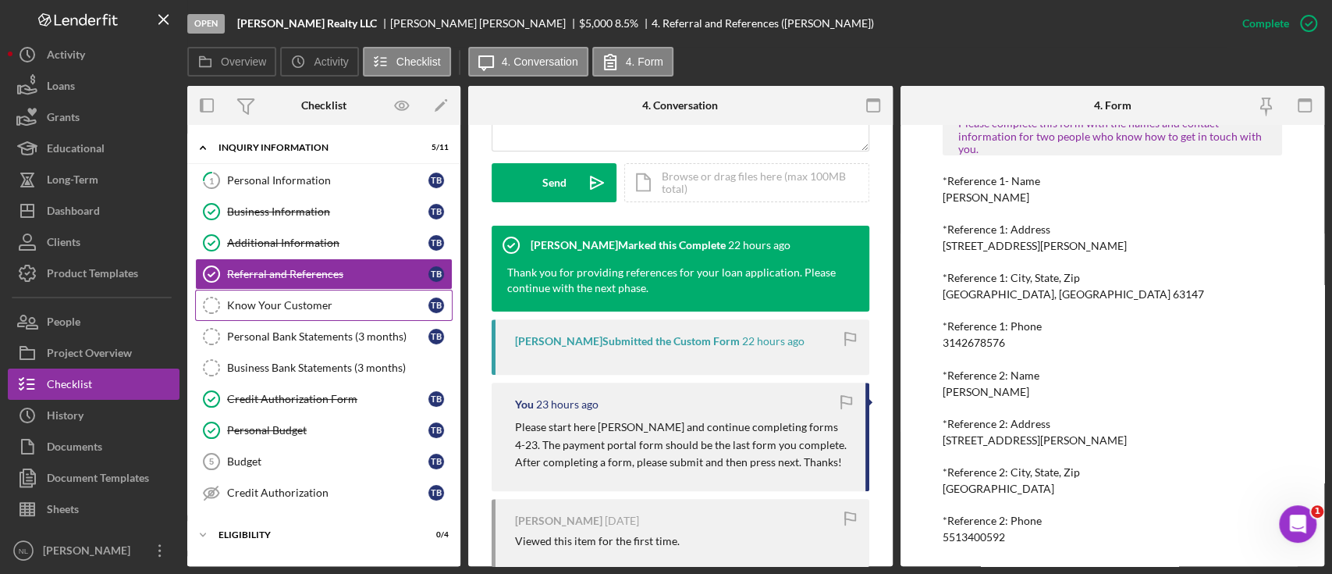
click at [300, 313] on link "Know Your Customer Know Your Customer T B" at bounding box center [324, 305] width 258 height 31
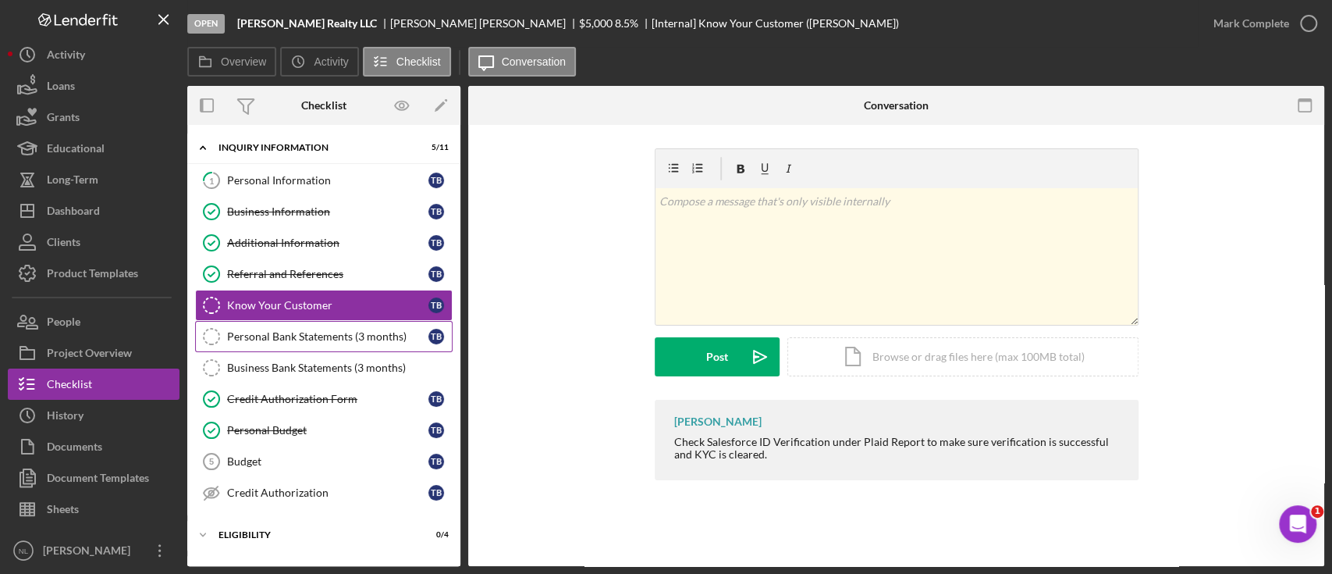
click at [300, 330] on div "Personal Bank Statements (3 months)" at bounding box center [327, 336] width 201 height 12
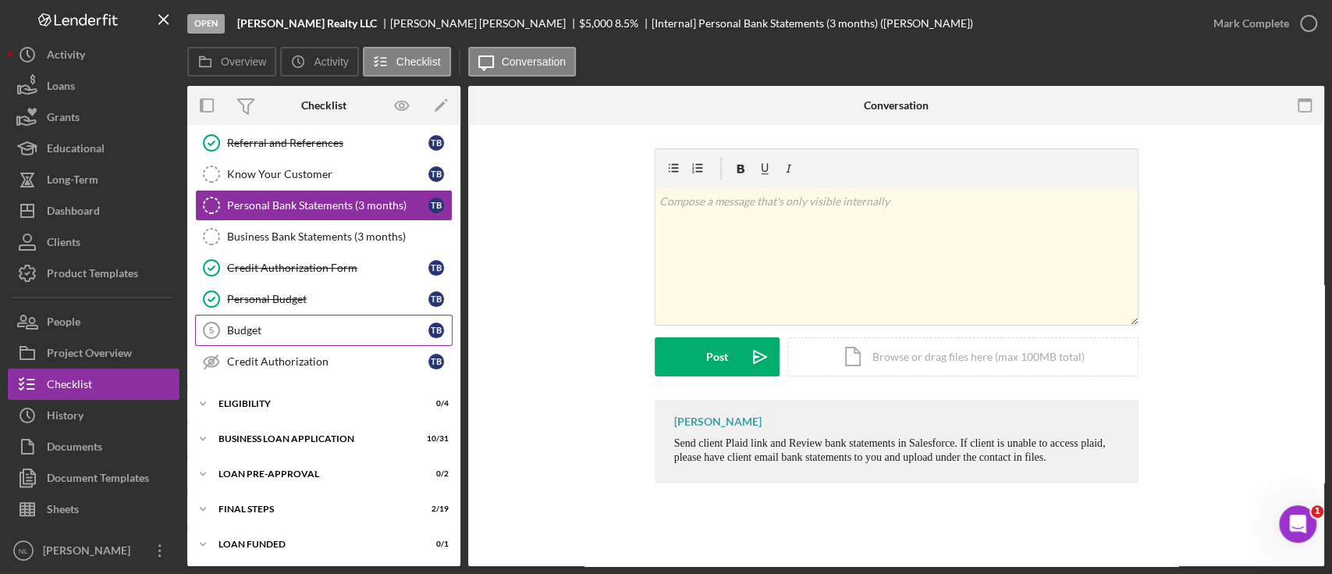
click at [297, 330] on div "Budget" at bounding box center [327, 330] width 201 height 12
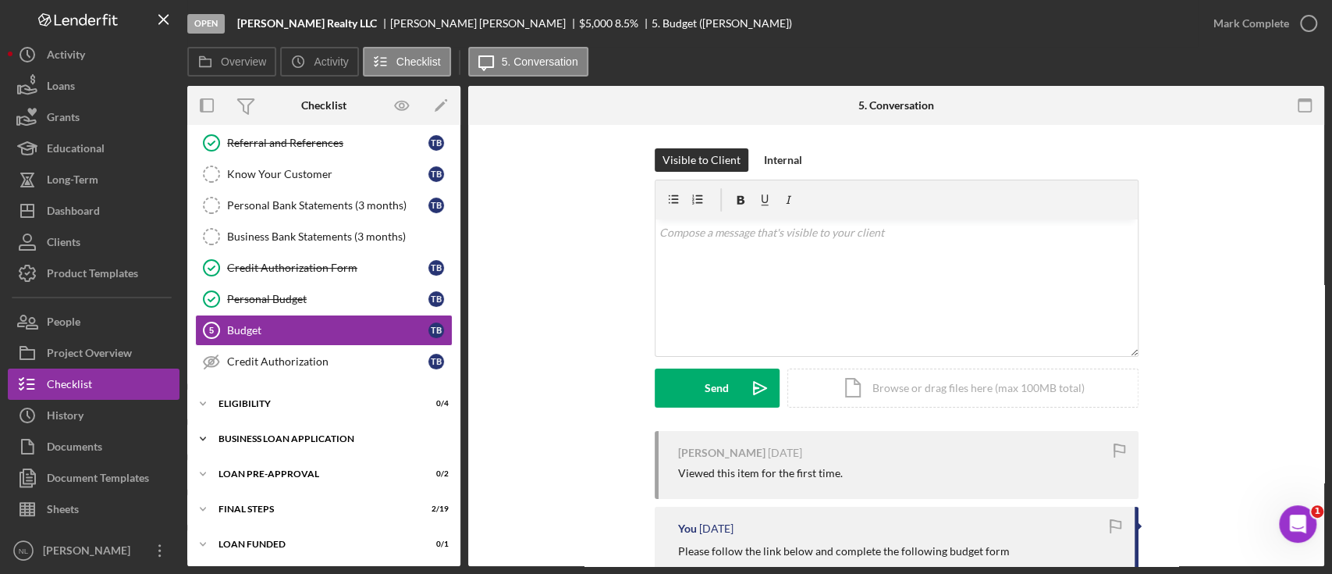
click at [311, 438] on div "BUSINESS LOAN APPLICATION" at bounding box center [330, 438] width 222 height 9
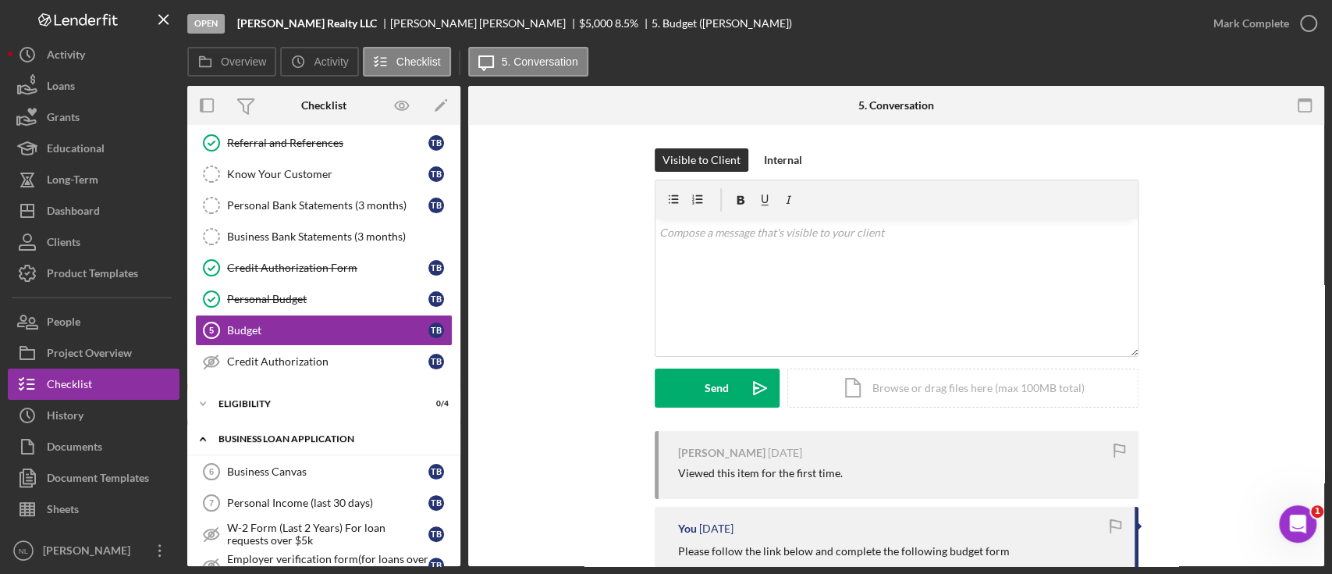
scroll to position [237, 0]
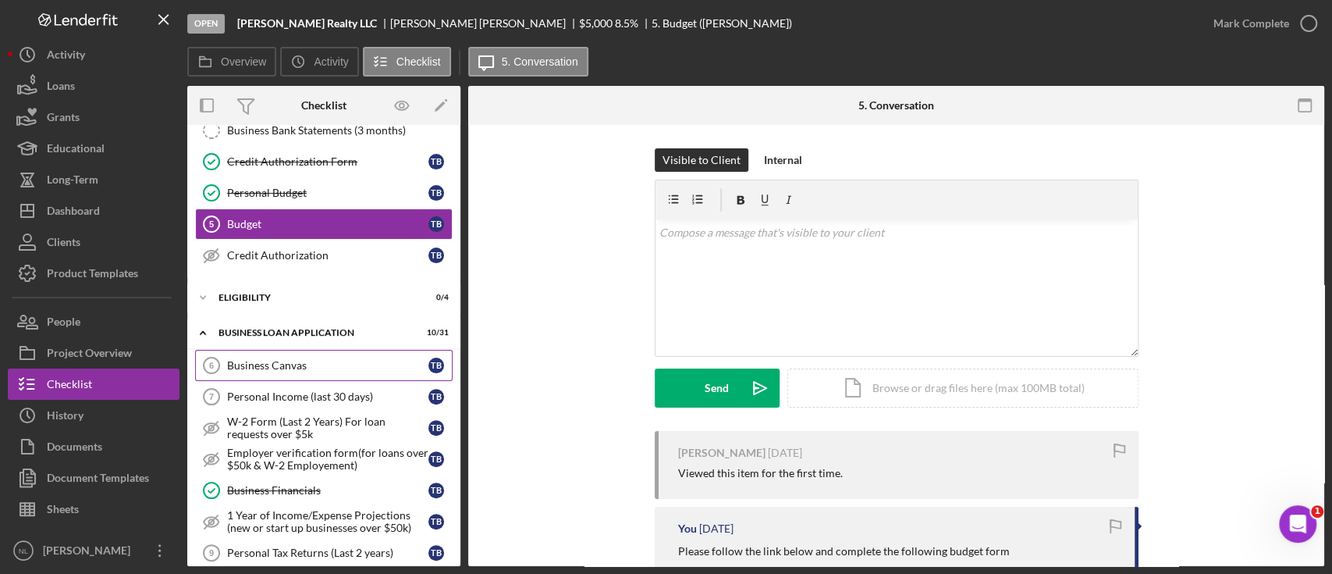
click at [291, 362] on div "Business Canvas" at bounding box center [327, 365] width 201 height 12
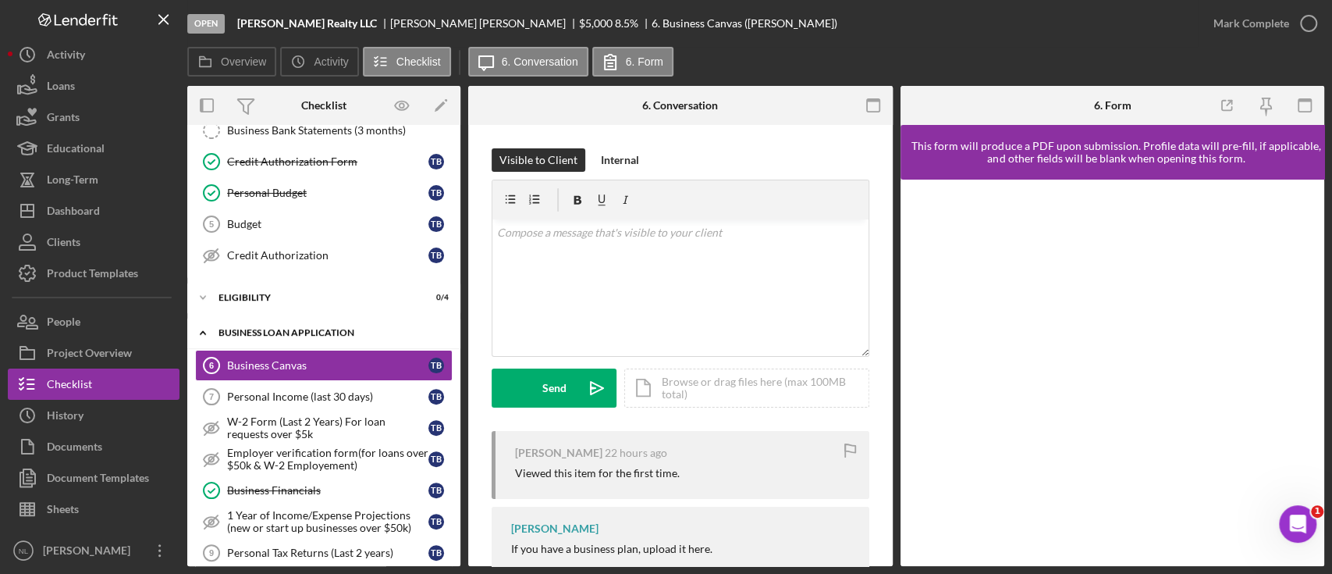
scroll to position [15, 0]
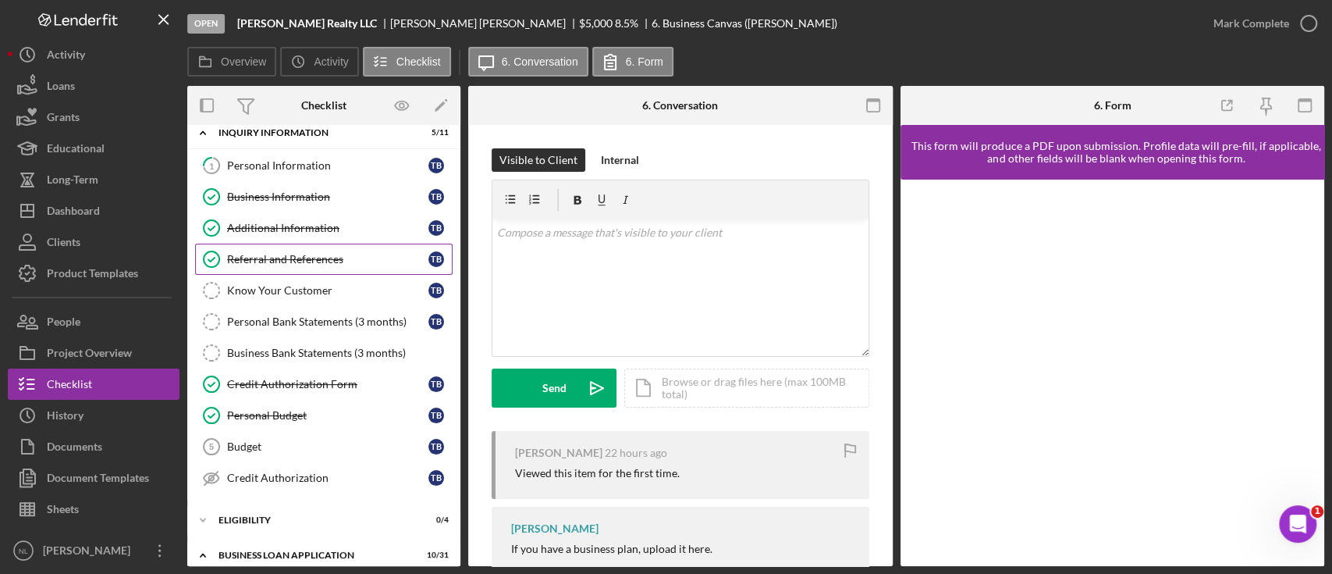
click at [339, 261] on div "Referral and References" at bounding box center [327, 259] width 201 height 12
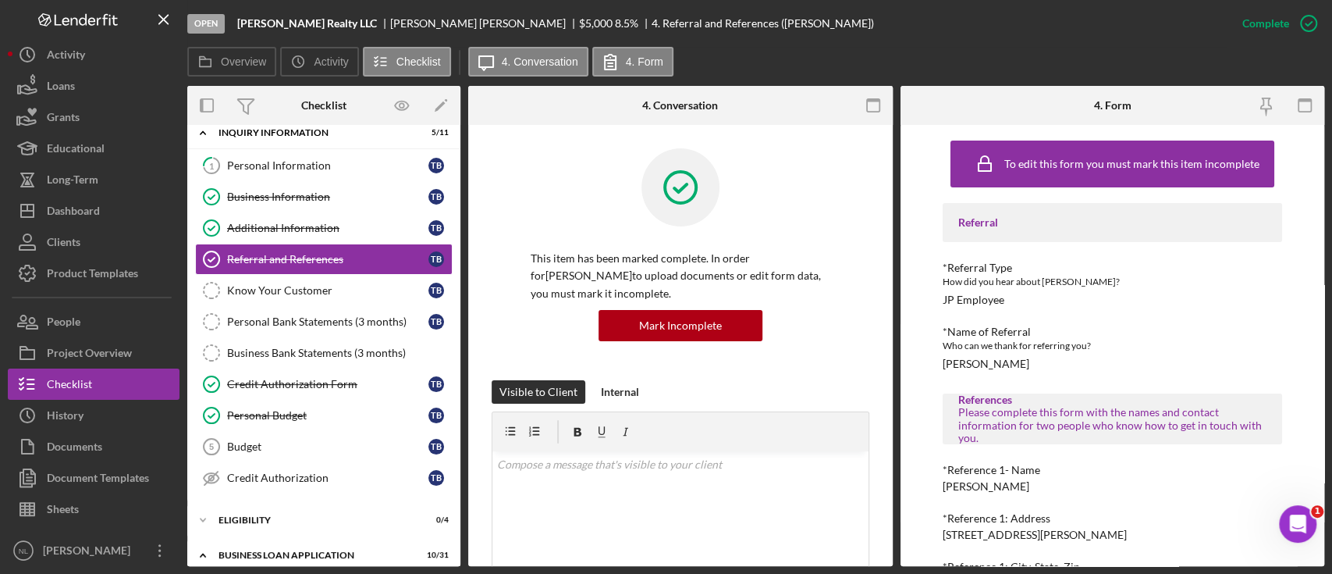
scroll to position [289, 0]
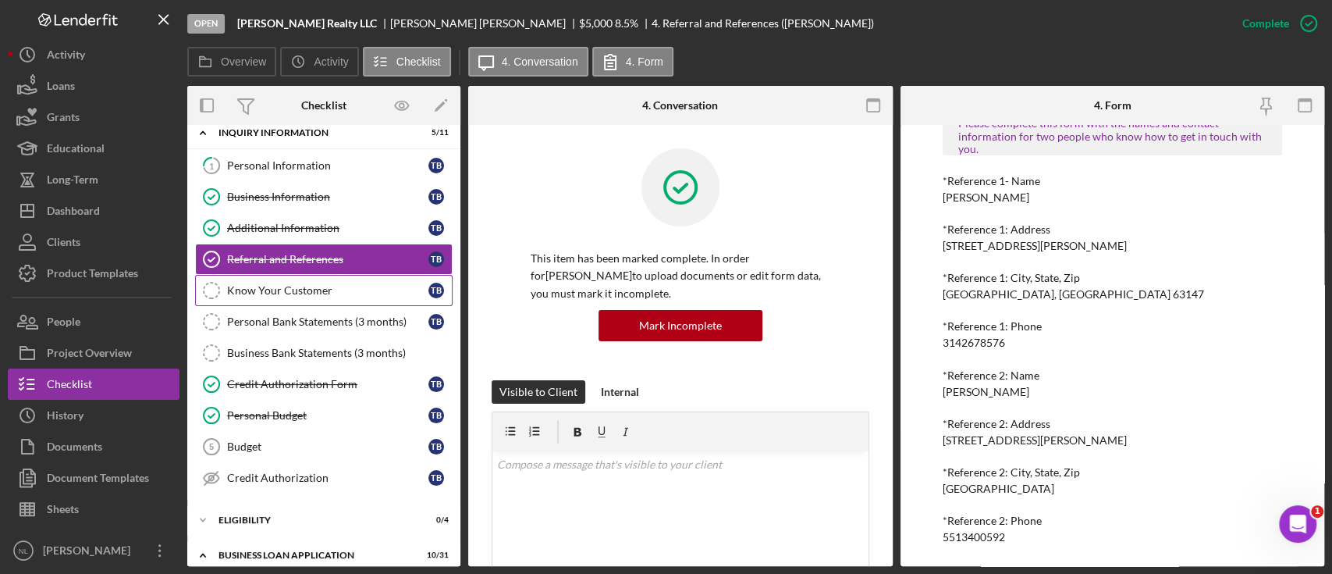
click at [349, 286] on div "Know Your Customer" at bounding box center [327, 290] width 201 height 12
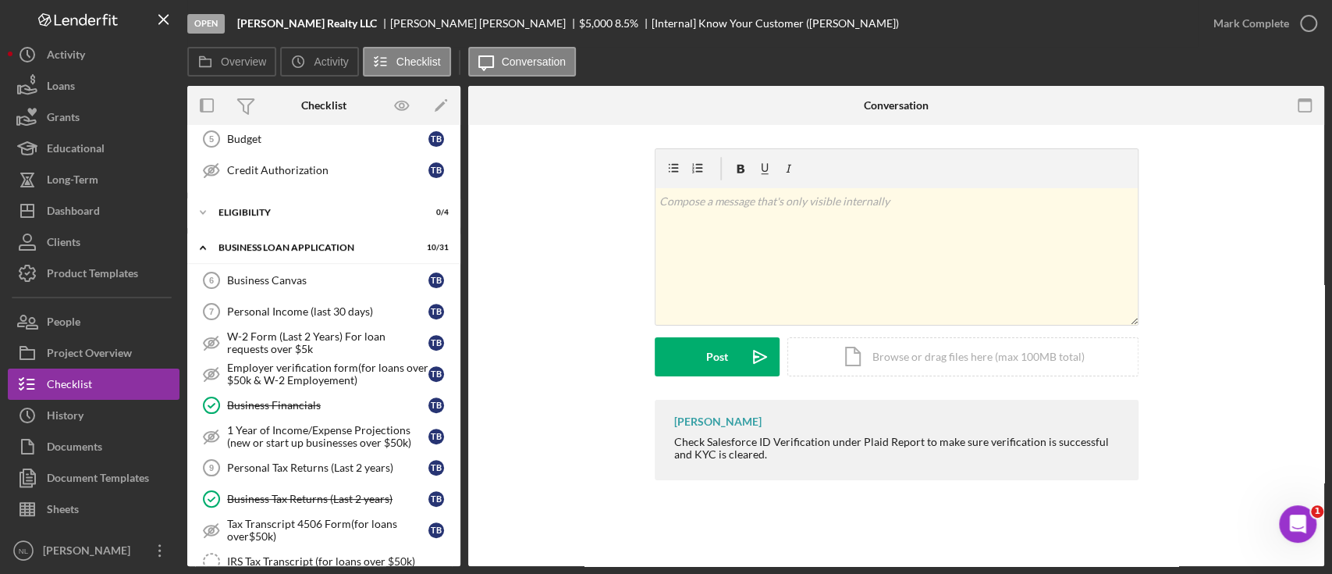
scroll to position [366, 0]
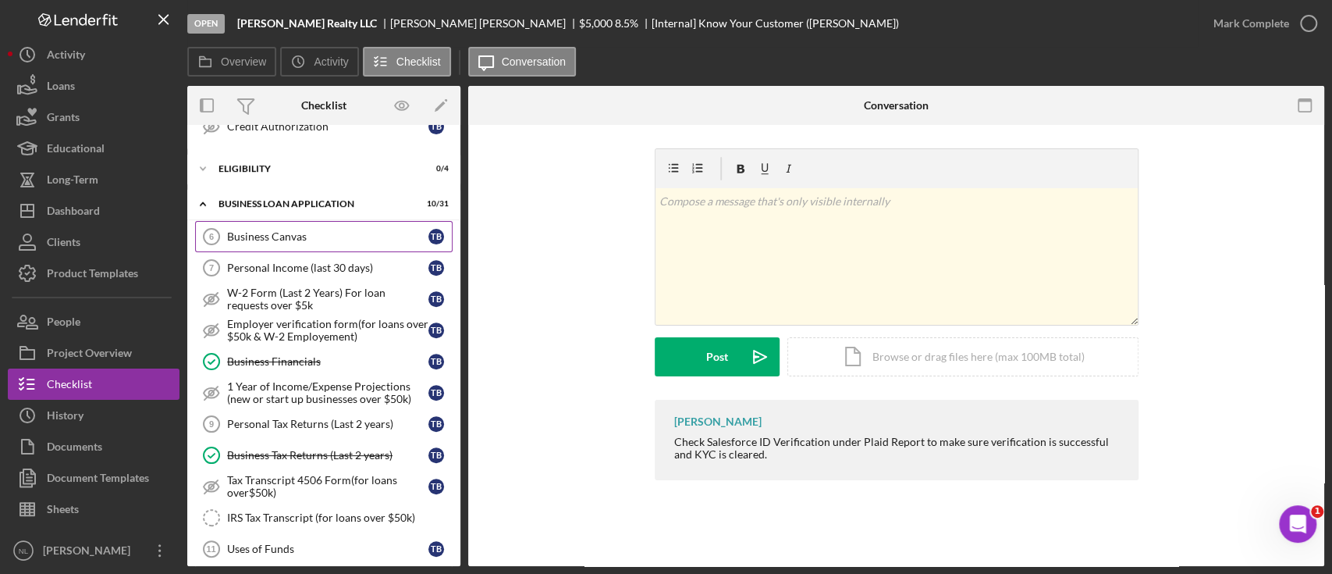
click at [306, 225] on link "Business Canvas 6 Business Canvas T B" at bounding box center [324, 236] width 258 height 31
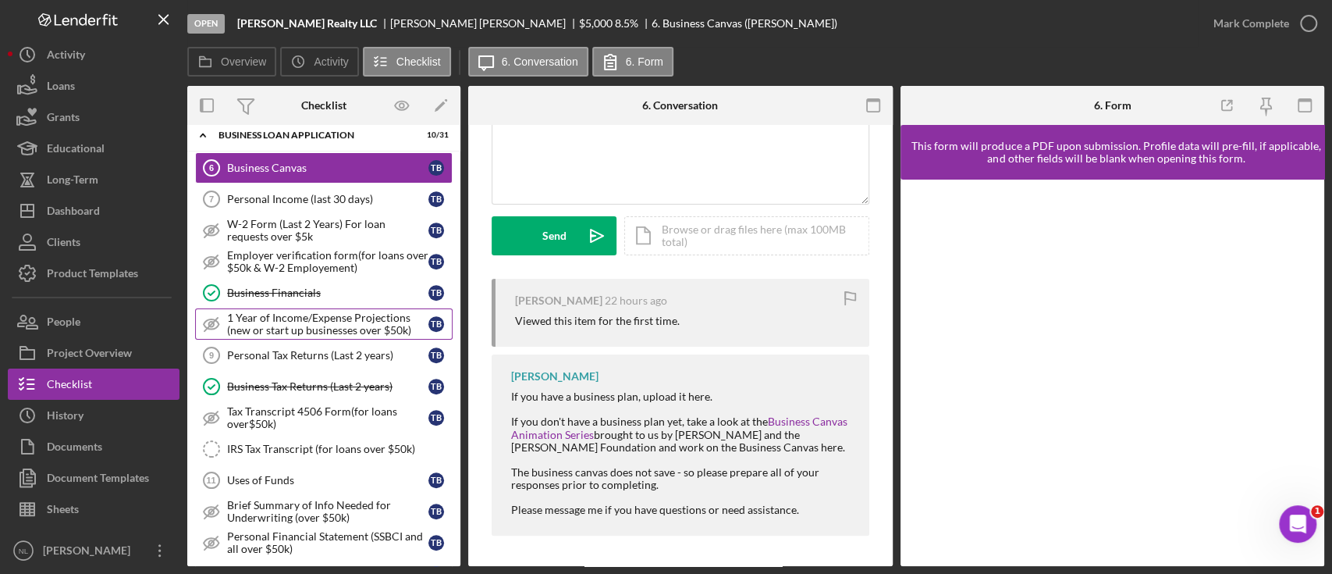
scroll to position [429, 0]
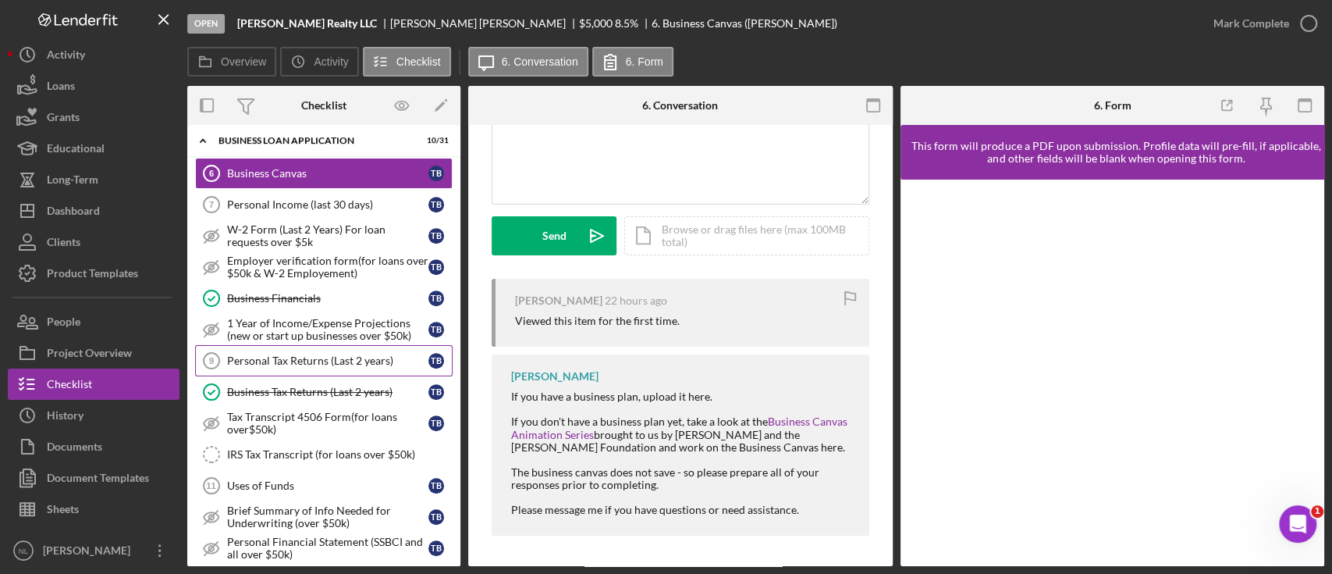
click at [327, 362] on div "Personal Tax Returns (Last 2 years)" at bounding box center [327, 360] width 201 height 12
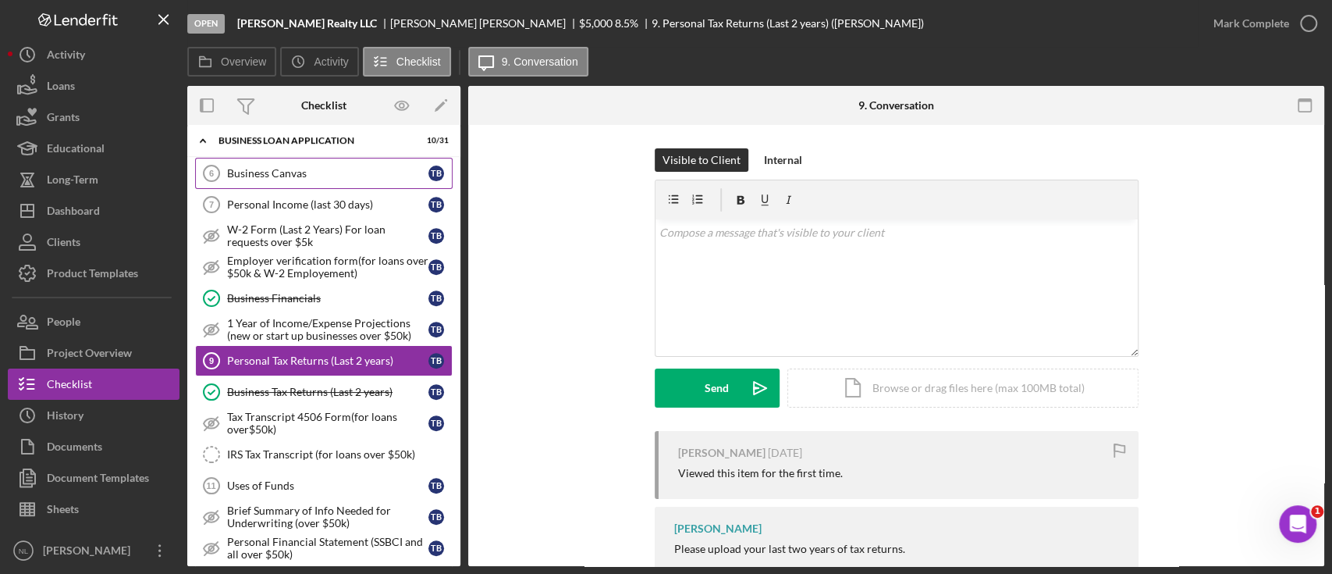
click at [265, 173] on div "Business Canvas" at bounding box center [327, 173] width 201 height 12
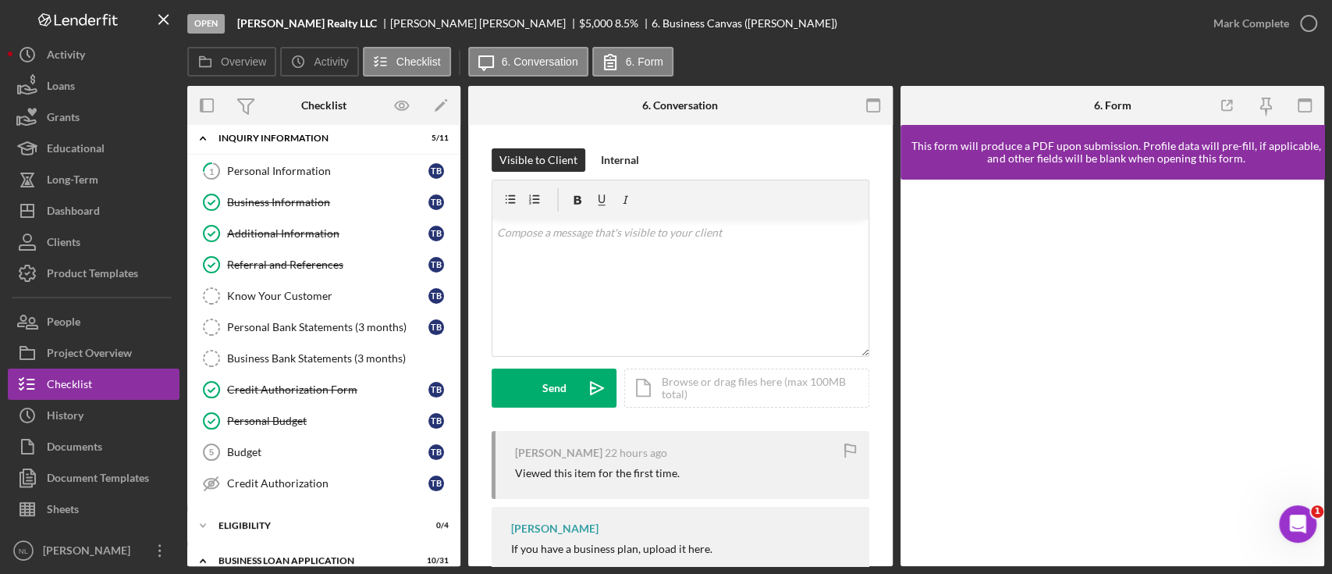
scroll to position [11, 0]
click at [281, 264] on div "Referral and References" at bounding box center [327, 263] width 201 height 12
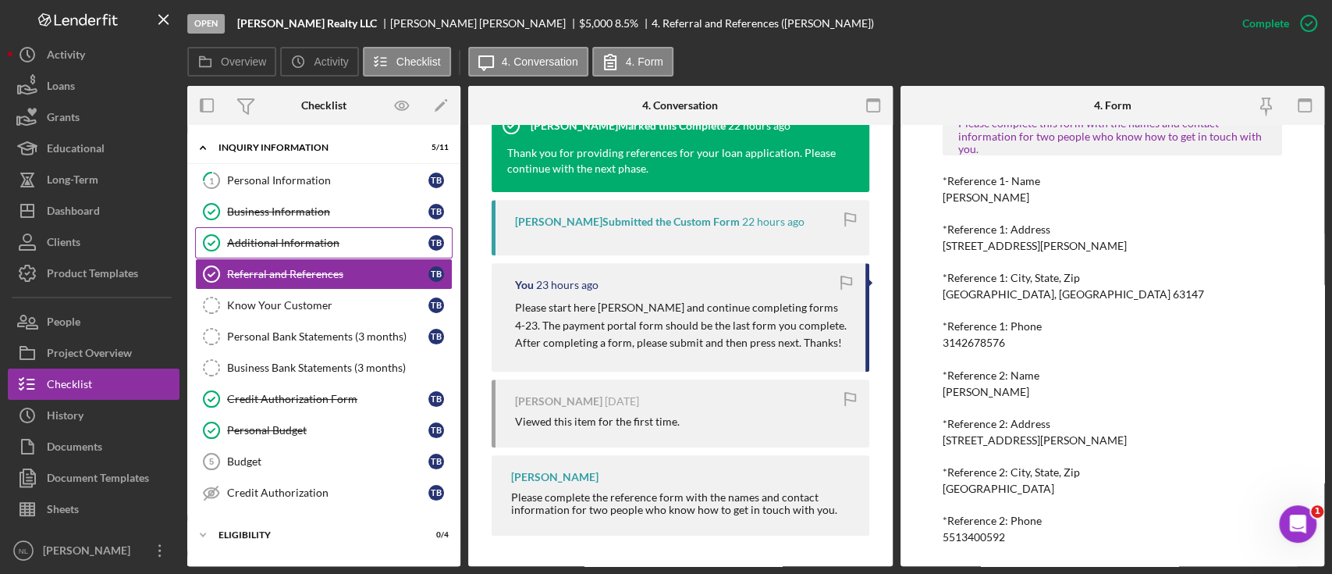
click at [347, 237] on div "Additional Information" at bounding box center [327, 242] width 201 height 12
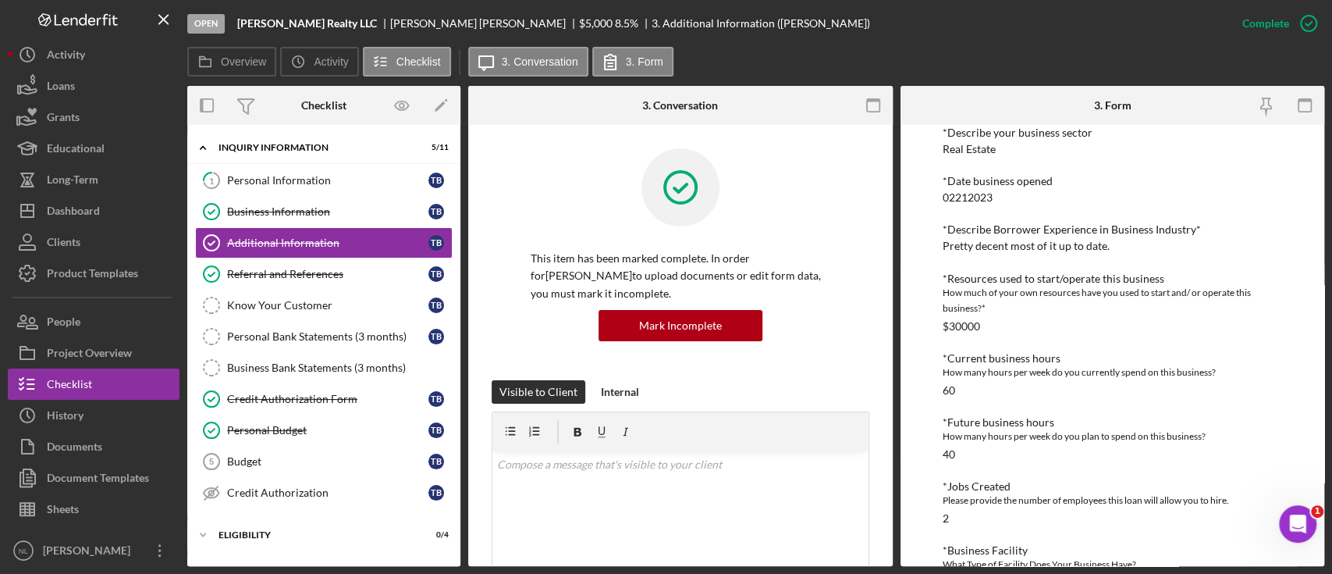
scroll to position [712, 0]
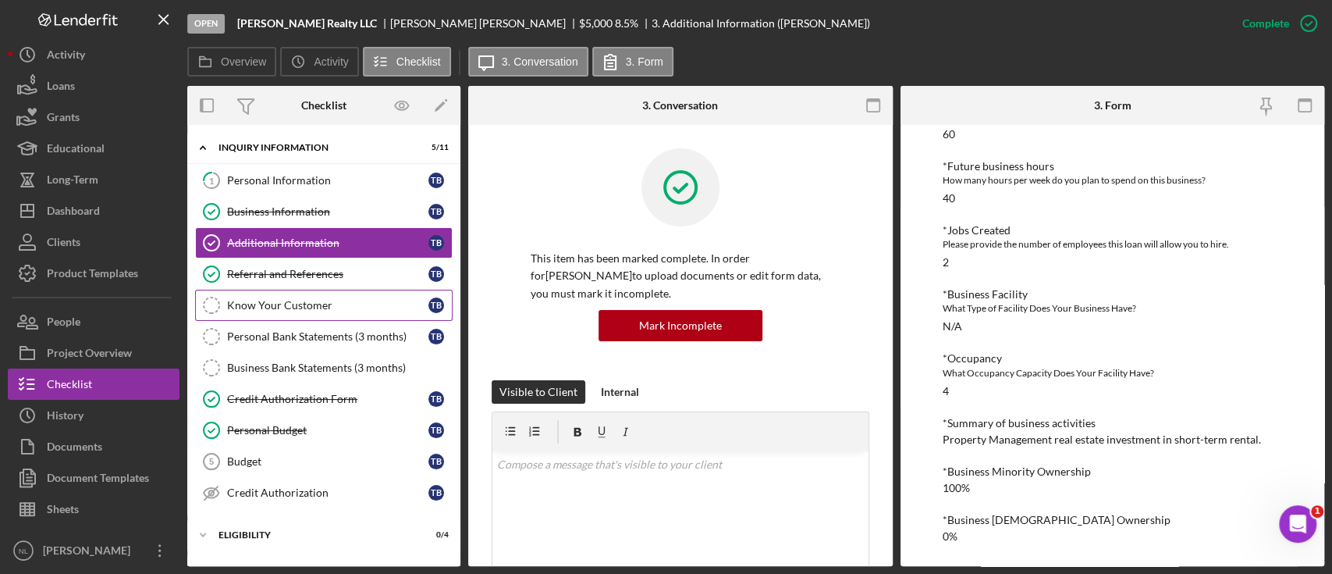
click at [261, 300] on div "Know Your Customer" at bounding box center [327, 305] width 201 height 12
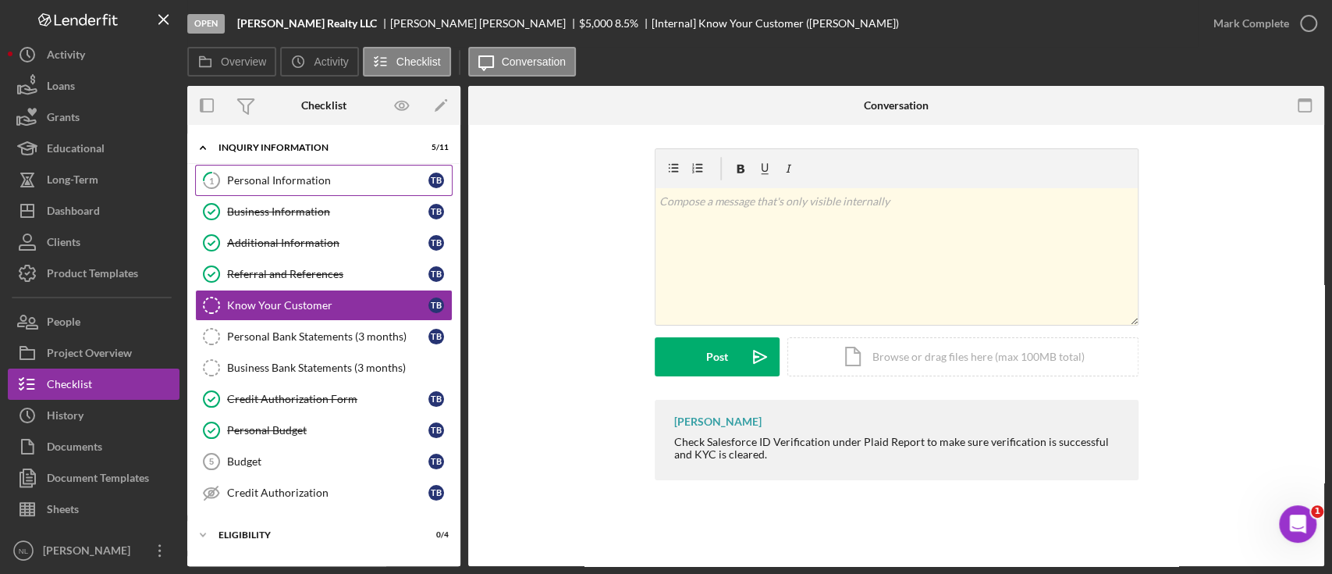
click at [298, 177] on div "Personal Information" at bounding box center [327, 180] width 201 height 12
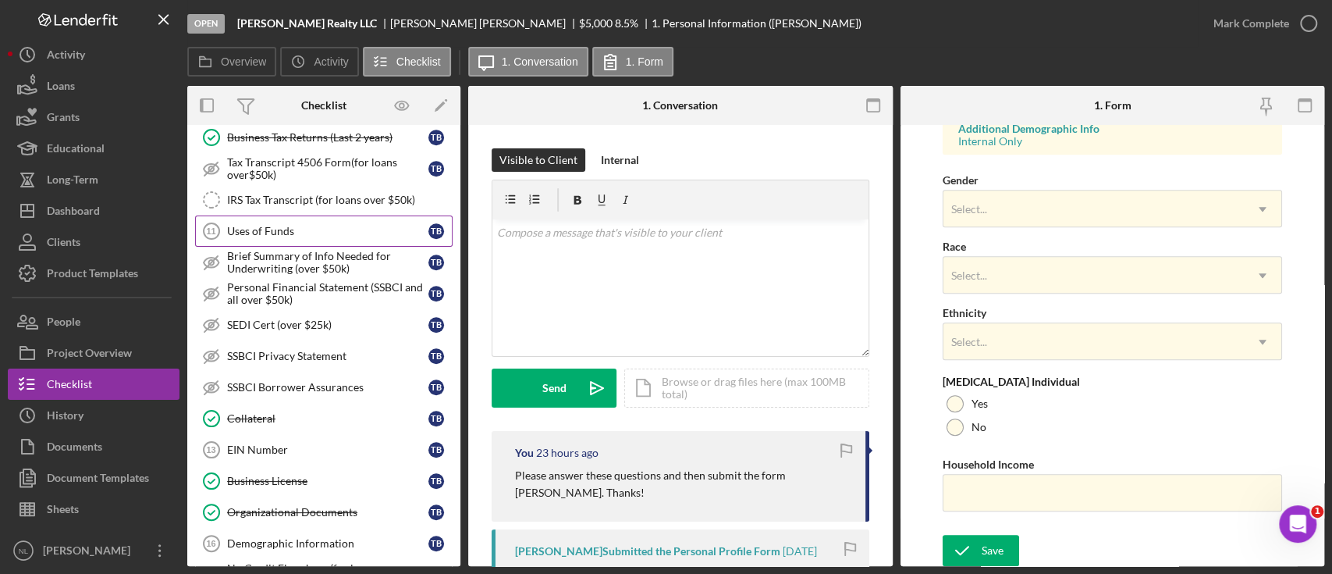
scroll to position [271, 0]
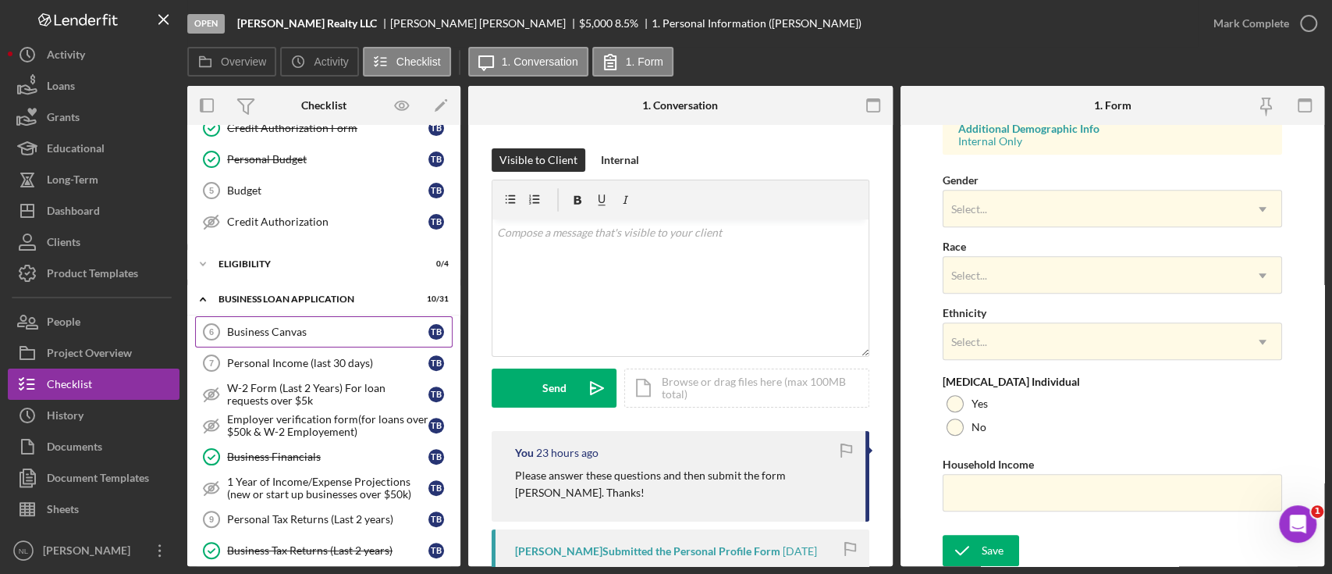
click at [356, 322] on link "Business Canvas 6 Business Canvas T B" at bounding box center [324, 331] width 258 height 31
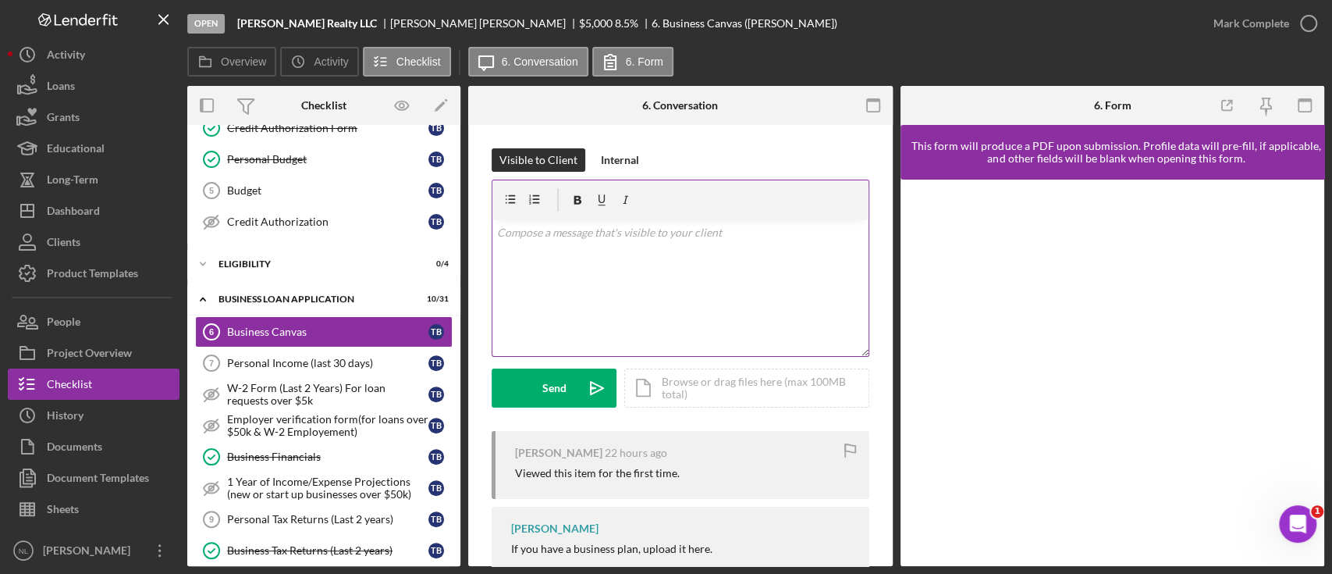
click at [653, 310] on div "v Color teal Color pink Remove color Add row above Add row below Add column bef…" at bounding box center [680, 287] width 376 height 137
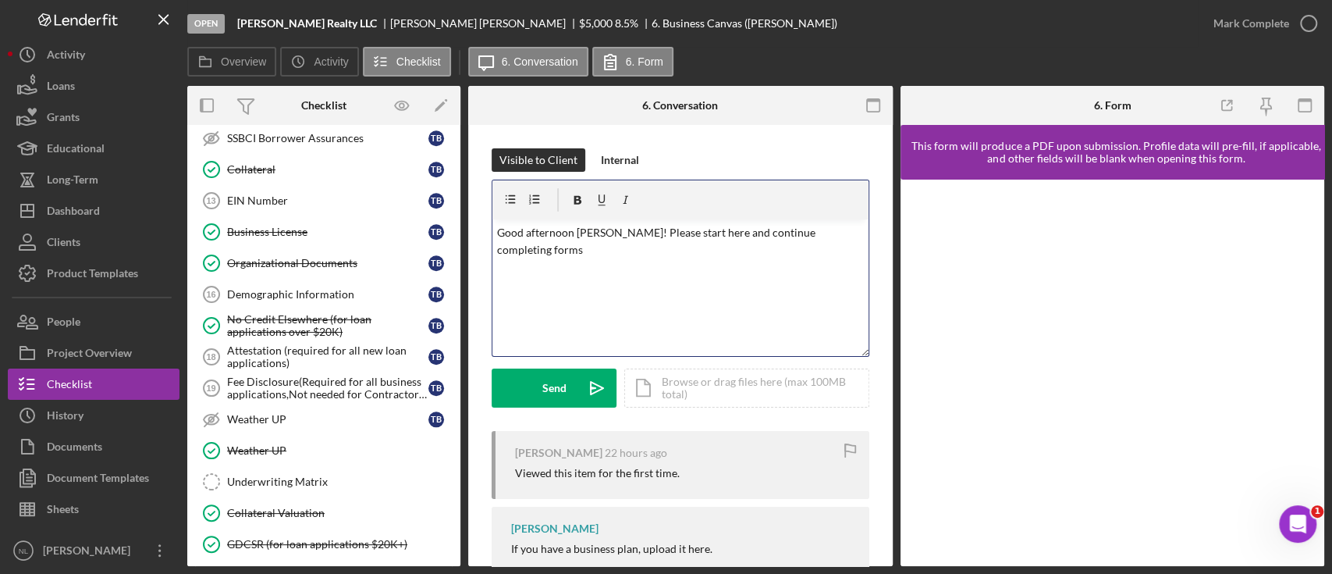
scroll to position [1102, 0]
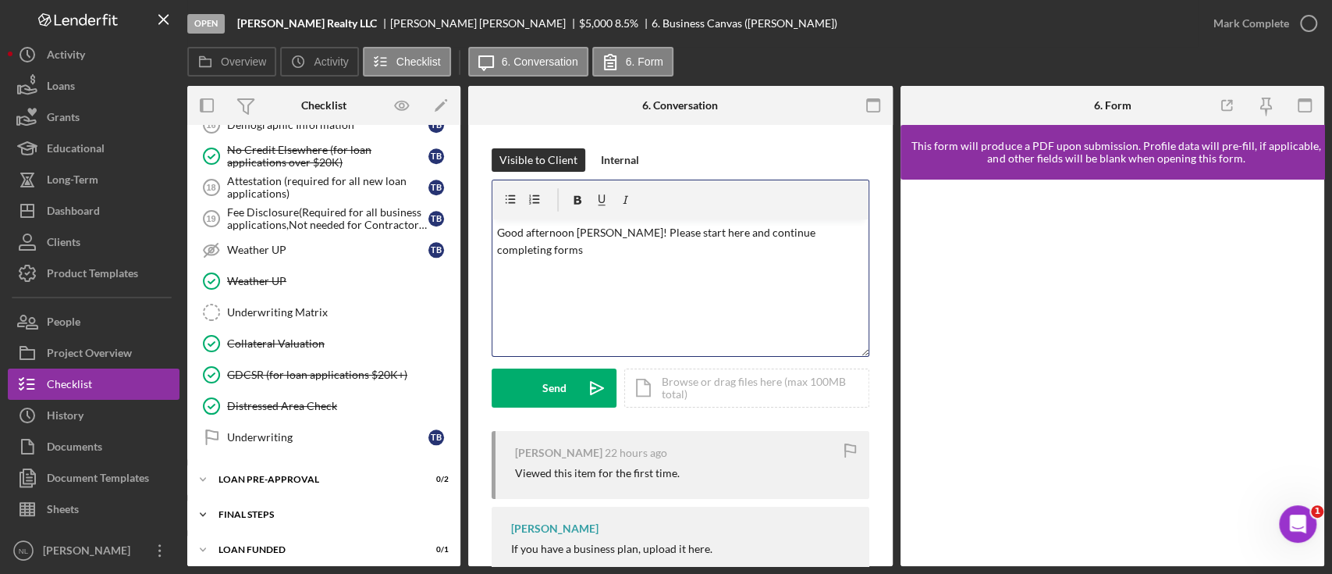
click at [306, 510] on div "FINAL STEPS" at bounding box center [330, 514] width 222 height 9
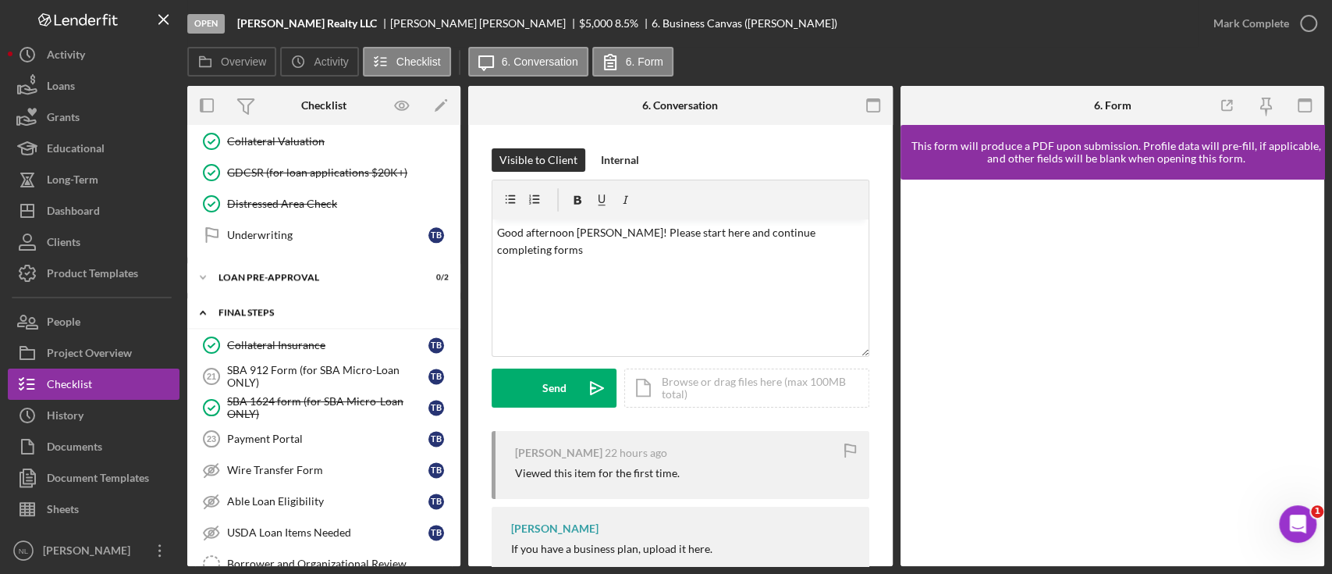
scroll to position [1306, 0]
click at [607, 264] on div "v Color teal Color pink Remove color Add row above Add row below Add column bef…" at bounding box center [680, 287] width 376 height 137
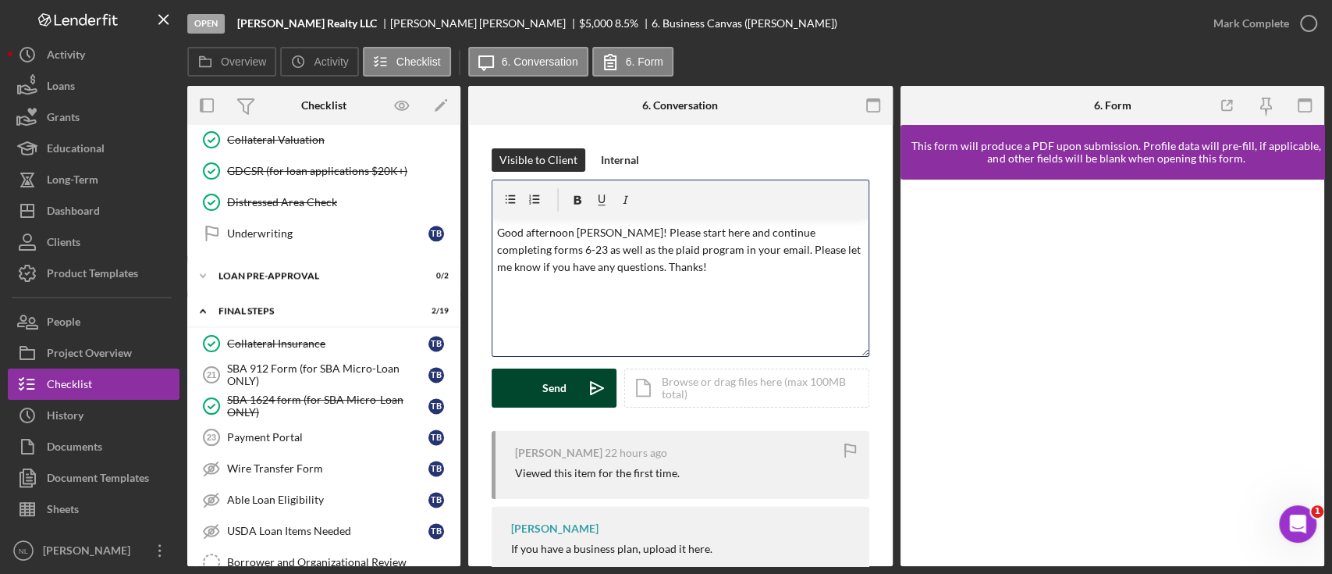
click at [573, 396] on button "Send Icon/icon-invite-send" at bounding box center [554, 387] width 125 height 39
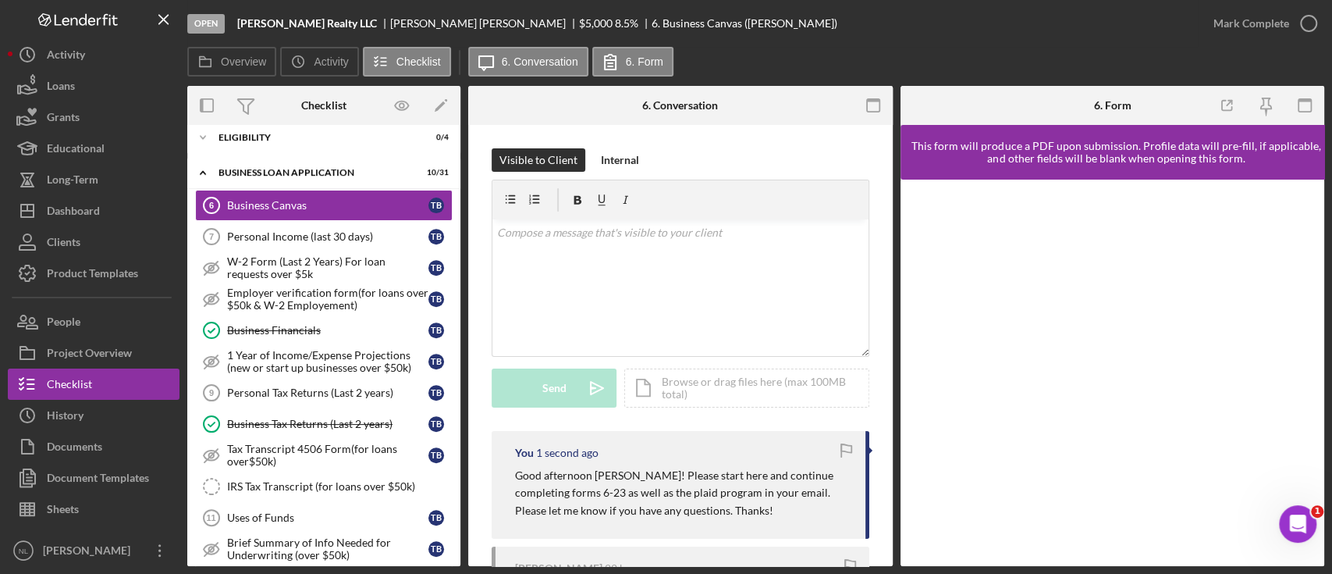
scroll to position [350, 0]
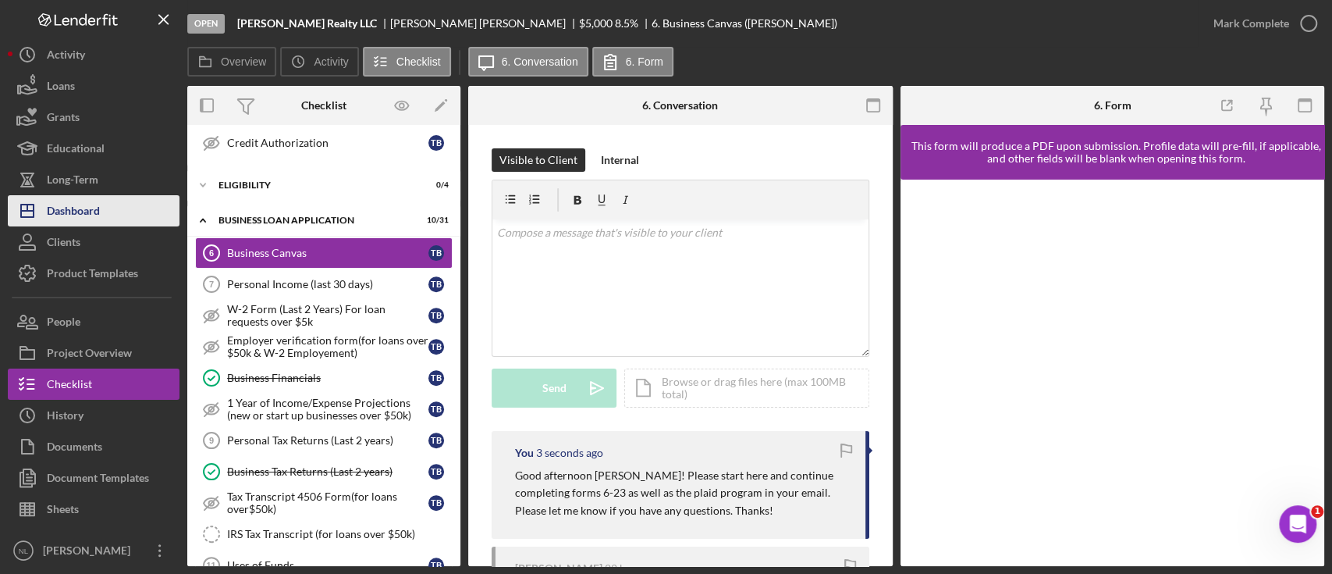
click at [61, 215] on div "Dashboard" at bounding box center [73, 212] width 53 height 35
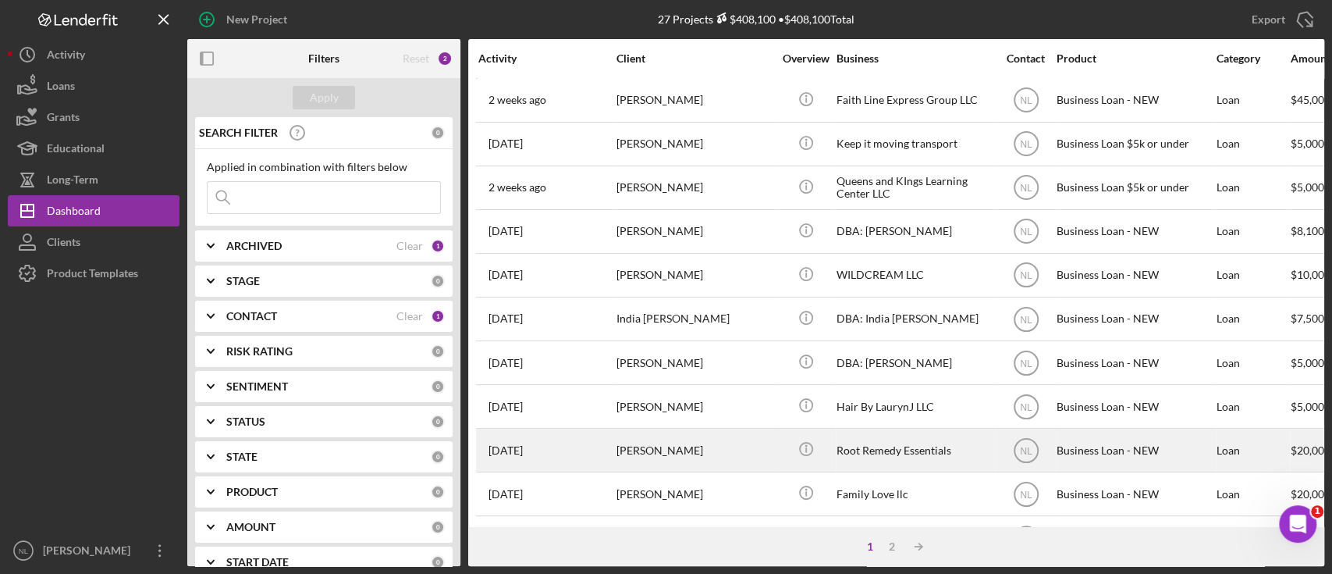
click at [609, 446] on div "[DATE] [PERSON_NAME]" at bounding box center [546, 449] width 137 height 41
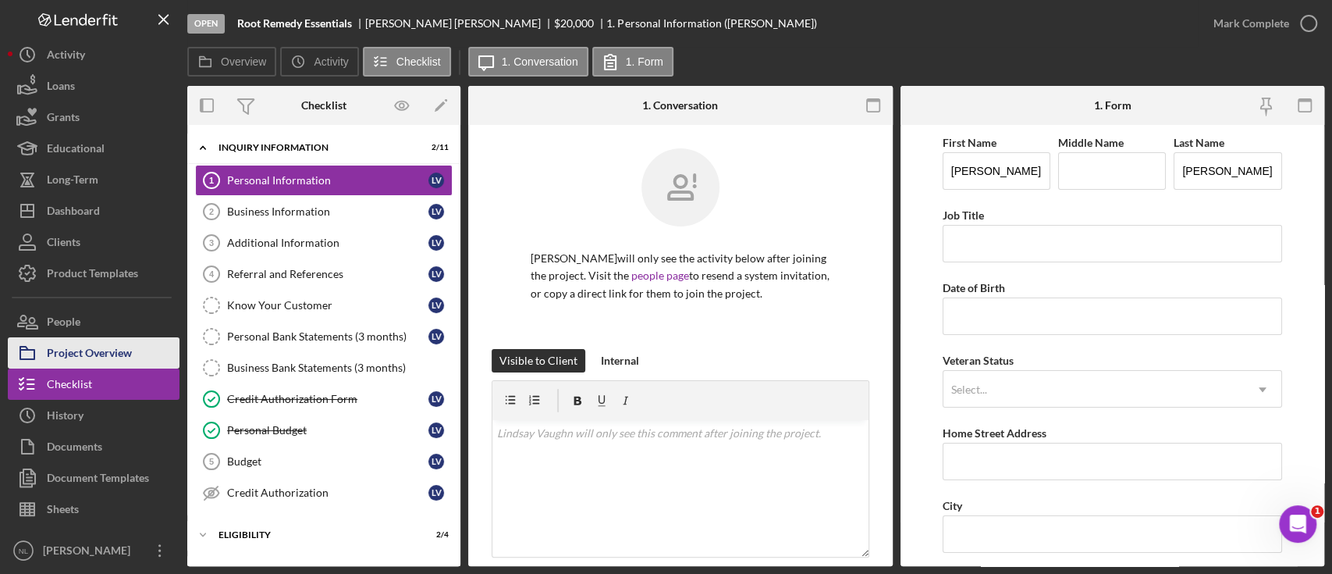
click at [126, 364] on div "Project Overview" at bounding box center [89, 354] width 85 height 35
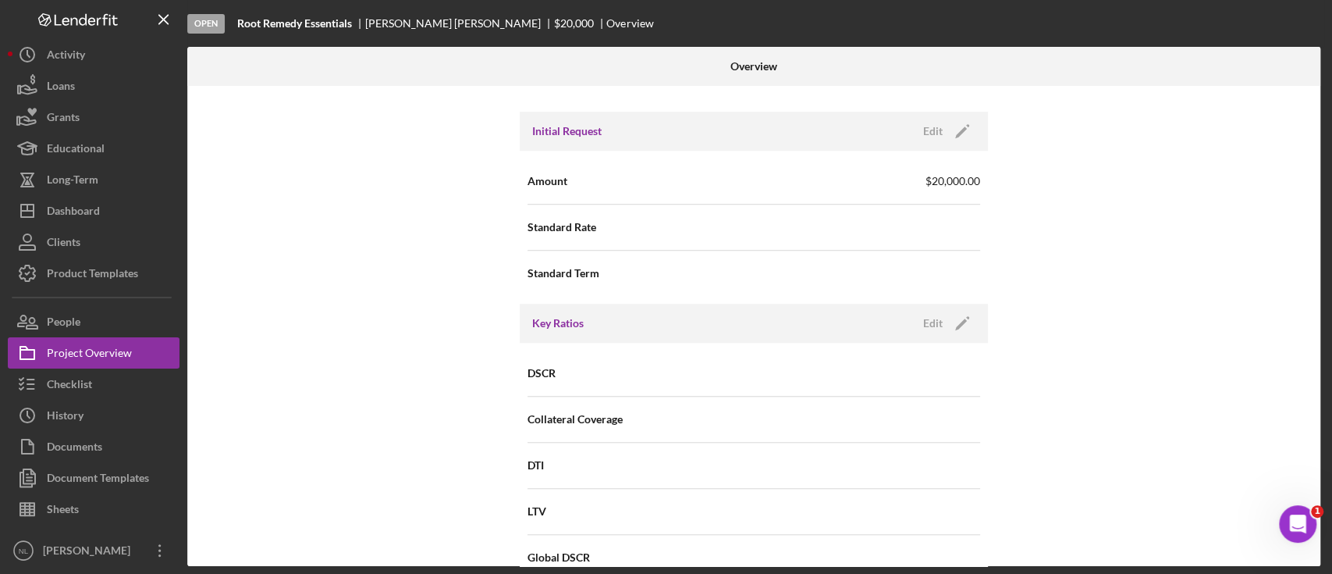
scroll to position [791, 0]
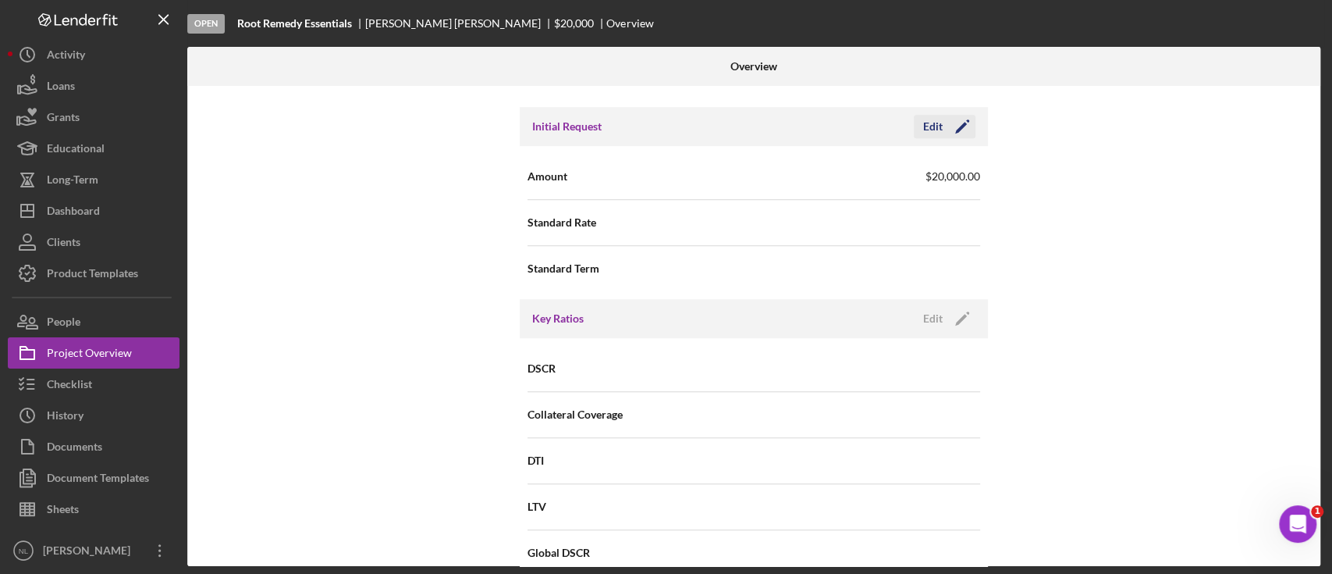
click at [965, 128] on icon "Icon/Edit" at bounding box center [962, 126] width 39 height 39
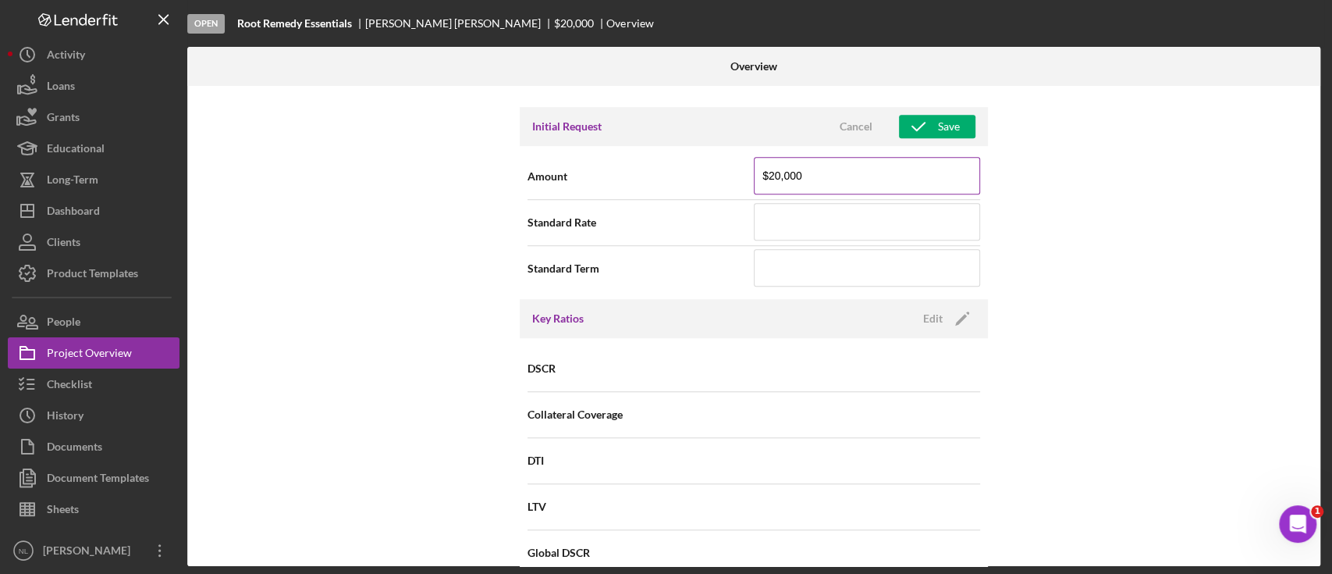
click at [824, 176] on input "$20,000" at bounding box center [867, 175] width 226 height 37
type input "$5,000"
click at [908, 130] on icon "button" at bounding box center [918, 126] width 39 height 39
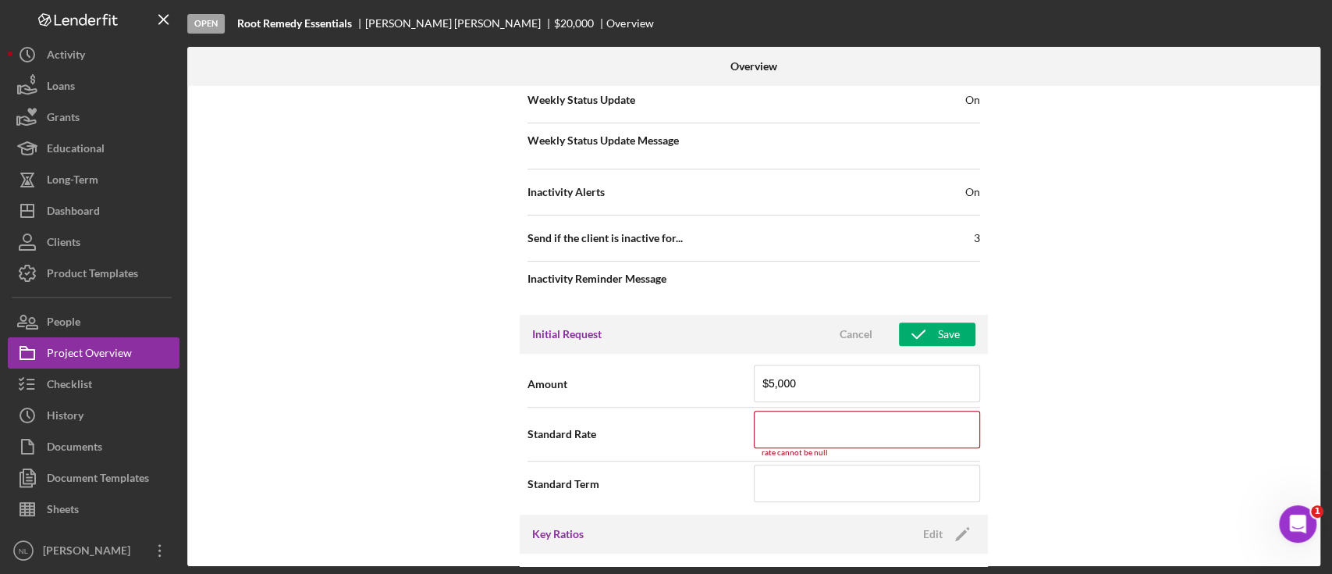
scroll to position [574, 0]
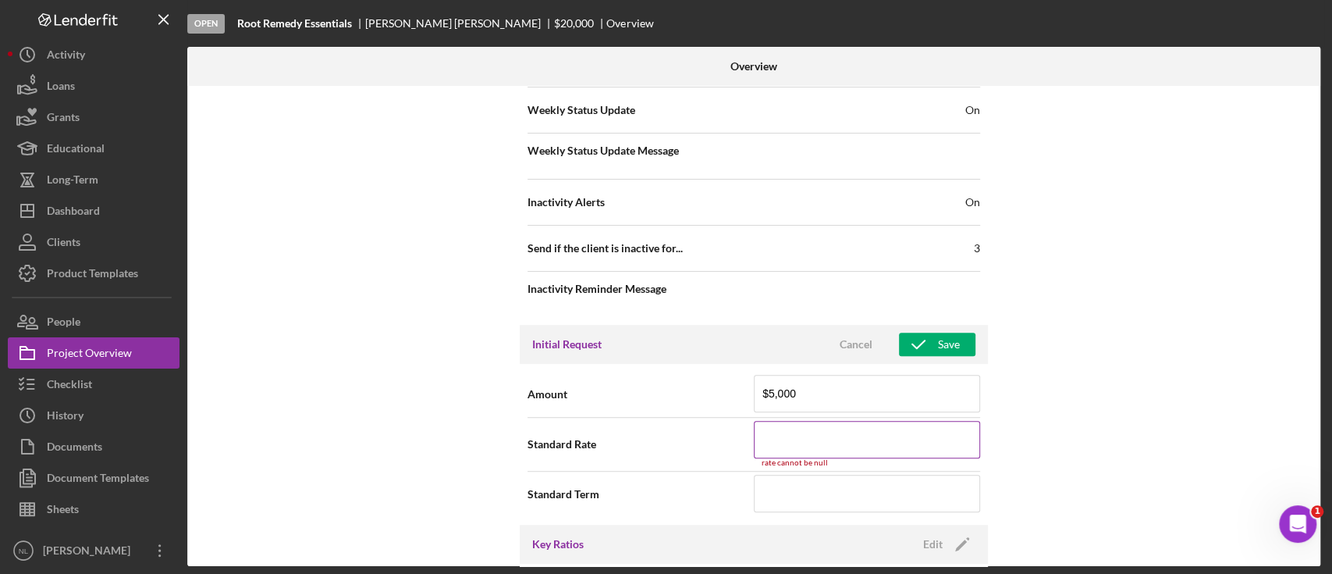
click at [809, 428] on input at bounding box center [867, 439] width 226 height 37
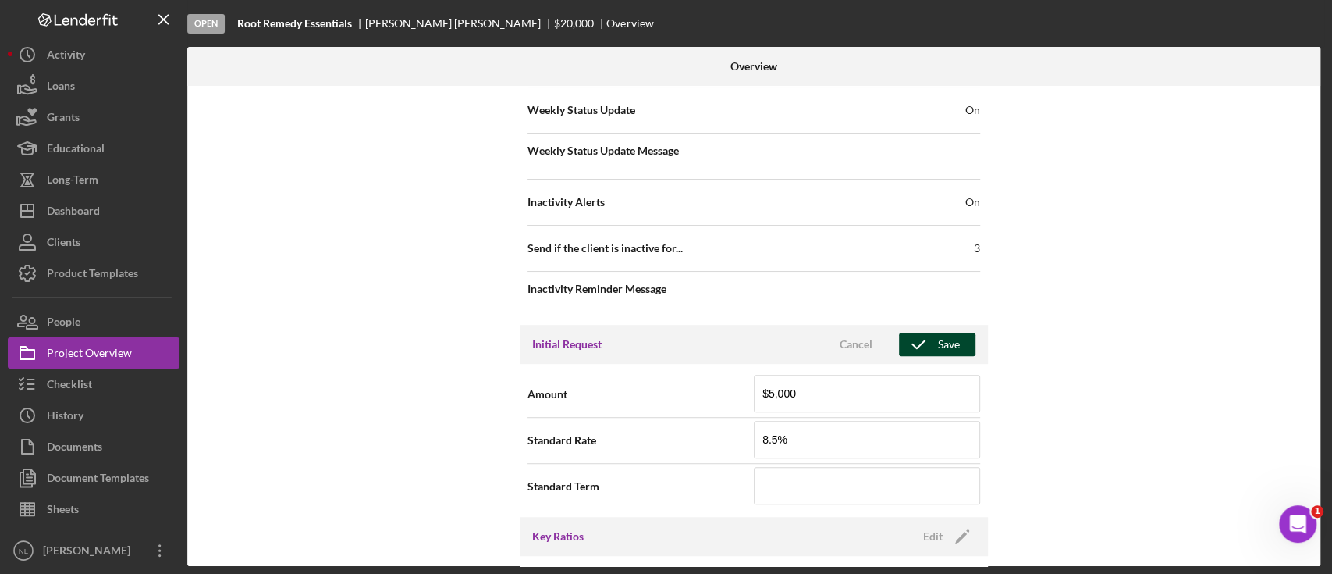
type input "8.500%"
click at [938, 343] on div "Save" at bounding box center [949, 343] width 22 height 23
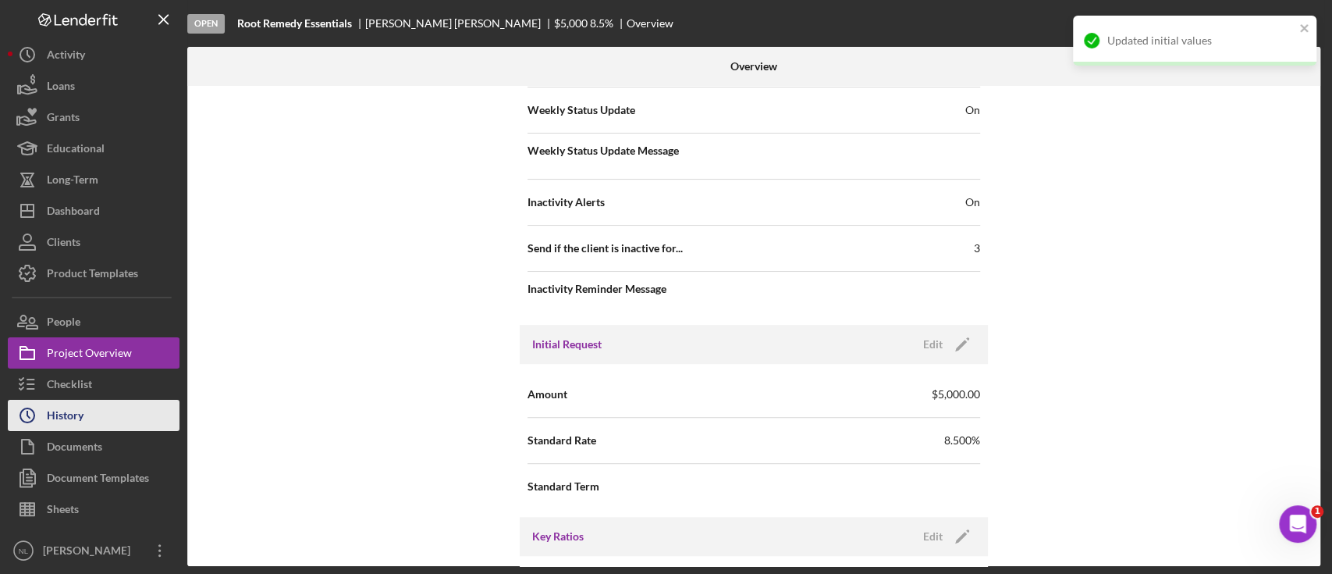
click at [80, 406] on div "History" at bounding box center [65, 417] width 37 height 35
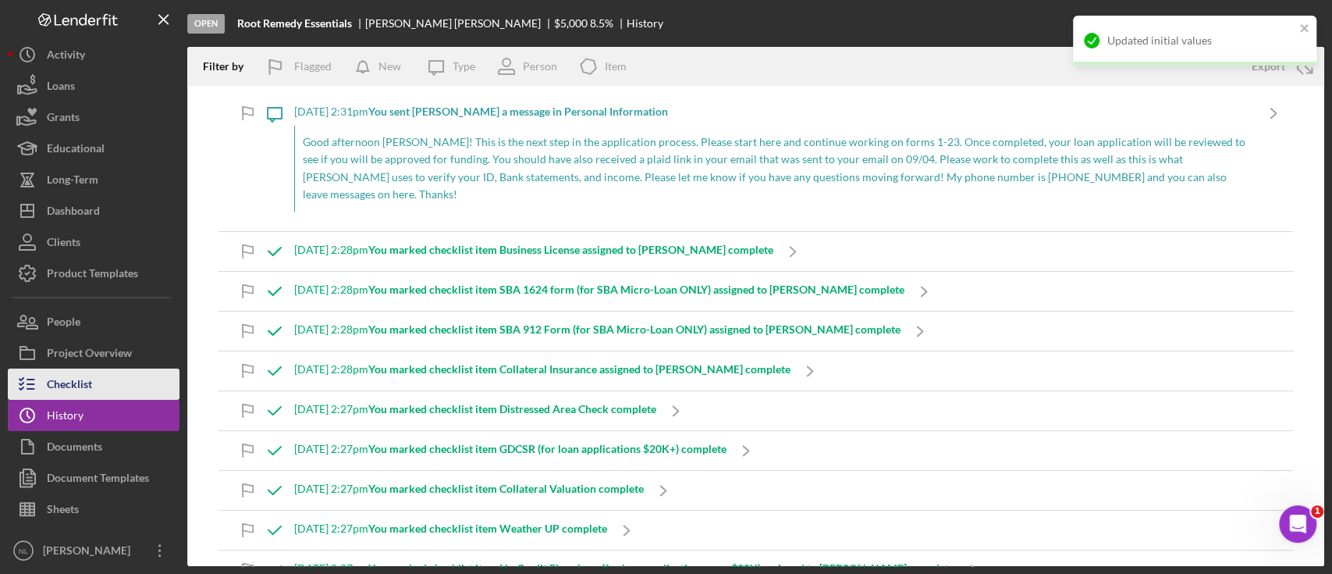
click at [78, 392] on div "Checklist" at bounding box center [69, 385] width 45 height 35
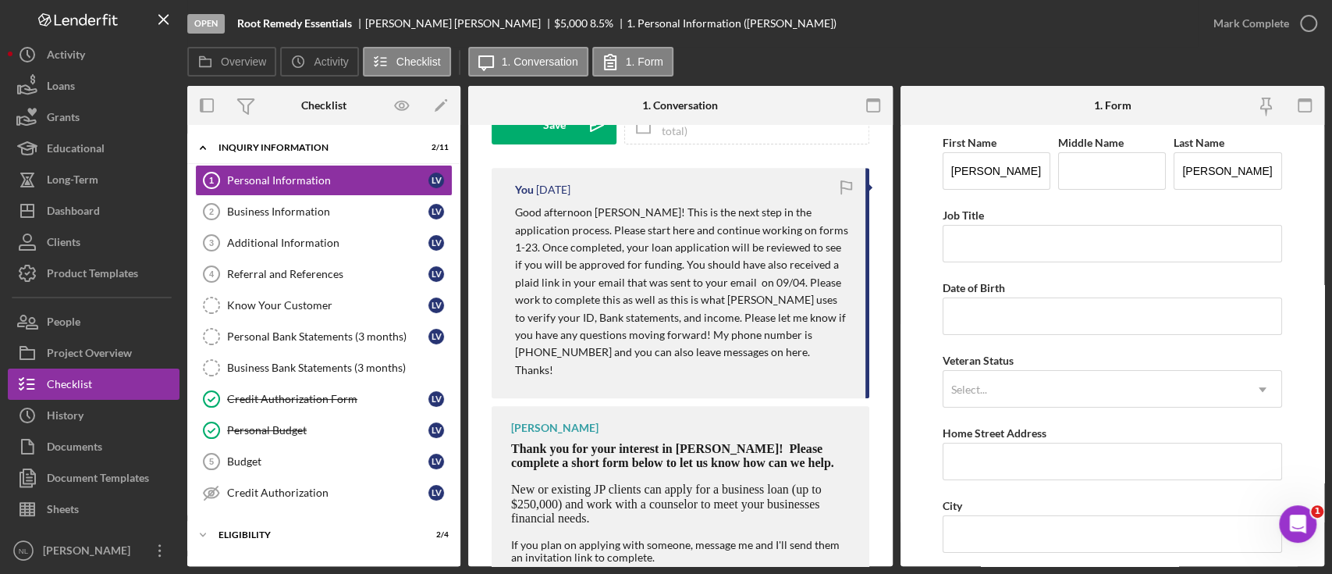
scroll to position [330, 0]
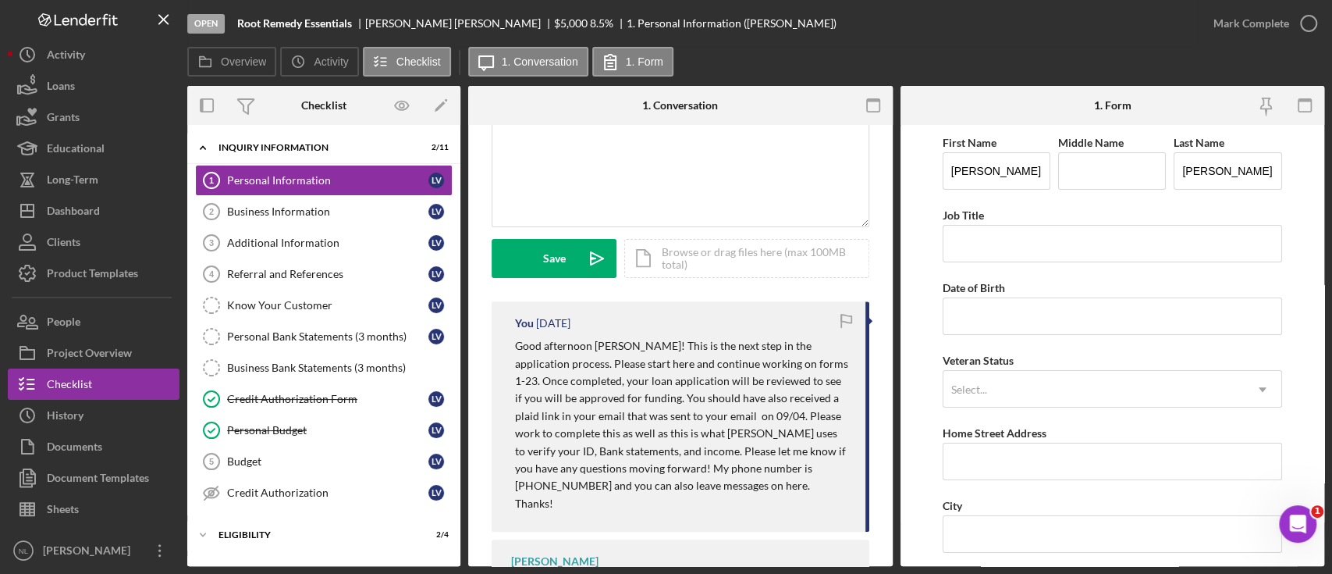
click at [608, 411] on p "Good afternoon [PERSON_NAME]! This is the next step in the application process.…" at bounding box center [682, 424] width 335 height 175
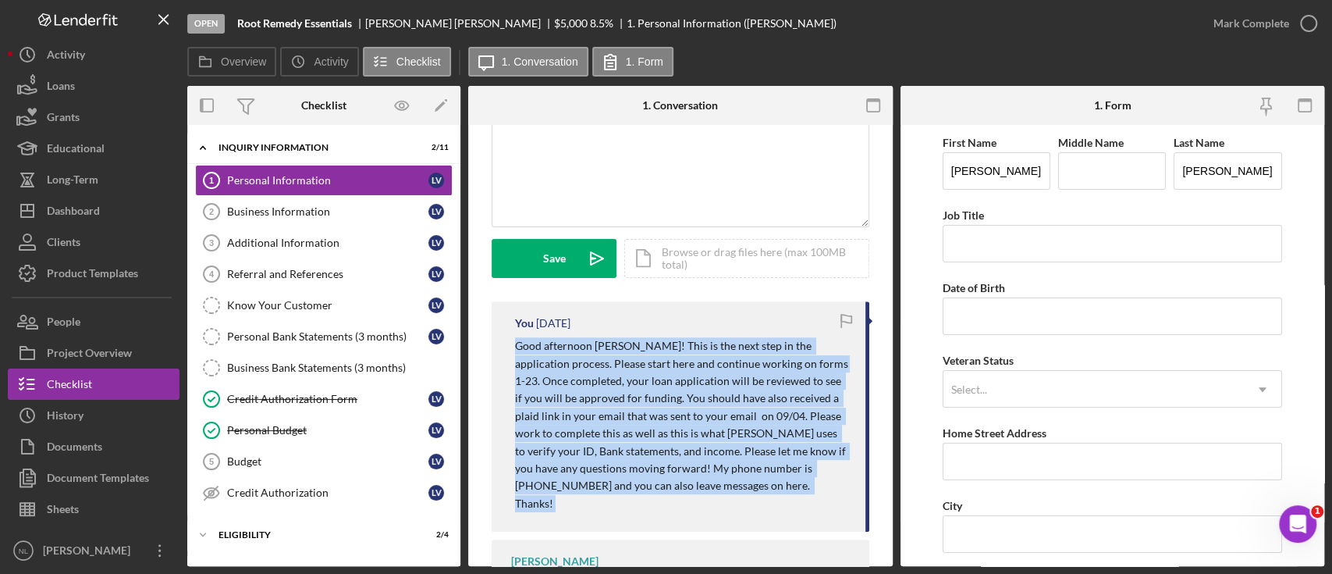
click at [608, 411] on p "Good afternoon [PERSON_NAME]! This is the next step in the application process.…" at bounding box center [682, 424] width 335 height 175
copy div "Good afternoon [PERSON_NAME]! This is the next step in the application process.…"
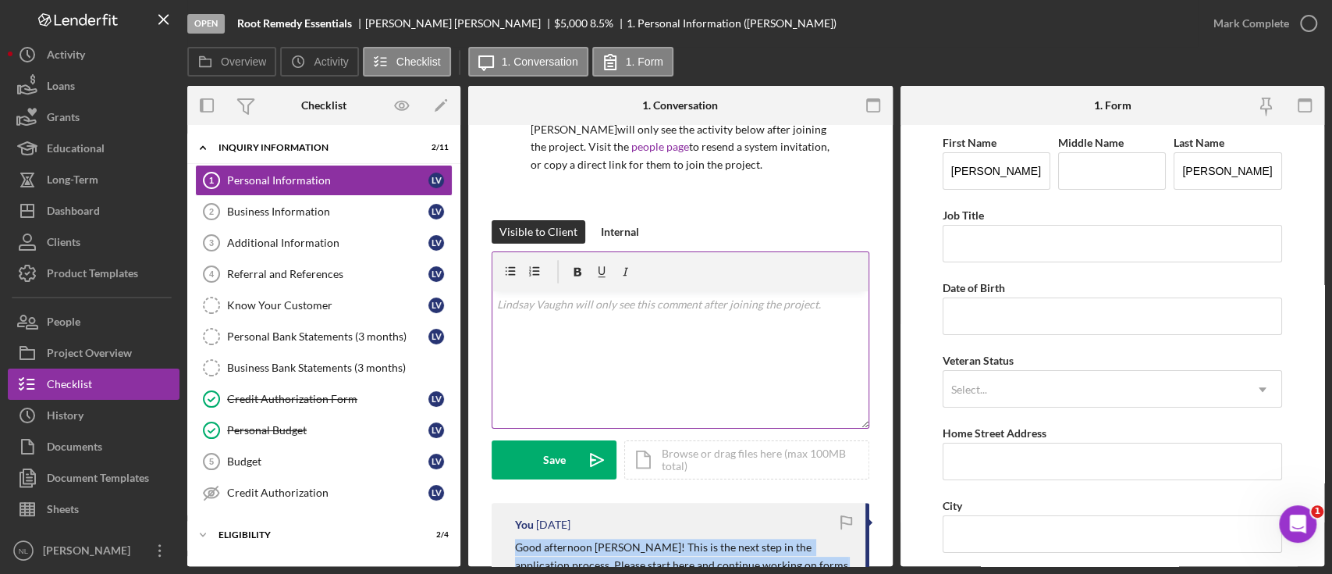
scroll to position [123, 0]
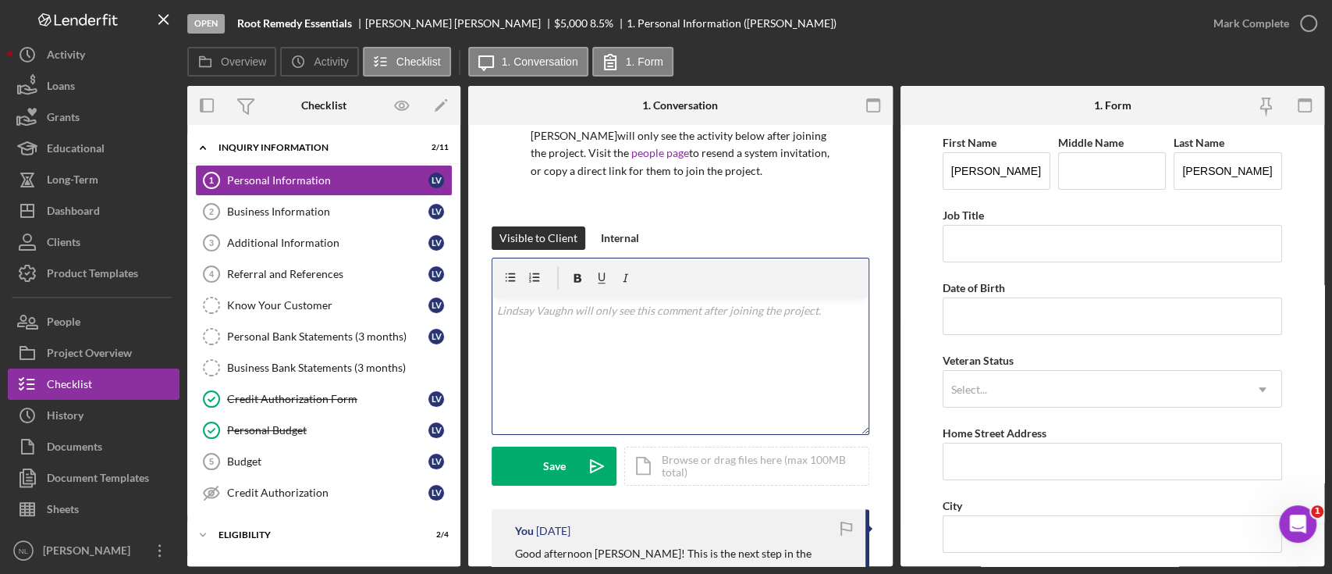
click at [552, 350] on div "v Color teal Color pink Remove color Add row above Add row below Add column bef…" at bounding box center [680, 365] width 376 height 137
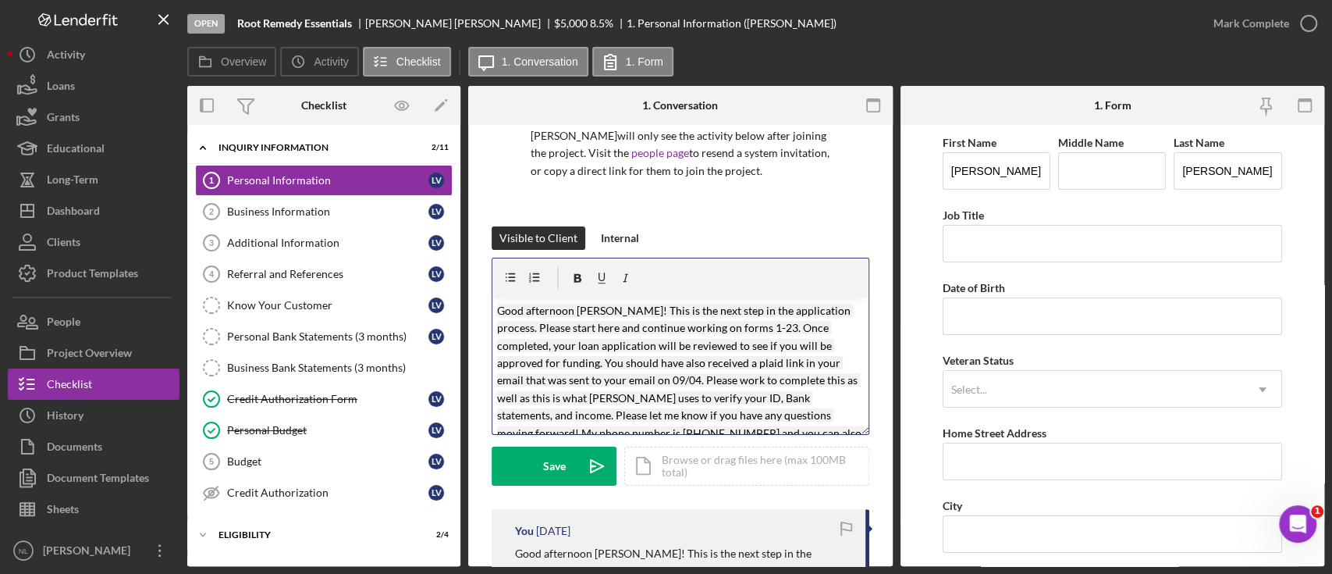
scroll to position [48, 0]
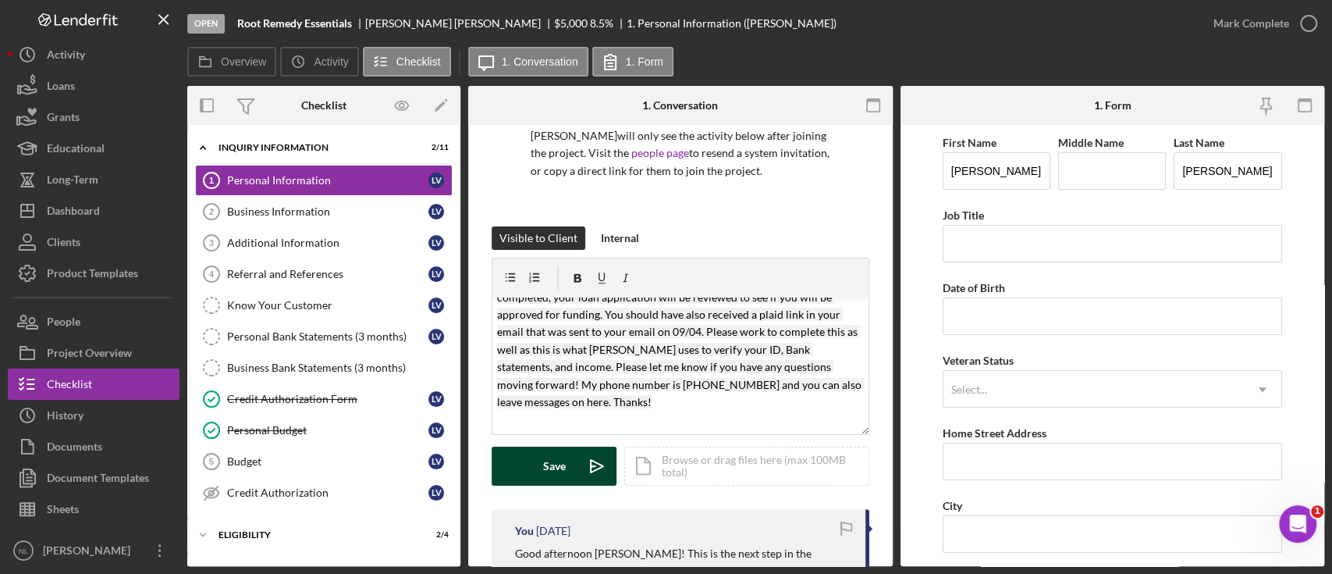
click at [578, 459] on icon "Icon/icon-invite-send" at bounding box center [597, 465] width 39 height 39
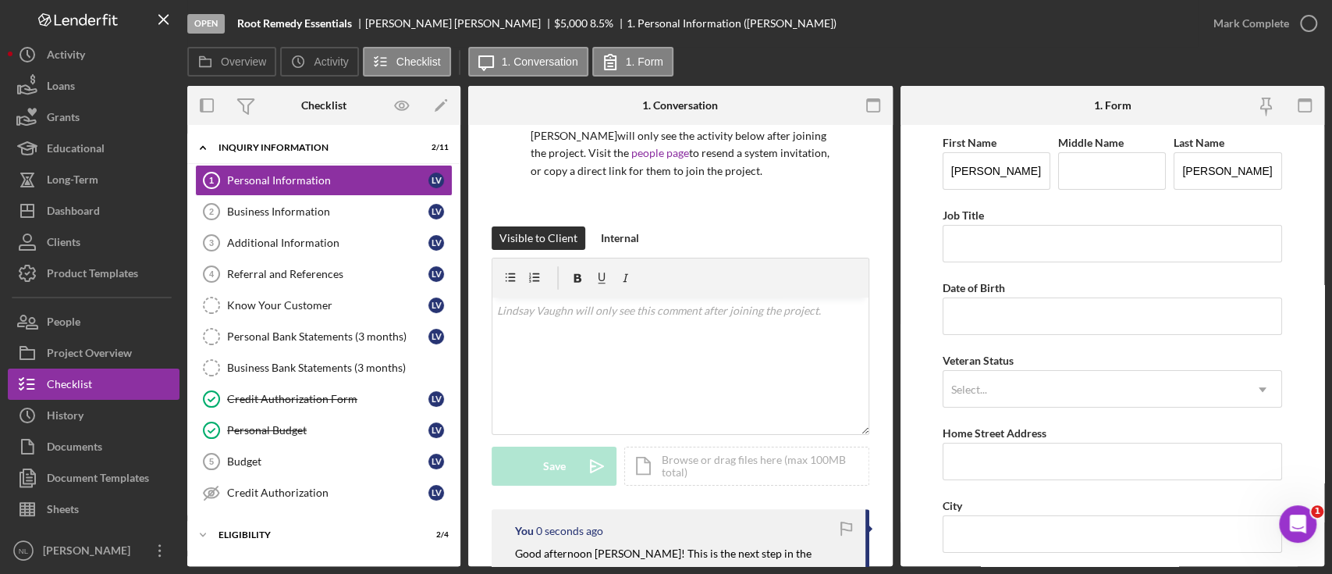
scroll to position [0, 0]
click at [88, 216] on div "Dashboard" at bounding box center [73, 212] width 53 height 35
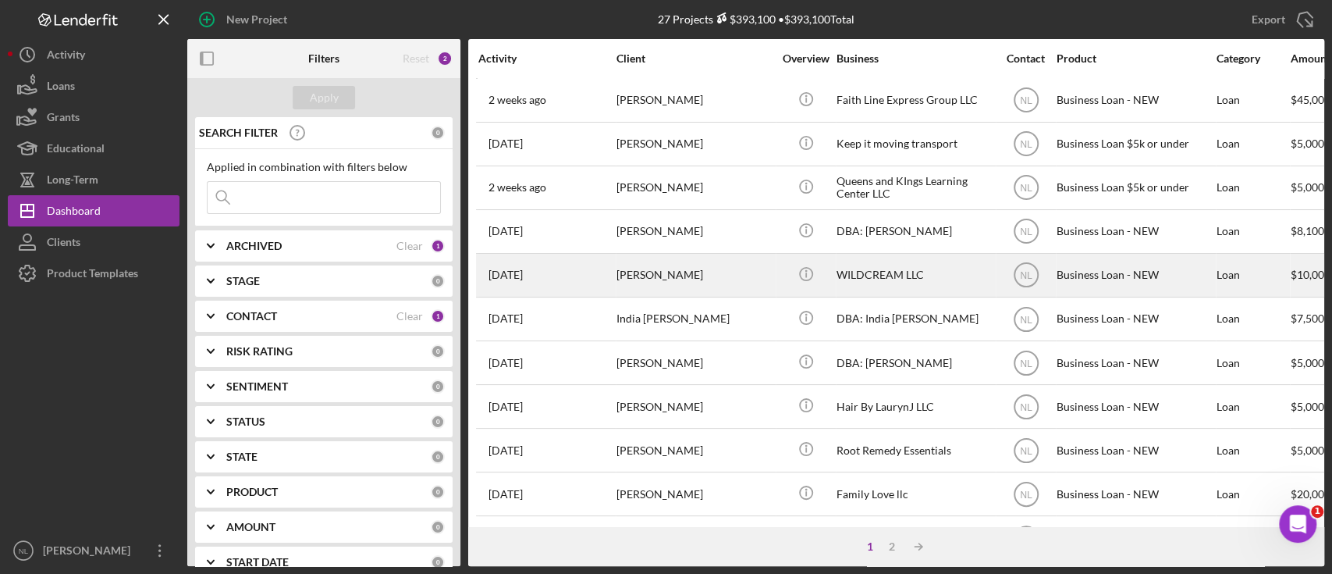
scroll to position [660, 0]
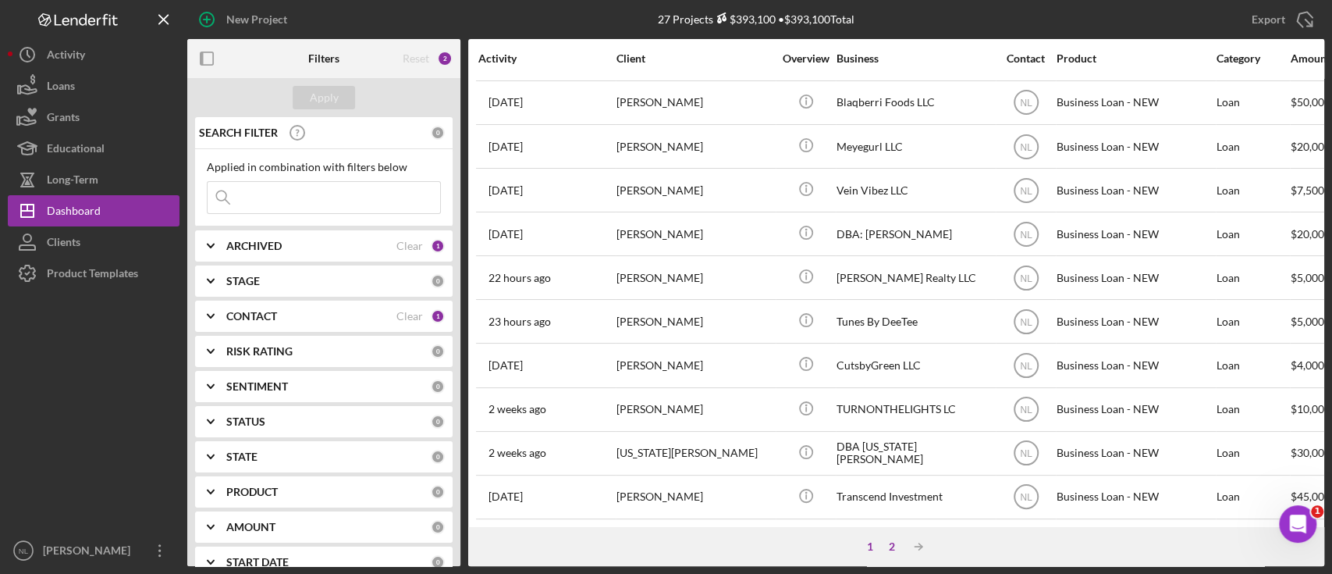
click at [899, 544] on div "2" at bounding box center [892, 546] width 22 height 12
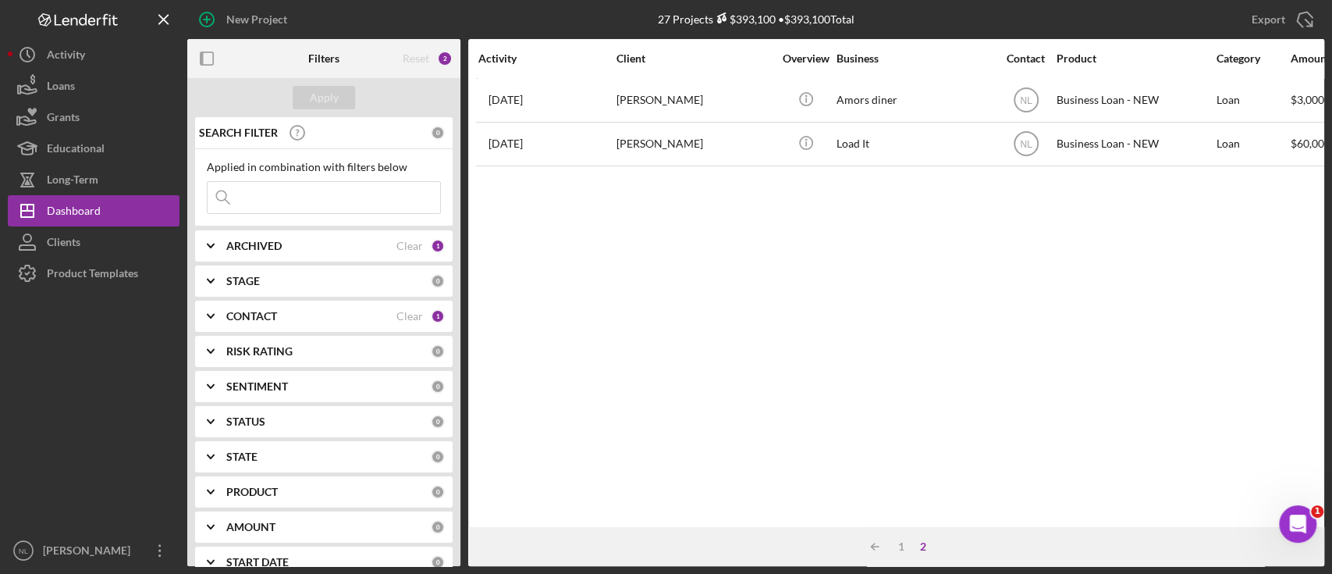
scroll to position [0, 0]
click at [892, 538] on div "Icon/Table Sort Arrow 1 2" at bounding box center [896, 546] width 856 height 39
click at [900, 546] on div "1" at bounding box center [901, 546] width 22 height 12
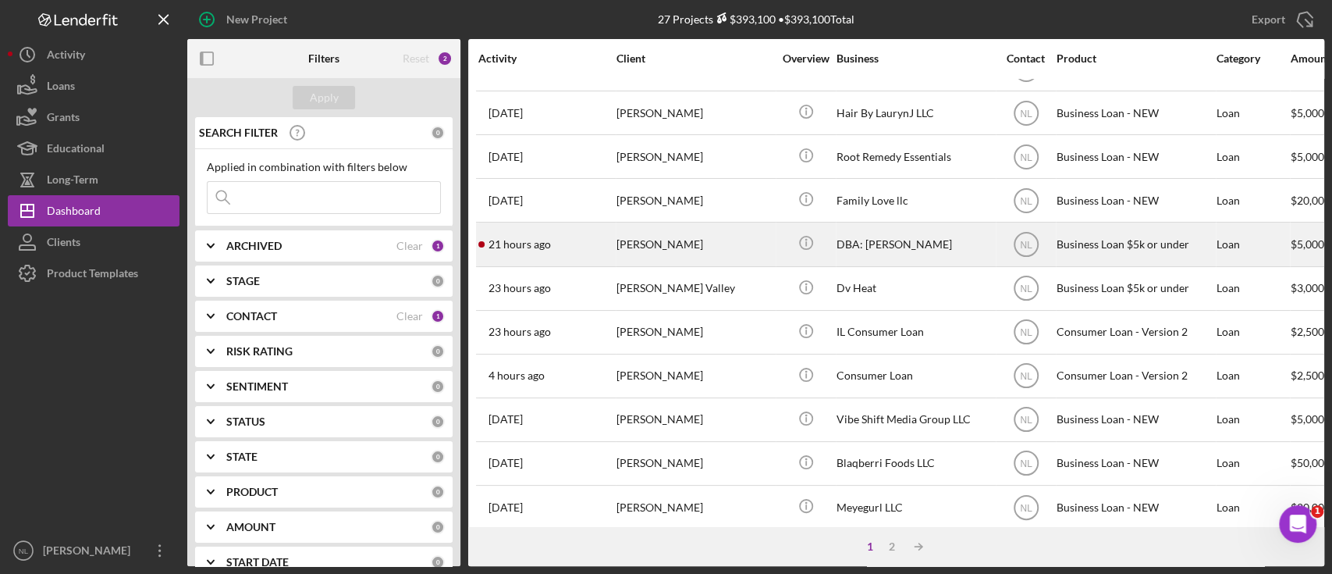
scroll to position [660, 0]
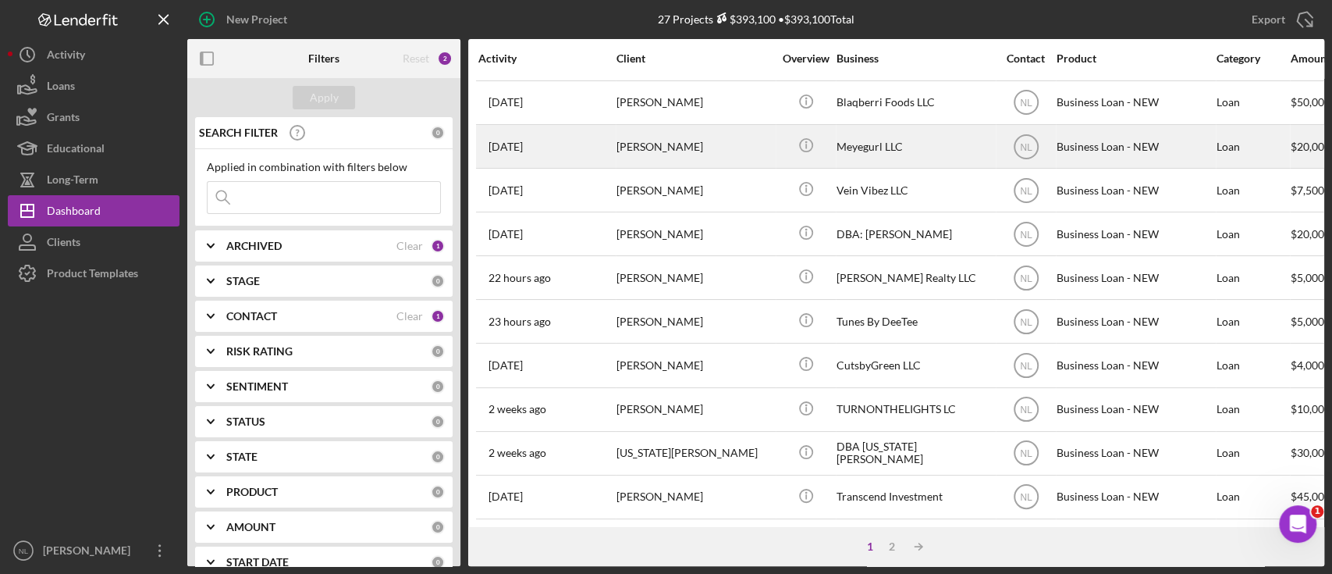
click at [695, 150] on div "[PERSON_NAME]" at bounding box center [695, 146] width 156 height 41
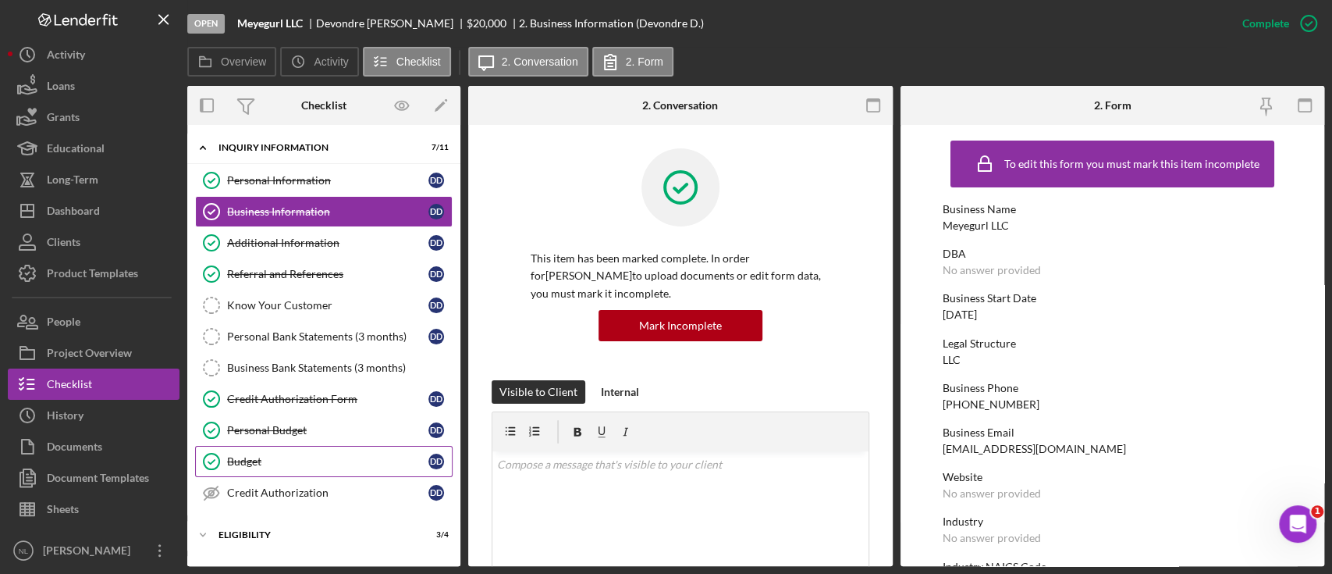
scroll to position [131, 0]
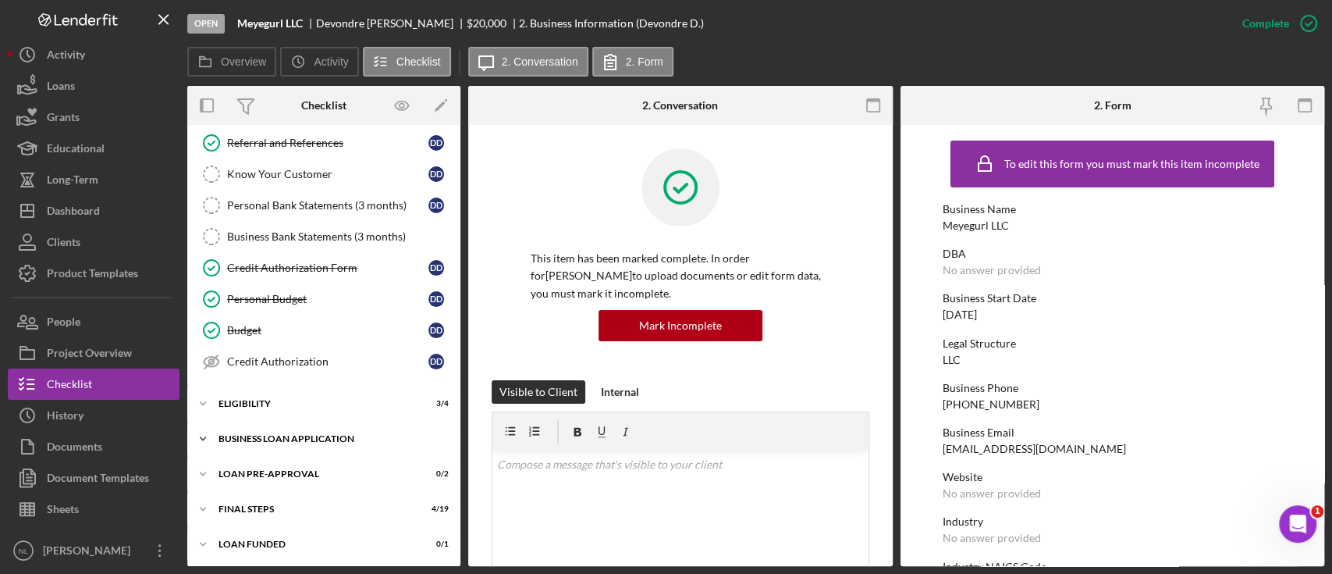
click at [343, 423] on div "Icon/Expander BUSINESS LOAN APPLICATION 8 / 31" at bounding box center [323, 438] width 273 height 31
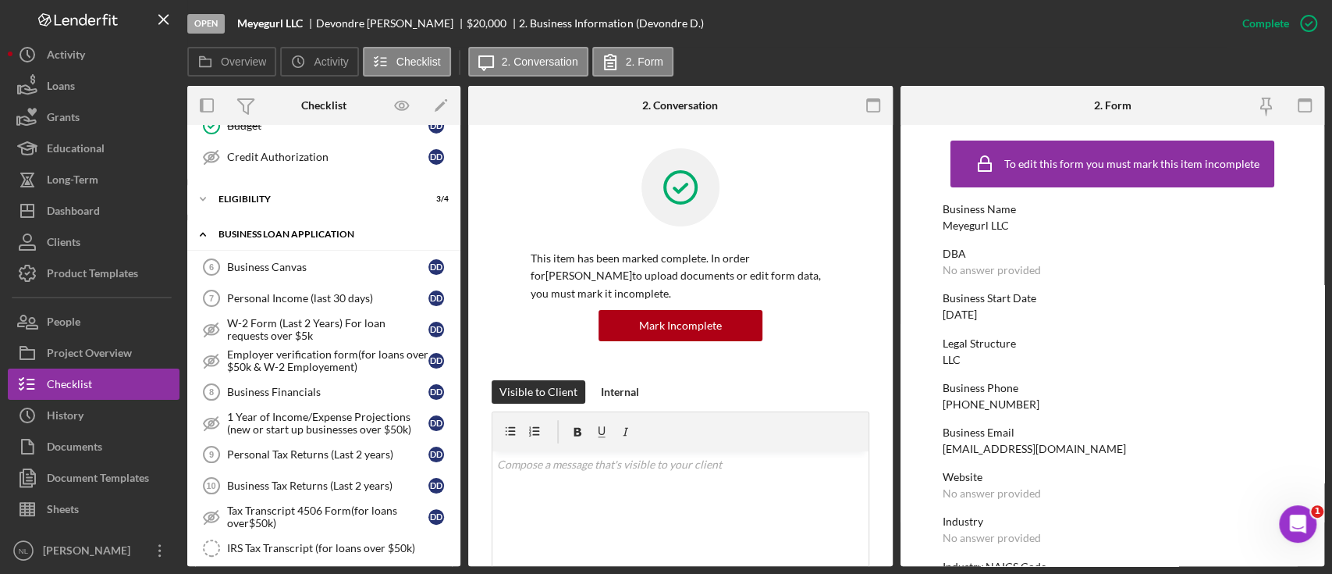
scroll to position [337, 0]
click at [275, 277] on link "Business Canvas 6 Business Canvas D D" at bounding box center [324, 265] width 258 height 31
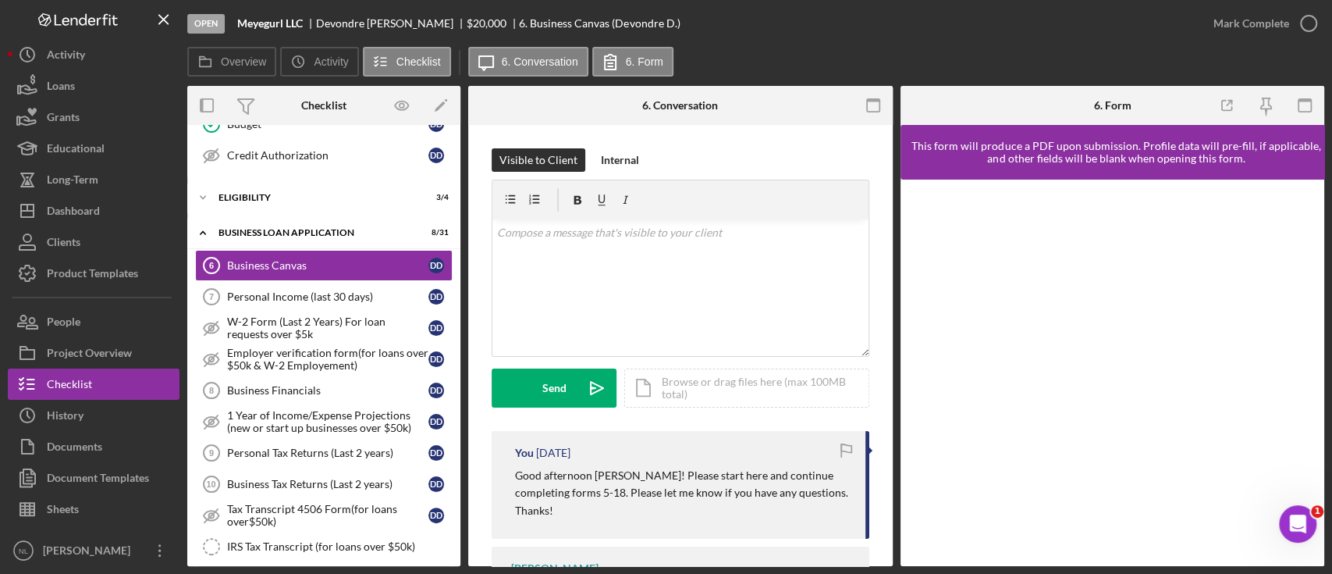
scroll to position [193, 0]
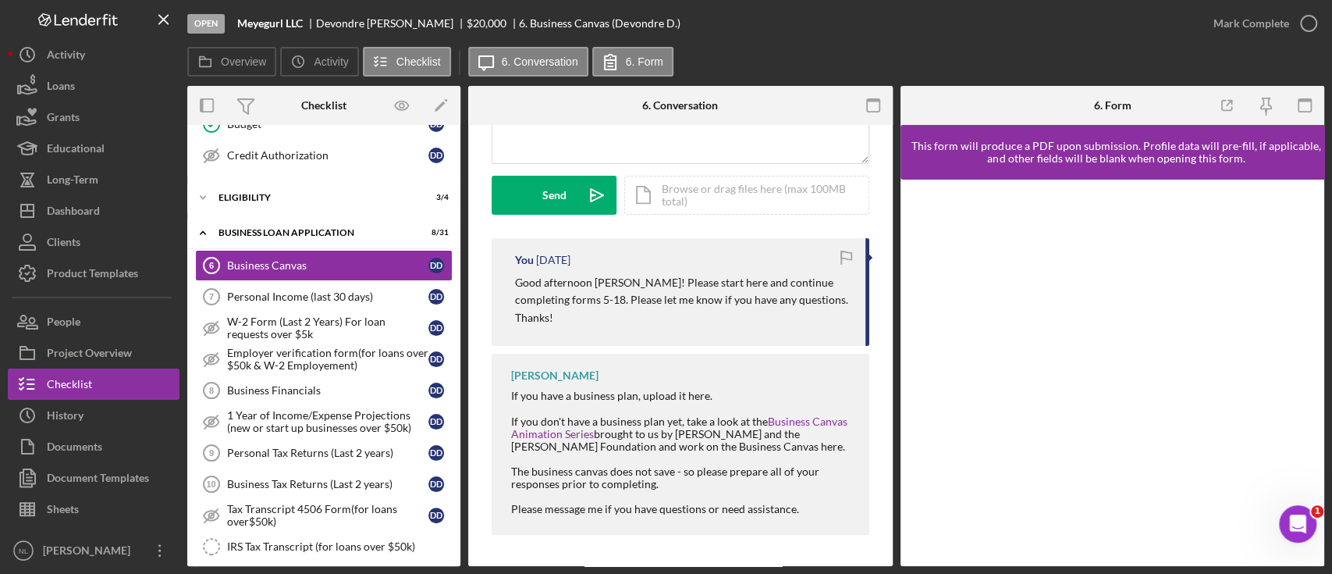
click at [567, 299] on p "Good afternoon [PERSON_NAME]! Please start here and continue completing forms 5…" at bounding box center [682, 300] width 335 height 52
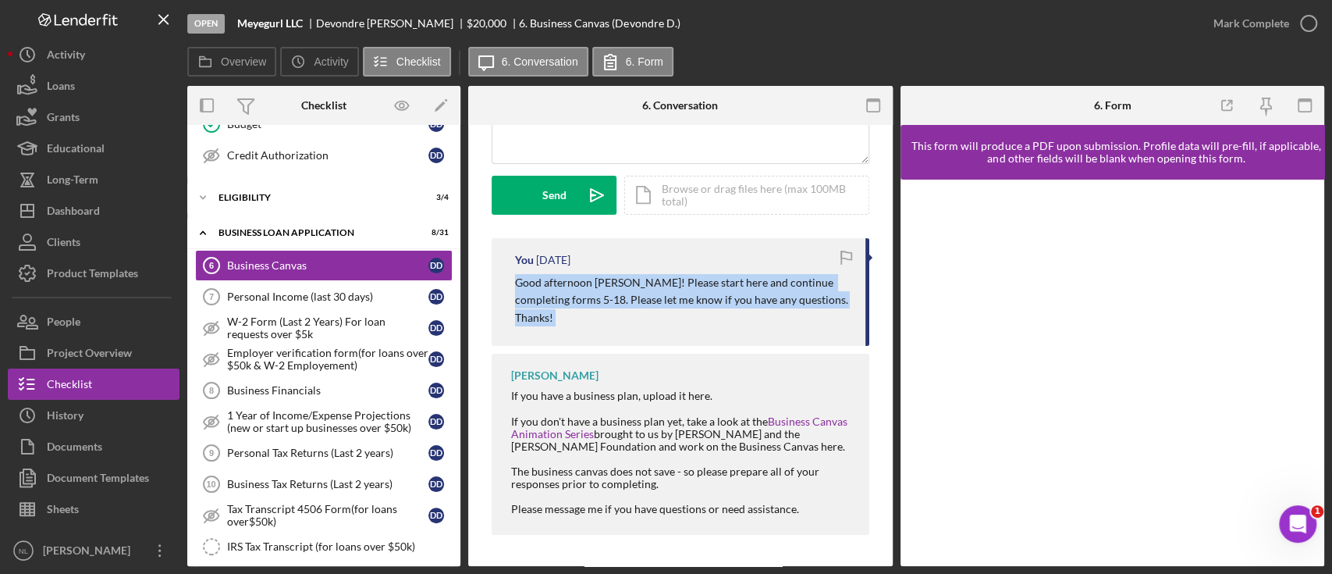
click at [567, 299] on p "Good afternoon [PERSON_NAME]! Please start here and continue completing forms 5…" at bounding box center [682, 300] width 335 height 52
copy div "Good afternoon [PERSON_NAME]! Please start here and continue completing forms 5…"
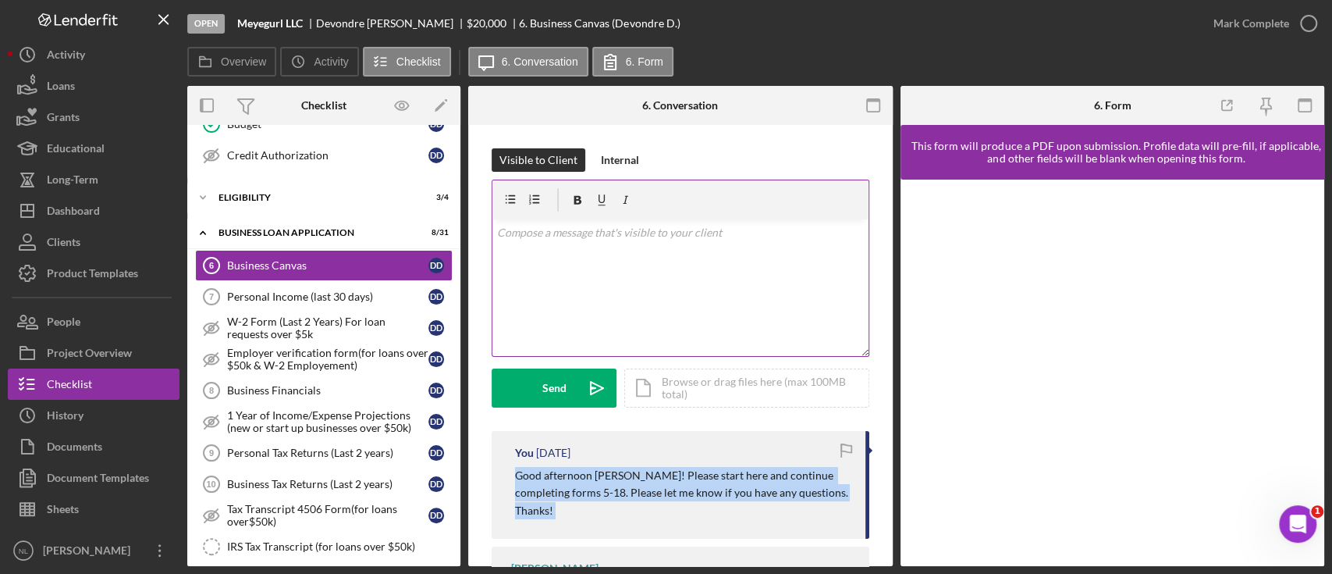
click at [578, 278] on div "v Color teal Color pink Remove color Add row above Add row below Add column bef…" at bounding box center [680, 287] width 376 height 137
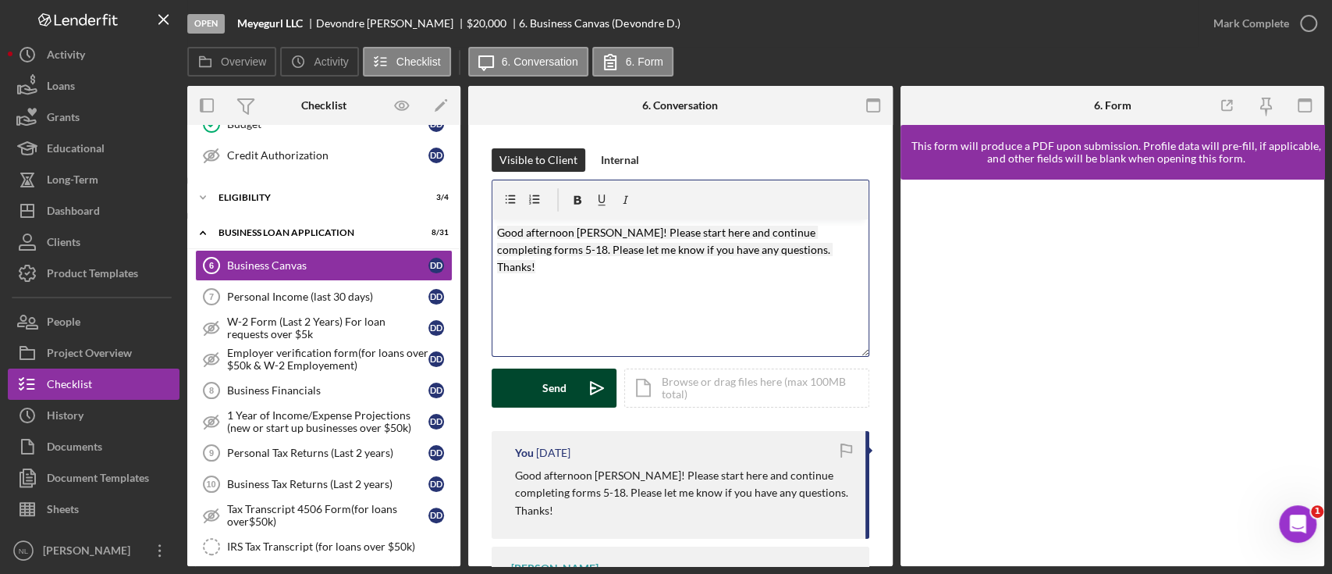
click at [566, 388] on div "Send" at bounding box center [554, 387] width 24 height 39
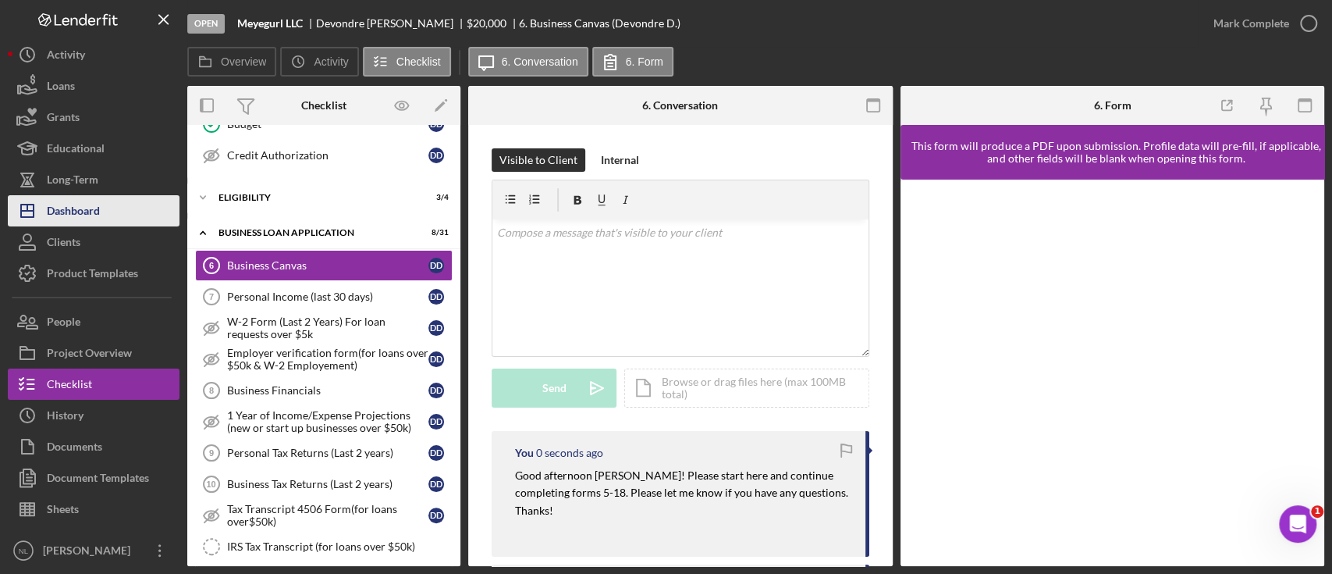
click at [139, 208] on button "Icon/Dashboard Dashboard" at bounding box center [94, 210] width 172 height 31
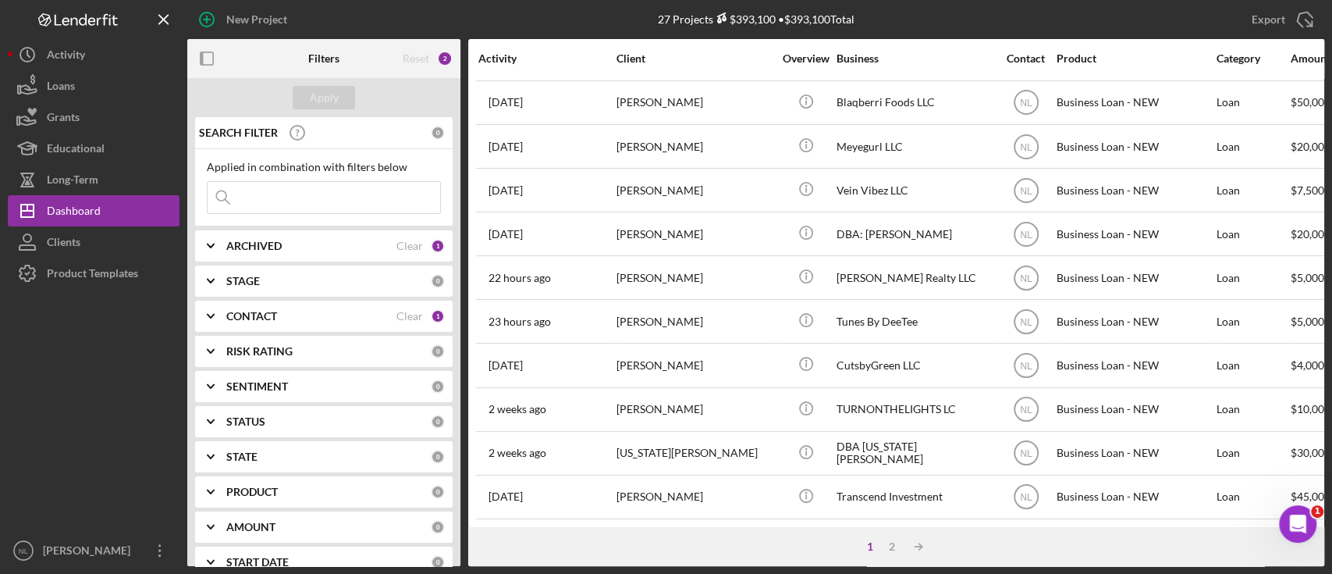
scroll to position [660, 0]
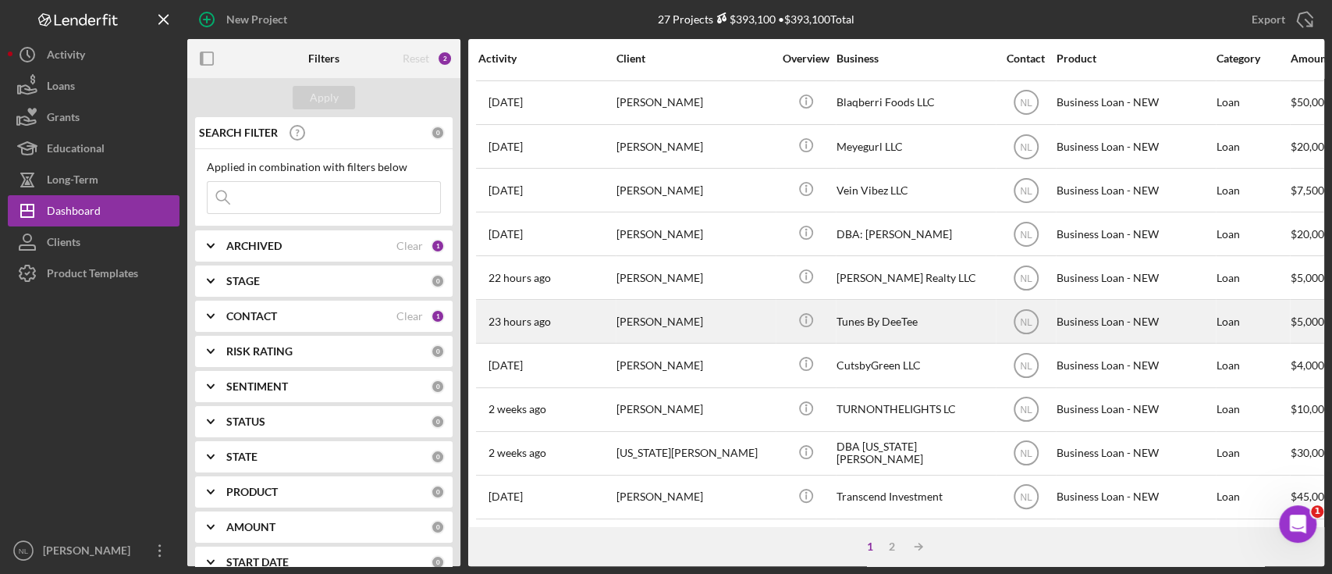
click at [722, 307] on div "[PERSON_NAME]" at bounding box center [695, 320] width 156 height 41
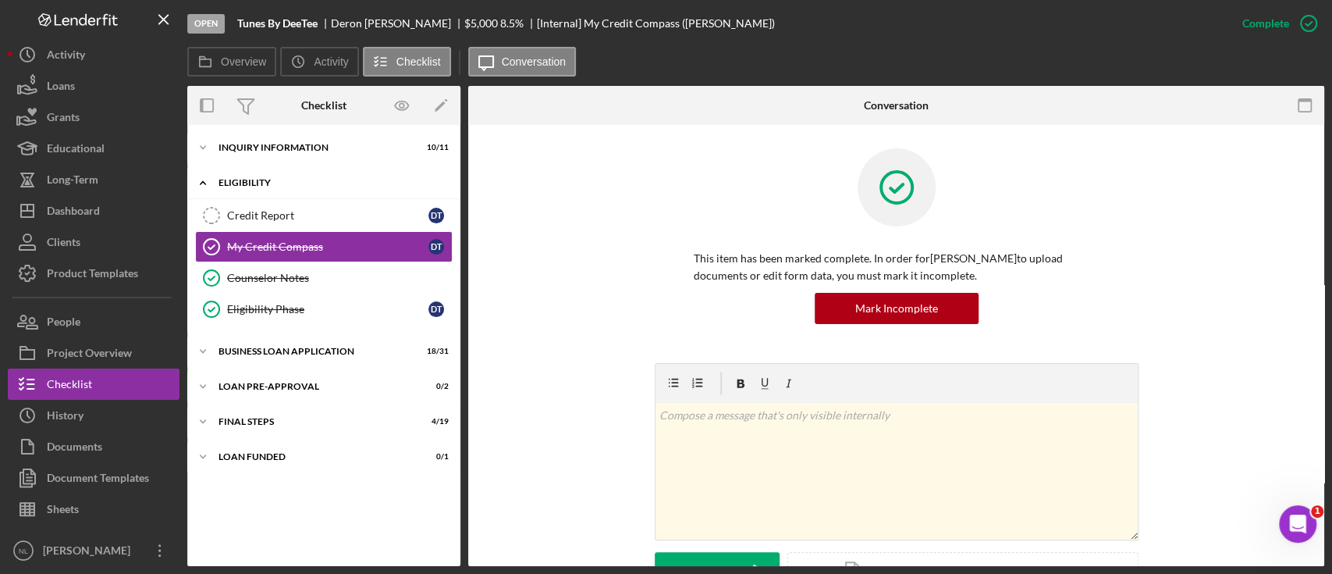
click at [280, 176] on div "Icon/Expander ELIGIBILITY 3 / 4" at bounding box center [323, 183] width 273 height 32
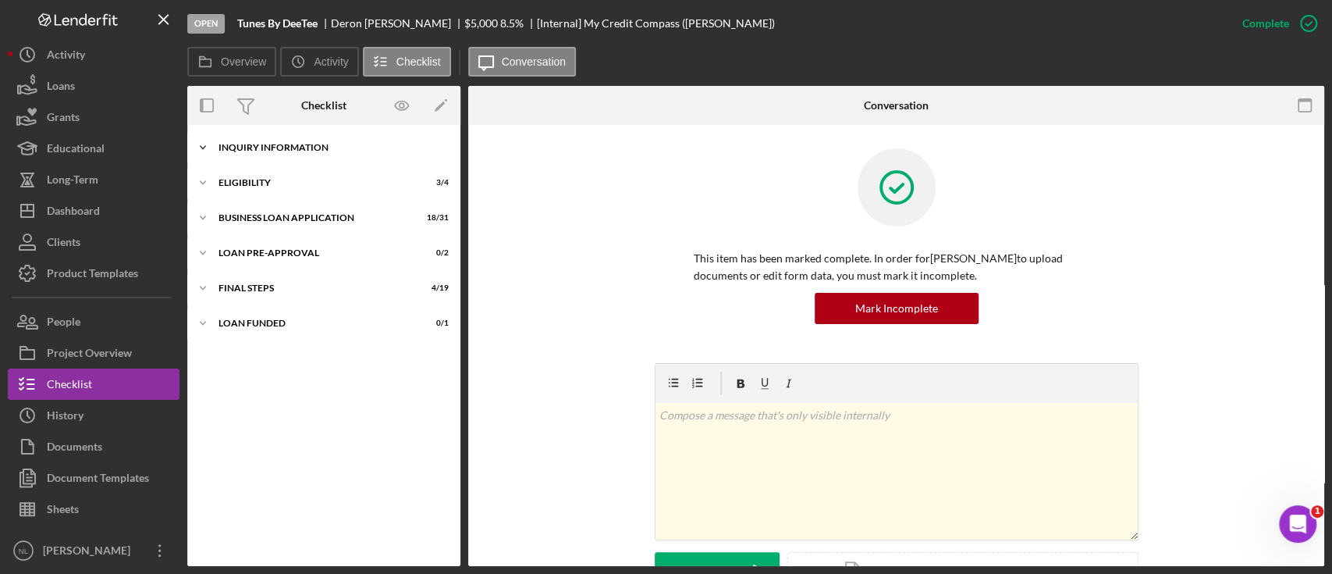
click at [279, 158] on div "Icon/Expander INQUIRY INFORMATION 10 / 11" at bounding box center [323, 147] width 273 height 31
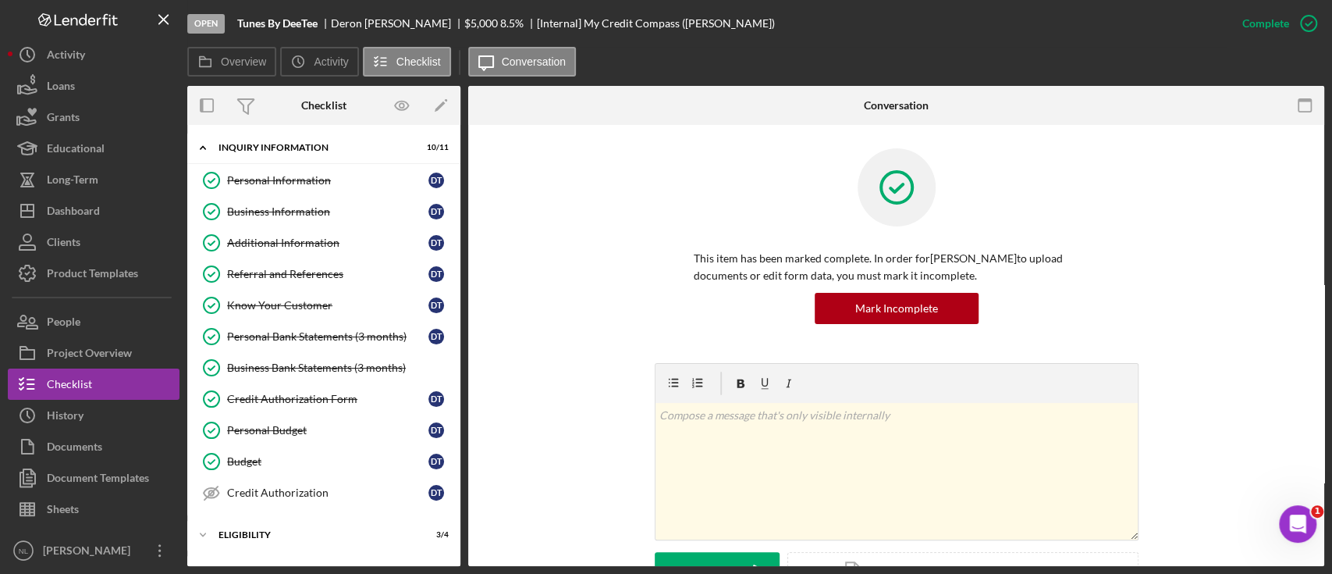
scroll to position [131, 0]
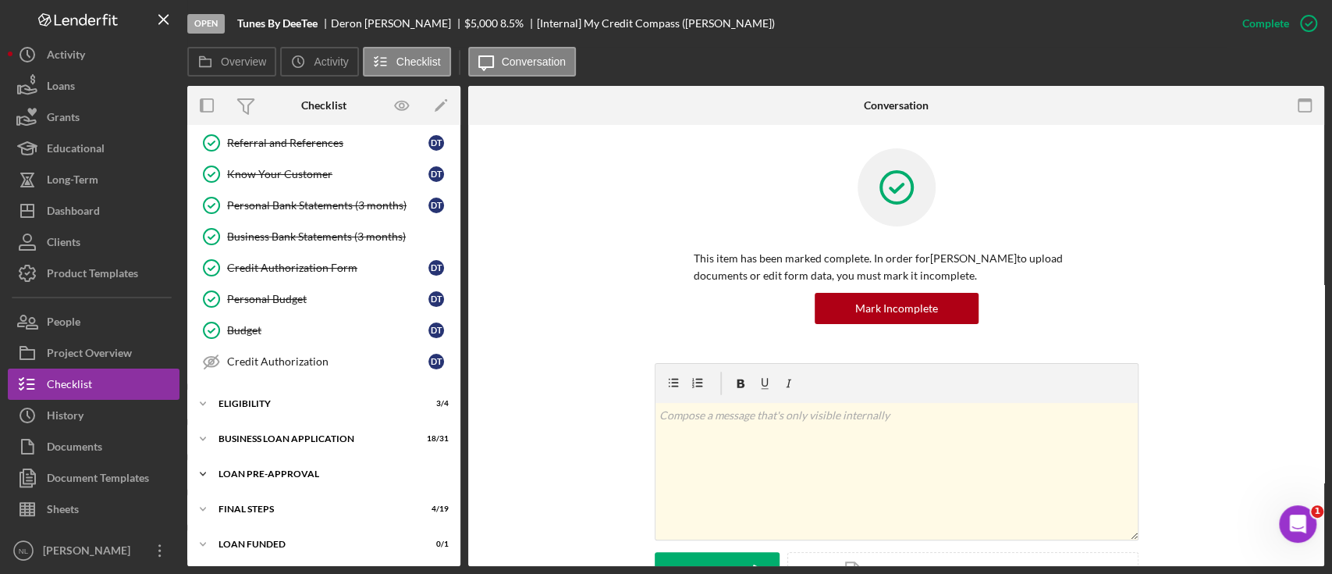
click at [304, 482] on div "Icon/Expander LOAN PRE-APPROVAL 0 / 2" at bounding box center [323, 473] width 273 height 31
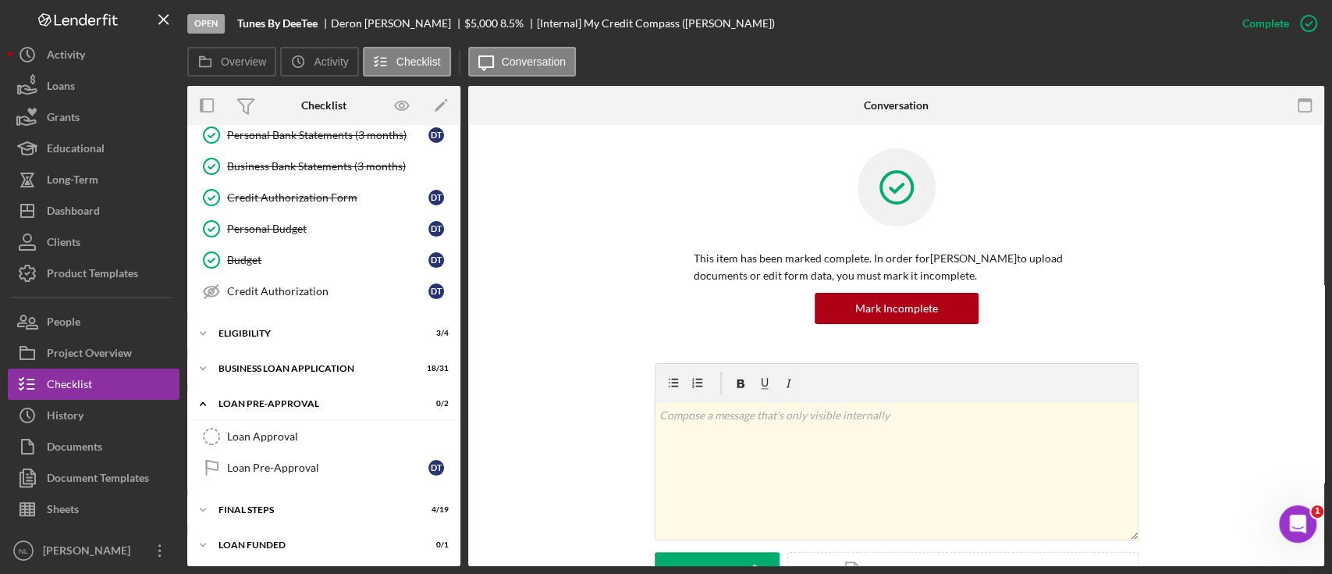
click at [293, 383] on div "Icon/Expander INQUIRY INFORMATION 10 / 11 Personal Information Personal Informa…" at bounding box center [323, 246] width 273 height 630
click at [290, 378] on div "Icon/Expander BUSINESS LOAN APPLICATION 18 / 31" at bounding box center [323, 368] width 273 height 31
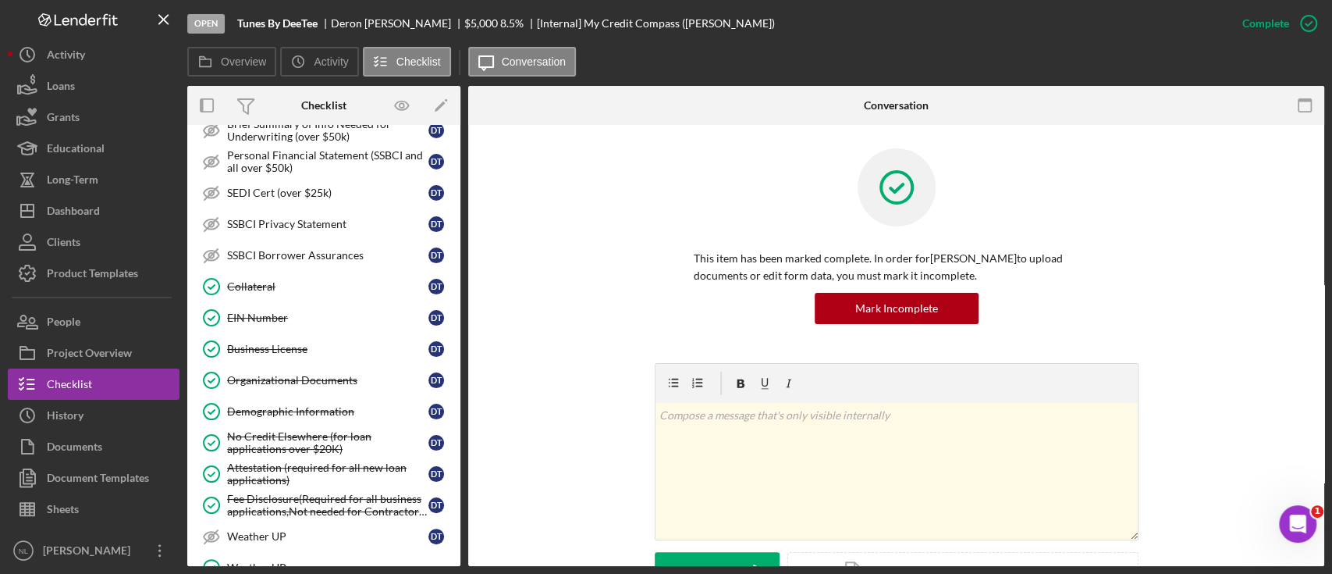
scroll to position [1172, 0]
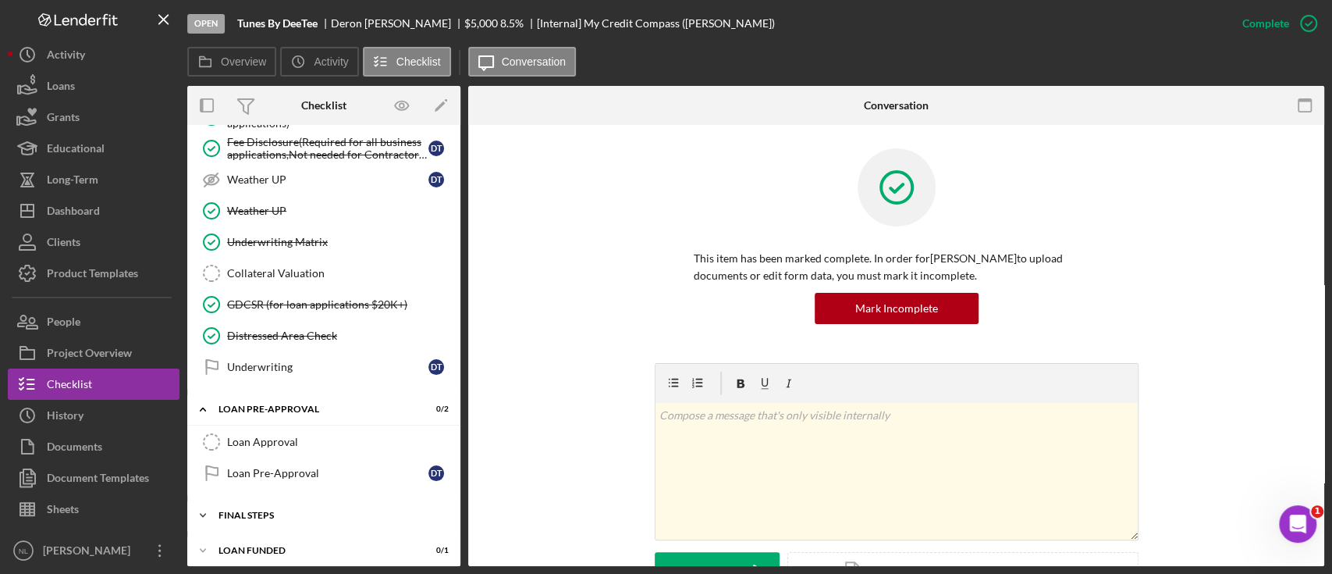
click at [289, 510] on div "FINAL STEPS" at bounding box center [330, 514] width 222 height 9
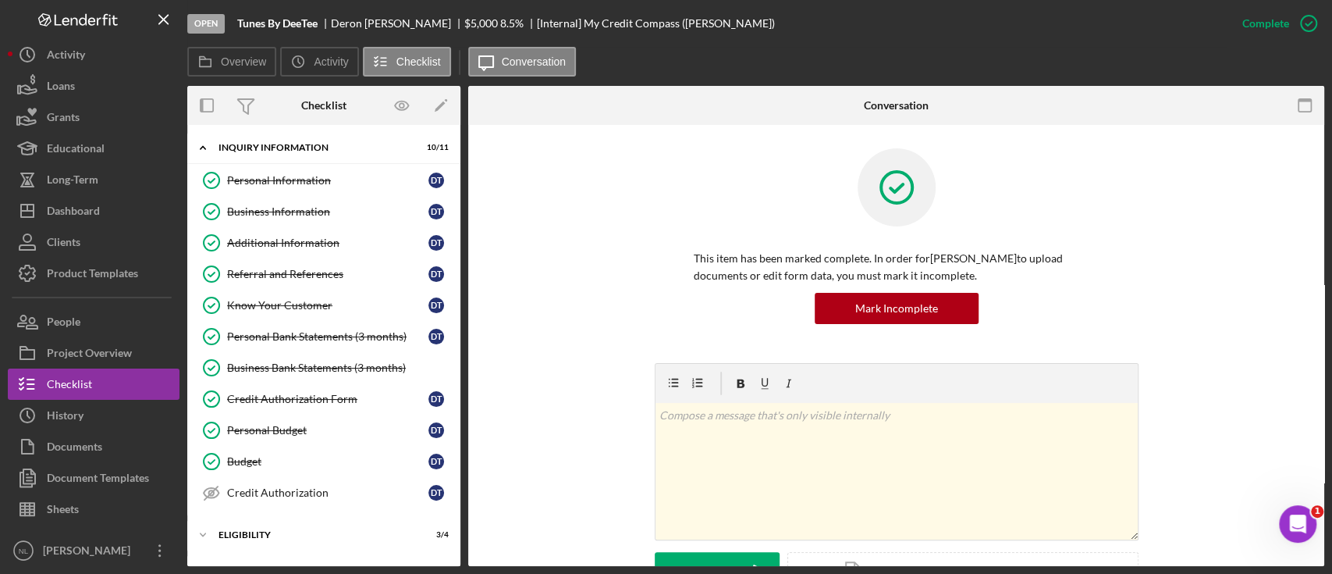
scroll to position [307, 0]
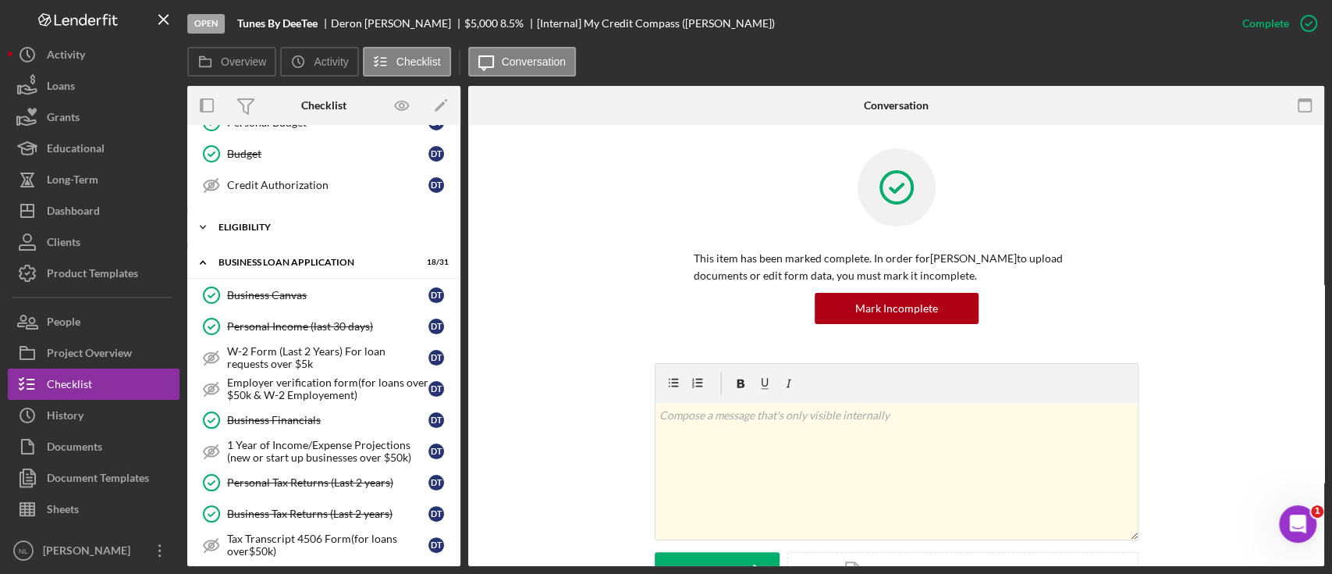
click at [236, 217] on div "Icon/Expander ELIGIBILITY 3 / 4" at bounding box center [323, 226] width 273 height 31
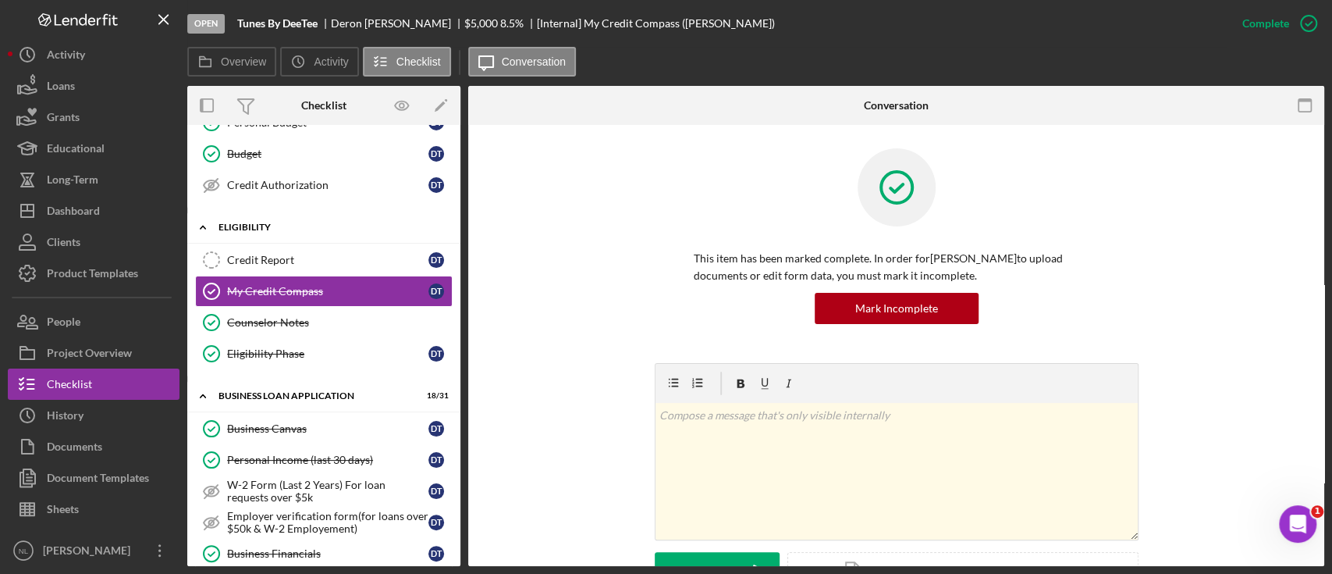
scroll to position [251, 0]
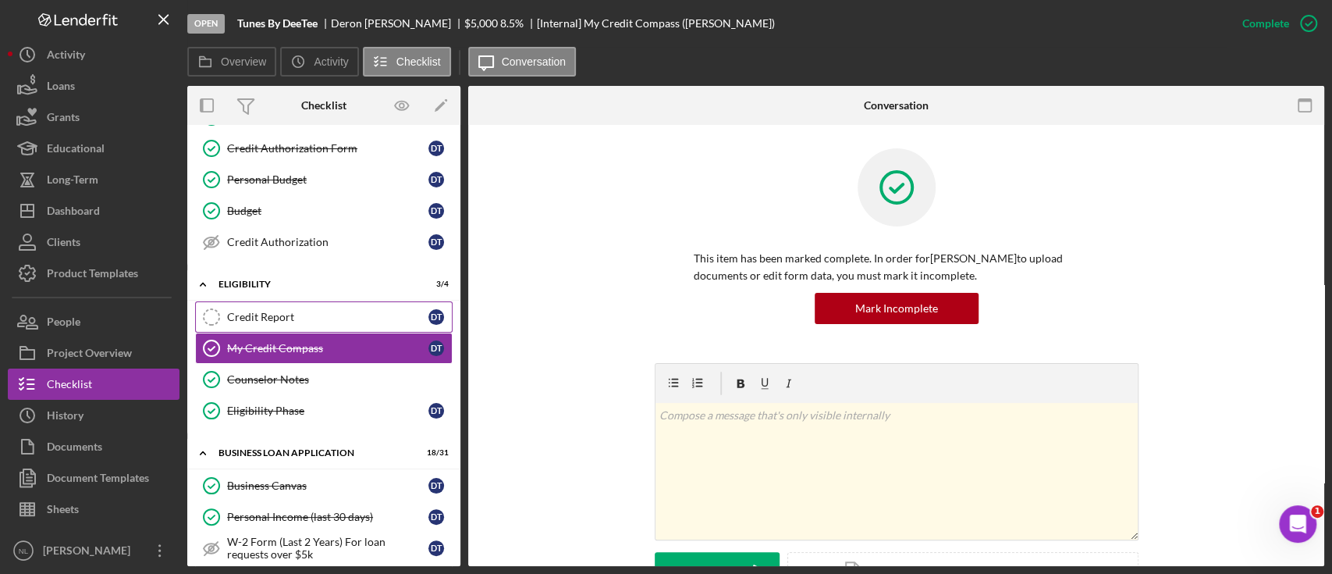
click at [287, 320] on div "Credit Report" at bounding box center [327, 317] width 201 height 12
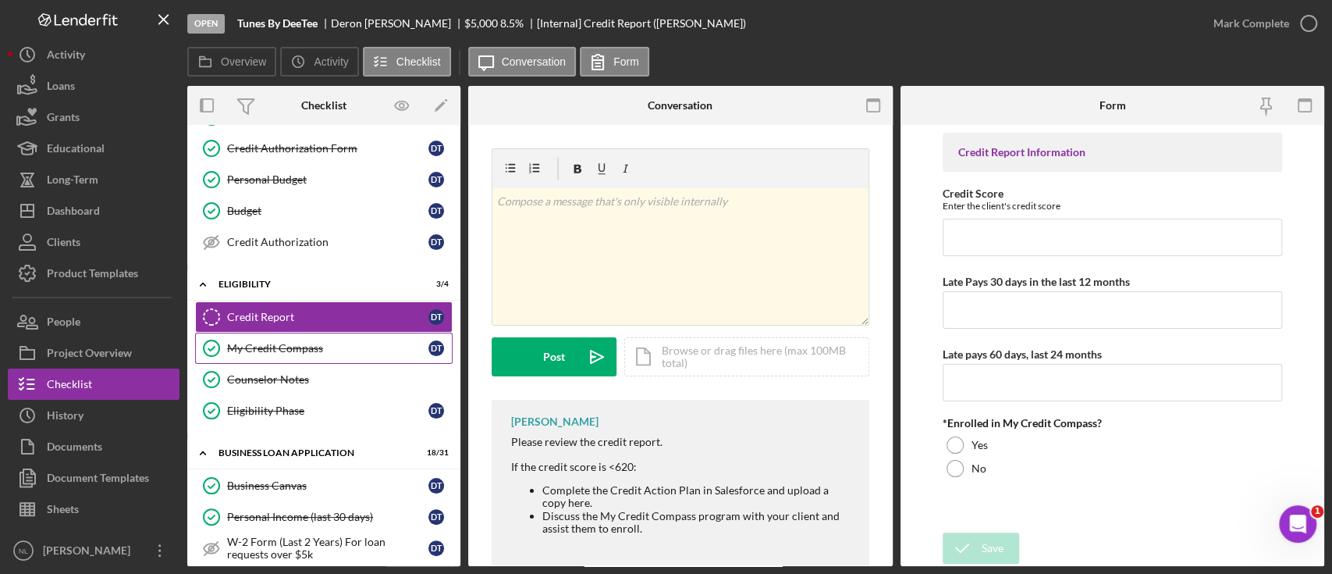
click at [294, 347] on div "My Credit Compass" at bounding box center [327, 348] width 201 height 12
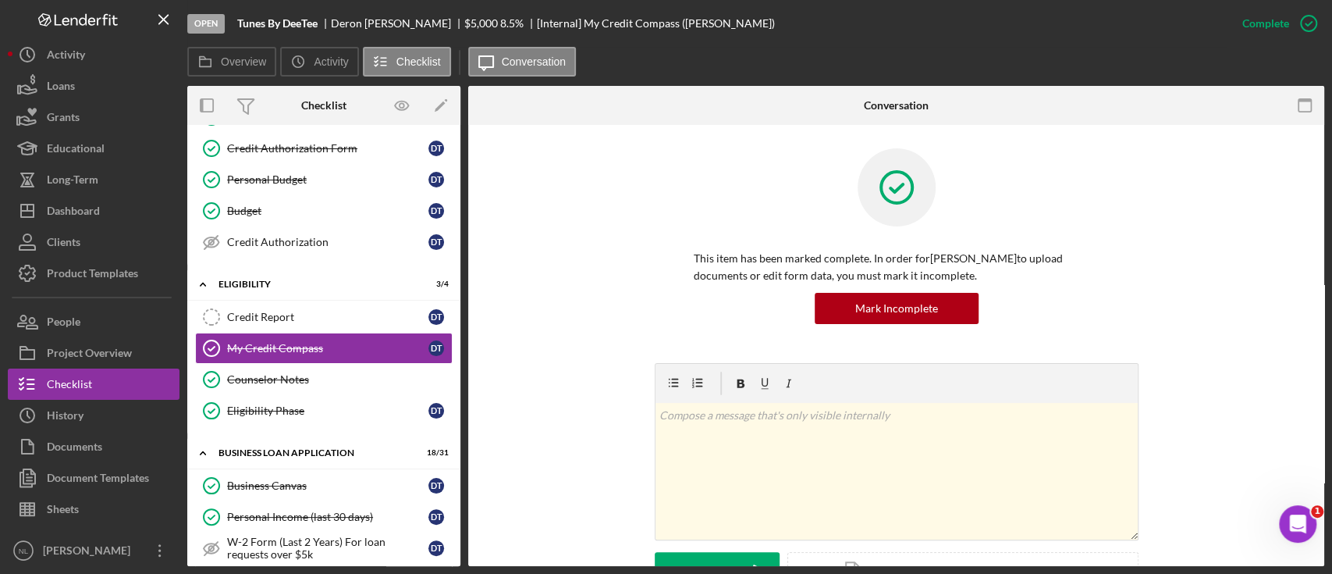
scroll to position [391, 0]
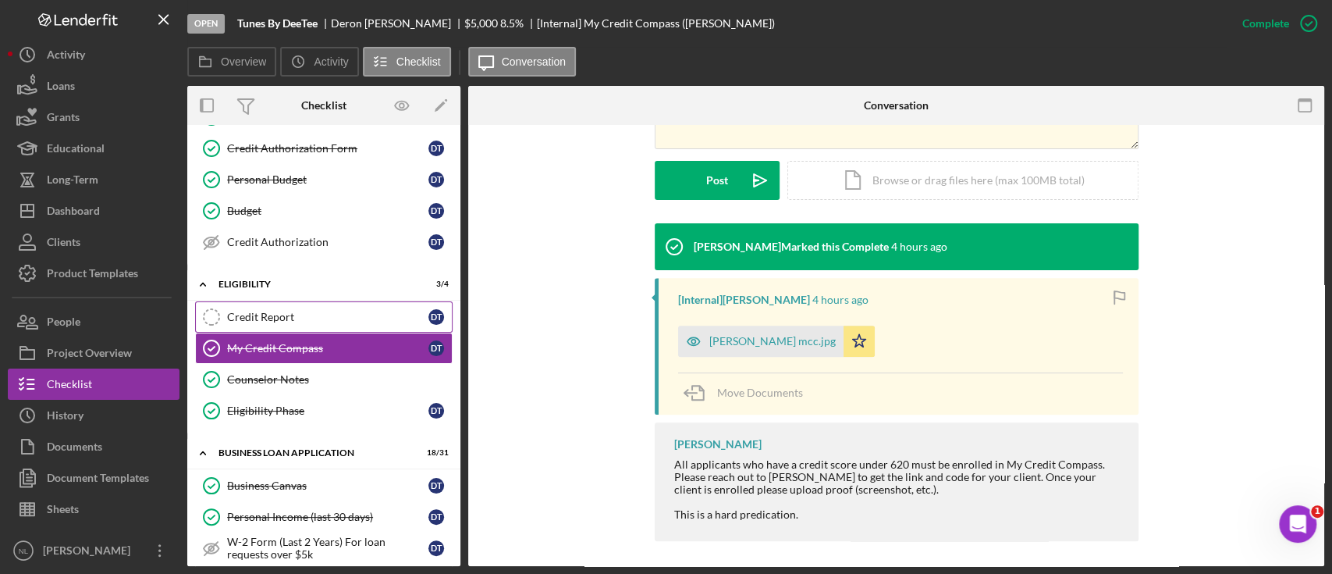
click at [275, 322] on link "Credit Report Credit Report D T" at bounding box center [324, 316] width 258 height 31
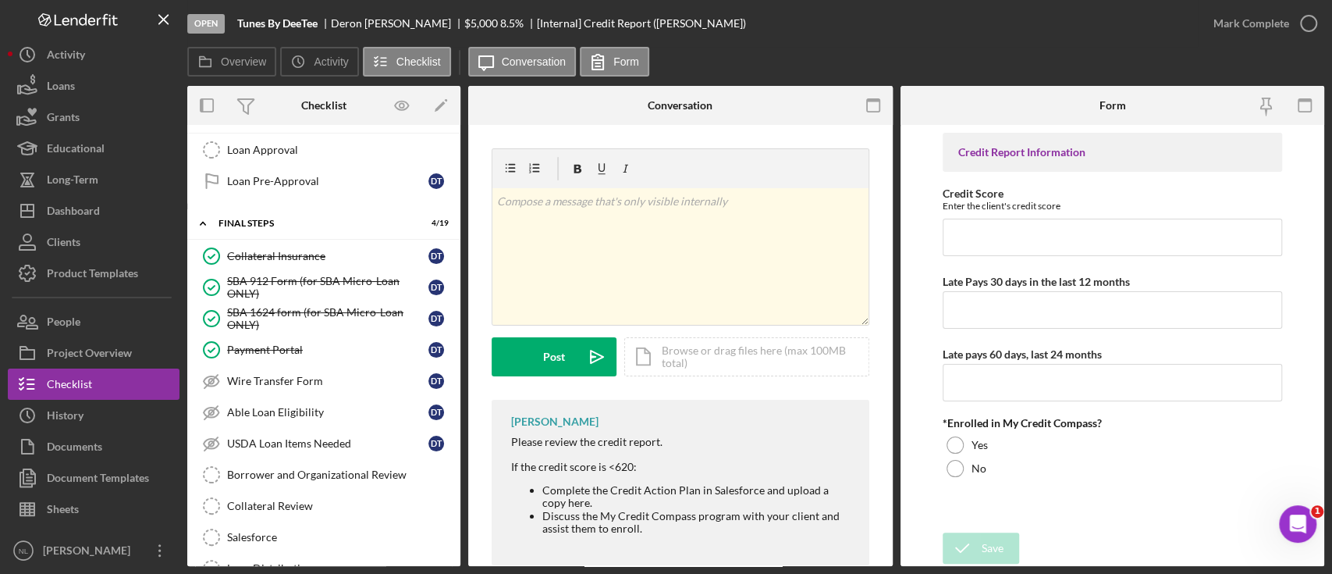
click at [337, 437] on div "USDA Loan Items Needed" at bounding box center [327, 443] width 201 height 12
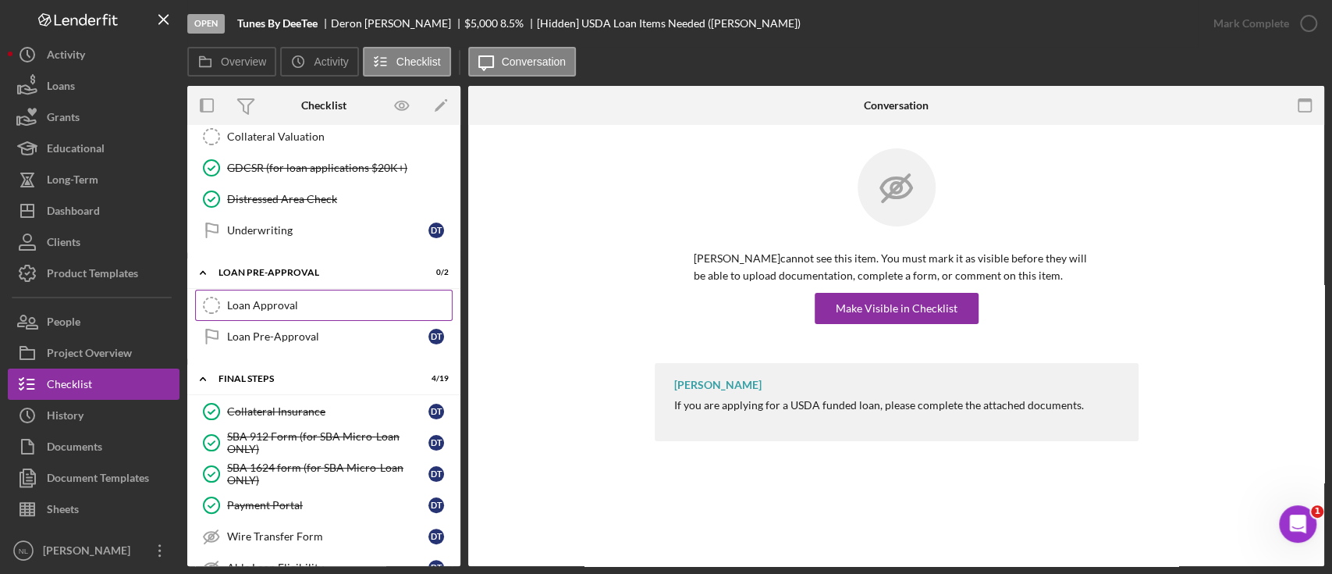
scroll to position [1434, 0]
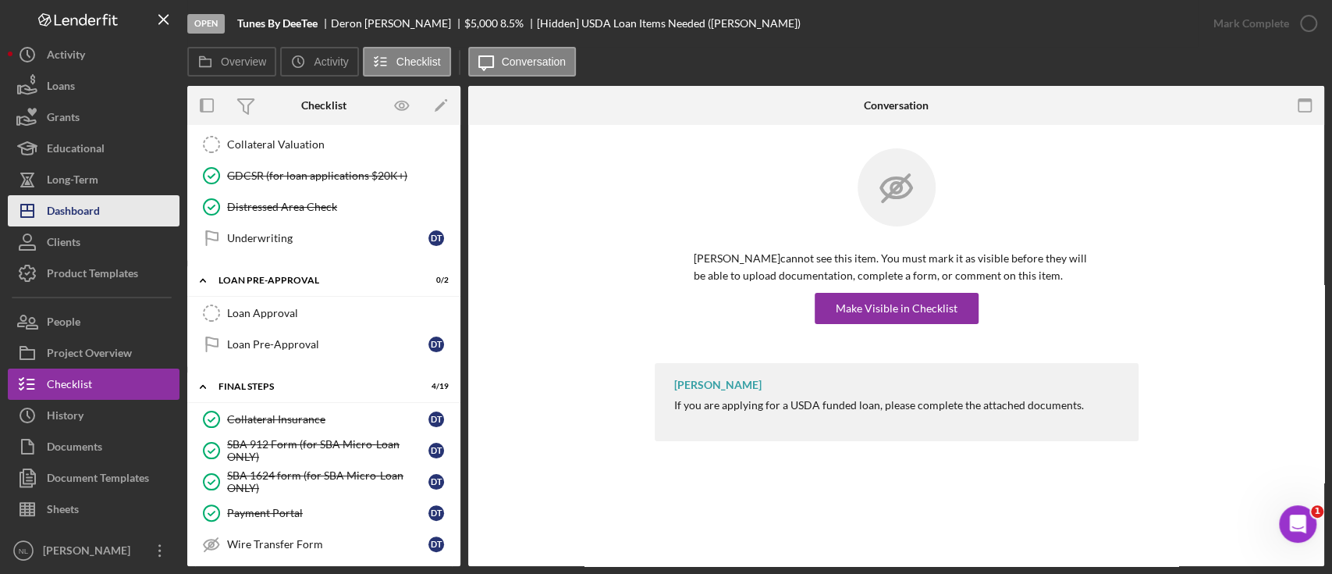
click at [80, 207] on div "Dashboard" at bounding box center [73, 212] width 53 height 35
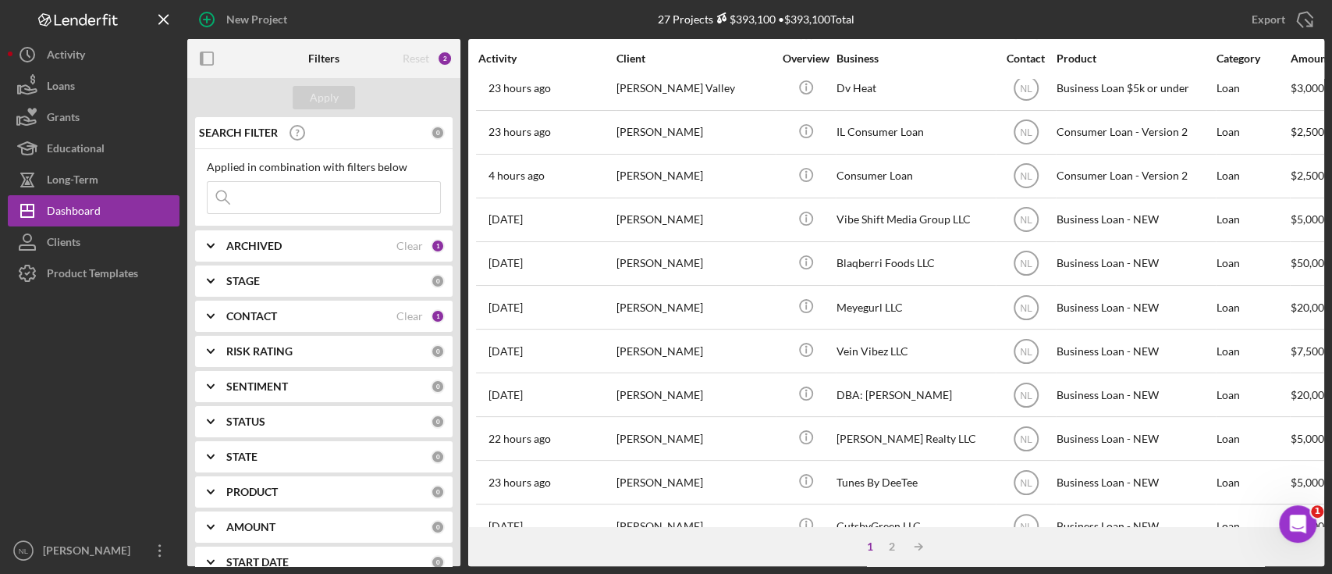
scroll to position [274, 0]
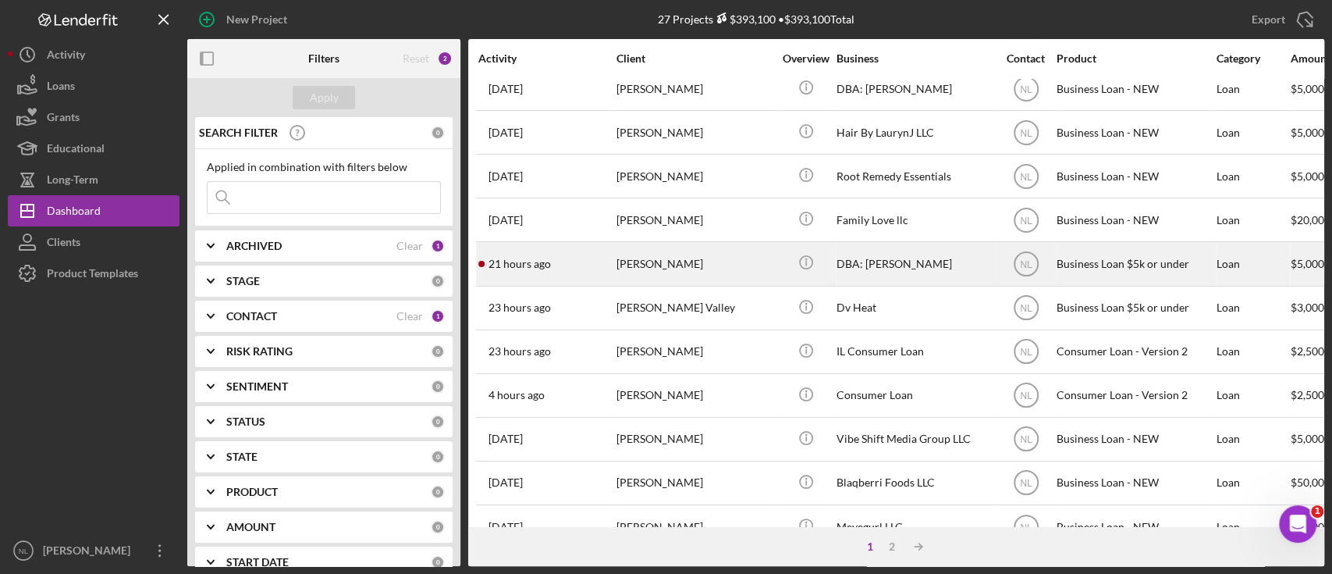
click at [649, 269] on div "[PERSON_NAME]" at bounding box center [695, 263] width 156 height 41
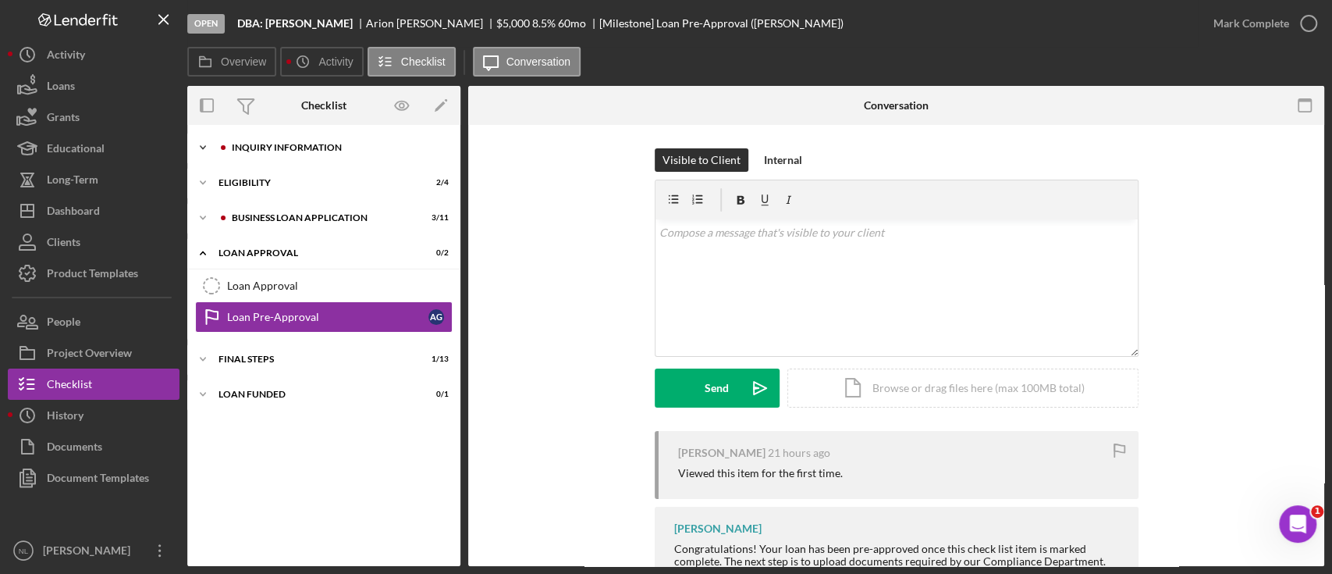
click at [312, 147] on div "INQUIRY INFORMATION" at bounding box center [336, 147] width 209 height 9
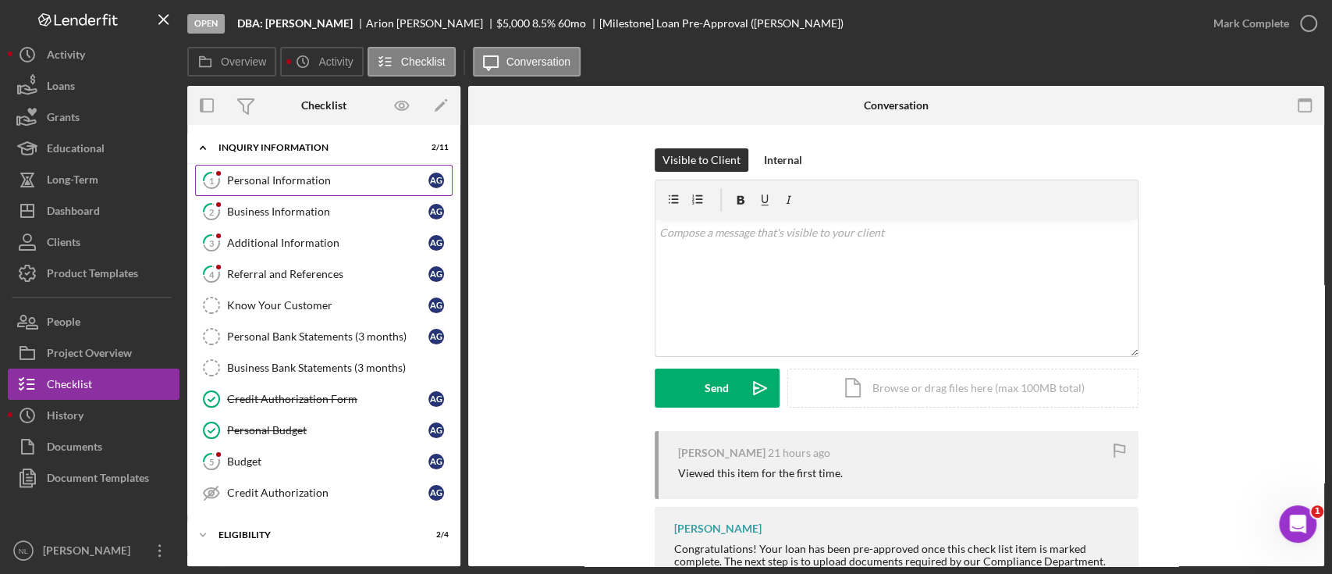
click at [311, 181] on div "Personal Information" at bounding box center [327, 180] width 201 height 12
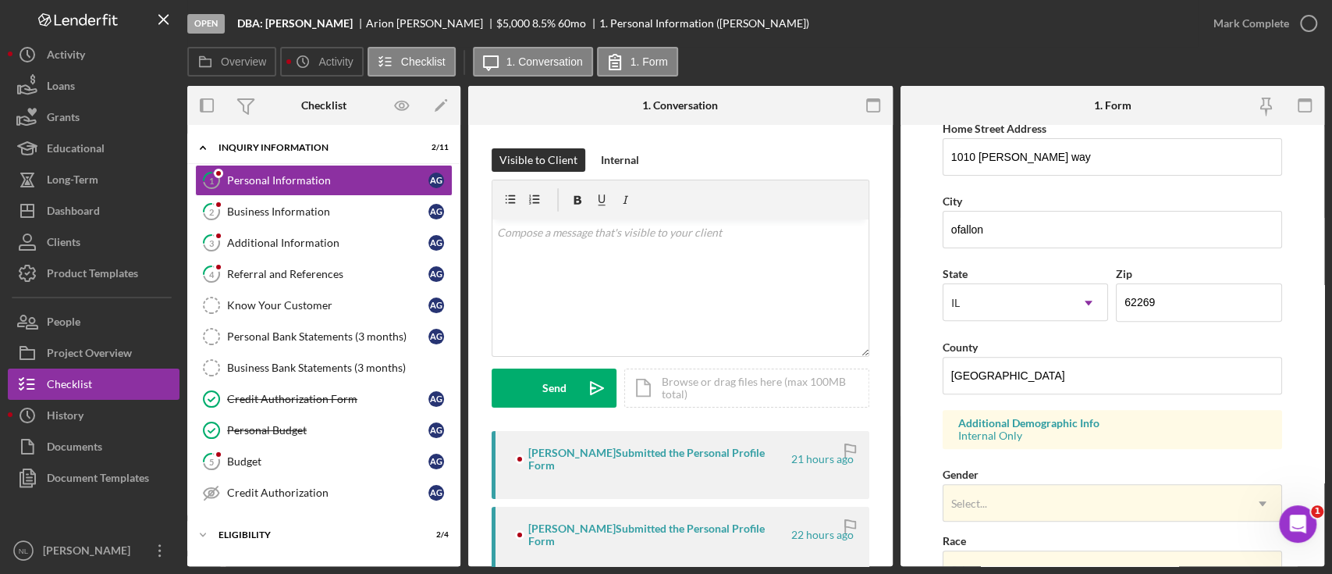
scroll to position [599, 0]
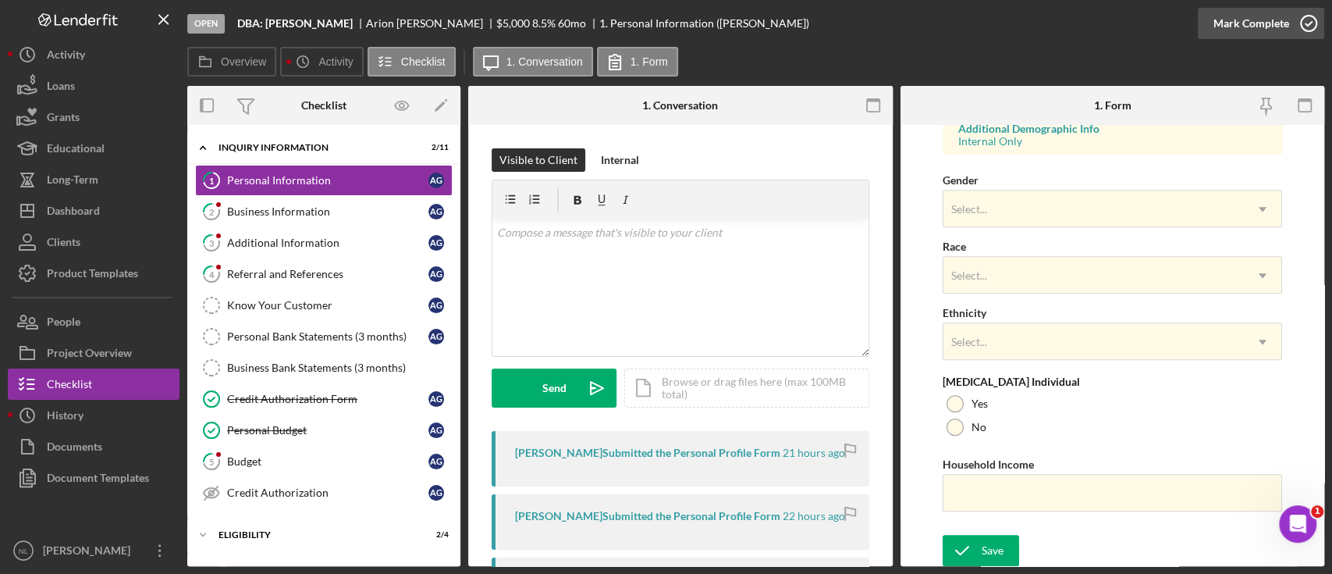
click at [1224, 20] on div "Mark Complete" at bounding box center [1252, 23] width 76 height 31
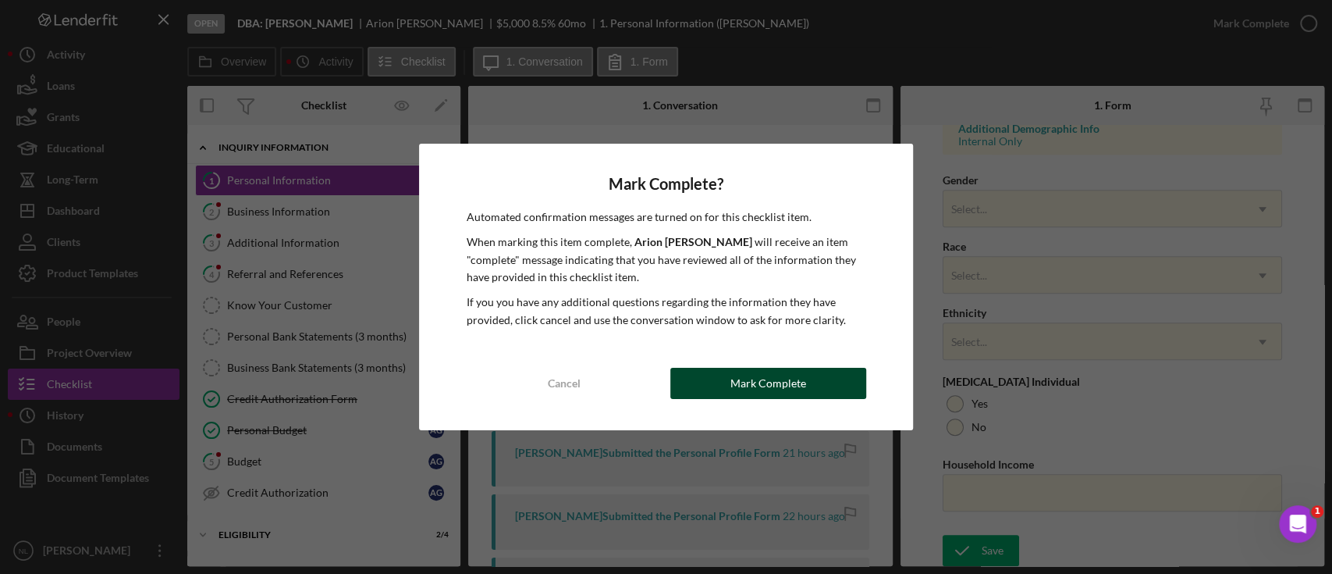
click at [709, 393] on button "Mark Complete" at bounding box center [768, 383] width 196 height 31
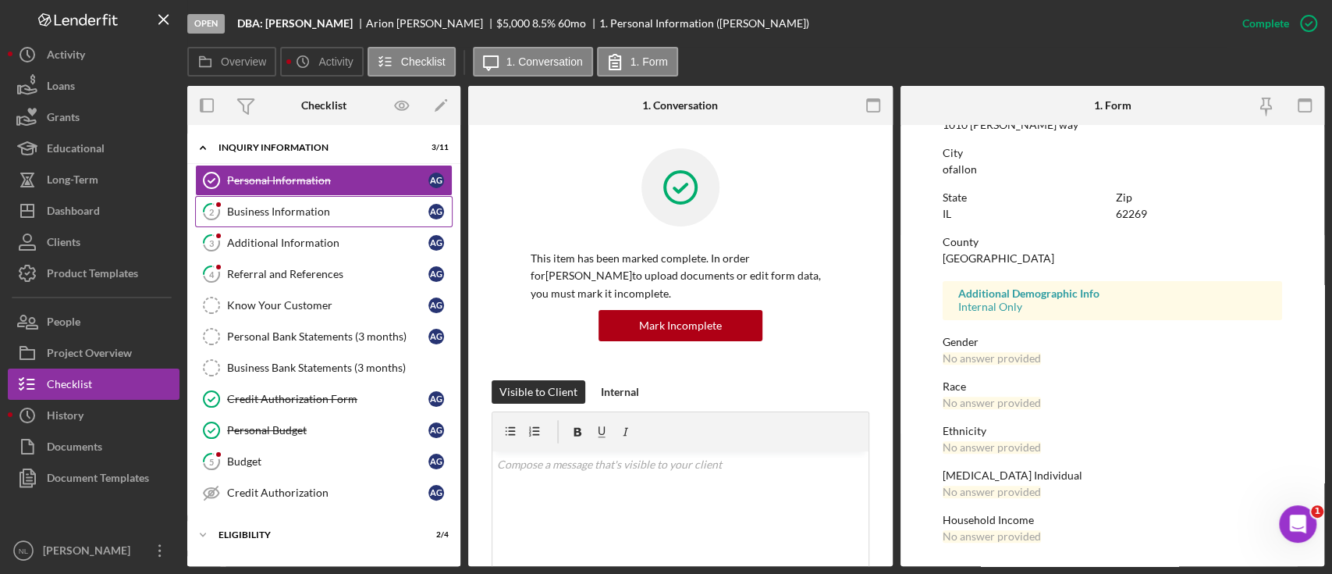
scroll to position [287, 0]
click at [322, 222] on link "2 Business Information A G" at bounding box center [324, 211] width 258 height 31
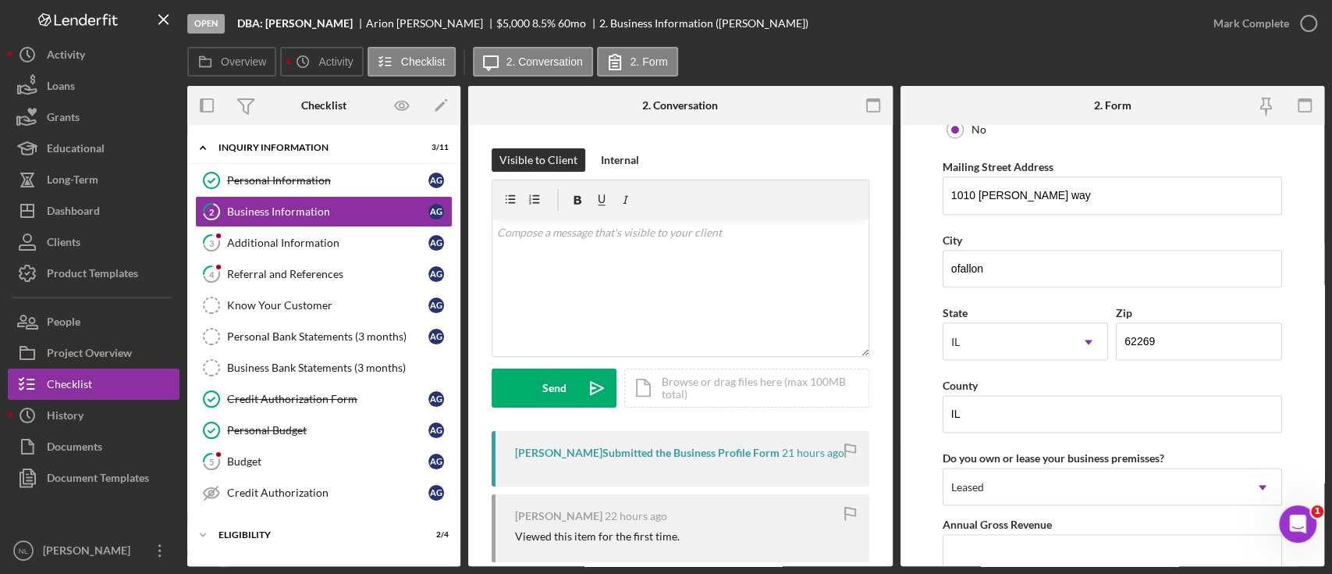
scroll to position [1578, 0]
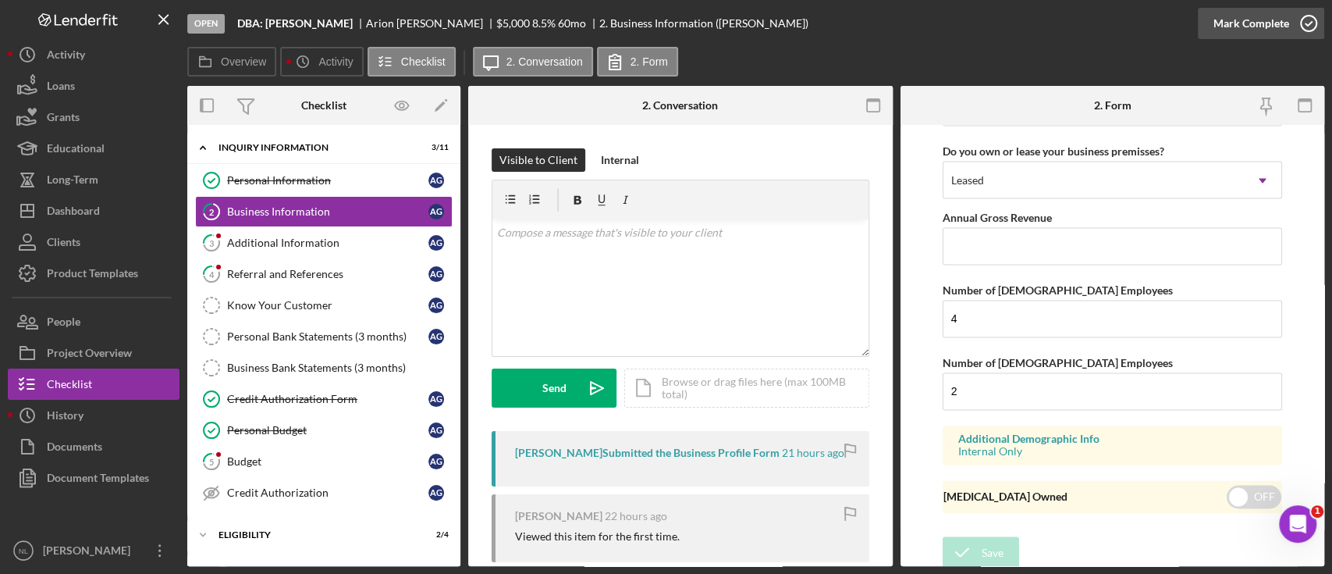
click at [1257, 9] on div "Mark Complete" at bounding box center [1252, 23] width 76 height 31
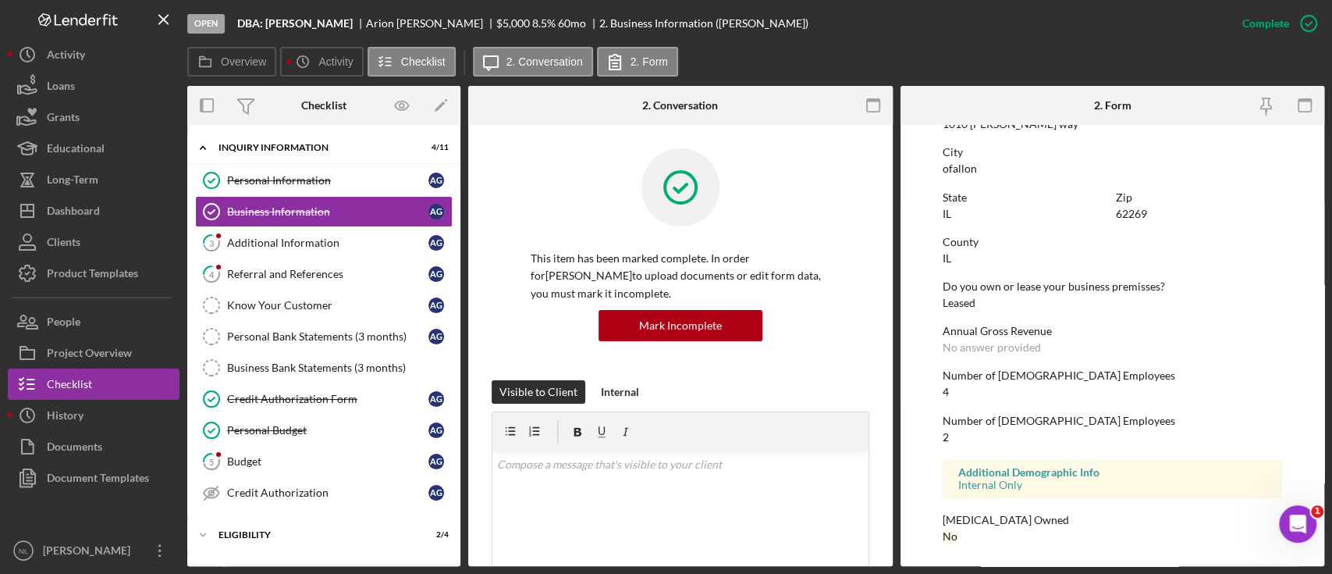
scroll to position [914, 0]
click at [275, 261] on link "4 Referral and References A G" at bounding box center [324, 273] width 258 height 31
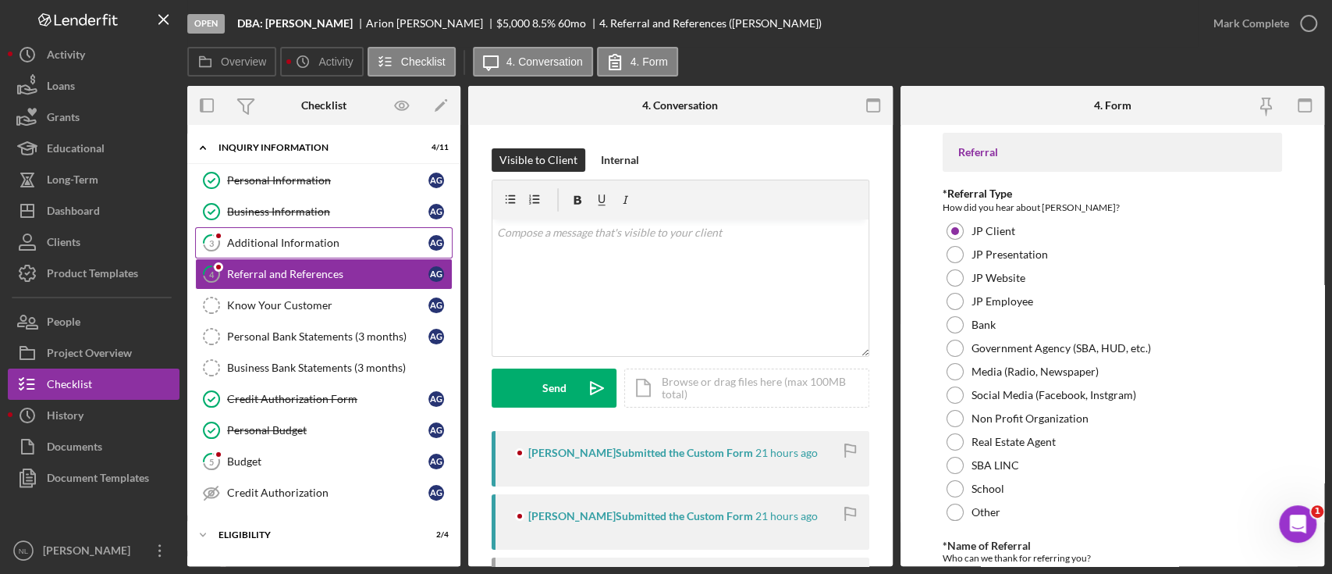
click at [266, 245] on div "Additional Information" at bounding box center [327, 242] width 201 height 12
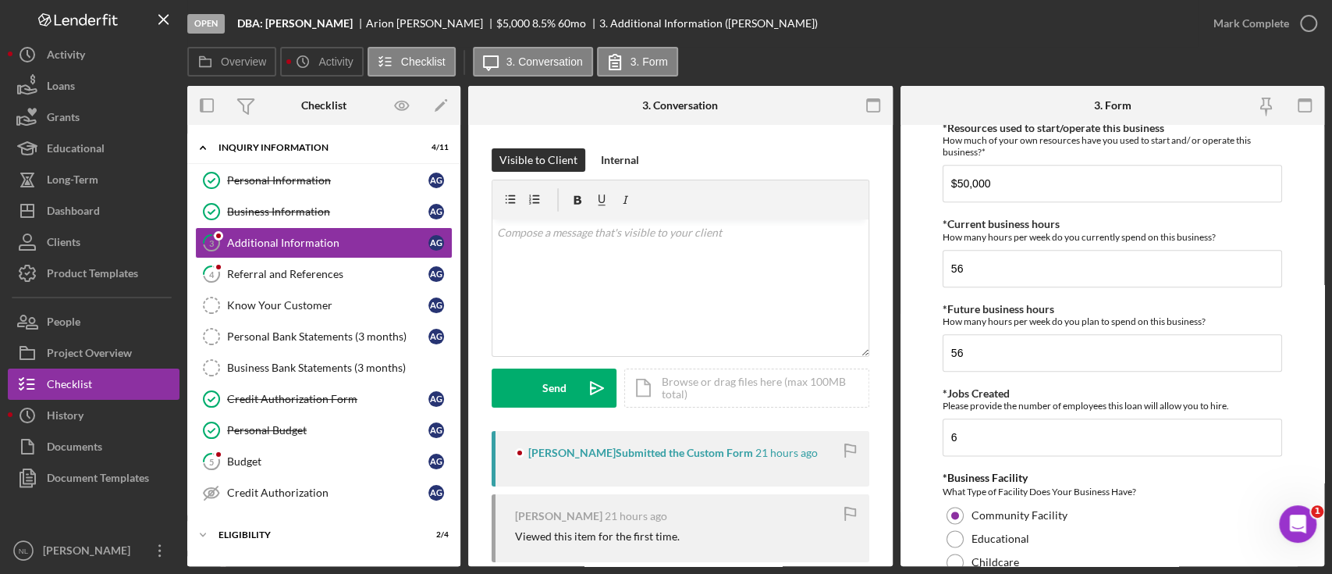
scroll to position [1874, 0]
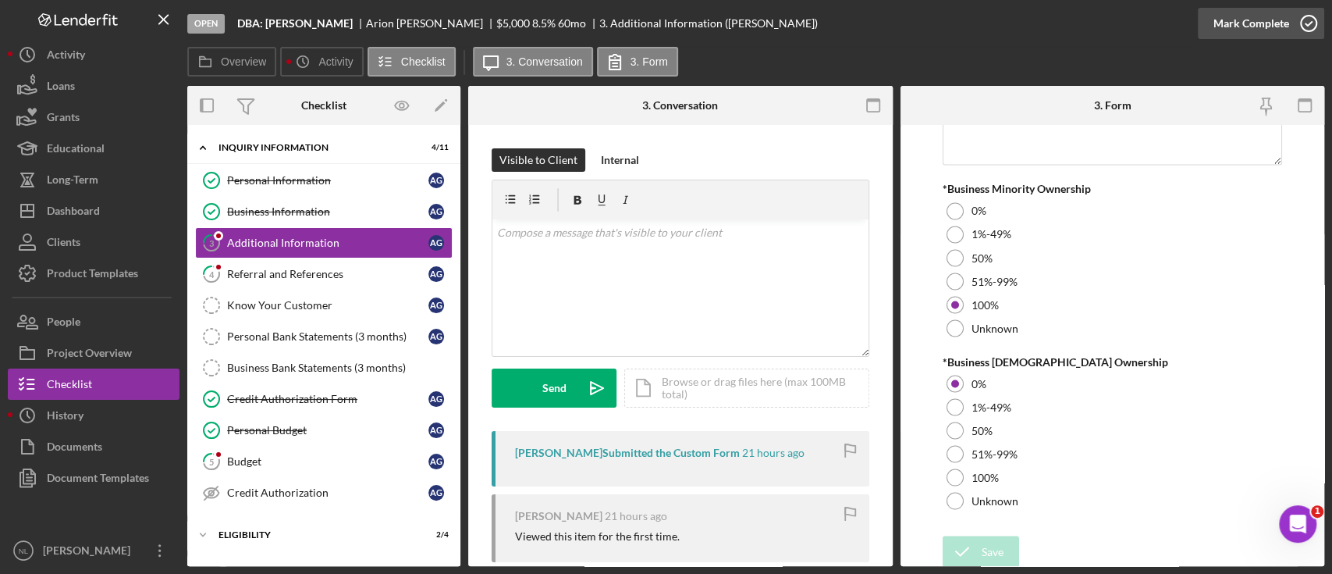
click at [1271, 31] on div "Mark Complete" at bounding box center [1252, 23] width 76 height 31
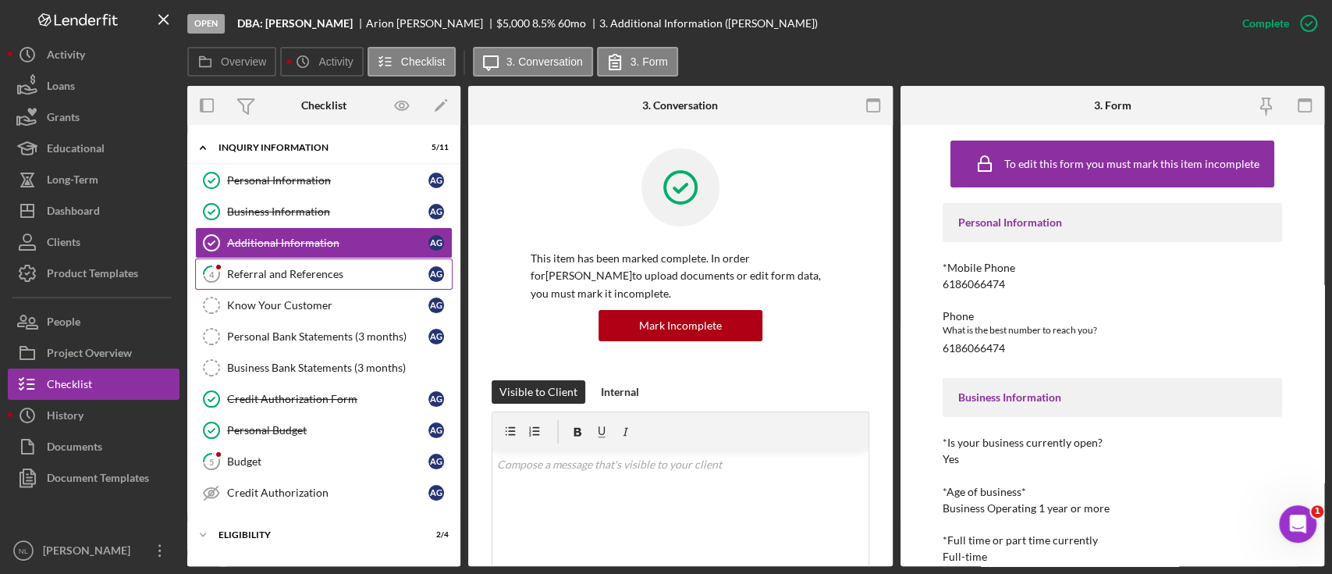
click at [315, 273] on div "Referral and References" at bounding box center [327, 274] width 201 height 12
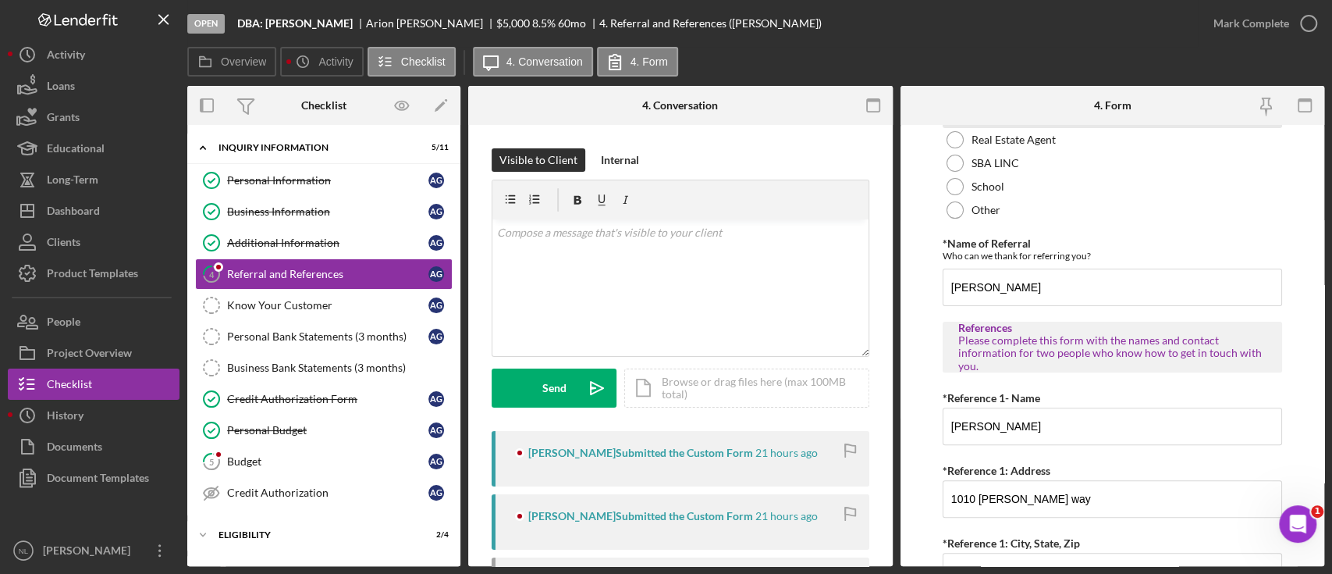
scroll to position [744, 0]
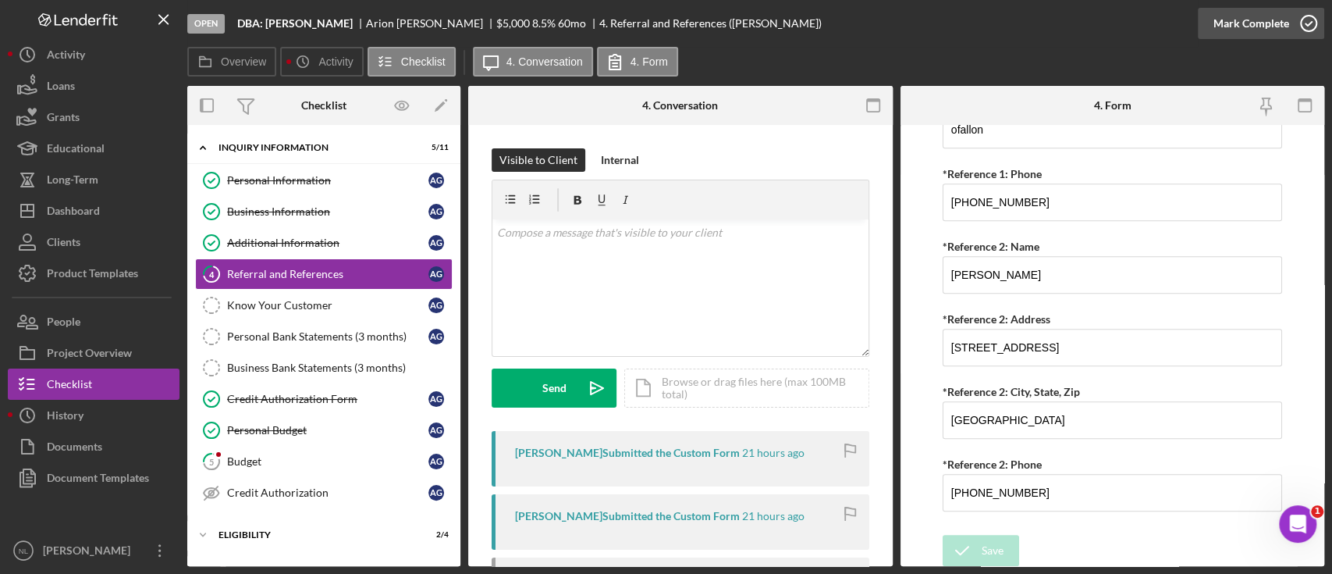
click at [1224, 27] on div "Mark Complete" at bounding box center [1252, 23] width 76 height 31
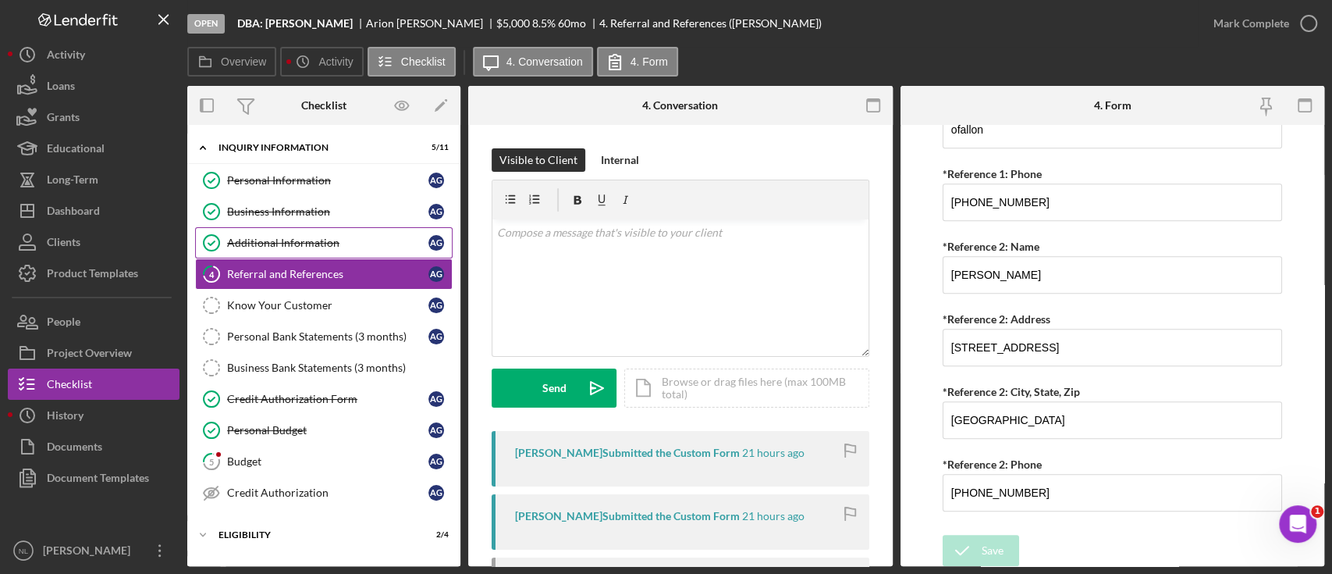
scroll to position [0, 0]
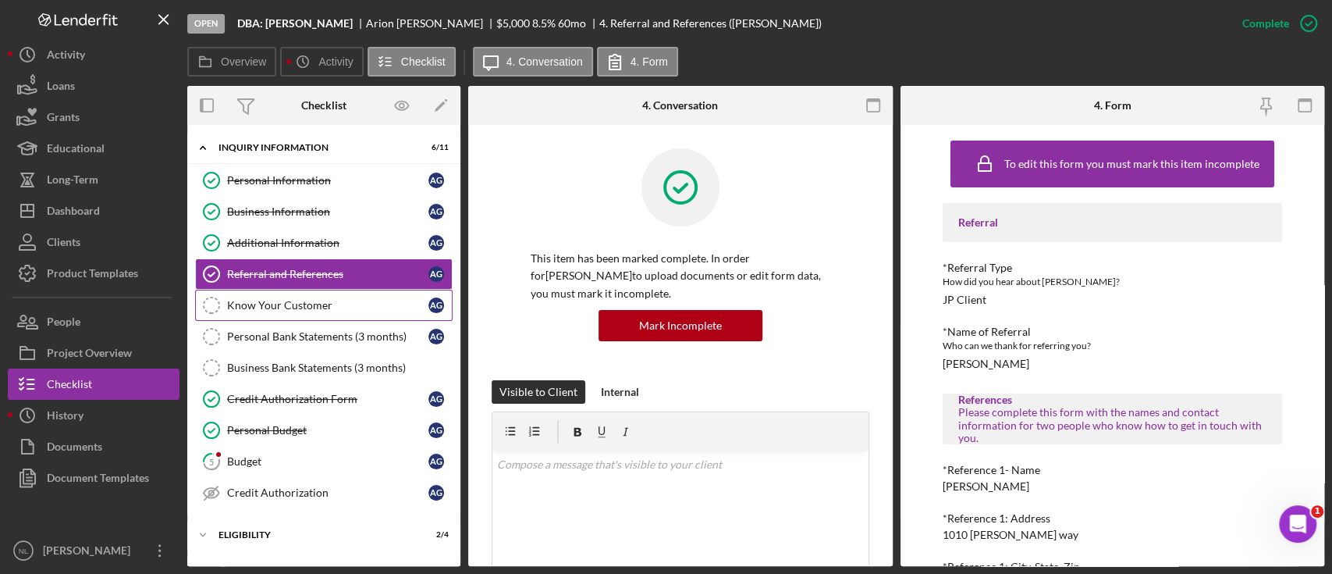
click at [309, 310] on div "Know Your Customer" at bounding box center [327, 305] width 201 height 12
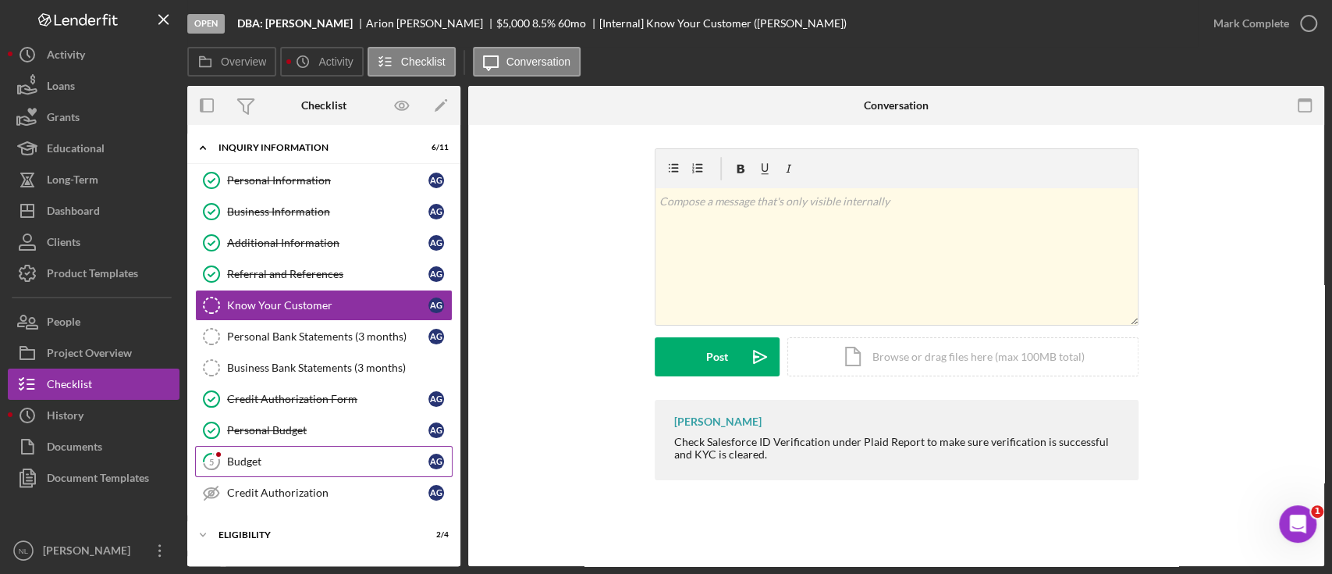
click at [315, 460] on div "Budget" at bounding box center [327, 461] width 201 height 12
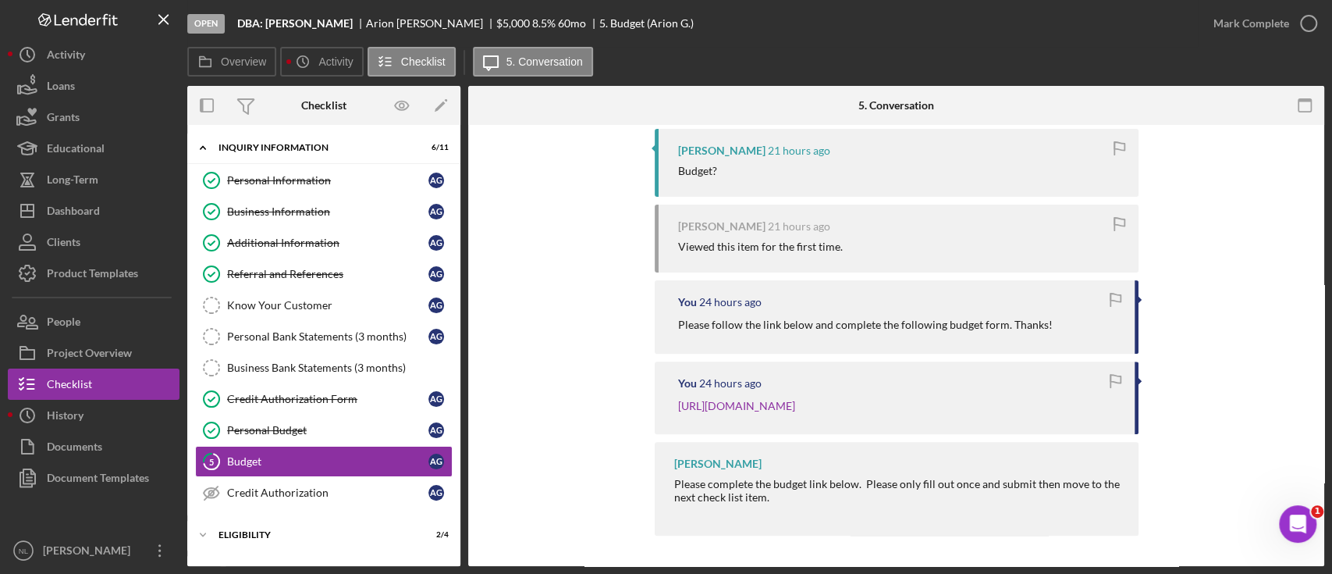
scroll to position [119, 0]
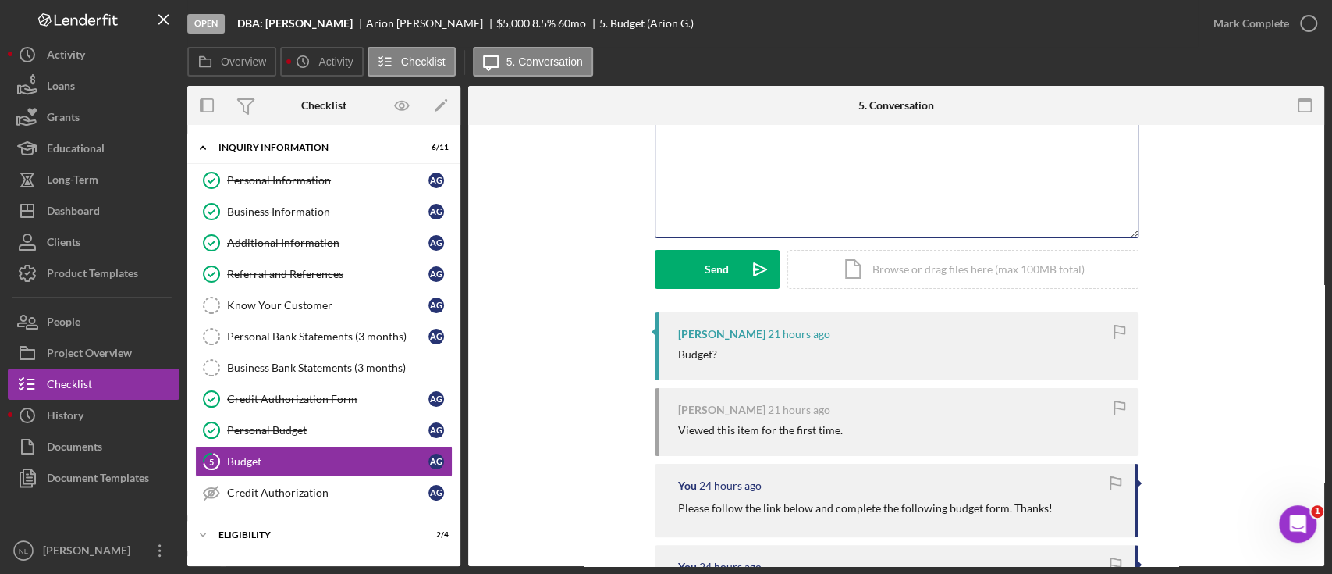
click at [727, 214] on div "v Color teal Color pink Remove color Add row above Add row below Add column bef…" at bounding box center [897, 169] width 482 height 137
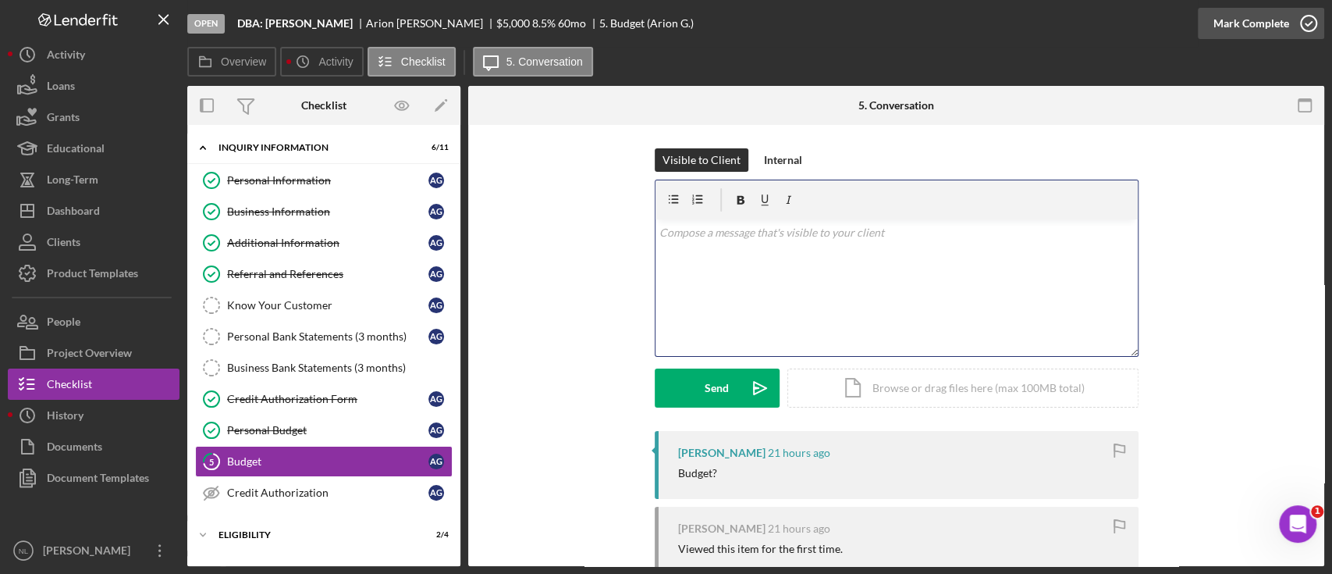
click at [1267, 24] on div "Mark Complete" at bounding box center [1252, 23] width 76 height 31
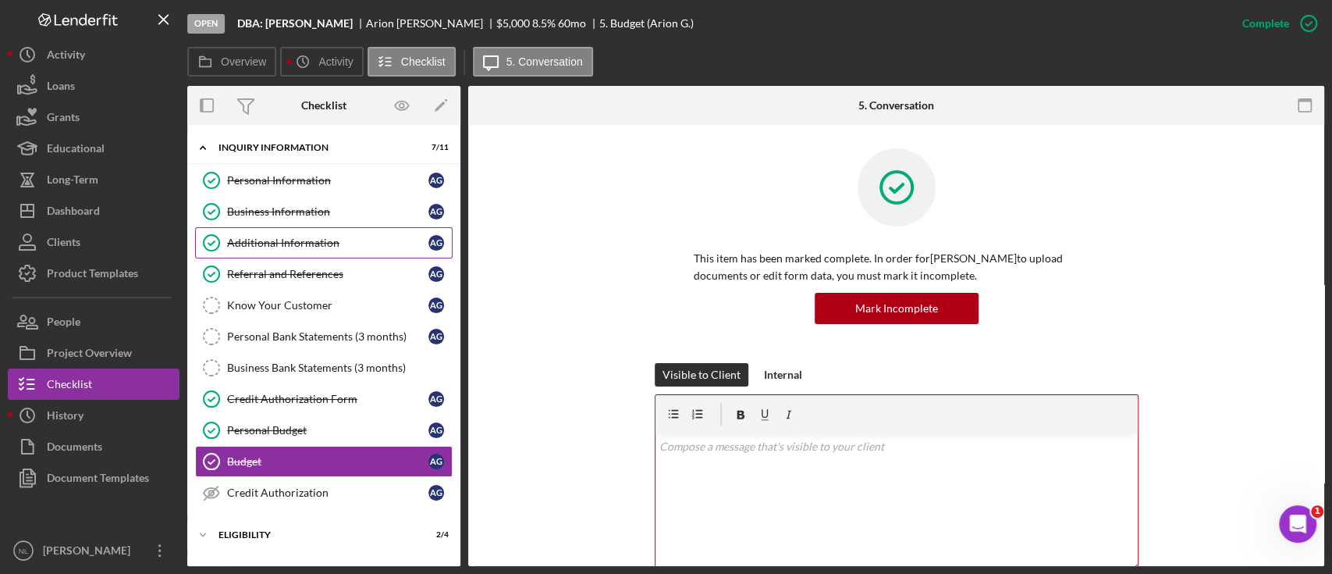
click at [300, 239] on div "Additional Information" at bounding box center [327, 242] width 201 height 12
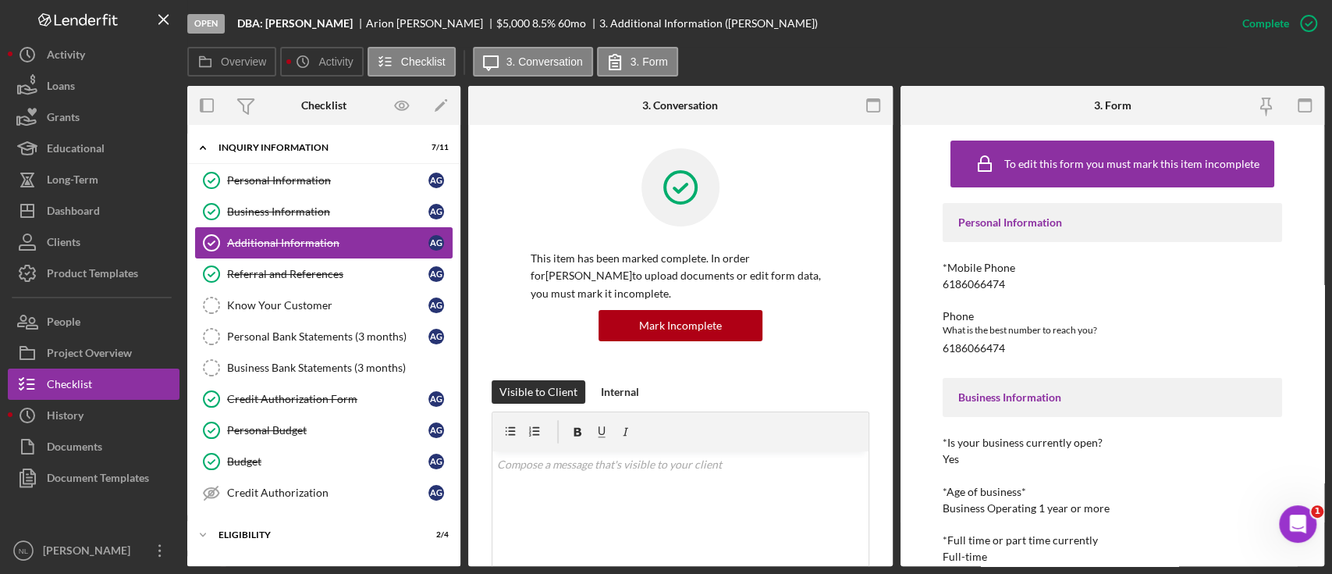
scroll to position [201, 0]
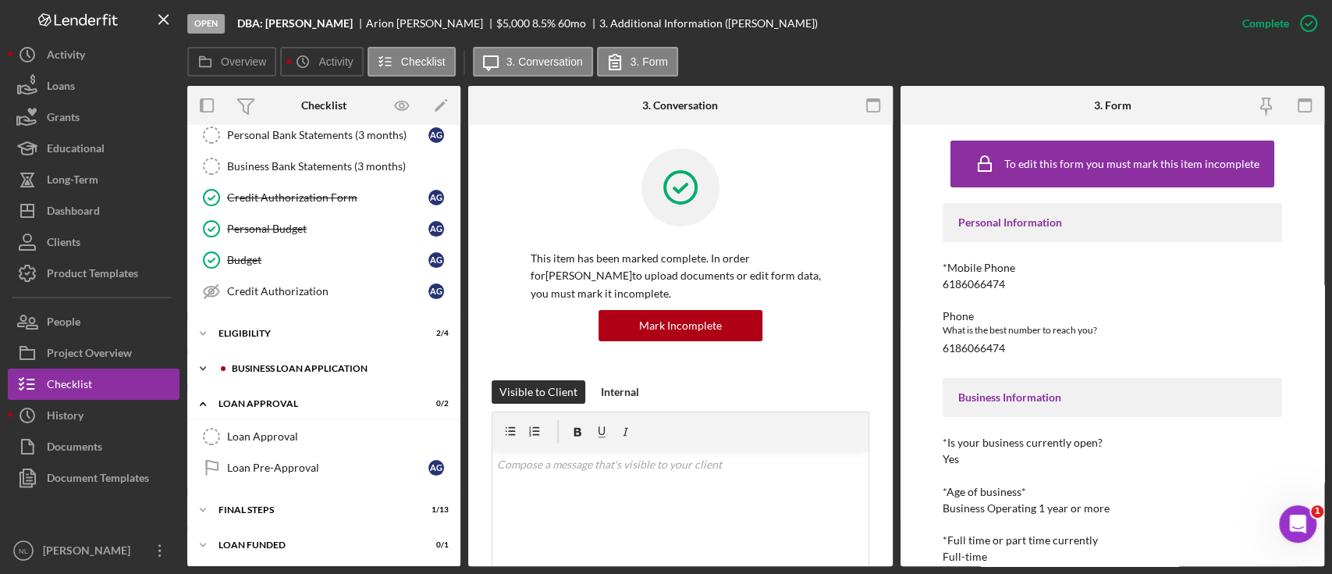
click at [313, 371] on div "Icon/Expander BUSINESS LOAN APPLICATION 3 / 11" at bounding box center [323, 368] width 273 height 31
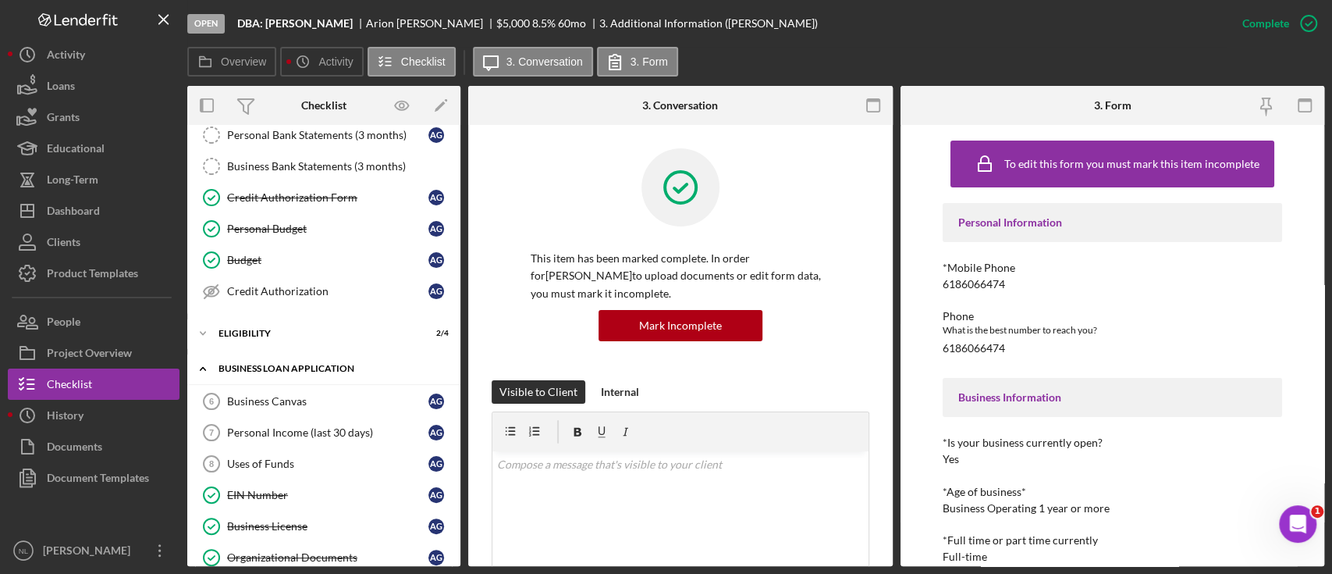
scroll to position [412, 0]
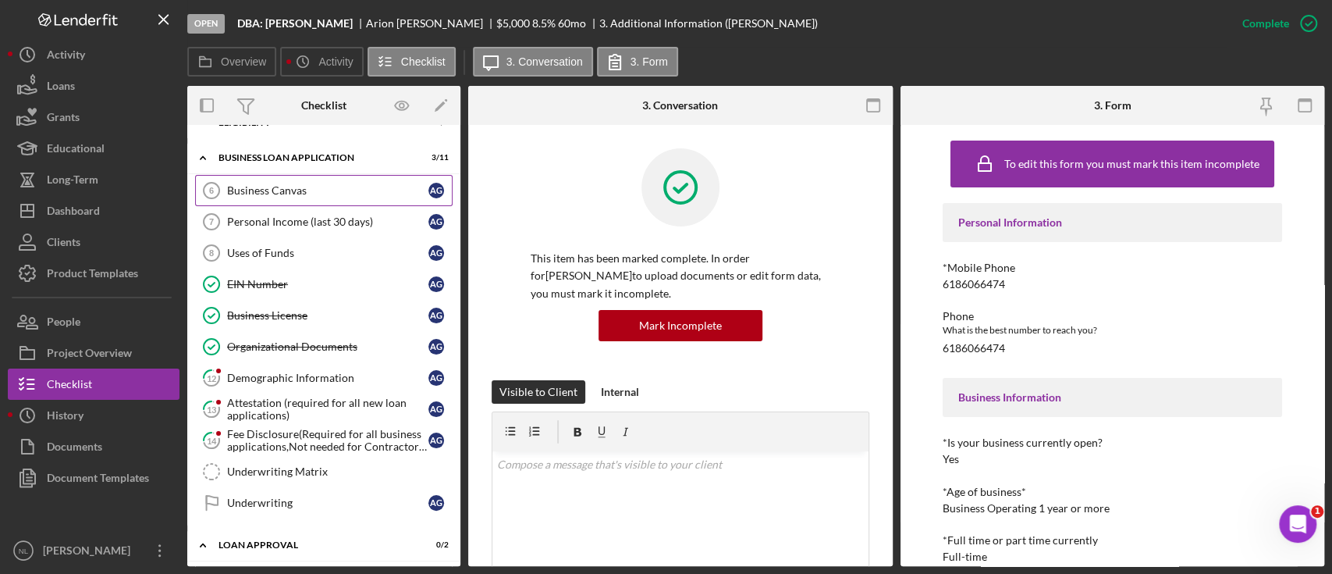
click at [265, 189] on div "Business Canvas" at bounding box center [327, 190] width 201 height 12
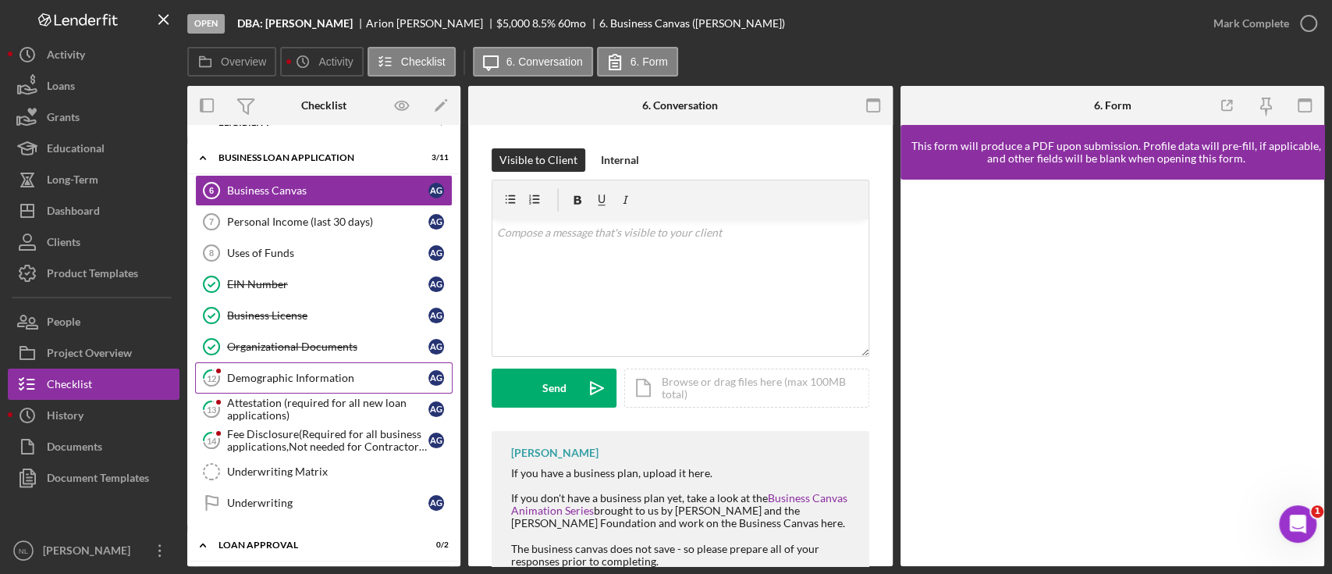
click at [308, 378] on div "Demographic Information" at bounding box center [327, 377] width 201 height 12
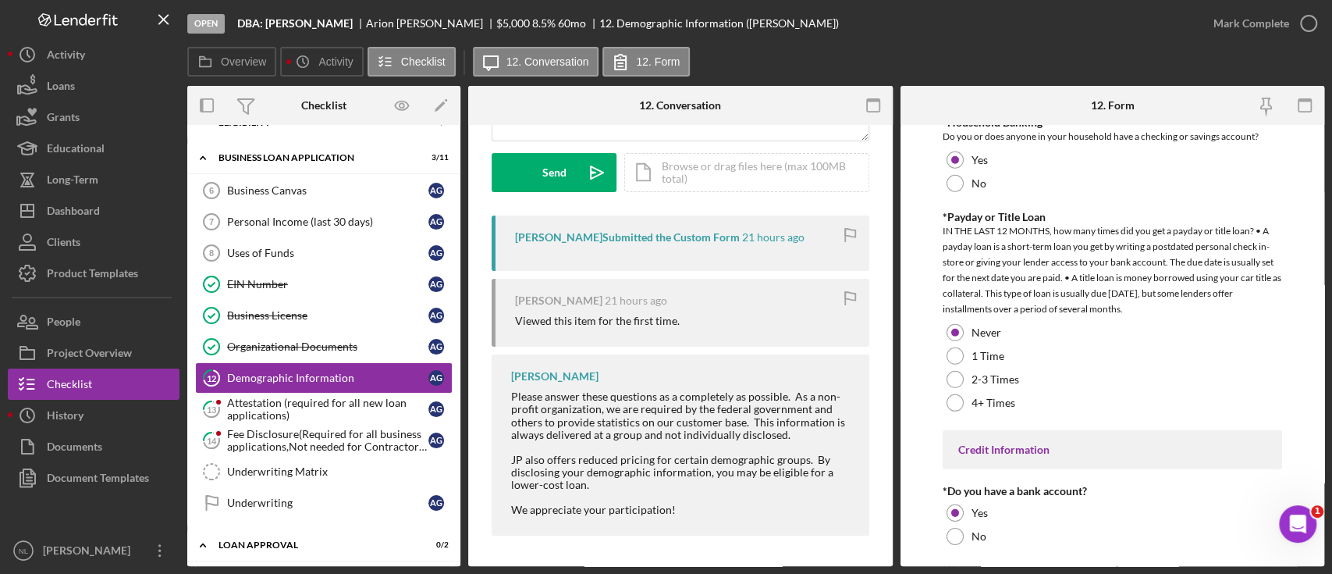
scroll to position [3107, 0]
click at [1258, 37] on div "Mark Complete" at bounding box center [1252, 23] width 76 height 31
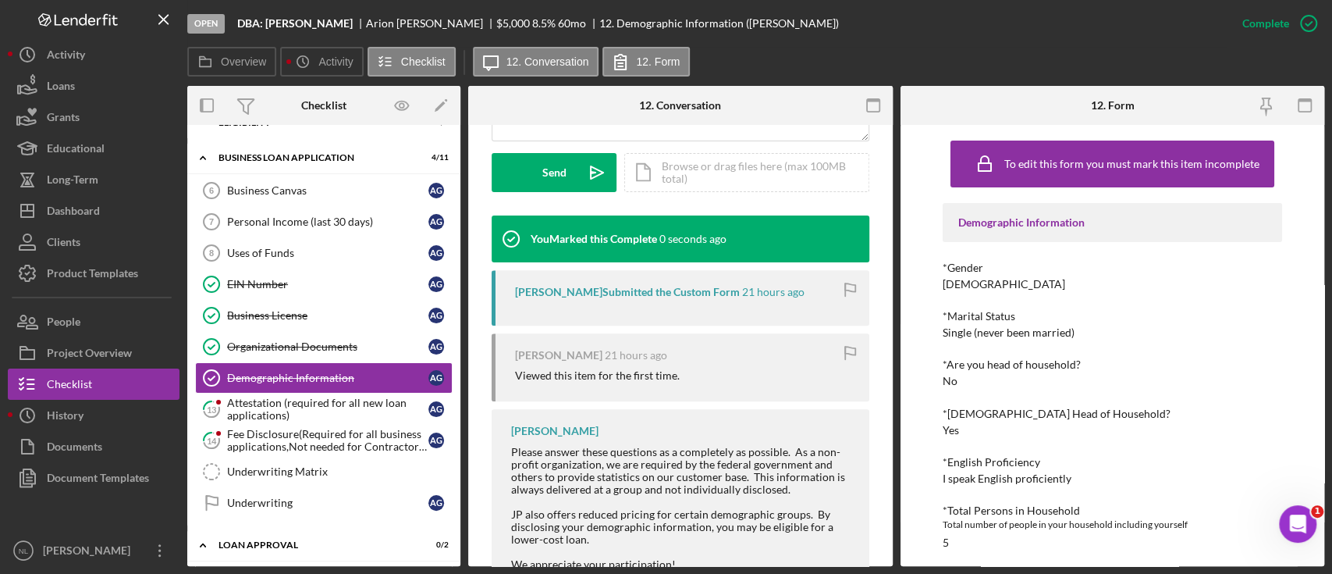
scroll to position [447, 0]
click at [249, 396] on div "Attestation (required for all new loan applications)" at bounding box center [327, 408] width 201 height 25
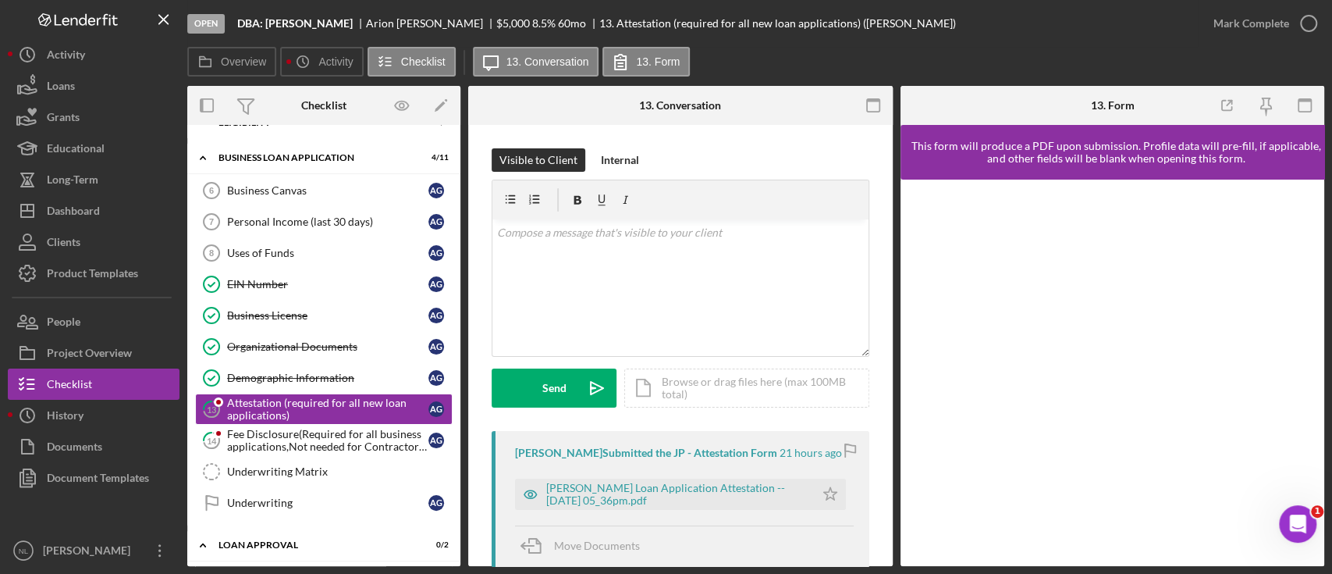
click at [1280, 44] on div "Mark Complete" at bounding box center [1261, 23] width 126 height 47
click at [1272, 23] on div "Mark Complete" at bounding box center [1252, 23] width 76 height 31
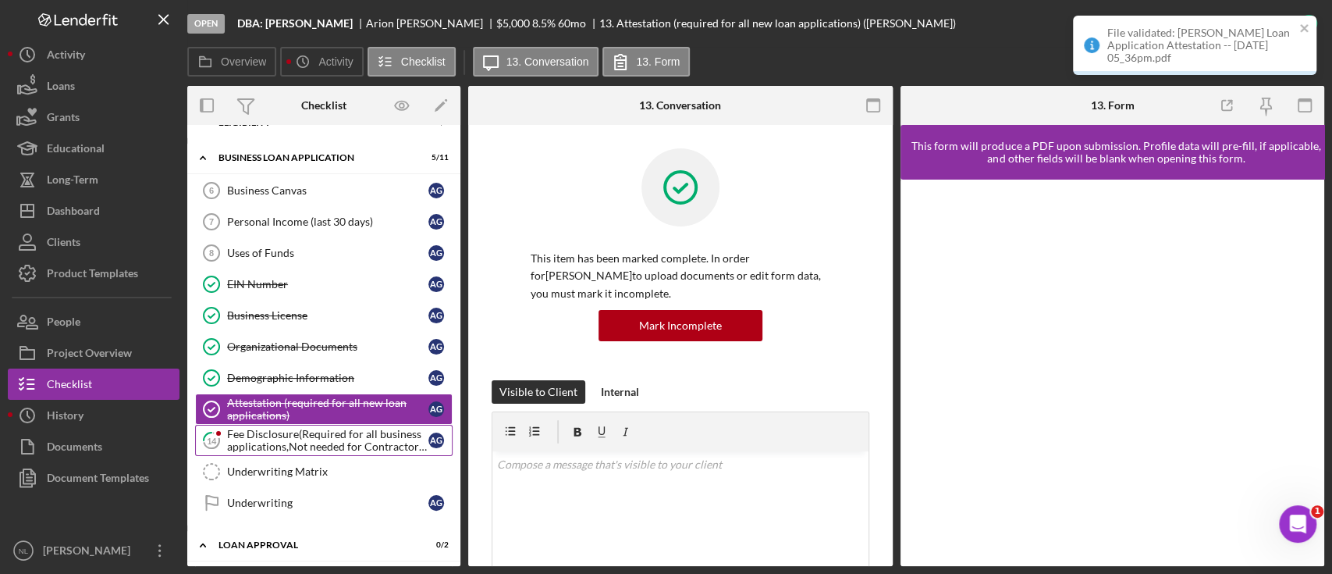
click at [272, 447] on div "Fee Disclosure(Required for all business applications,Not needed for Contractor…" at bounding box center [327, 440] width 201 height 25
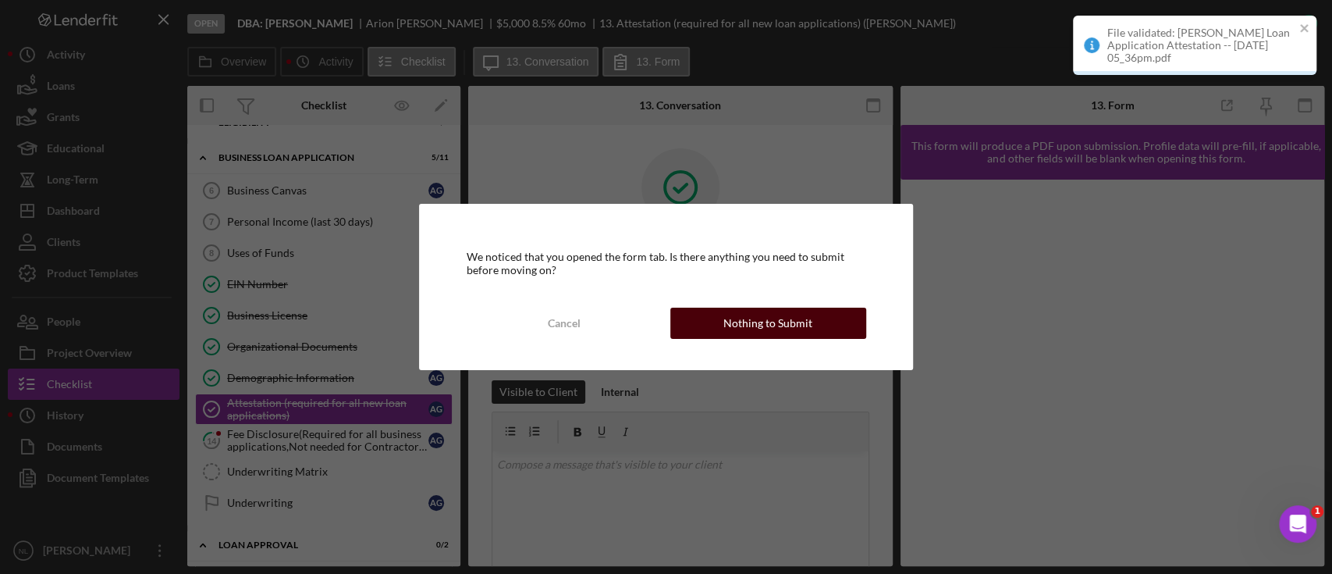
click at [714, 326] on button "Nothing to Submit" at bounding box center [768, 322] width 196 height 31
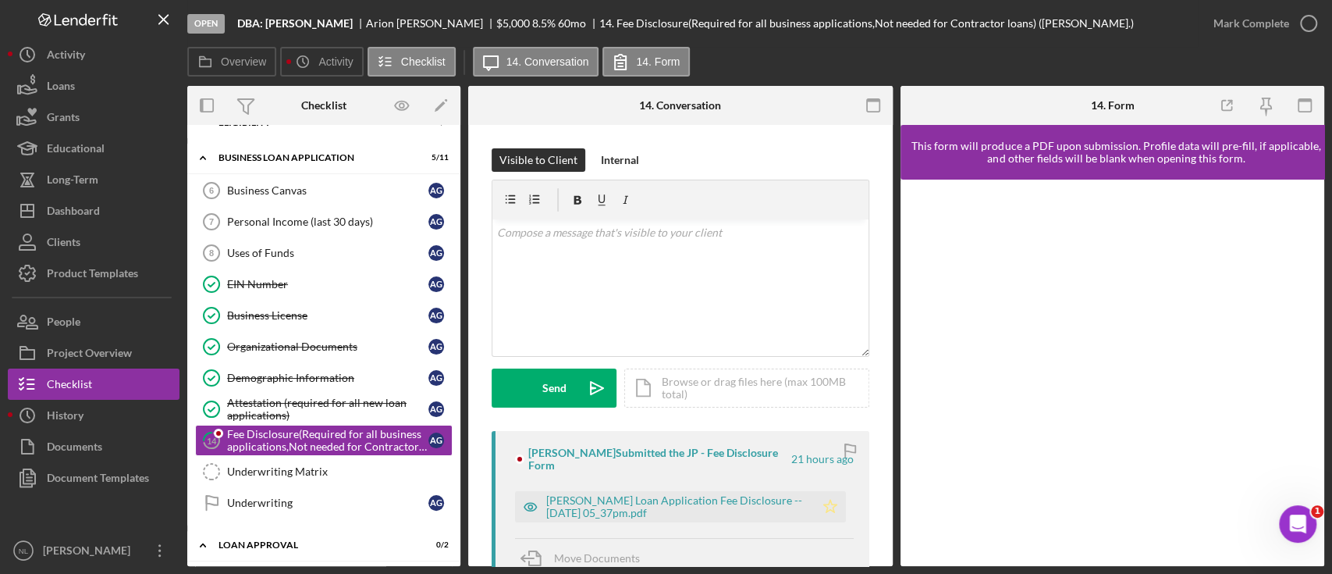
click at [816, 491] on icon "Icon/Star" at bounding box center [830, 506] width 31 height 31
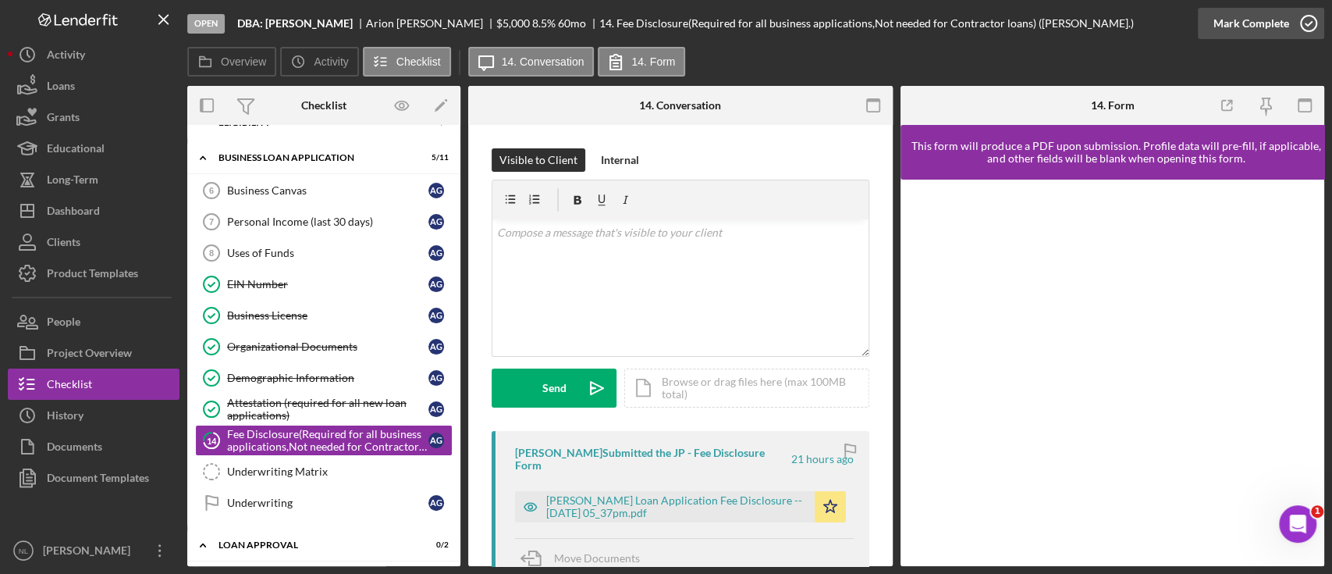
click at [1244, 26] on div "Mark Complete" at bounding box center [1252, 23] width 76 height 31
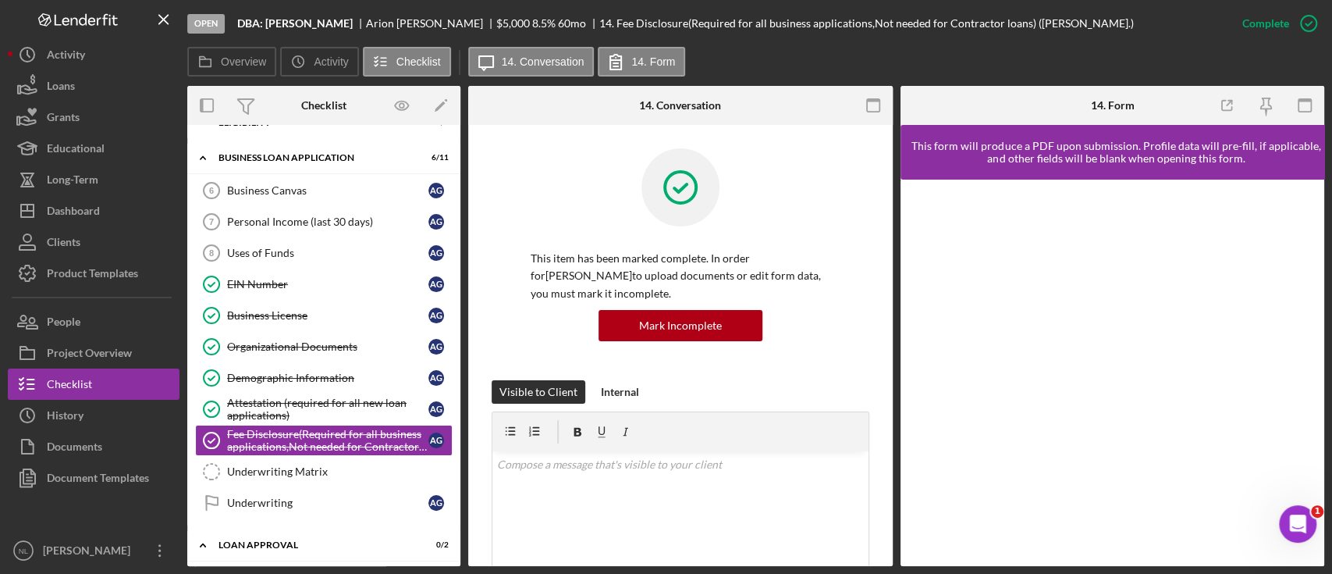
scroll to position [551, 0]
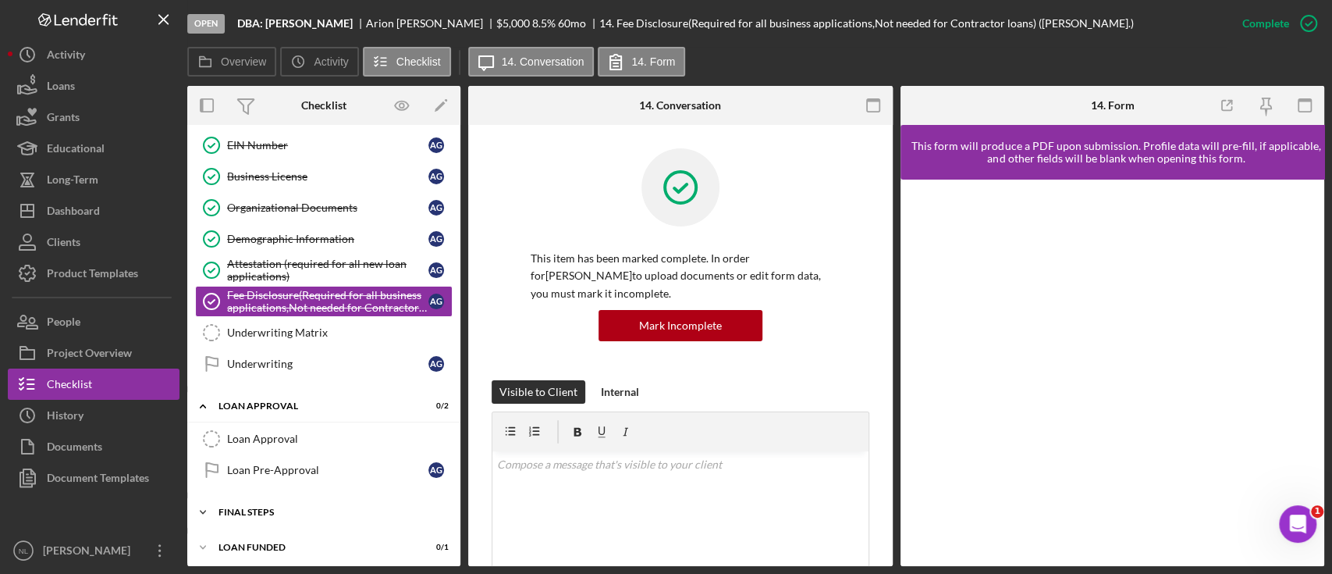
click at [307, 510] on div "Final Steps" at bounding box center [330, 511] width 222 height 9
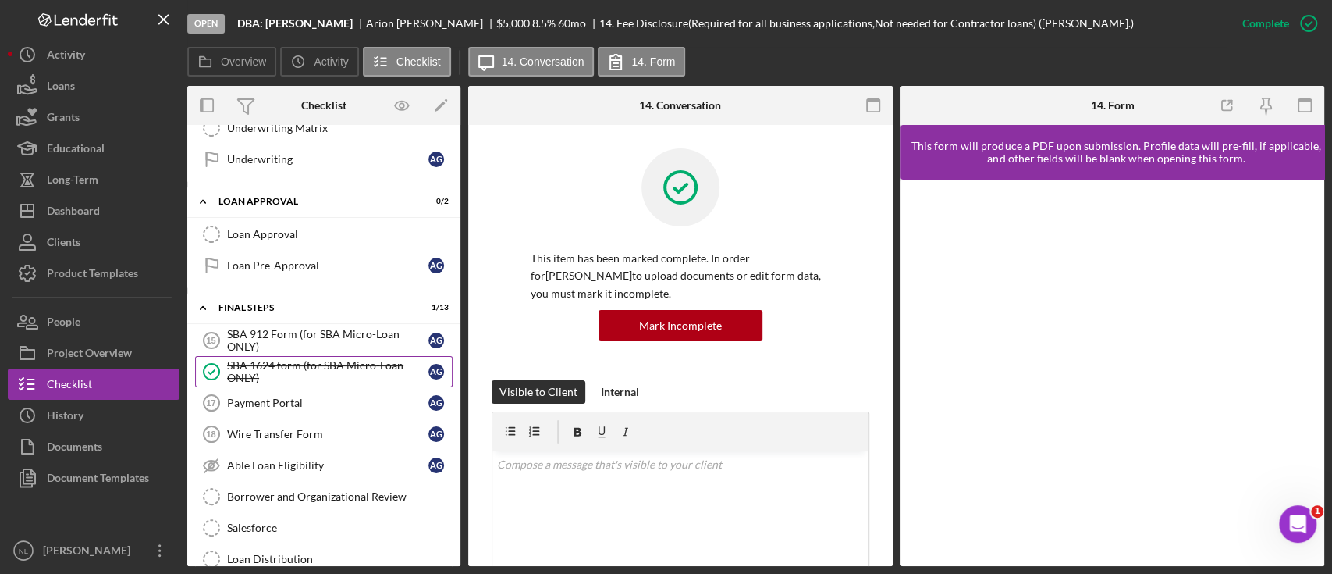
scroll to position [759, 0]
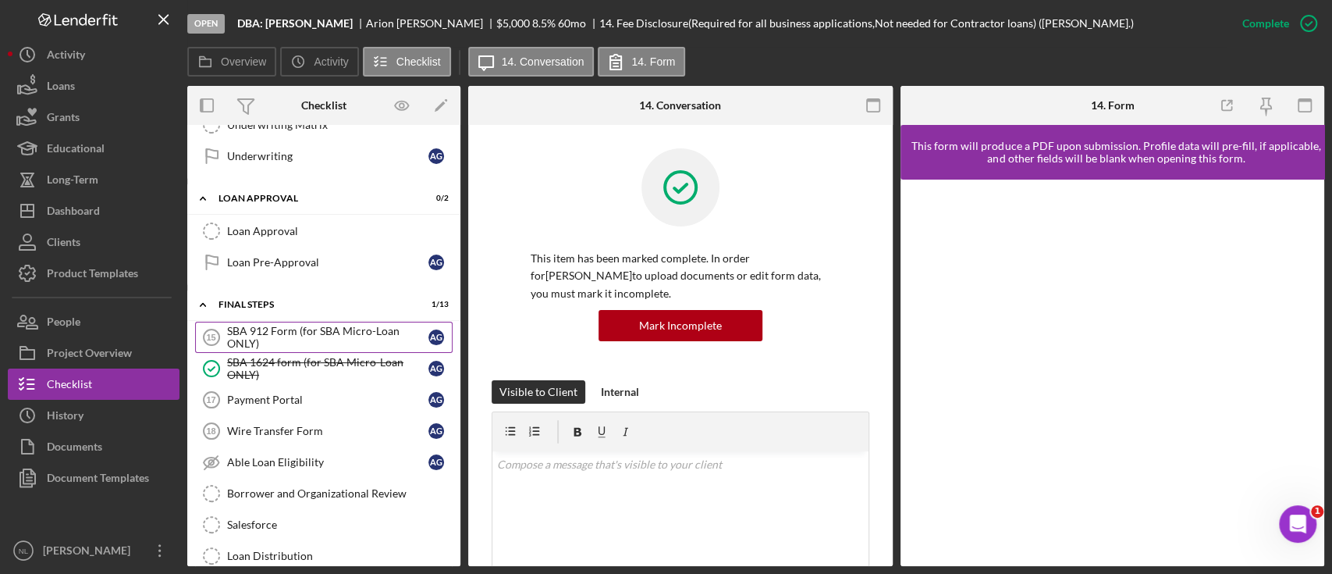
click at [291, 336] on div "SBA 912 Form (for SBA Micro-Loan ONLY)" at bounding box center [327, 337] width 201 height 25
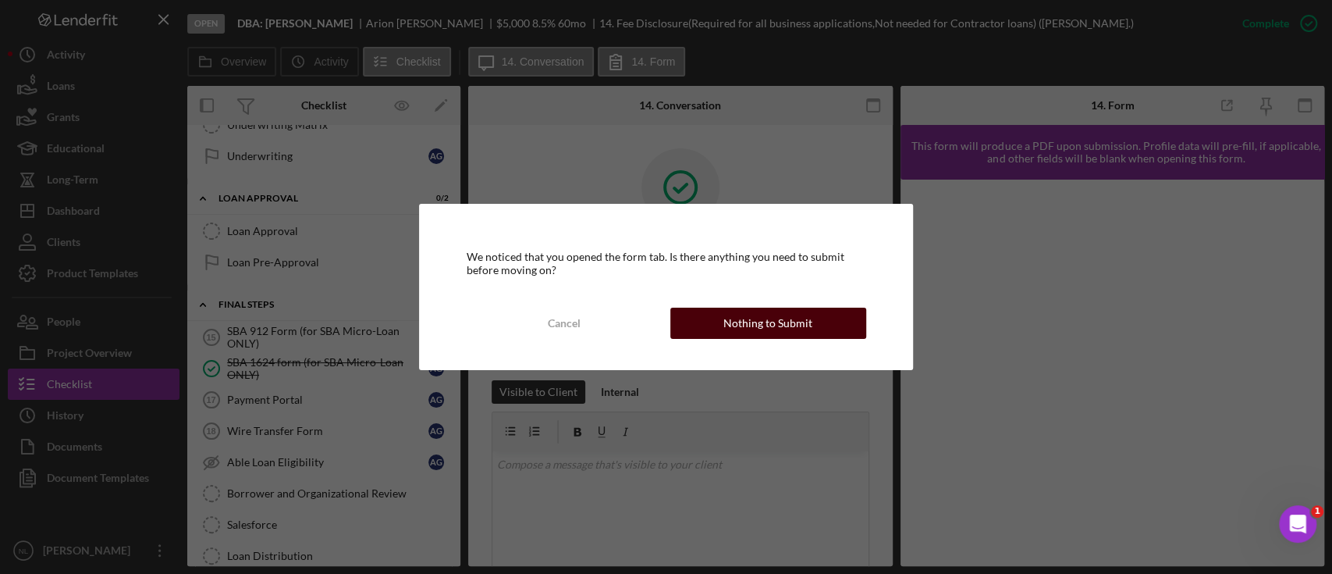
click at [750, 318] on div "Nothing to Submit" at bounding box center [767, 322] width 89 height 31
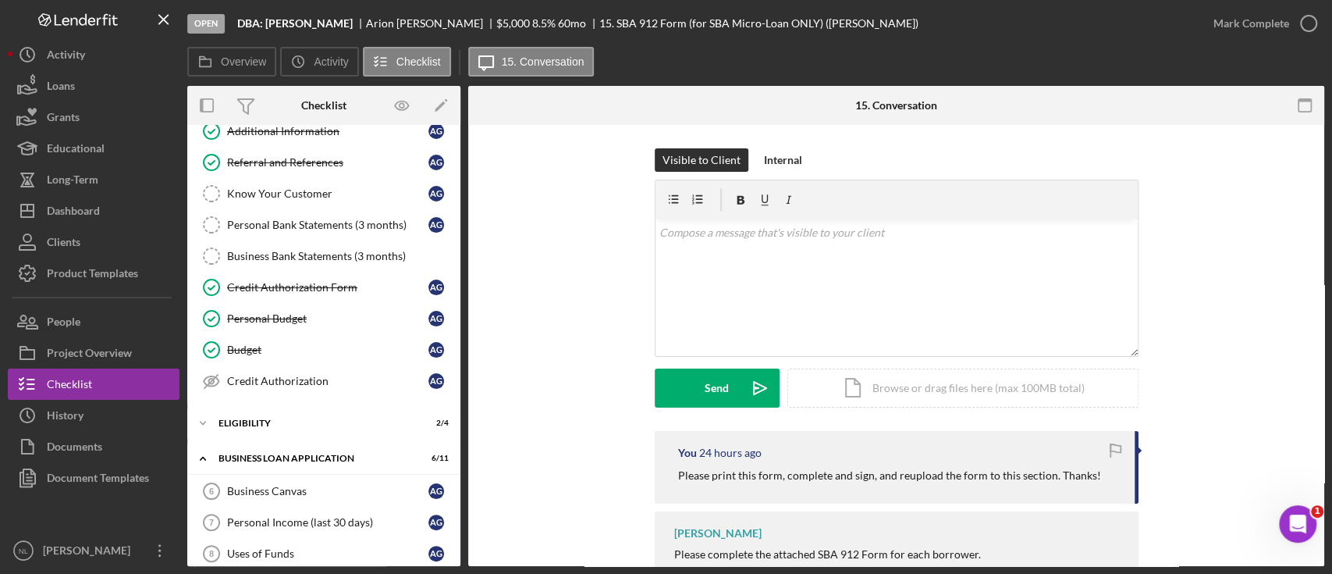
scroll to position [110, 0]
click at [320, 486] on div "Business Canvas" at bounding box center [327, 492] width 201 height 12
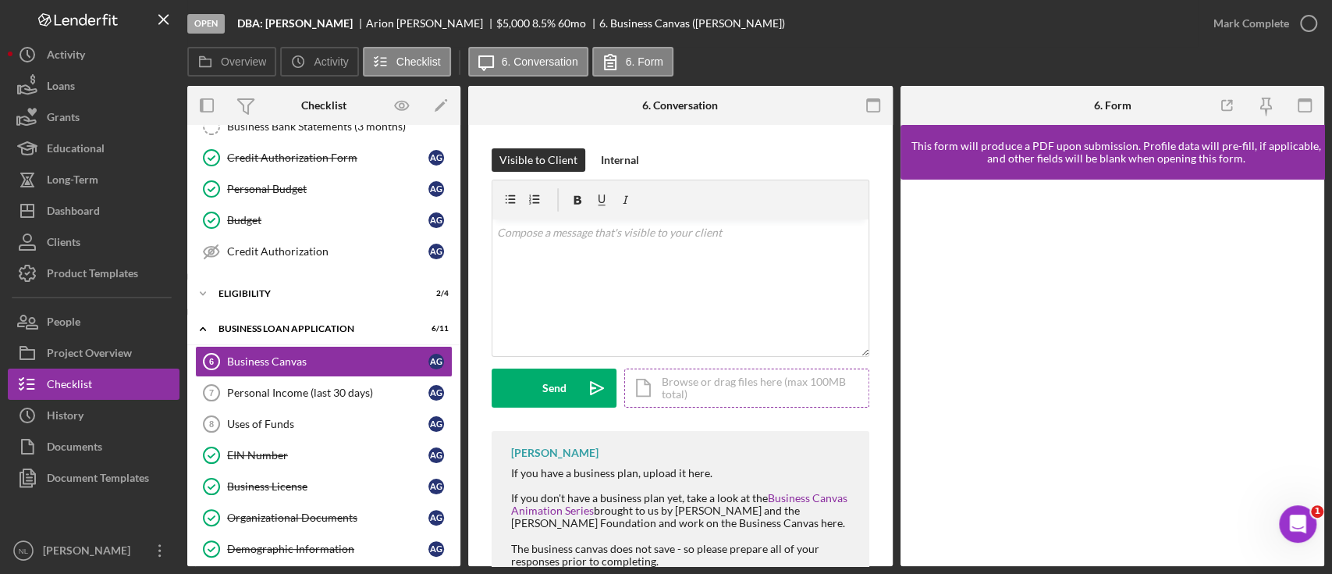
scroll to position [76, 0]
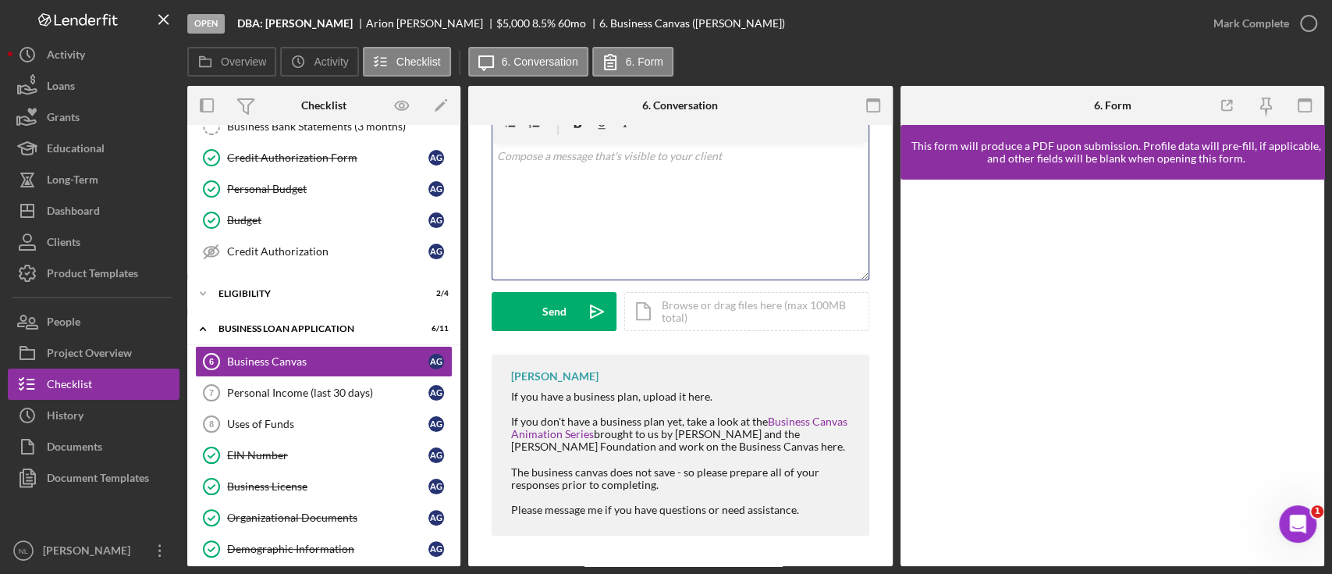
click at [609, 247] on div "v Color teal Color pink Remove color Add row above Add row below Add column bef…" at bounding box center [680, 211] width 376 height 137
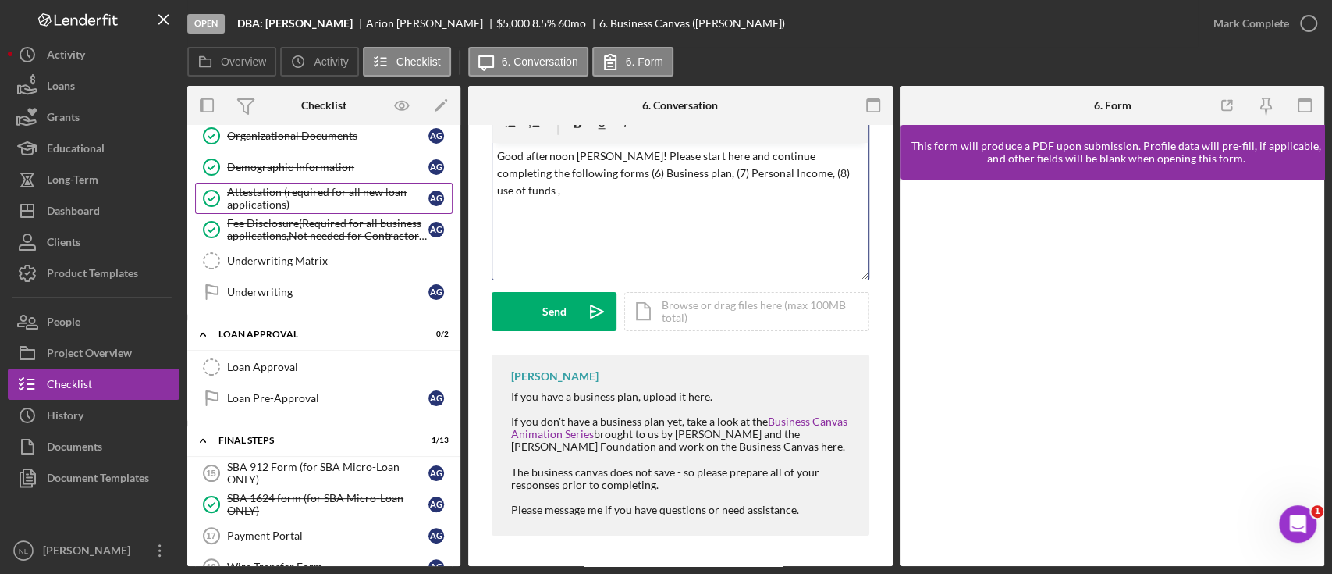
scroll to position [624, 0]
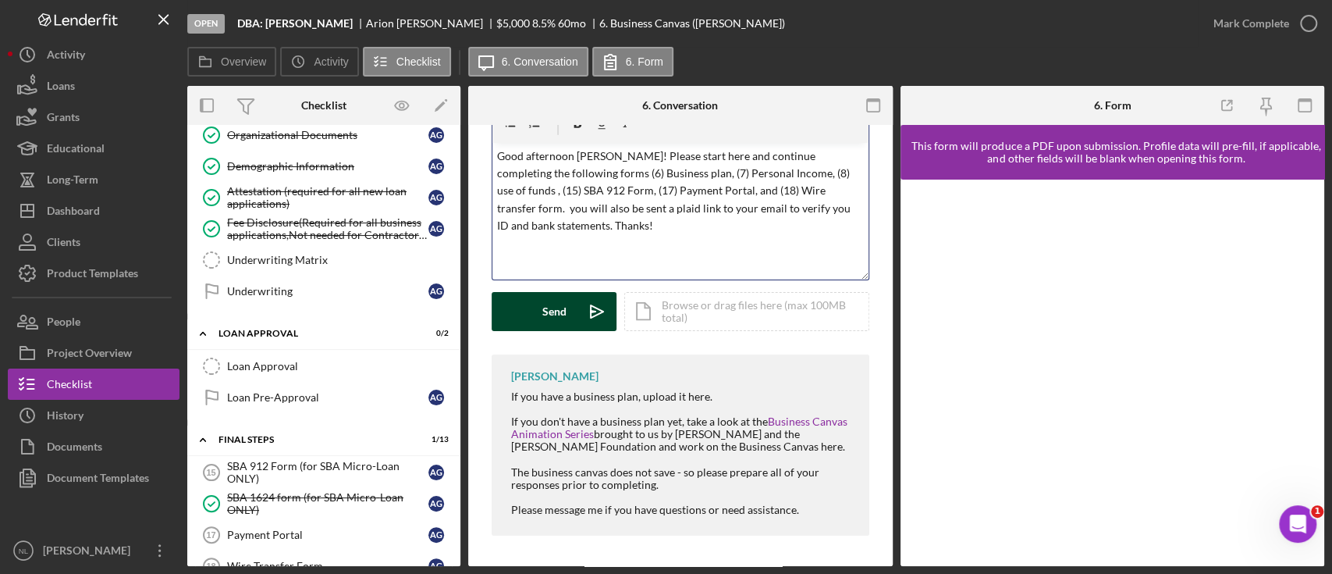
click at [578, 309] on icon "Icon/icon-invite-send" at bounding box center [597, 311] width 39 height 39
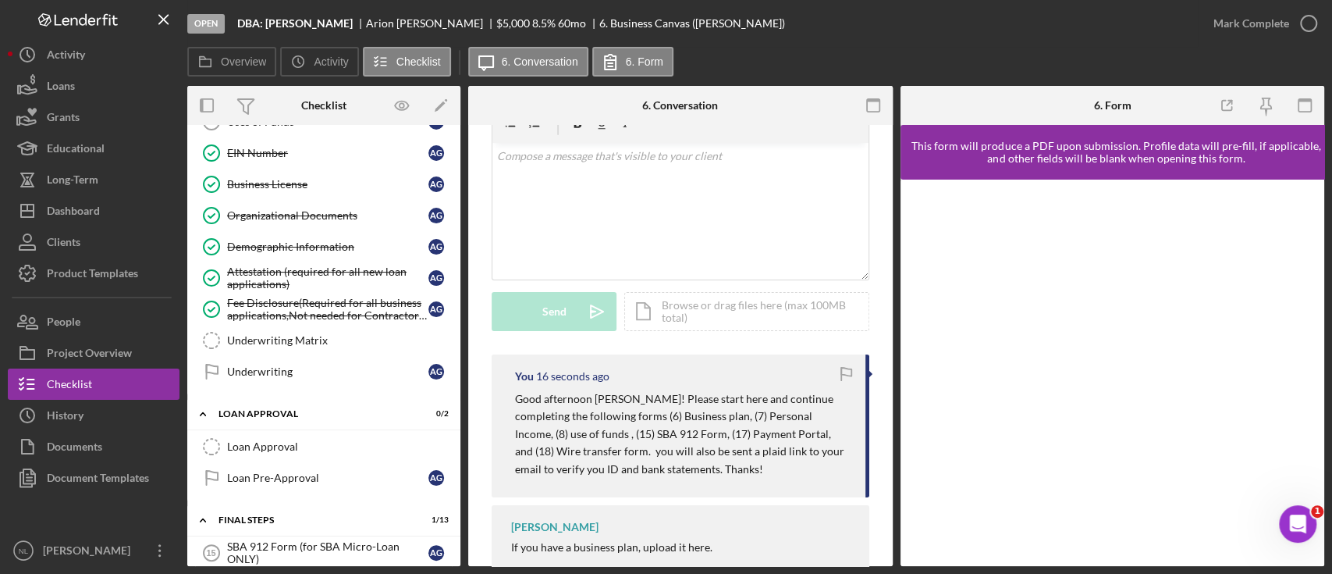
scroll to position [550, 0]
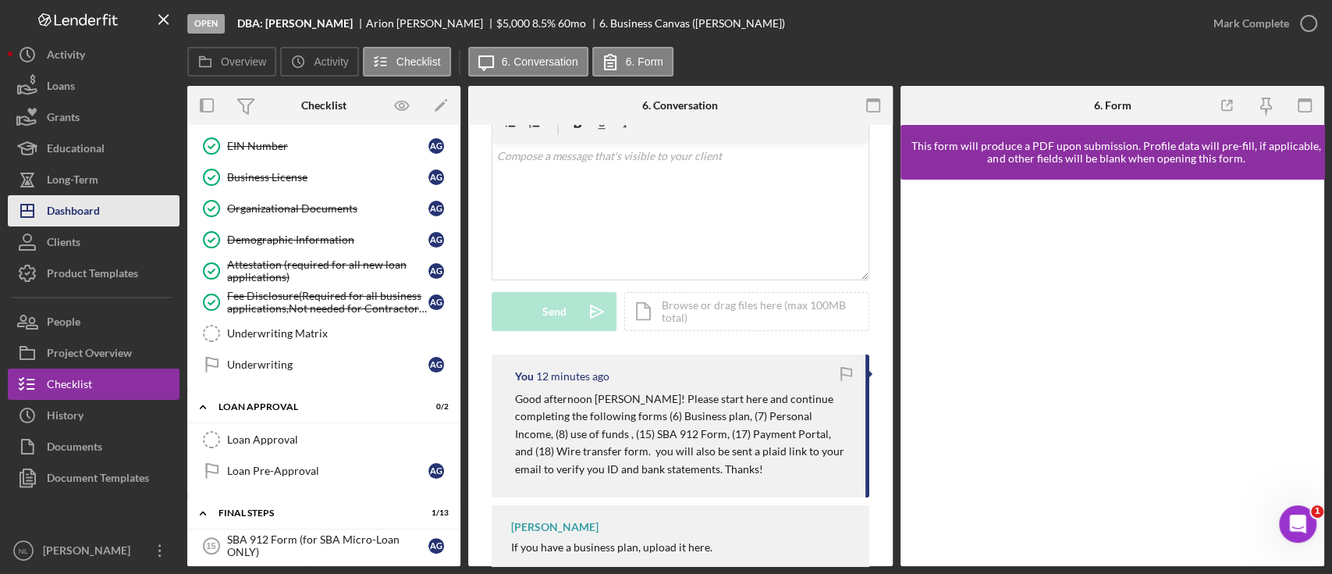
click at [102, 208] on button "Icon/Dashboard Dashboard" at bounding box center [94, 210] width 172 height 31
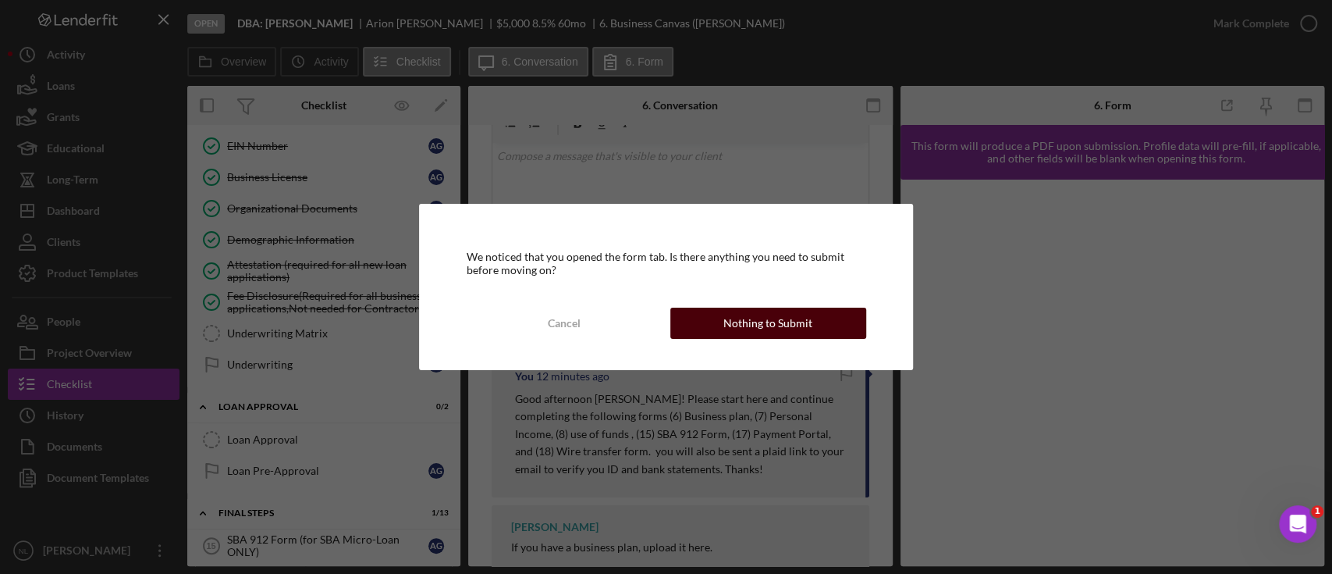
click at [775, 321] on div "Nothing to Submit" at bounding box center [767, 322] width 89 height 31
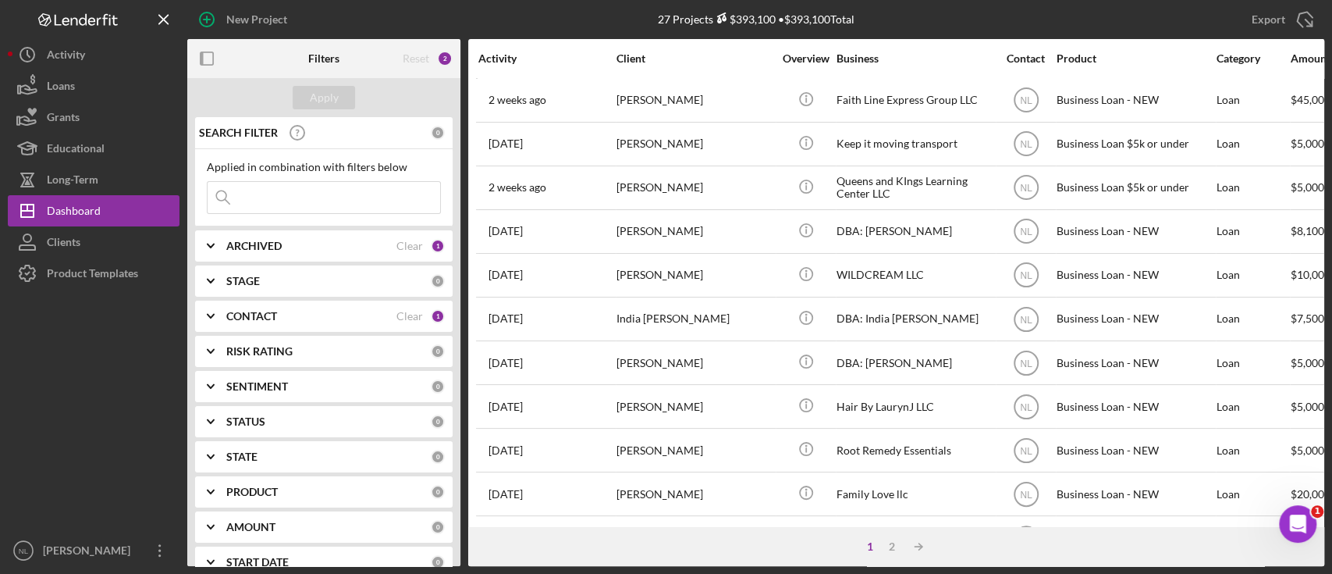
scroll to position [660, 0]
